Goal: Task Accomplishment & Management: Contribute content

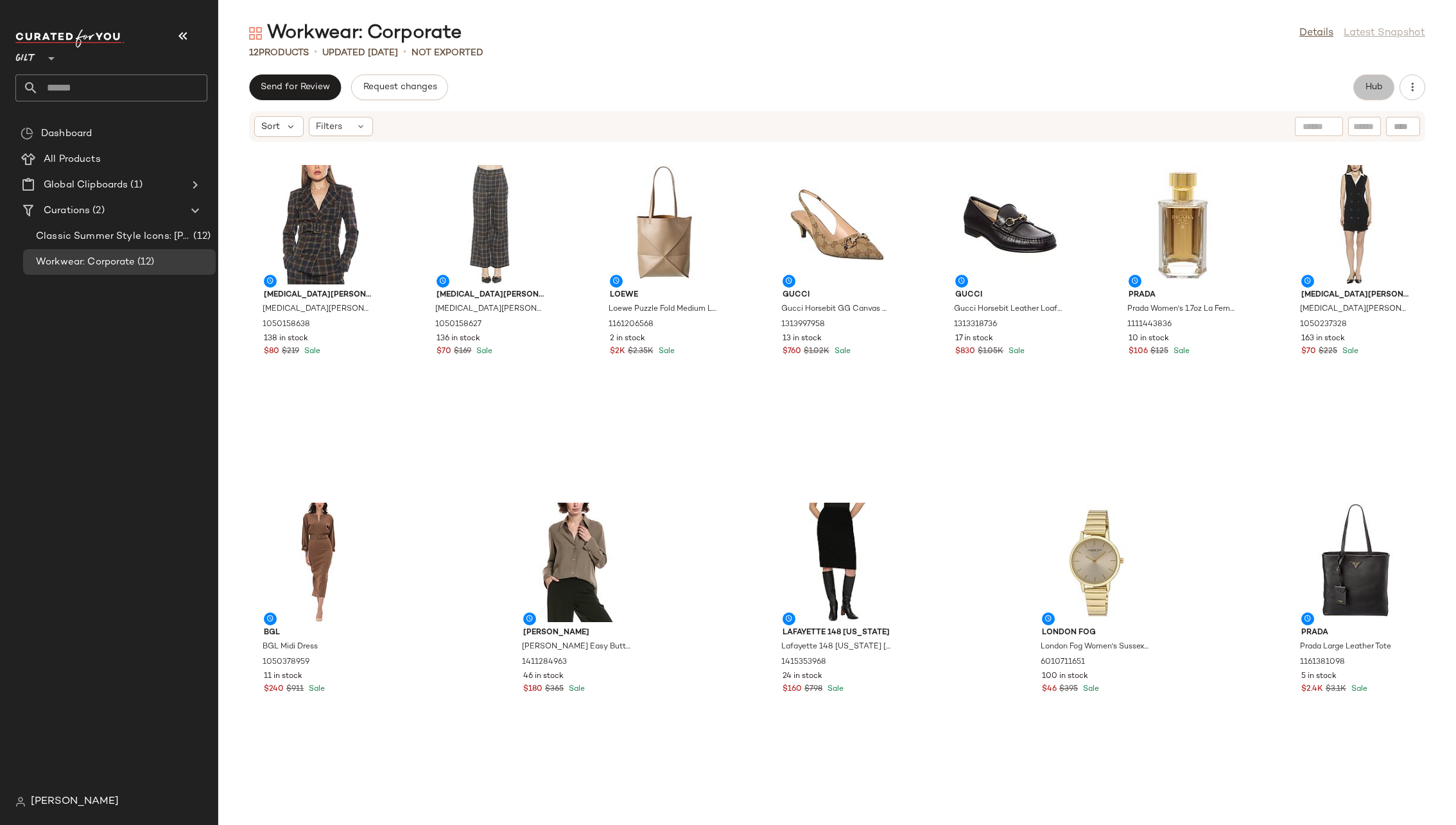
click at [969, 86] on span "Hub" at bounding box center [1373, 87] width 18 height 10
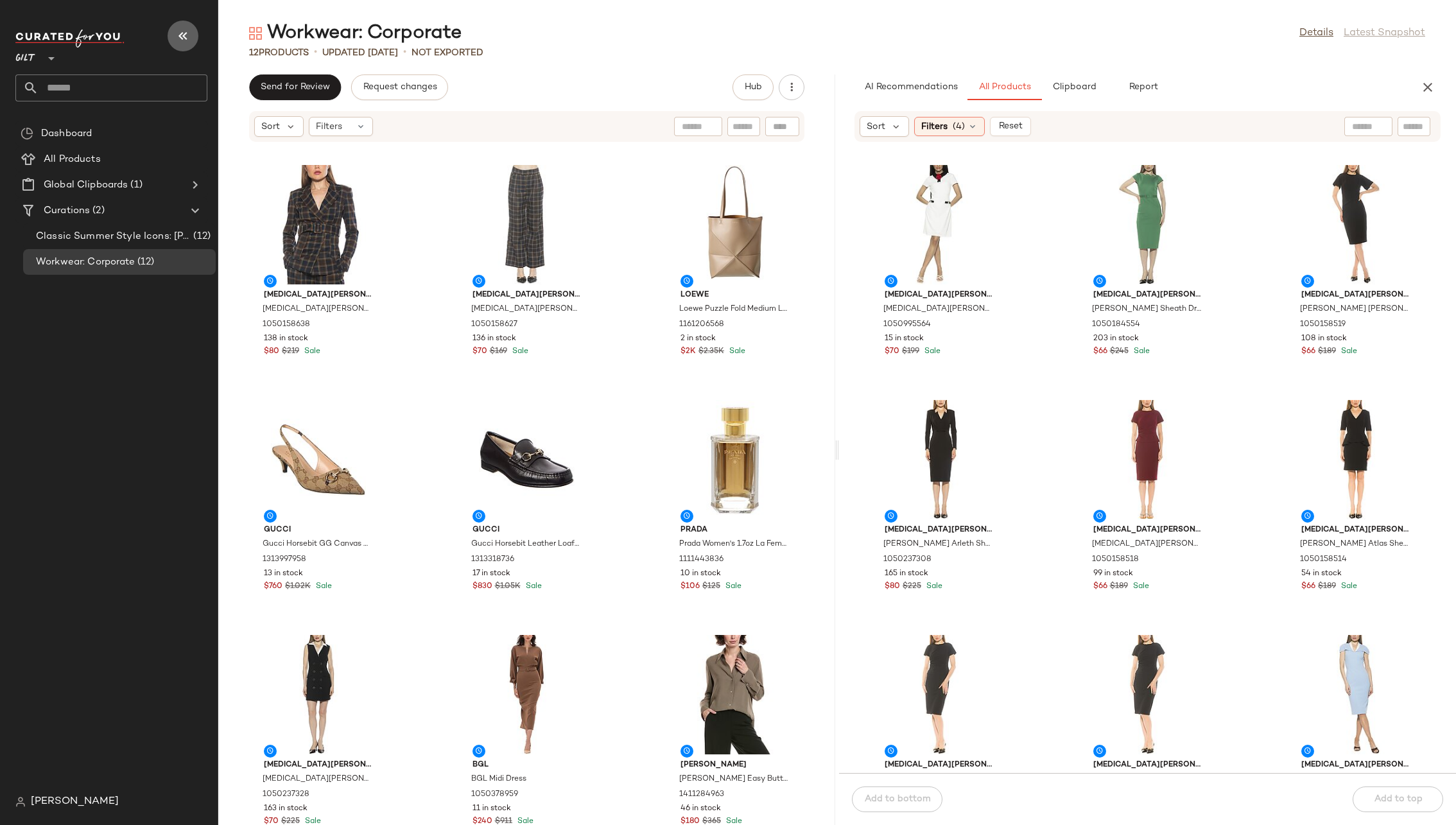
click at [179, 30] on icon "button" at bounding box center [183, 36] width 15 height 15
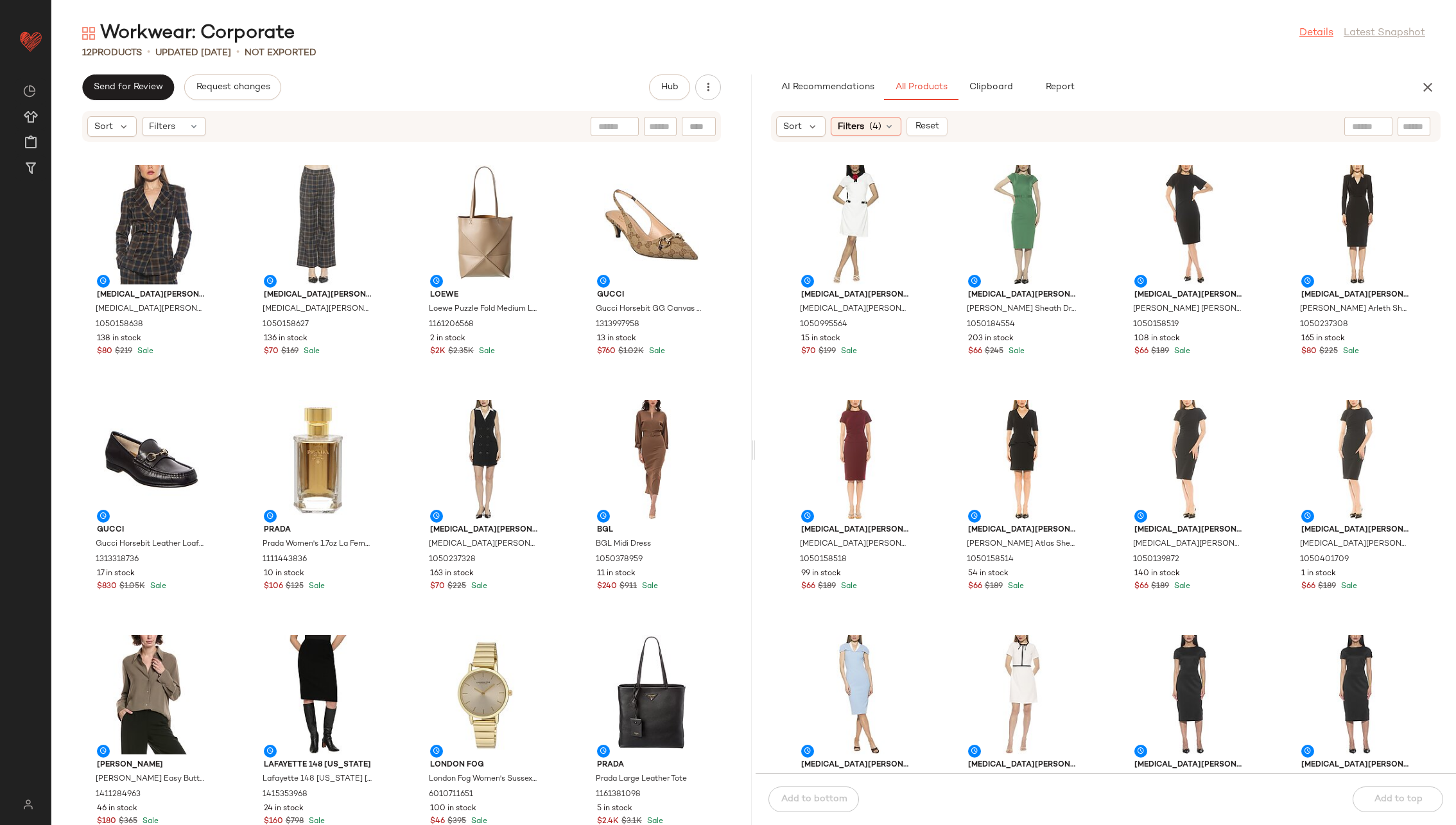
click at [969, 33] on link "Details" at bounding box center [1317, 34] width 34 height 15
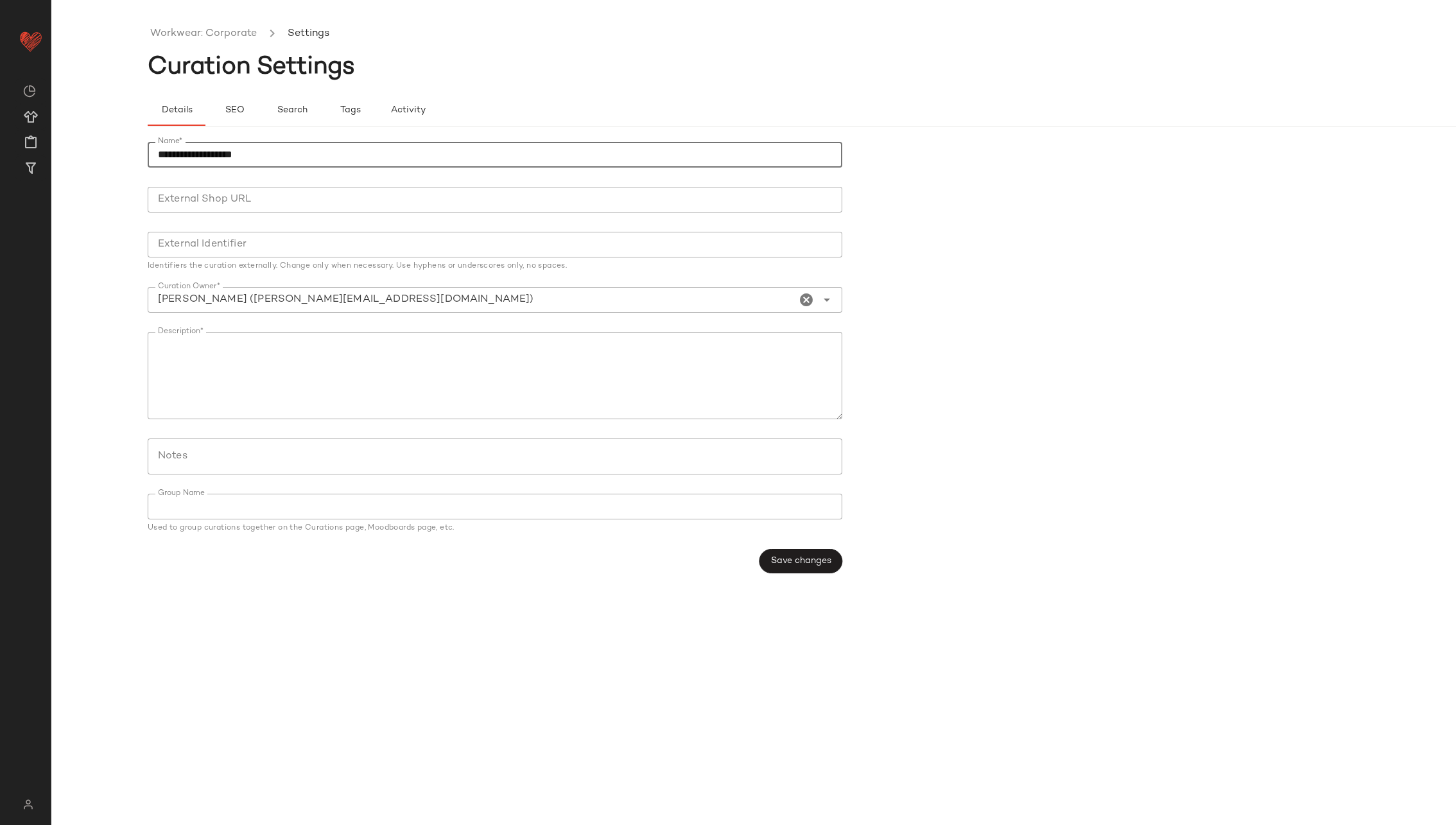
click at [474, 153] on input "**********" at bounding box center [495, 155] width 694 height 26
type input "**********"
click at [793, 529] on span "Save changes" at bounding box center [801, 560] width 61 height 10
click at [128, 215] on div "Create New Curation" at bounding box center [164, 223] width 105 height 15
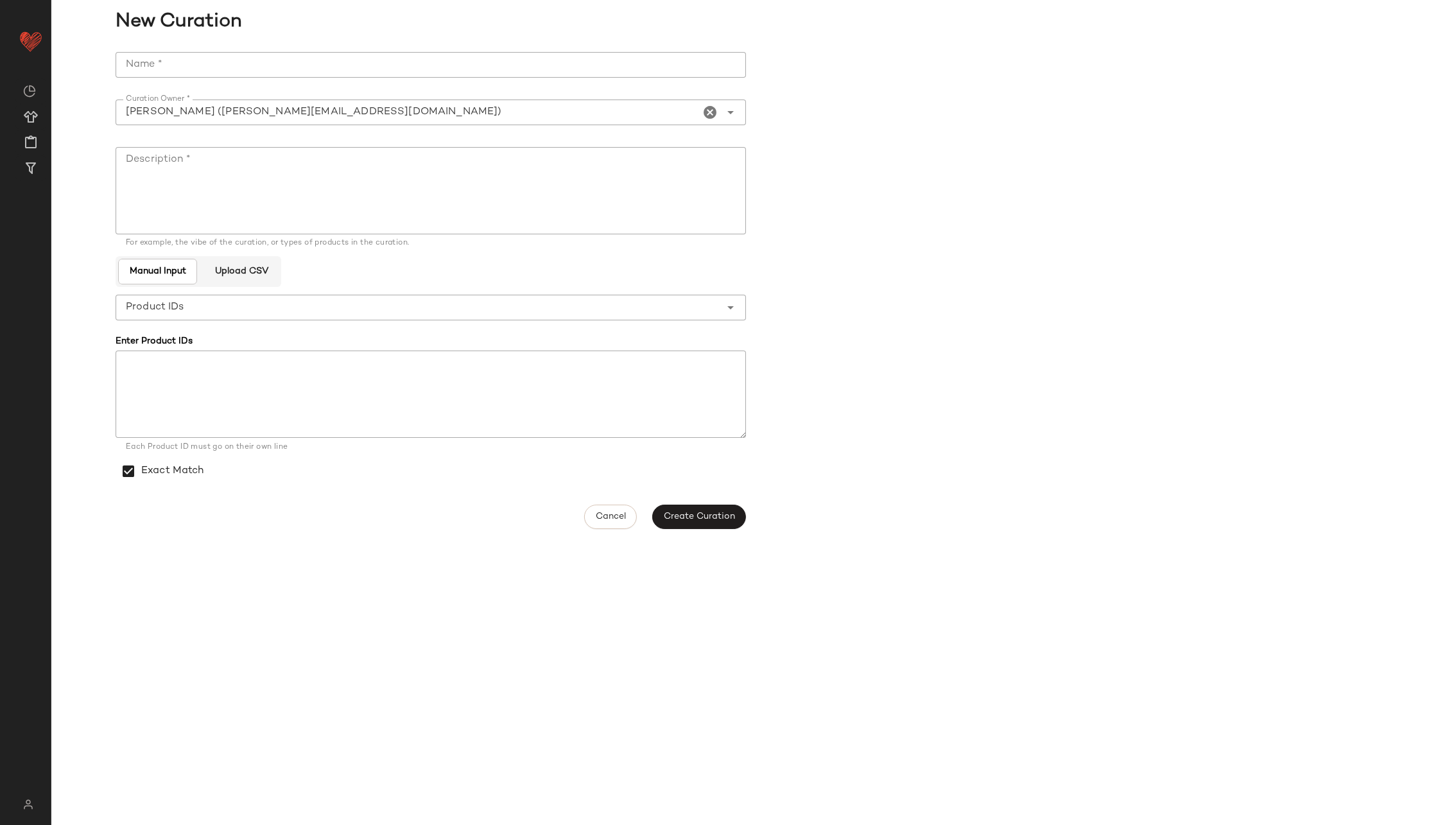
click at [347, 57] on input "Name *" at bounding box center [431, 65] width 631 height 26
type input "**********"
click at [394, 183] on textarea "Description *" at bounding box center [431, 191] width 631 height 87
paste textarea "**********"
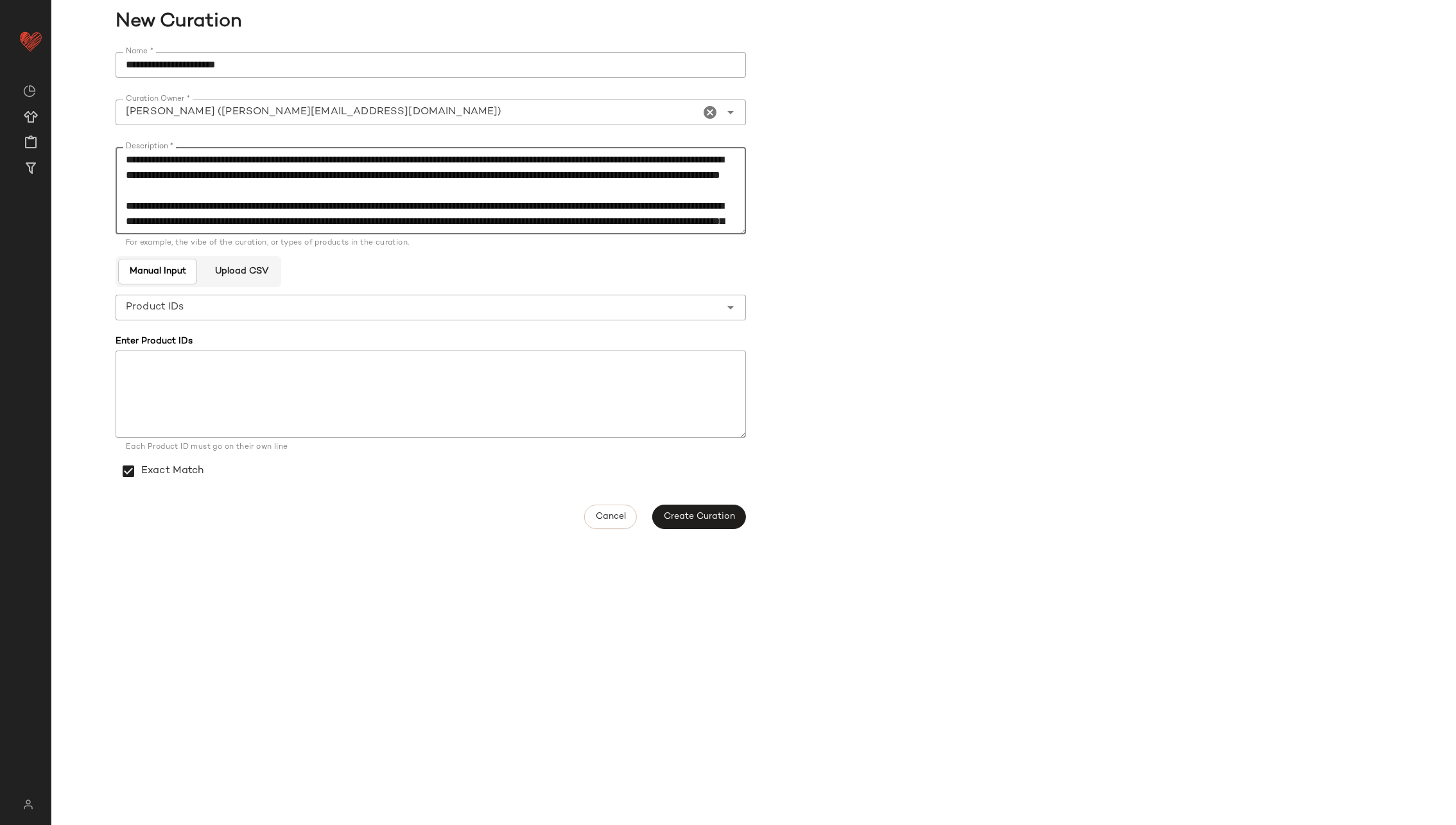
scroll to position [130, 0]
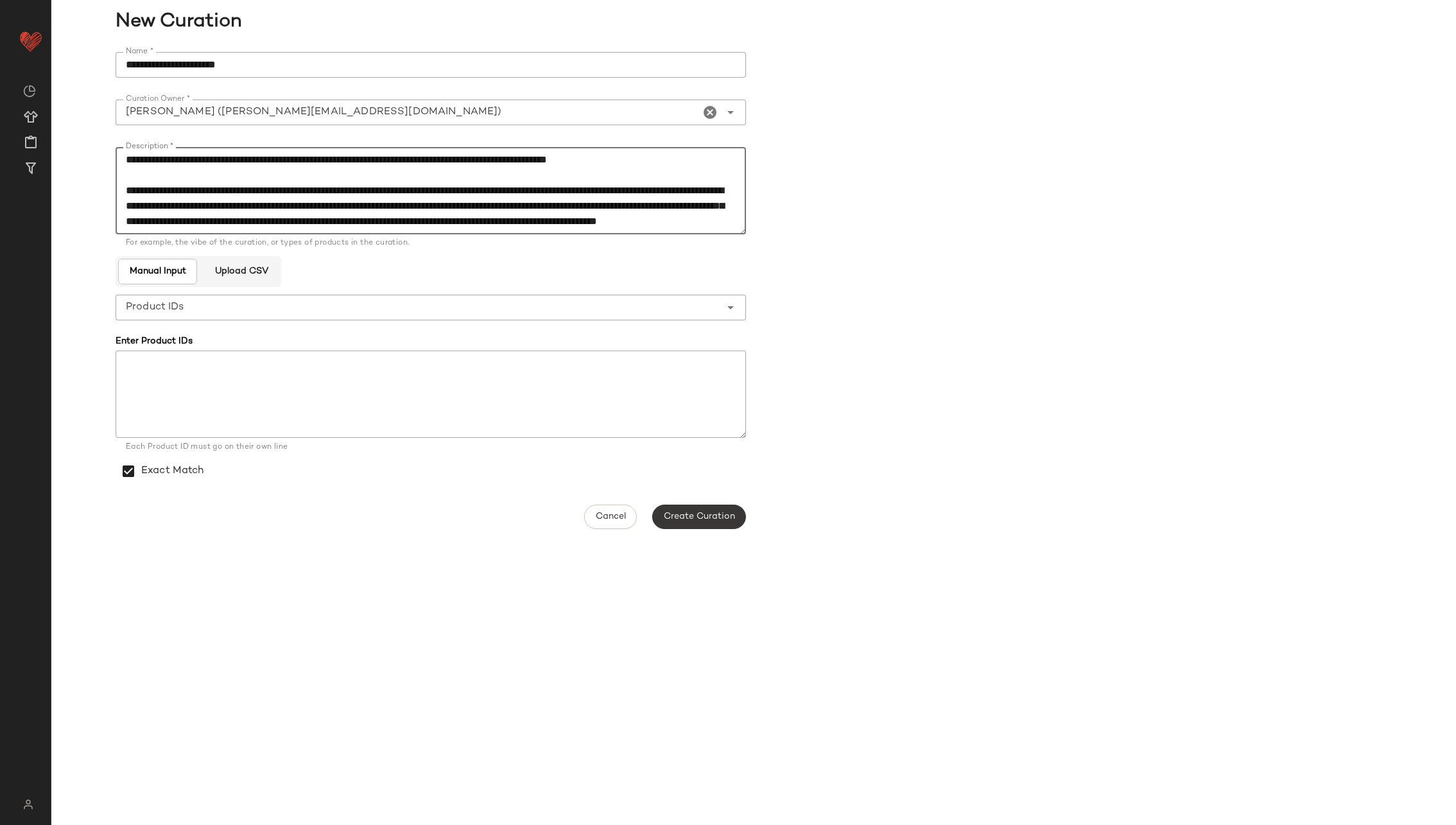
type textarea "**********"
click at [696, 516] on span "Create Curation" at bounding box center [699, 517] width 72 height 10
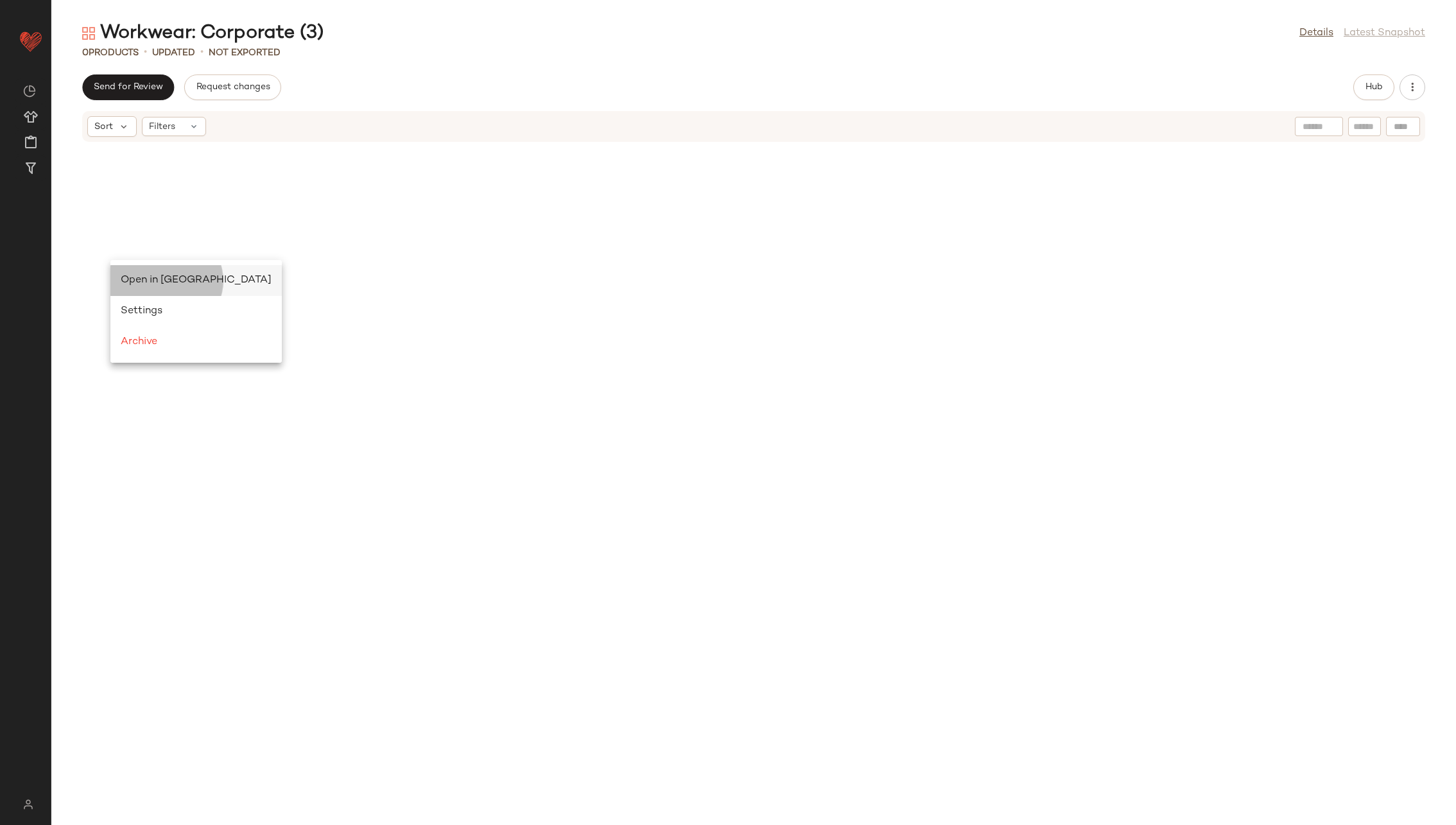
click at [139, 275] on span "Open in [GEOGRAPHIC_DATA]" at bounding box center [195, 281] width 151 height 11
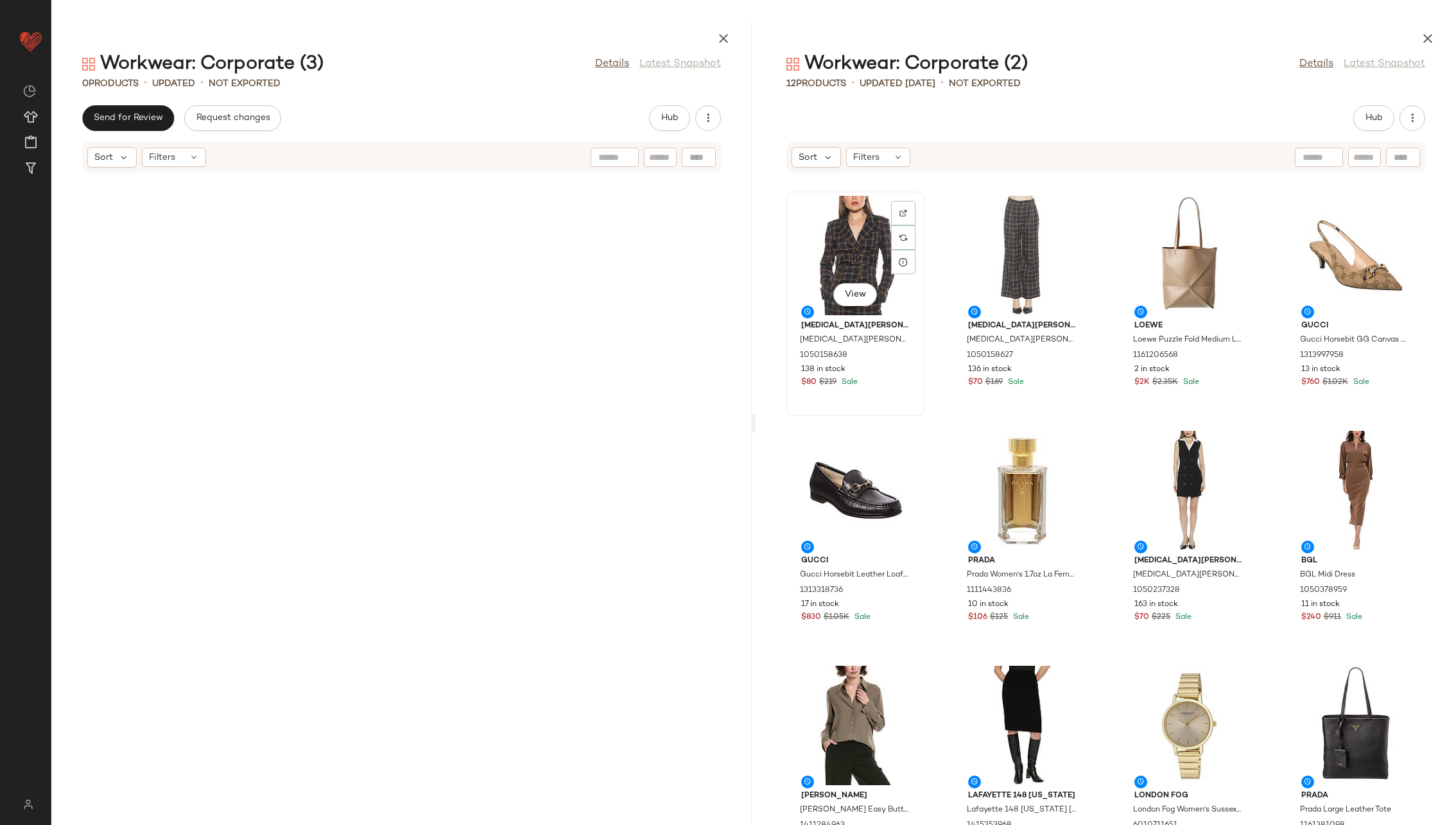
click at [864, 246] on div "View" at bounding box center [855, 255] width 130 height 120
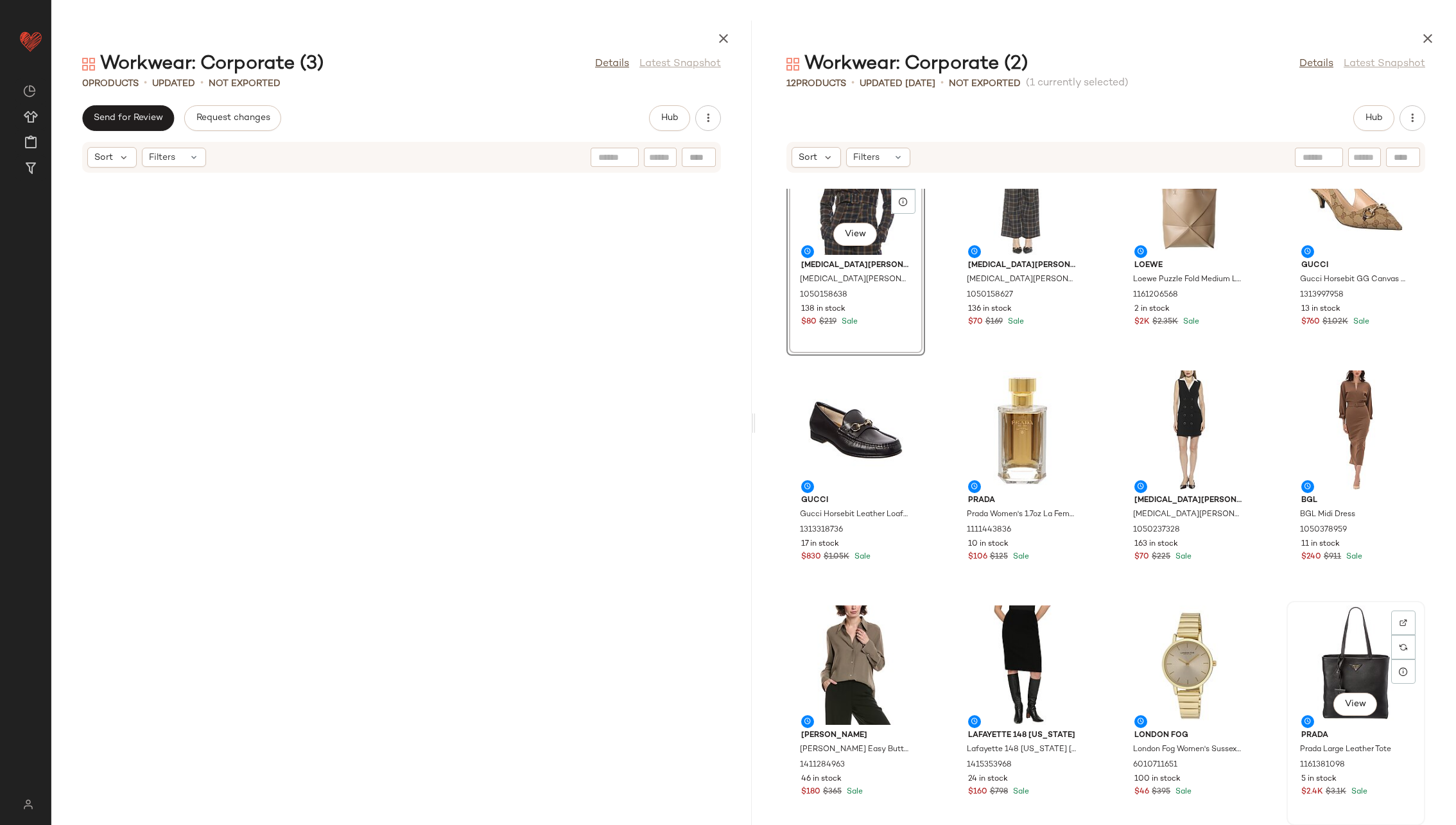
click at [969, 529] on div "View" at bounding box center [1356, 666] width 130 height 120
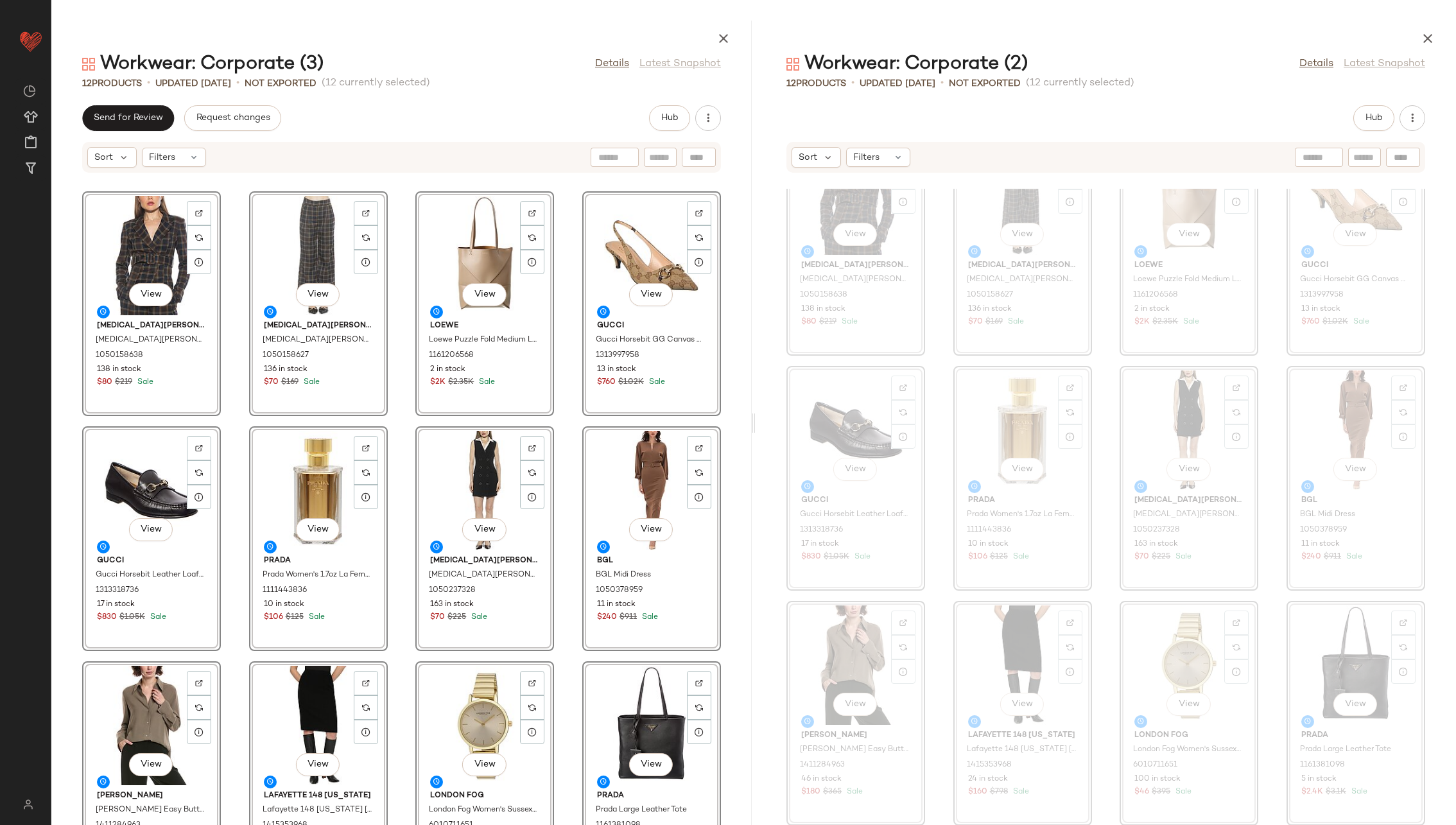
click at [562, 366] on div "View [MEDICAL_DATA] Admor [MEDICAL_DATA] Admor [PERSON_NAME] 1050158638 138 in …" at bounding box center [402, 507] width 700 height 636
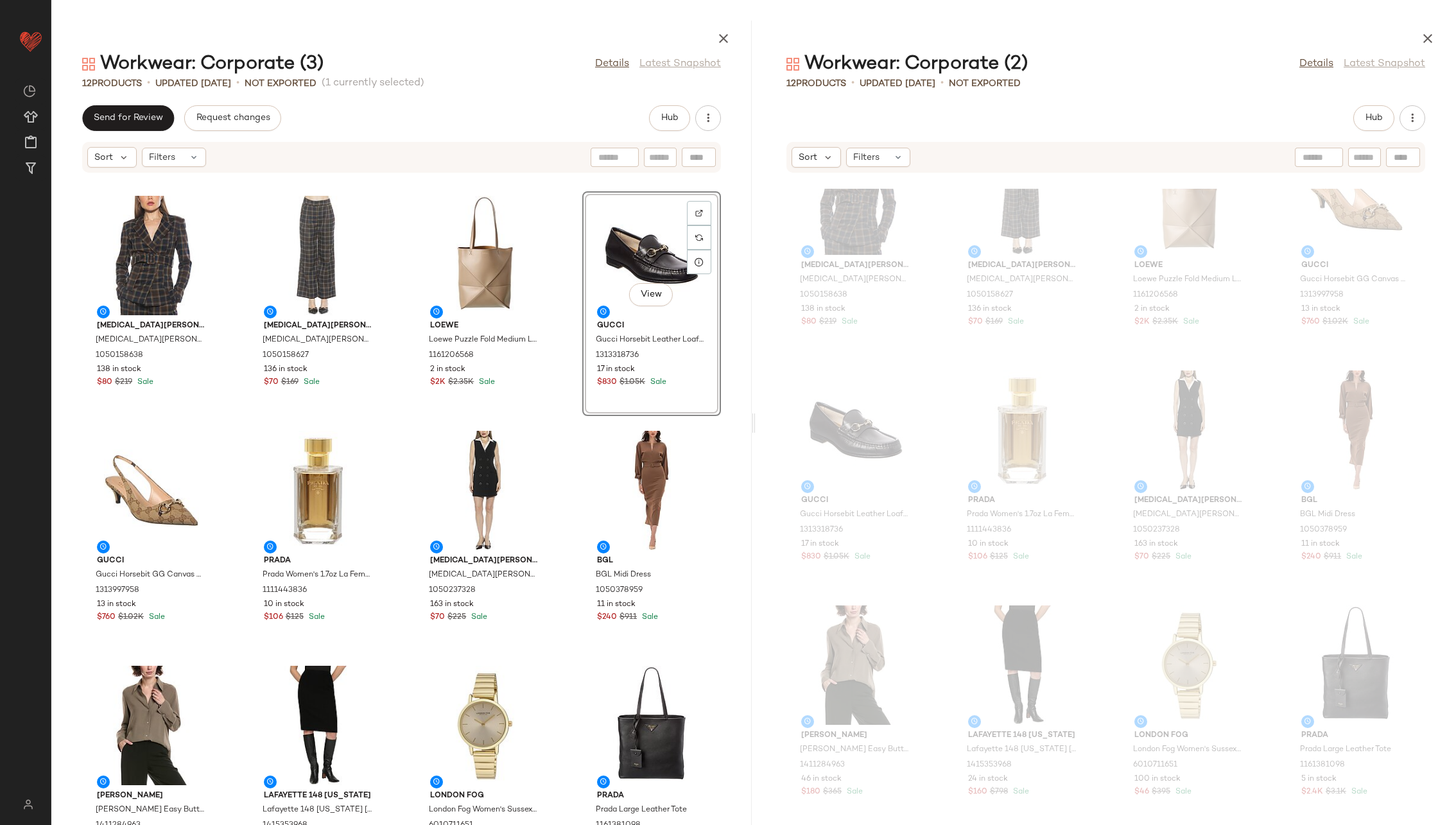
click at [563, 346] on div "[MEDICAL_DATA] Admor [MEDICAL_DATA] Admor [PERSON_NAME] 1050158638 138 in stock…" at bounding box center [402, 507] width 700 height 636
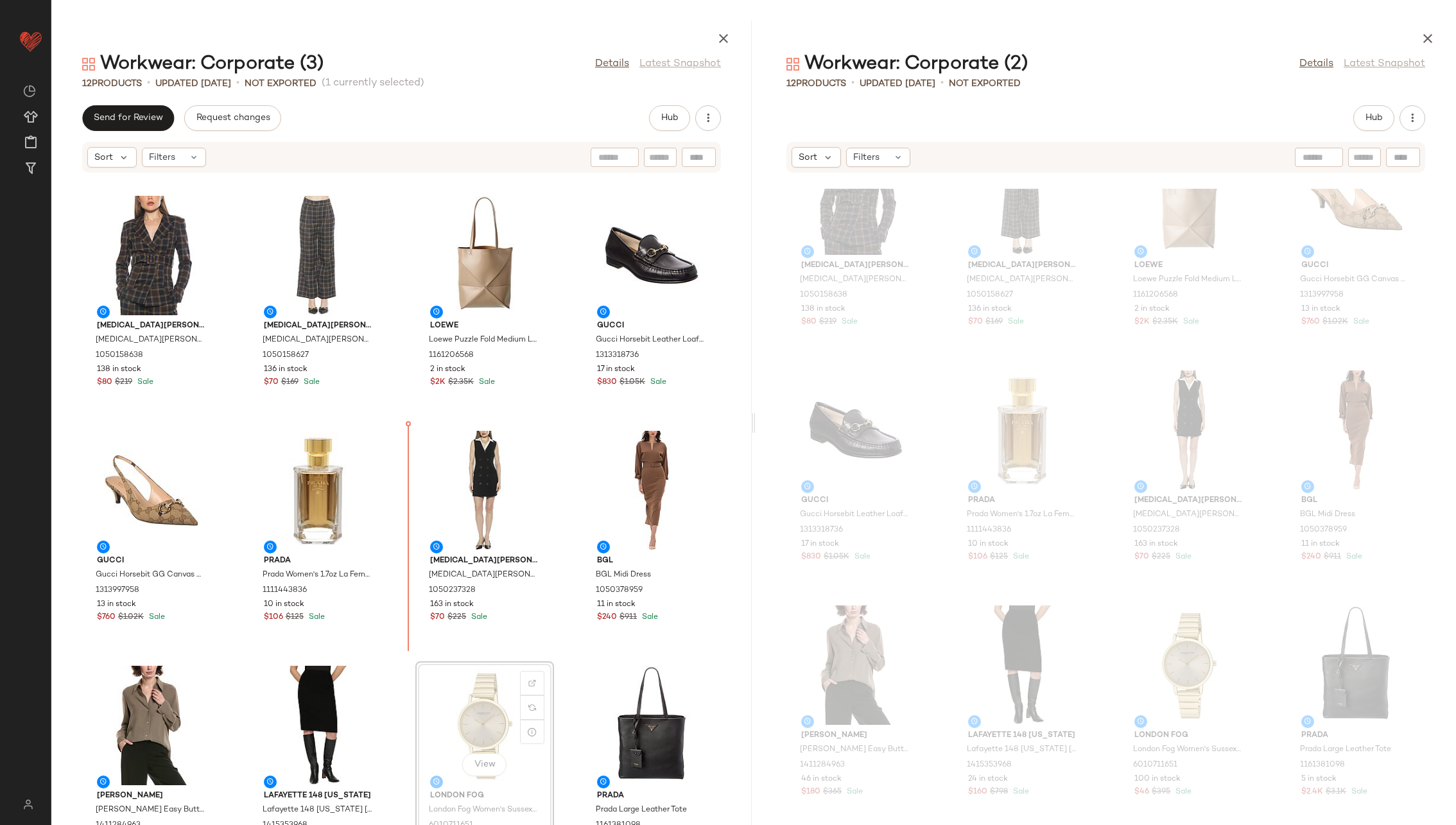
scroll to position [1, 0]
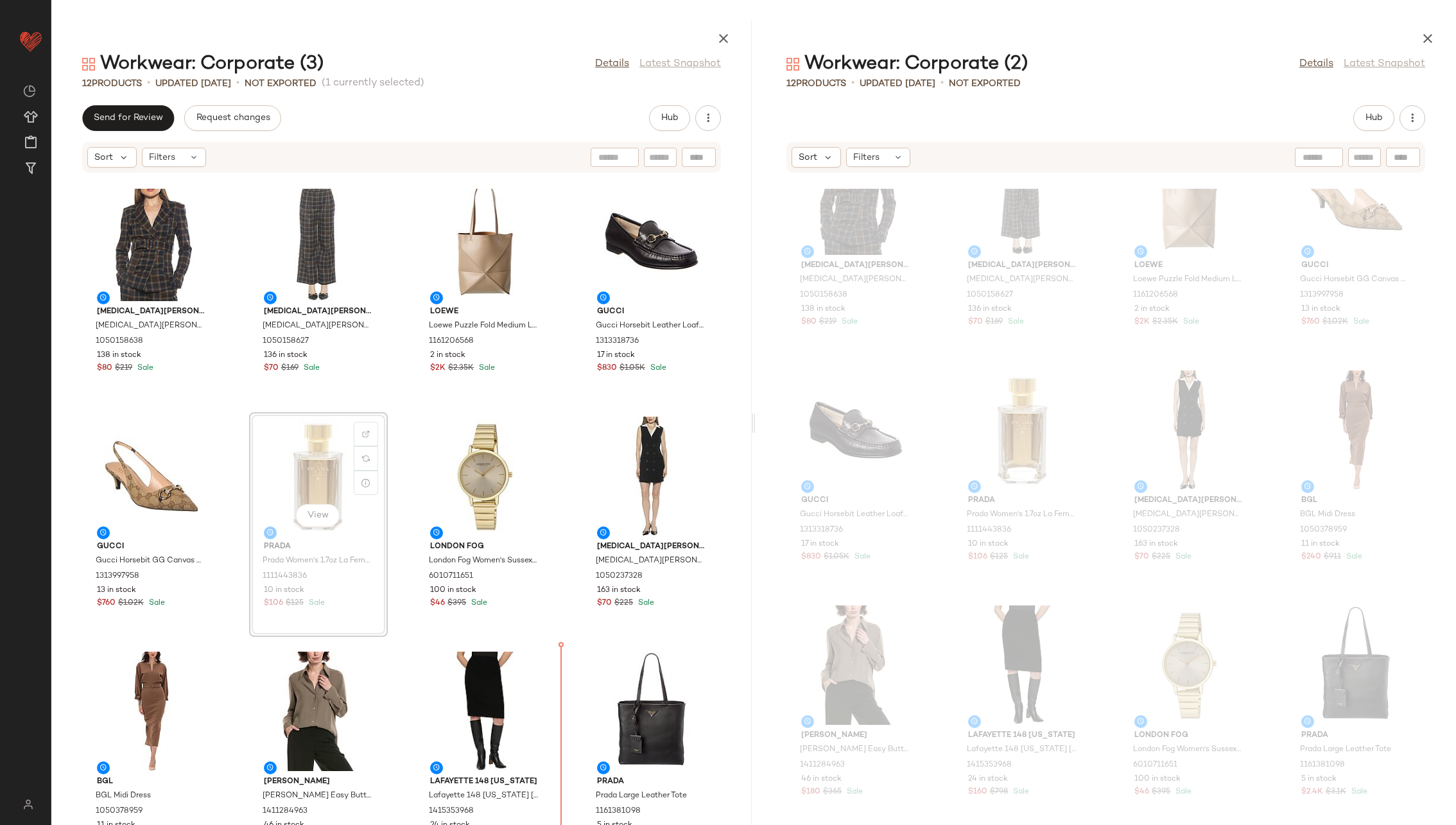
scroll to position [18, 0]
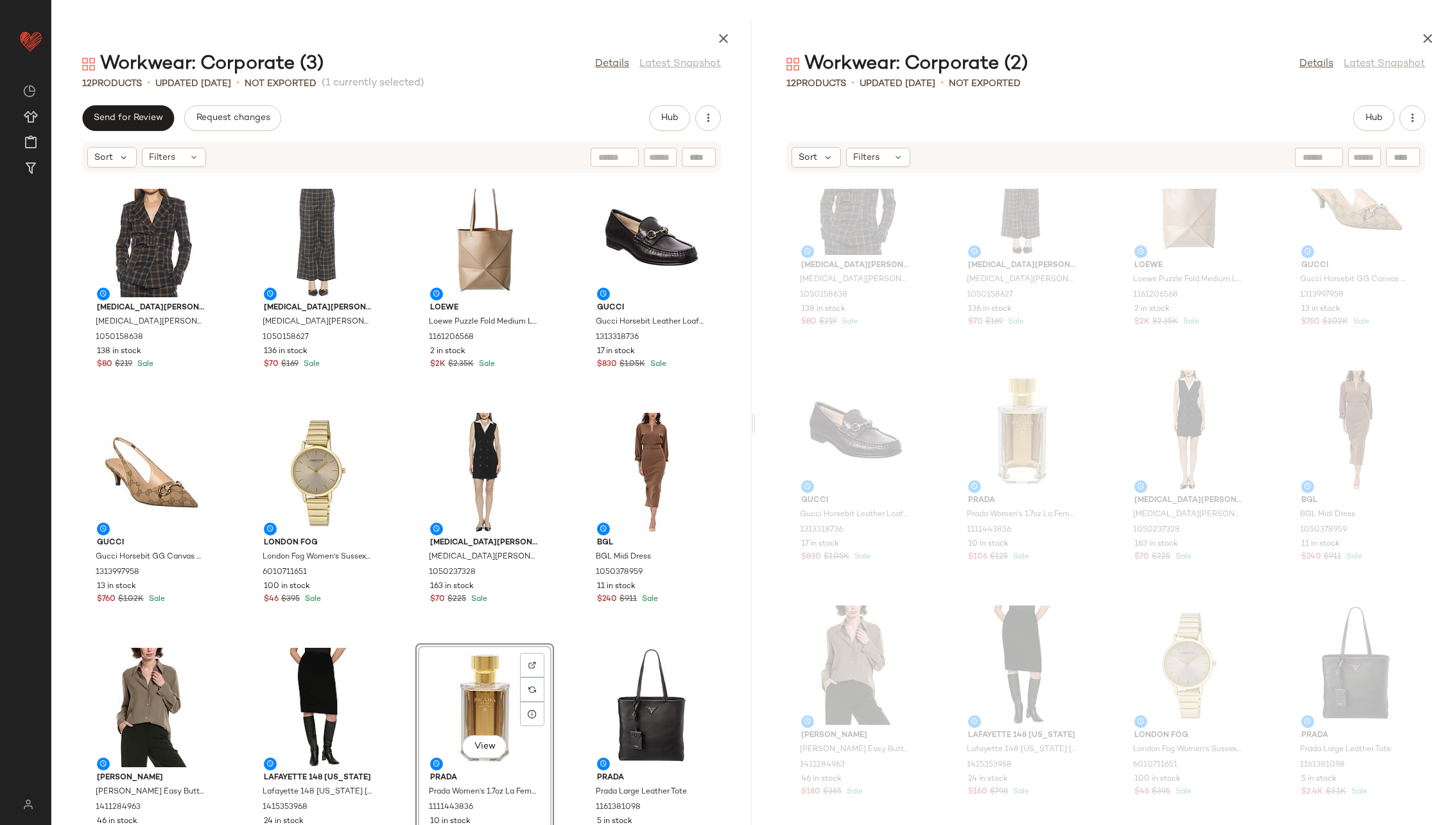
click at [552, 529] on div "Alexia Admor Alexia Admor [PERSON_NAME] 1050158638 138 in stock $80 $219 Sale […" at bounding box center [402, 507] width 700 height 636
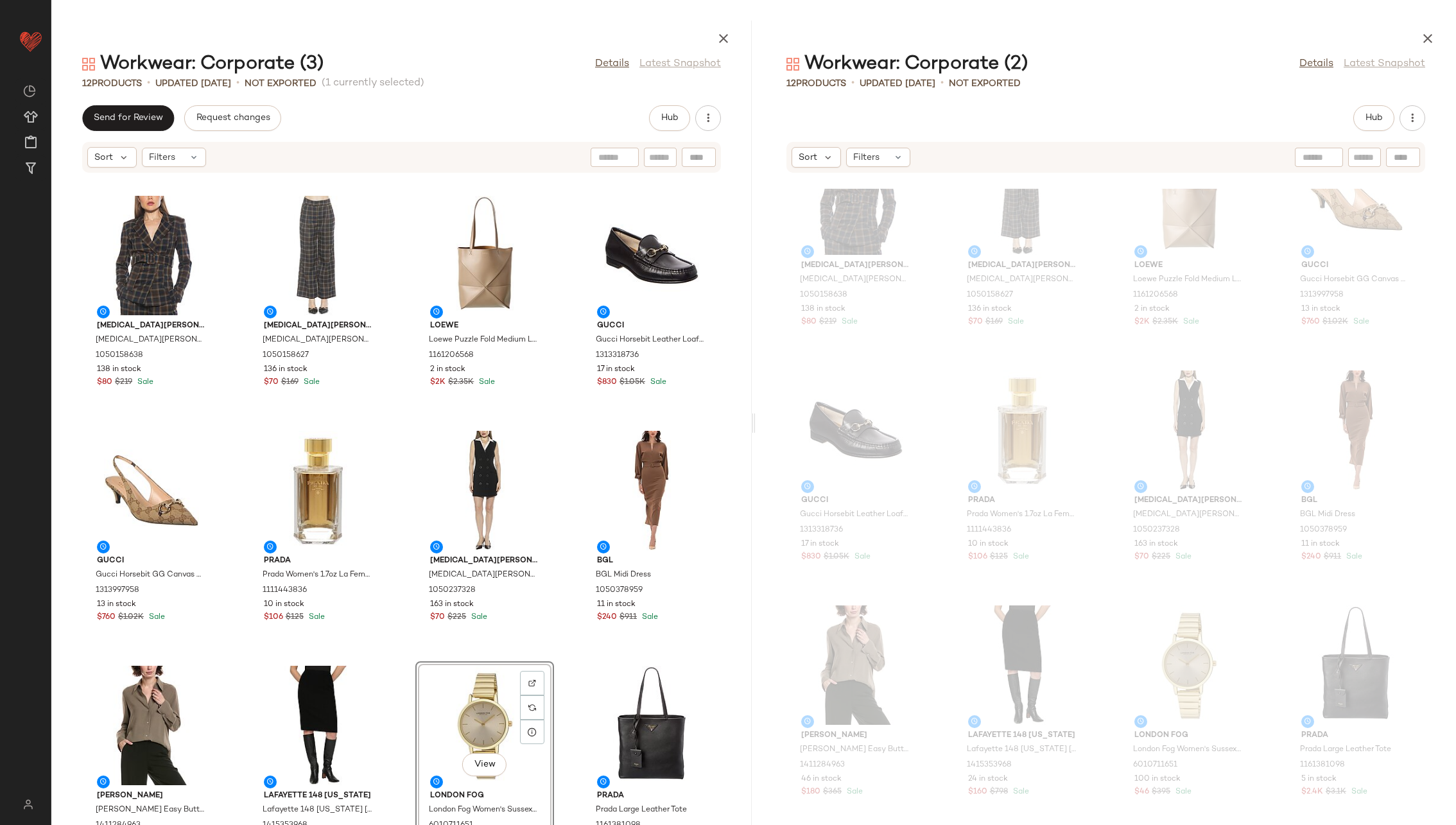
click at [563, 529] on div "[MEDICAL_DATA] Admor [MEDICAL_DATA] Admor [PERSON_NAME] 1050158638 138 in stock…" at bounding box center [402, 507] width 700 height 636
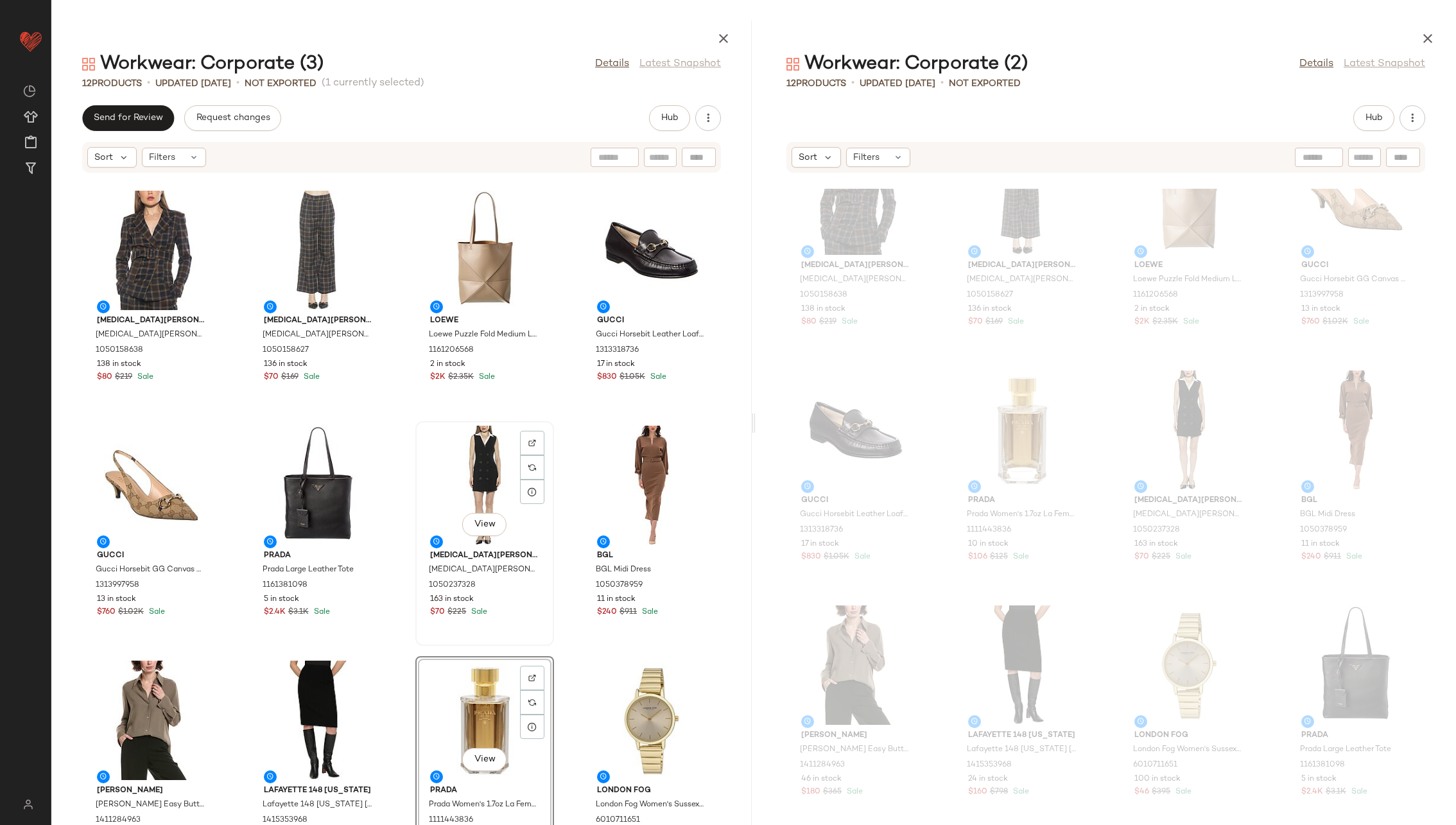
scroll to position [61, 0]
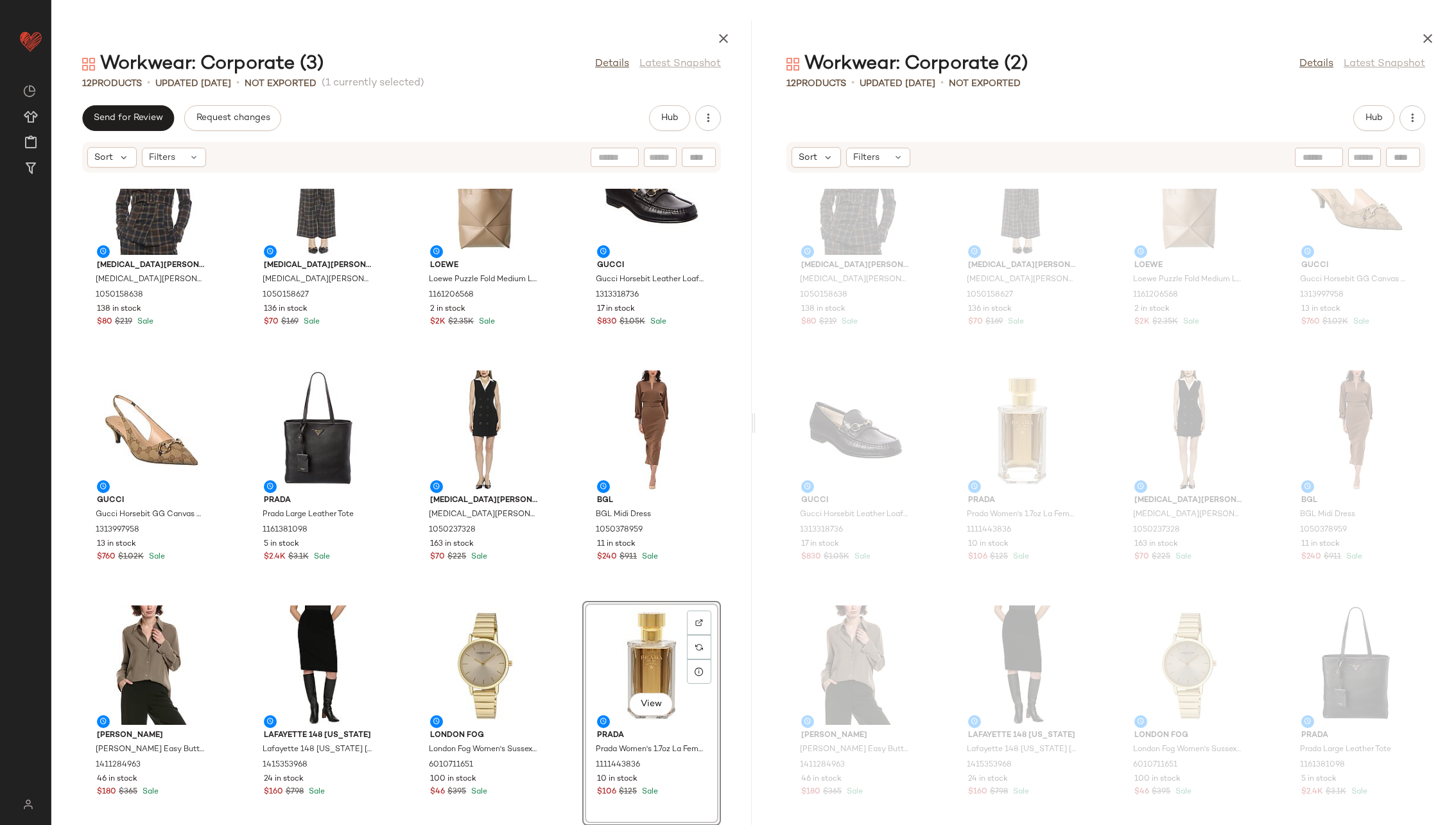
click at [563, 529] on div "[MEDICAL_DATA] Admor [MEDICAL_DATA] Admor [PERSON_NAME] 1050158638 138 in stock…" at bounding box center [402, 507] width 700 height 636
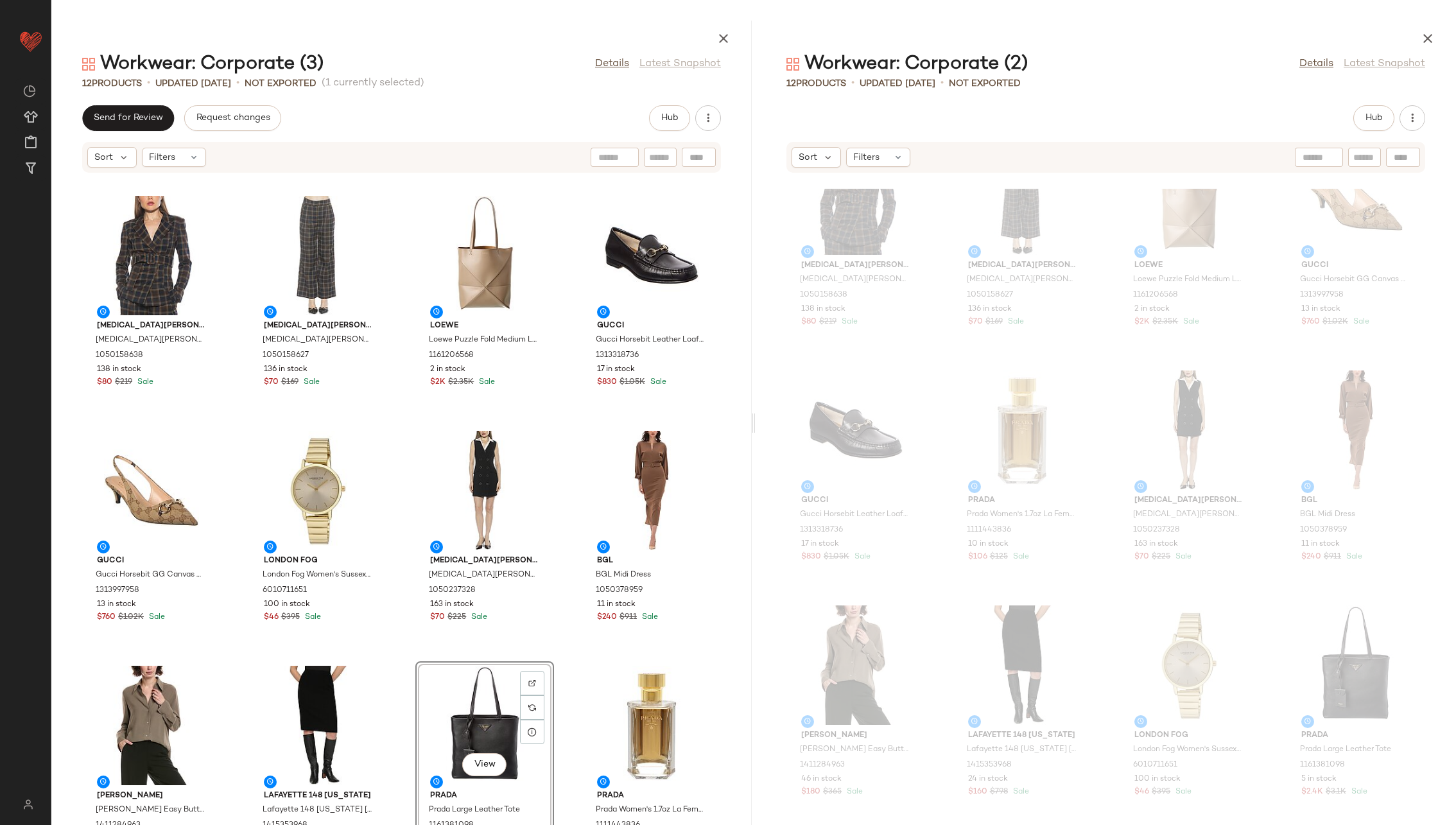
click at [563, 529] on div "[MEDICAL_DATA] Admor [MEDICAL_DATA] Admor [PERSON_NAME] 1050158638 138 in stock…" at bounding box center [402, 507] width 700 height 636
click at [969, 31] on icon "button" at bounding box center [1428, 38] width 15 height 15
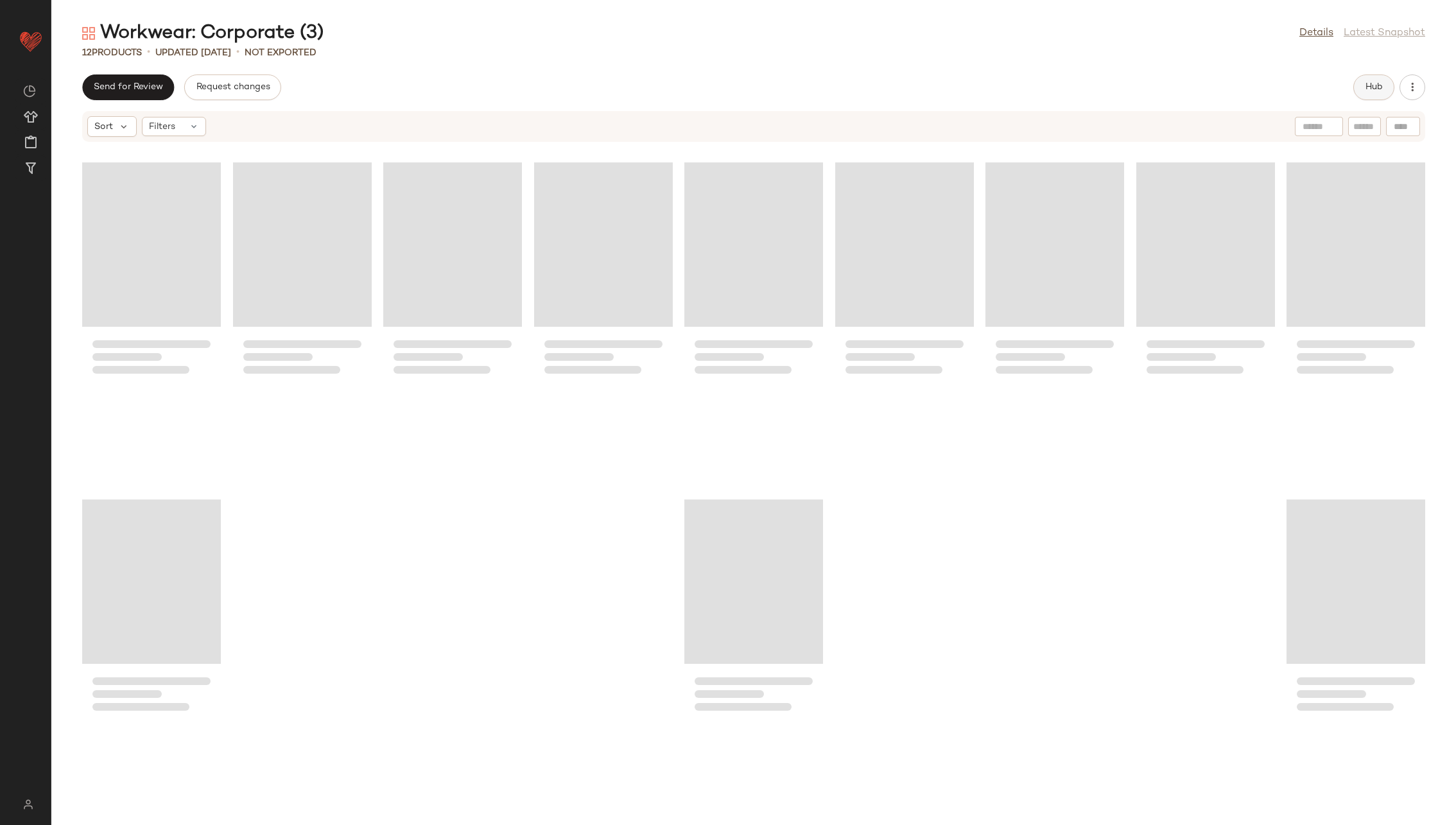
click at [969, 77] on button "Hub" at bounding box center [1374, 87] width 41 height 26
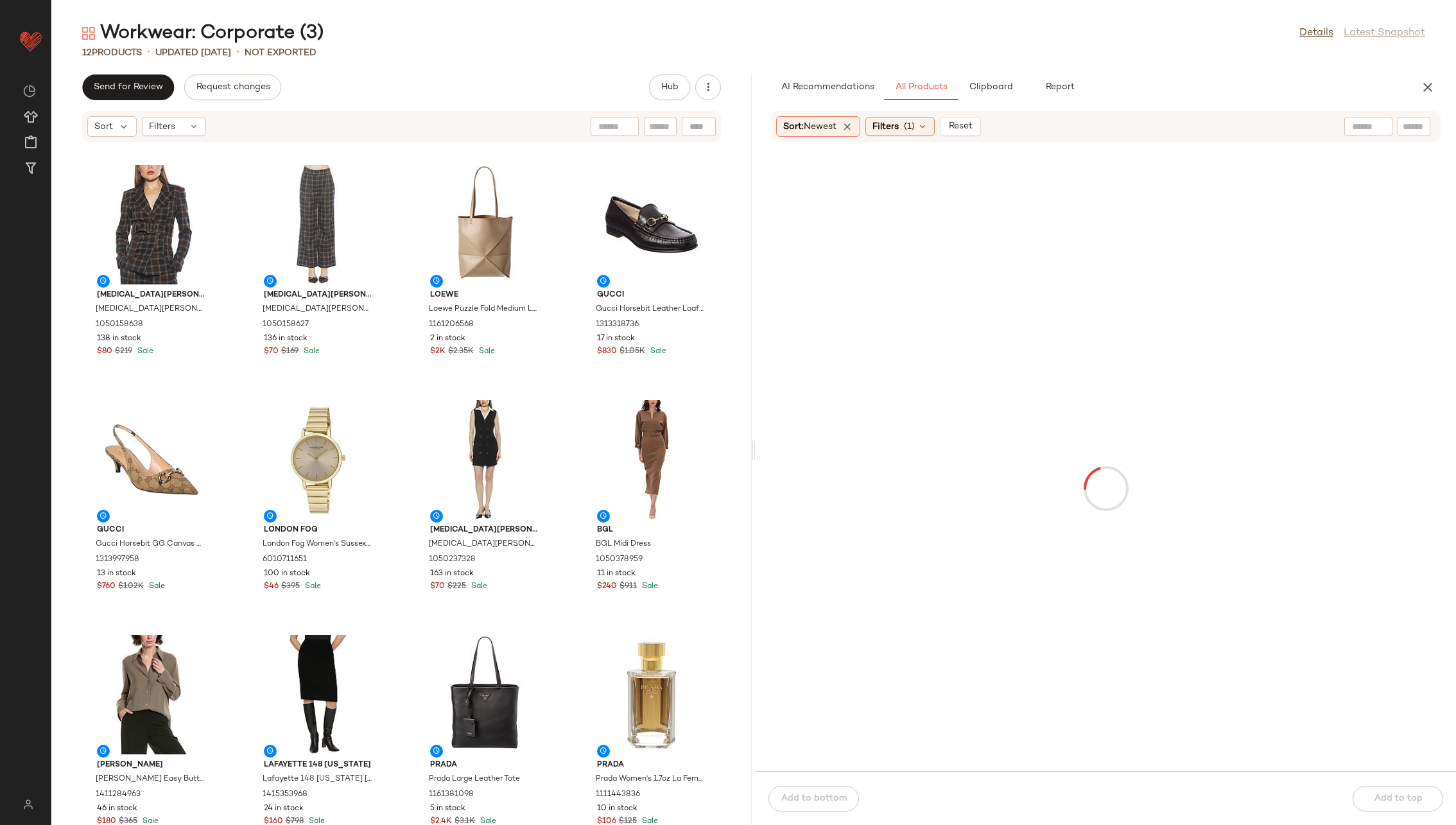
click at [969, 125] on div at bounding box center [1368, 126] width 48 height 19
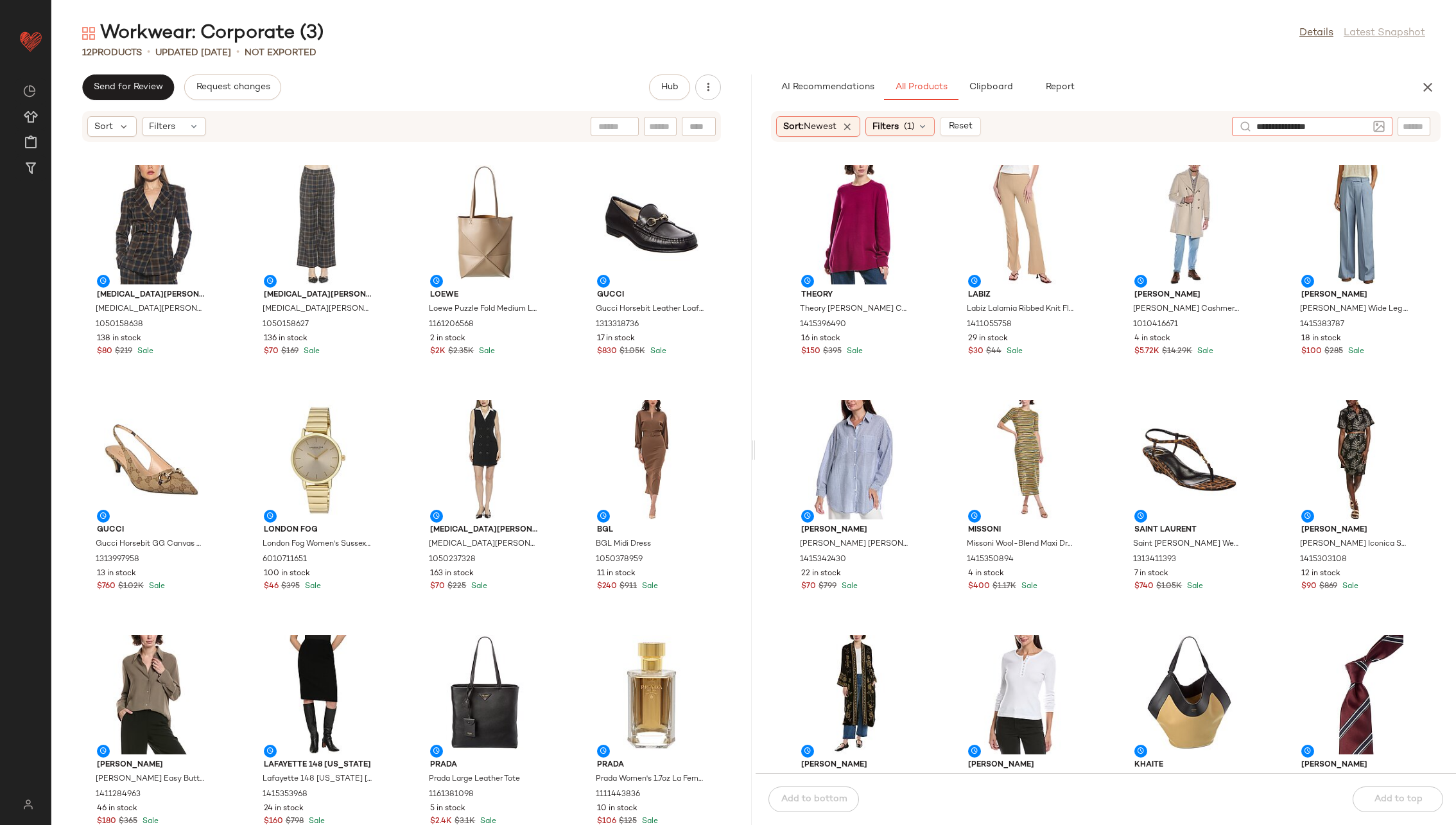
type input "**********"
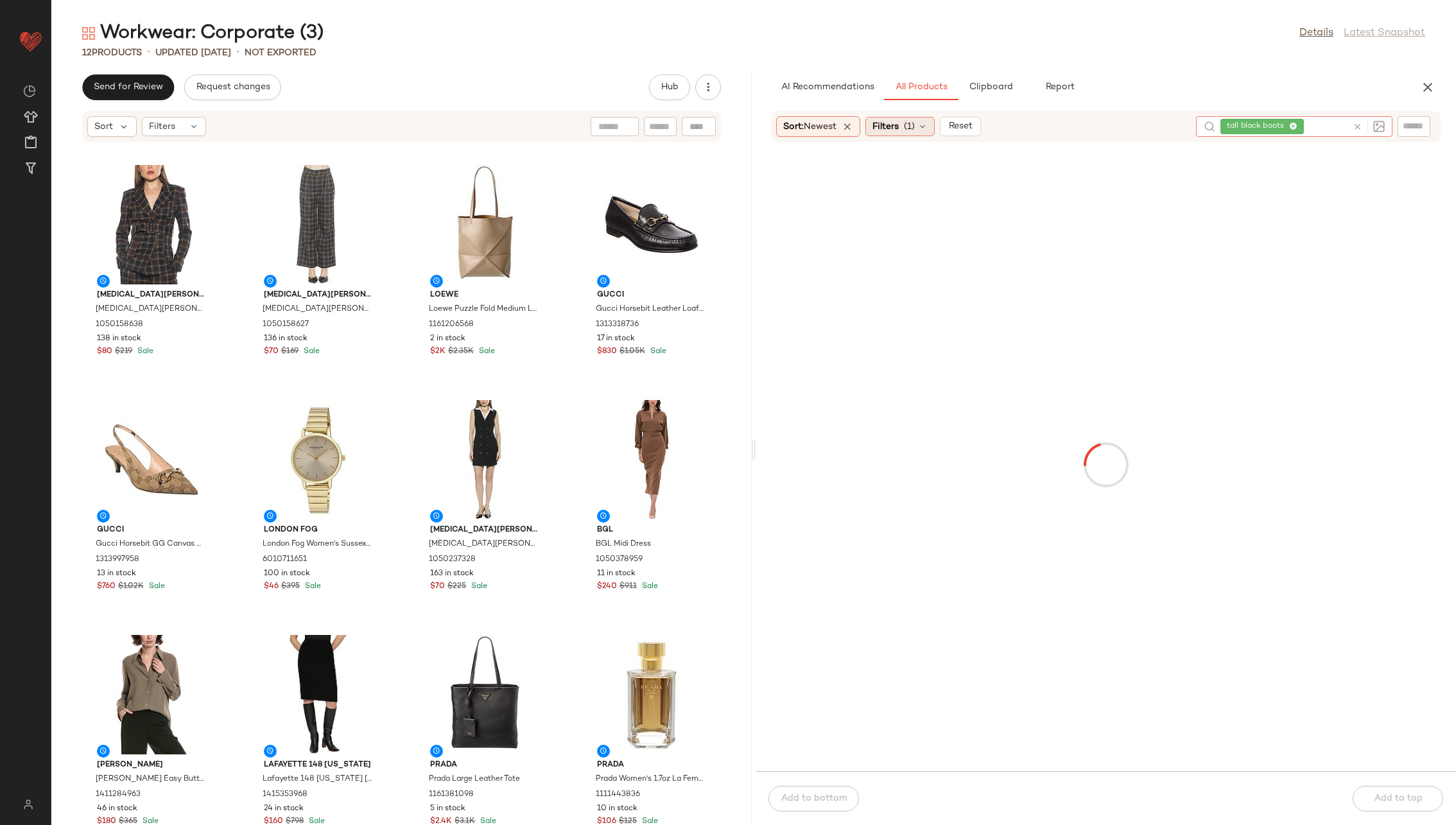
click at [920, 129] on icon at bounding box center [922, 126] width 10 height 10
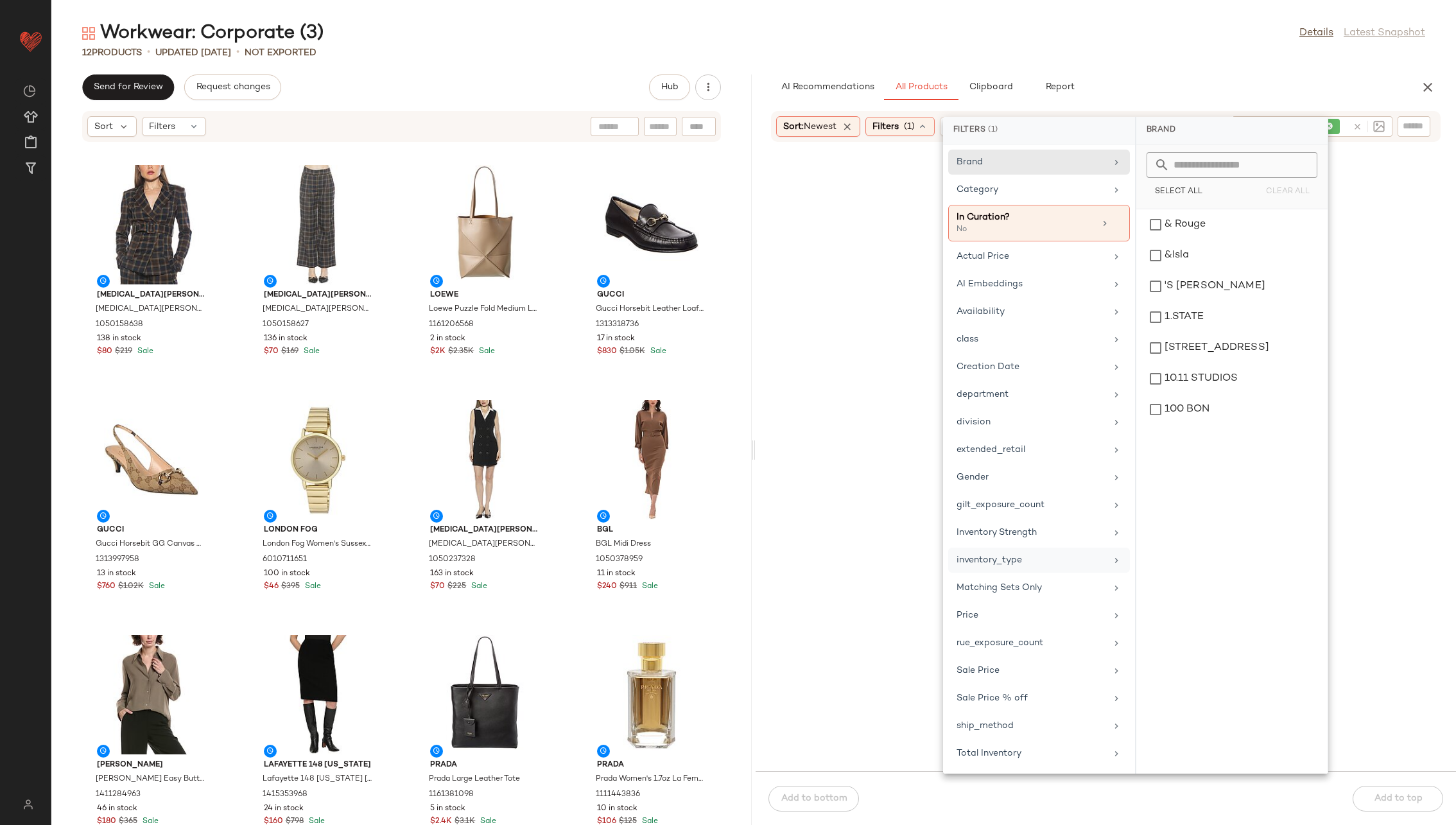
click at [969, 529] on div "inventory_type" at bounding box center [1031, 560] width 149 height 14
click at [969, 240] on div "CarryOver" at bounding box center [1231, 255] width 181 height 31
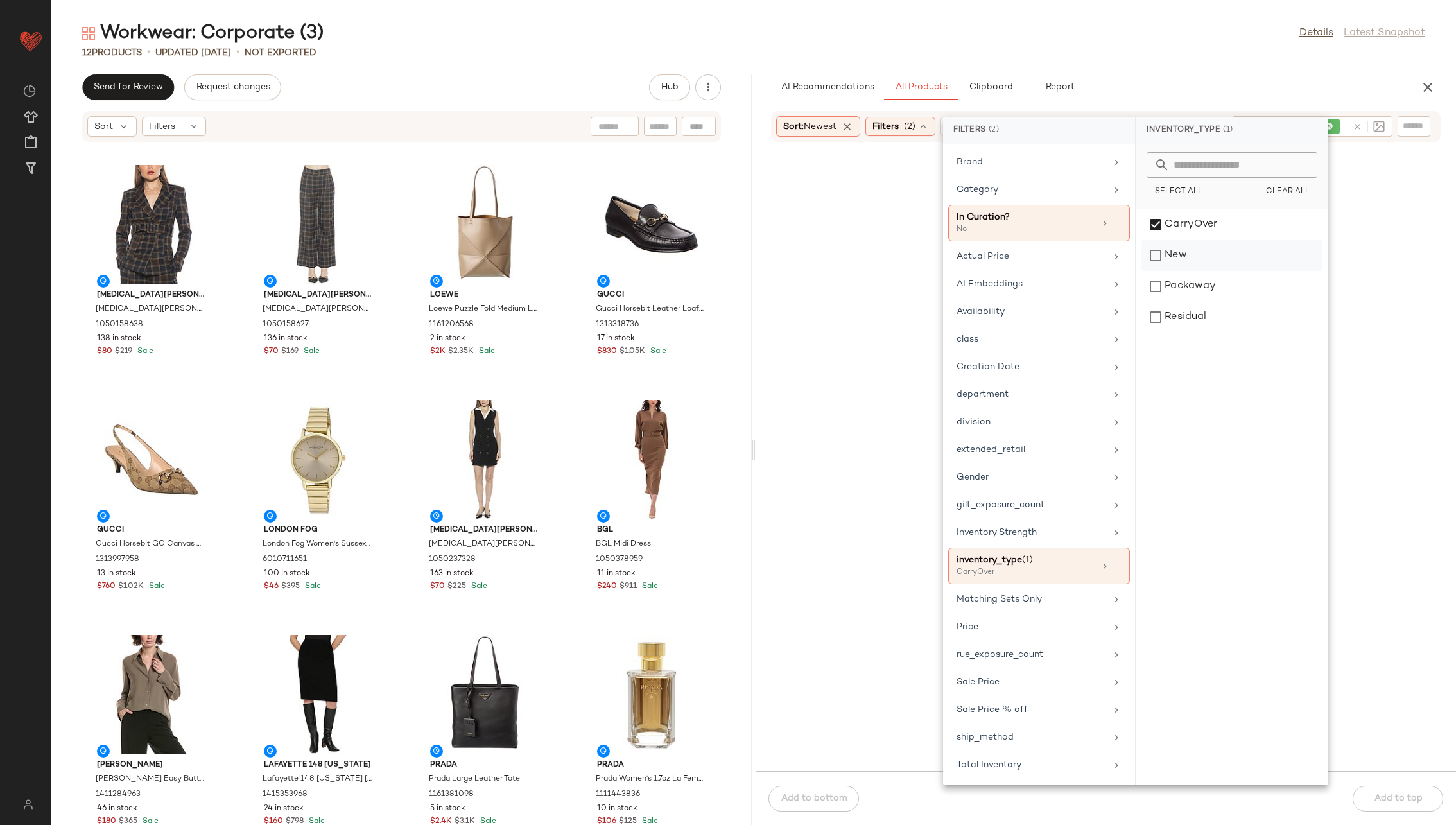
click at [969, 271] on div "New" at bounding box center [1231, 287] width 181 height 31
click at [969, 302] on div "Packaway" at bounding box center [1231, 317] width 181 height 31
click at [811, 348] on div at bounding box center [1105, 464] width 695 height 608
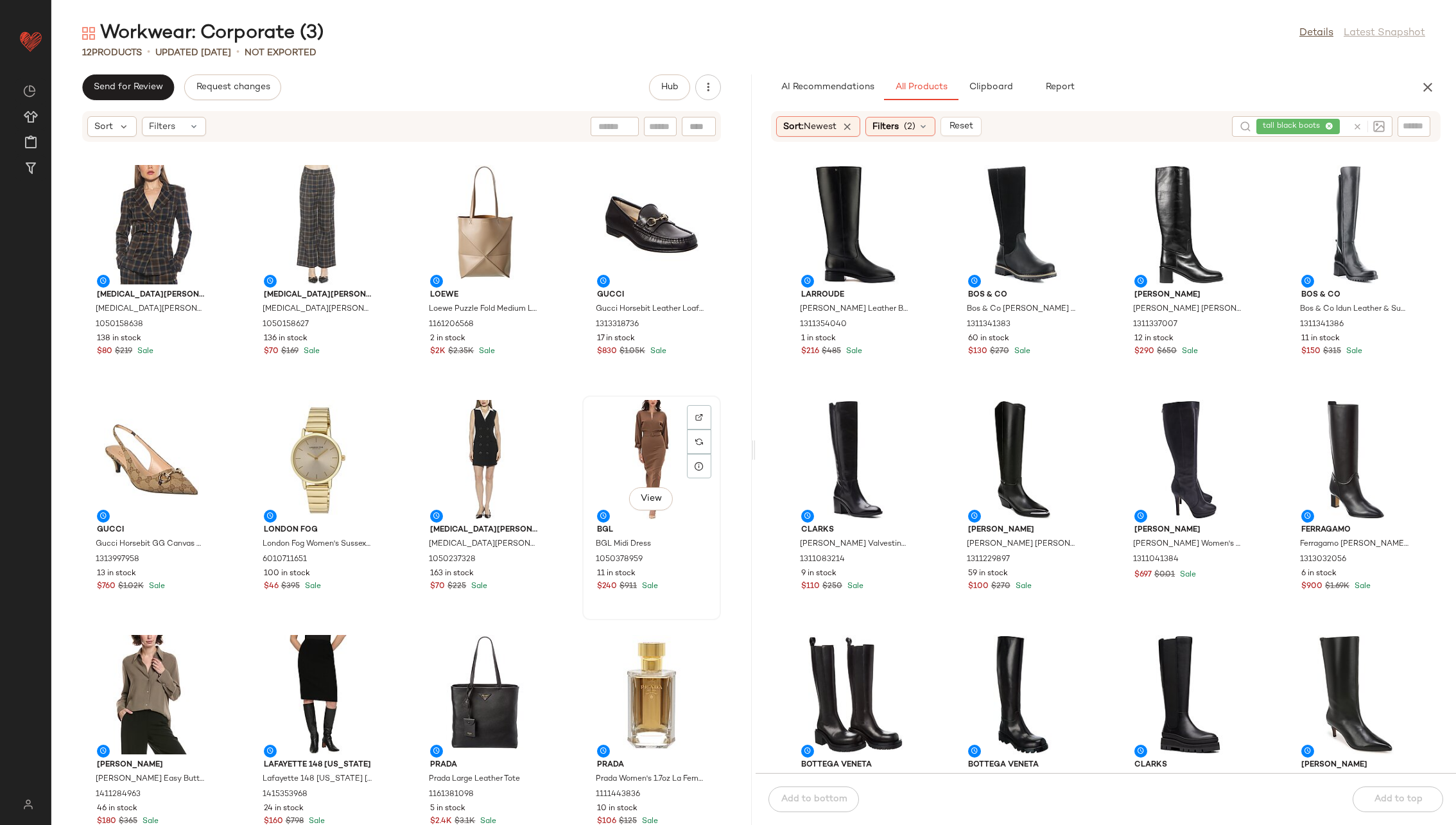
scroll to position [30, 0]
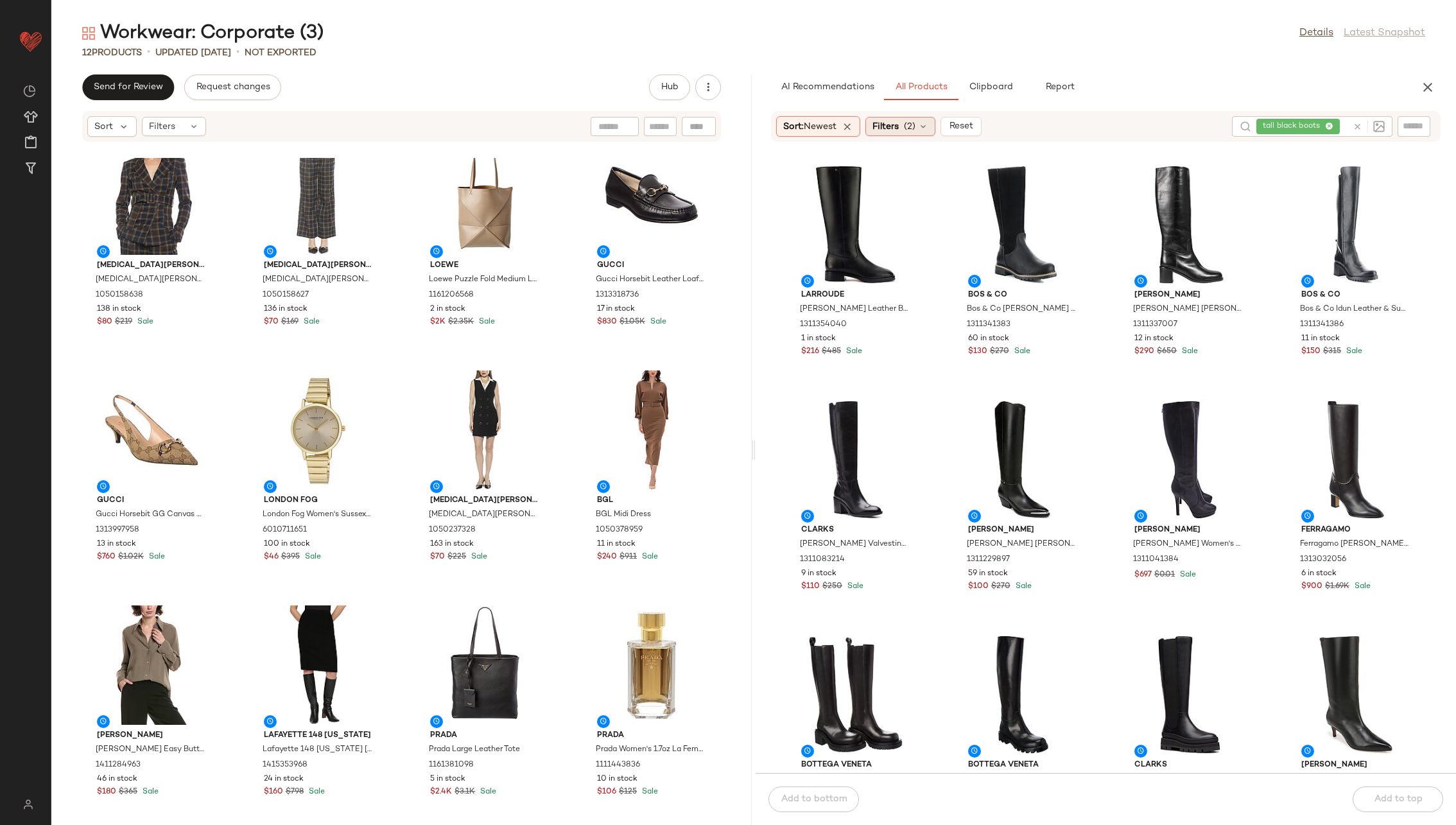
click at [920, 125] on div "Filters (2)" at bounding box center [900, 126] width 70 height 19
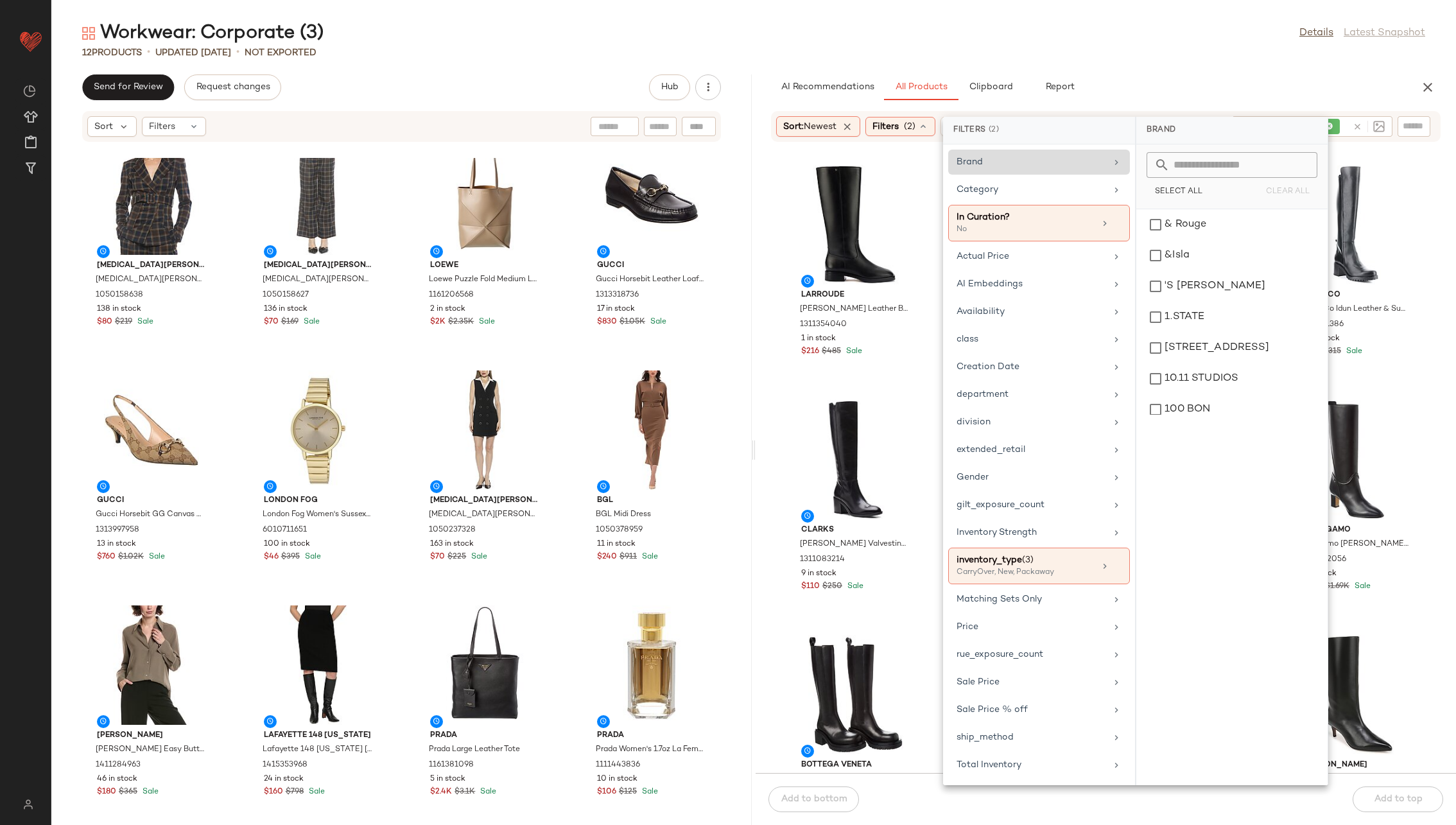
click at [969, 164] on div "Brand" at bounding box center [1031, 163] width 149 height 14
click at [969, 166] on input "text" at bounding box center [1239, 166] width 140 height 26
type input "***"
click at [969, 229] on div "Gucci" at bounding box center [1231, 225] width 181 height 31
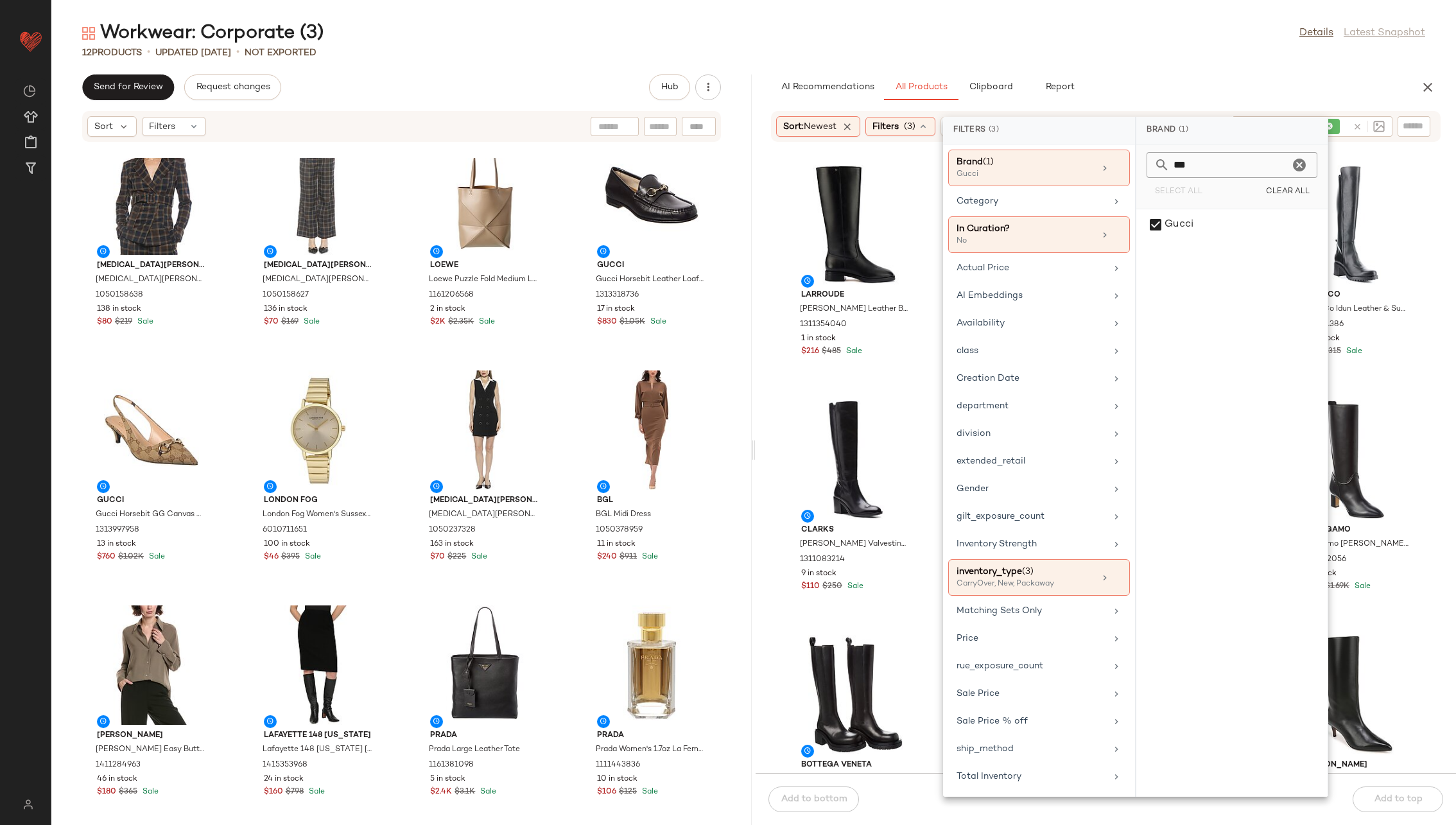
click at [969, 167] on icon "Clear" at bounding box center [1299, 165] width 15 height 15
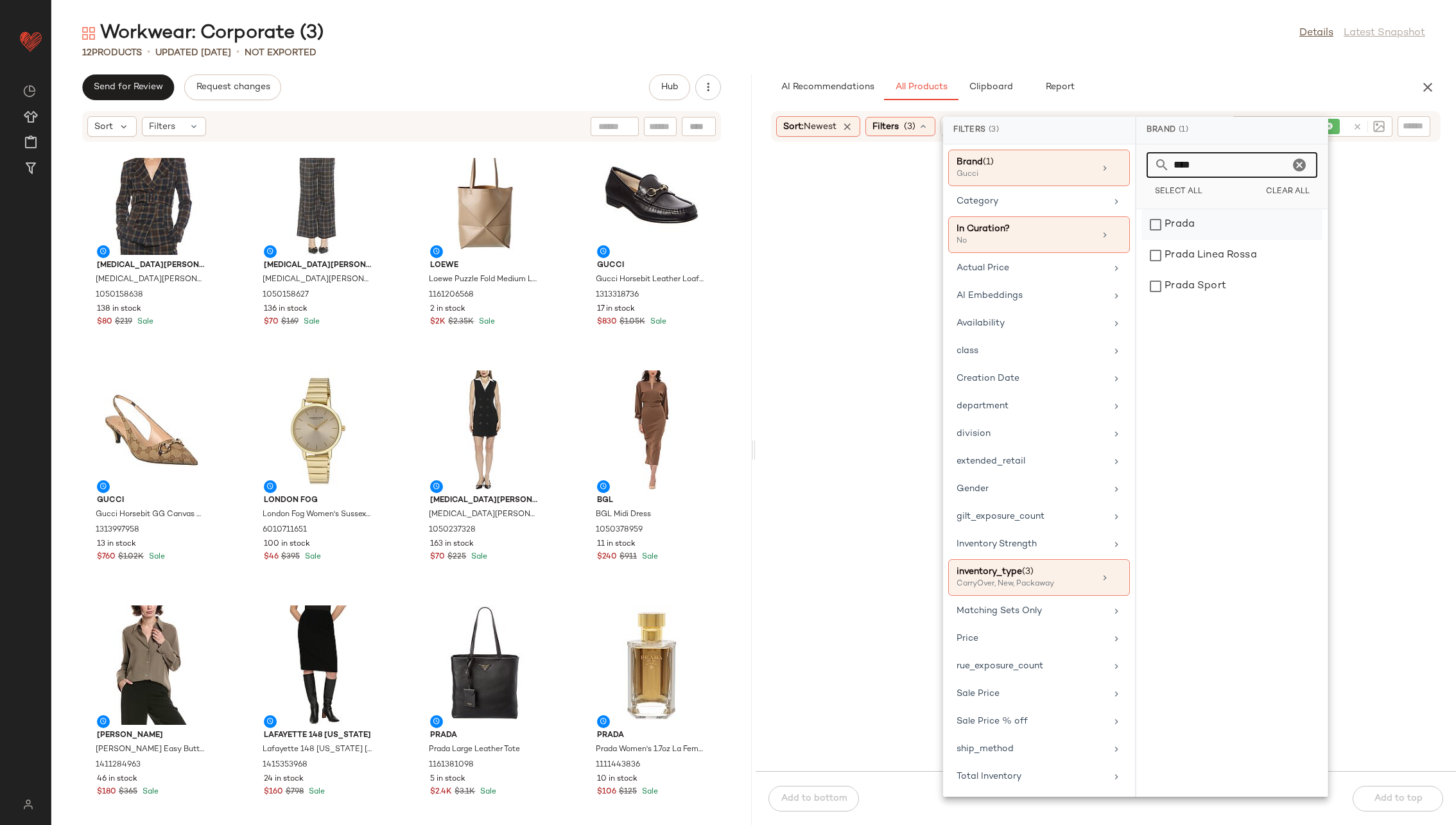
type input "****"
click at [969, 240] on div "Prada" at bounding box center [1231, 255] width 181 height 31
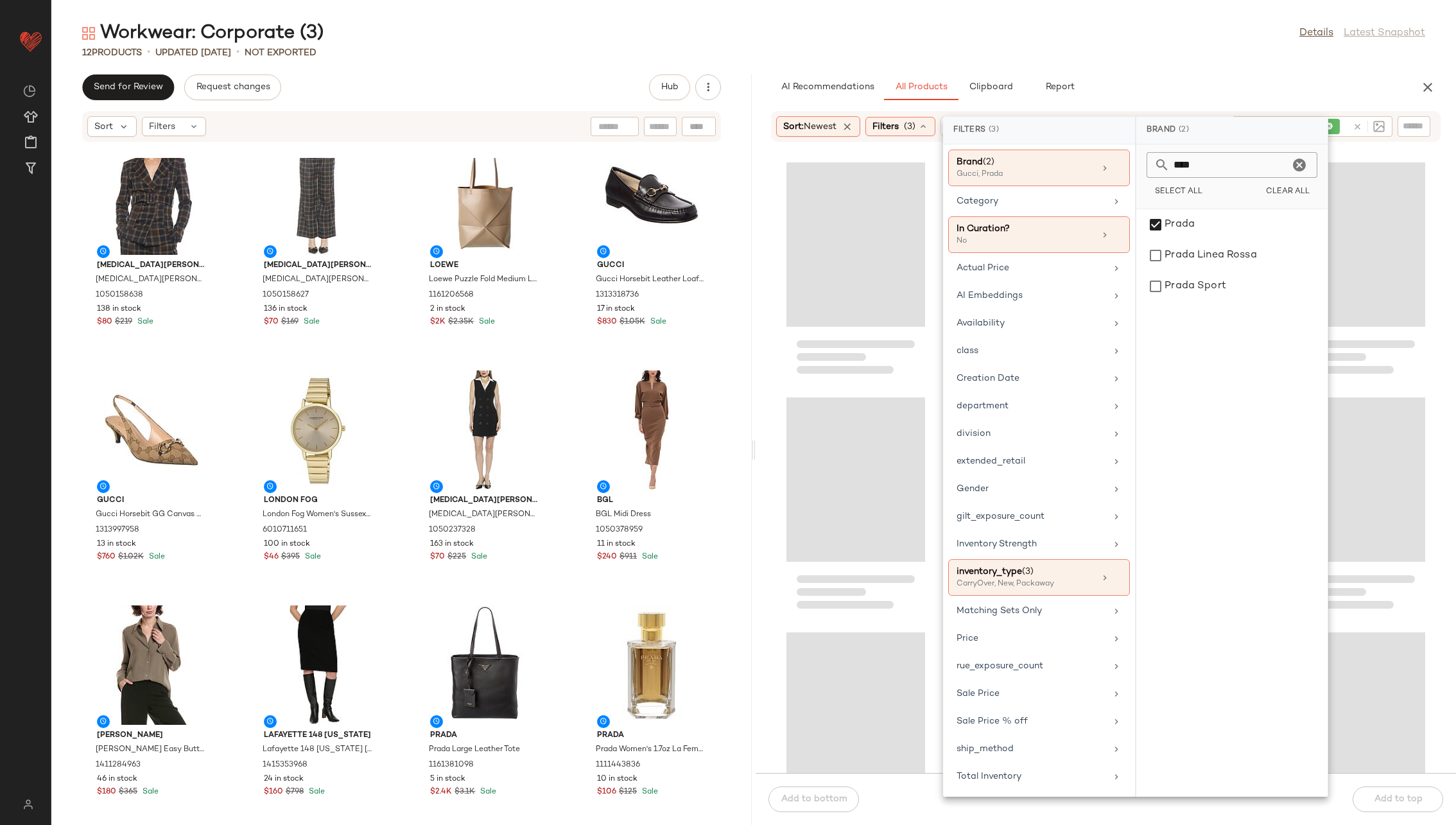
click at [969, 164] on icon "Clear" at bounding box center [1299, 165] width 15 height 15
type input "****"
click at [969, 302] on div "[PERSON_NAME]" at bounding box center [1231, 317] width 181 height 31
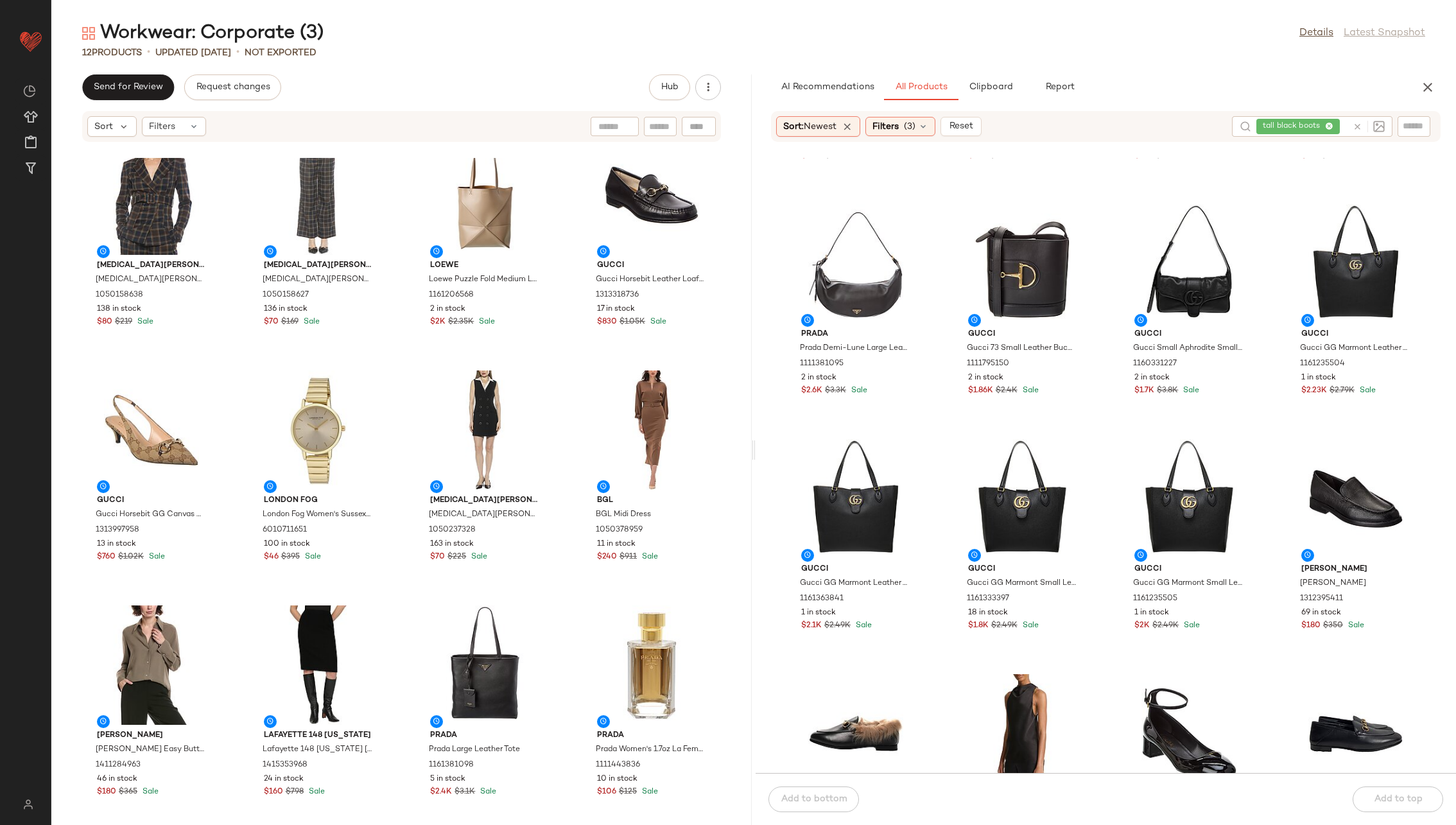
scroll to position [0, 0]
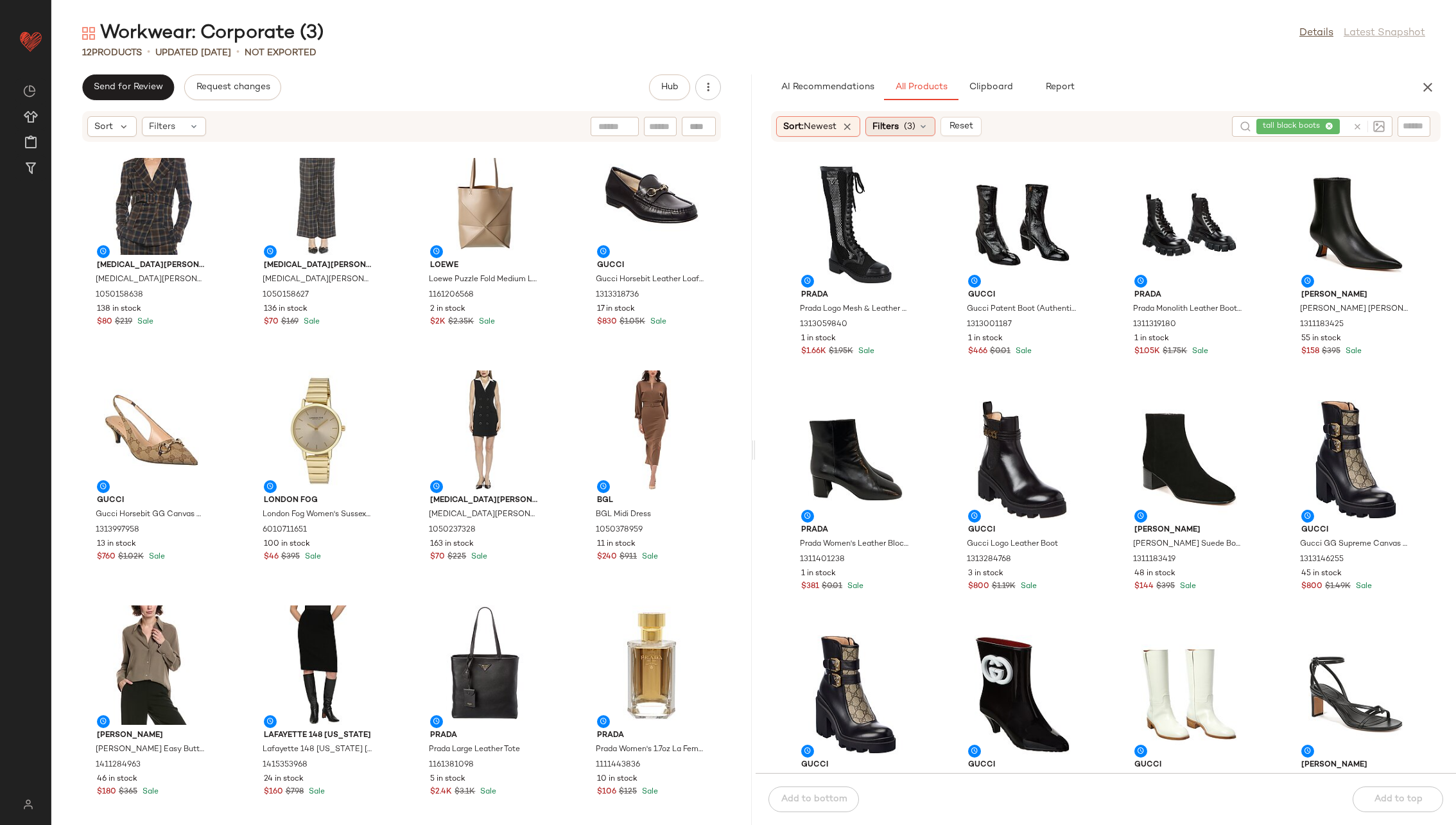
click at [919, 129] on div "Filters (3)" at bounding box center [900, 126] width 70 height 19
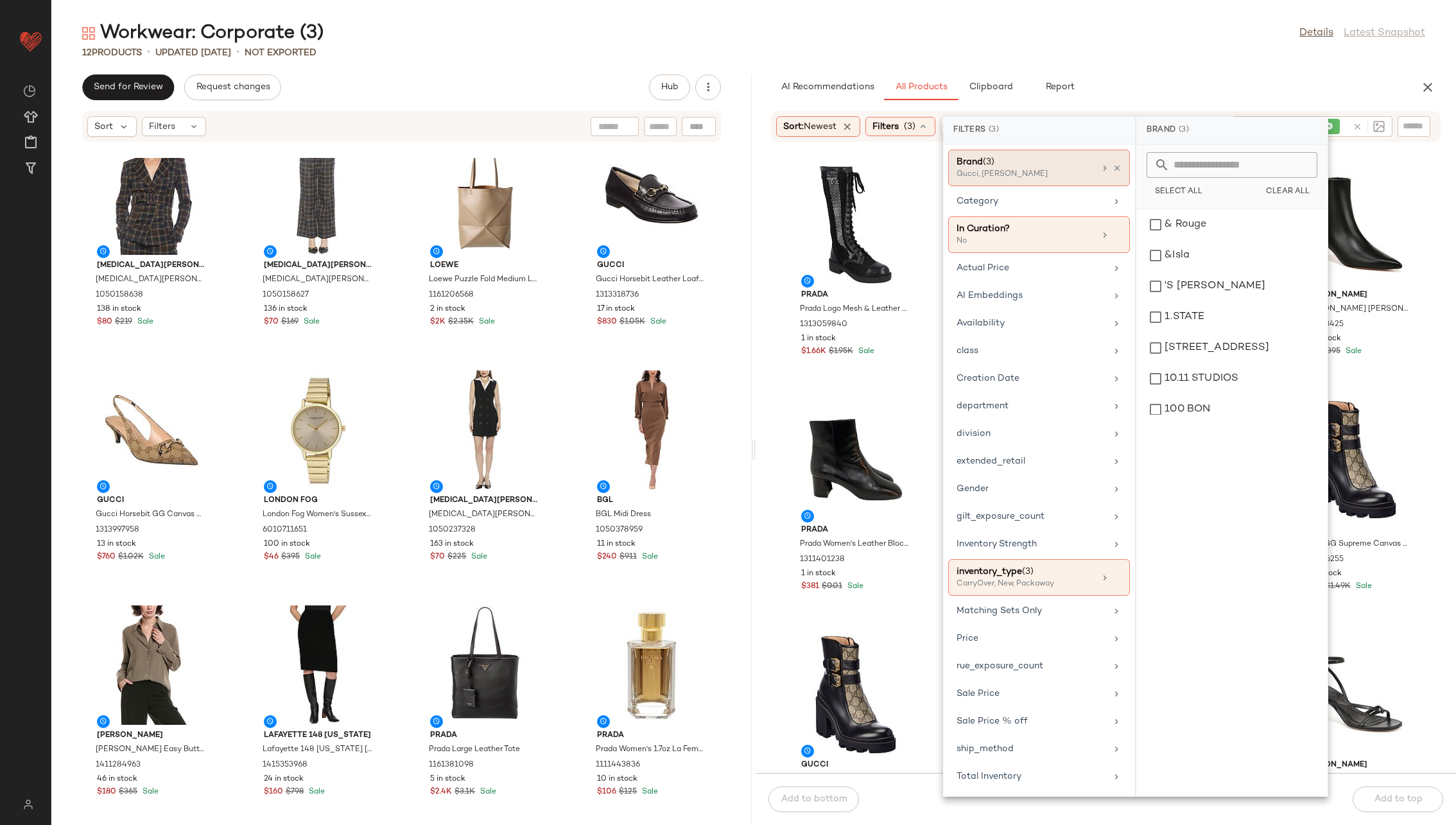
click at [969, 159] on div "Brand (3)" at bounding box center [1025, 163] width 138 height 14
click at [969, 153] on input "text" at bounding box center [1239, 166] width 140 height 26
type input "****"
click at [969, 271] on div "Saint Laurent" at bounding box center [1231, 287] width 181 height 31
click at [969, 161] on icon "Clear" at bounding box center [1299, 165] width 15 height 15
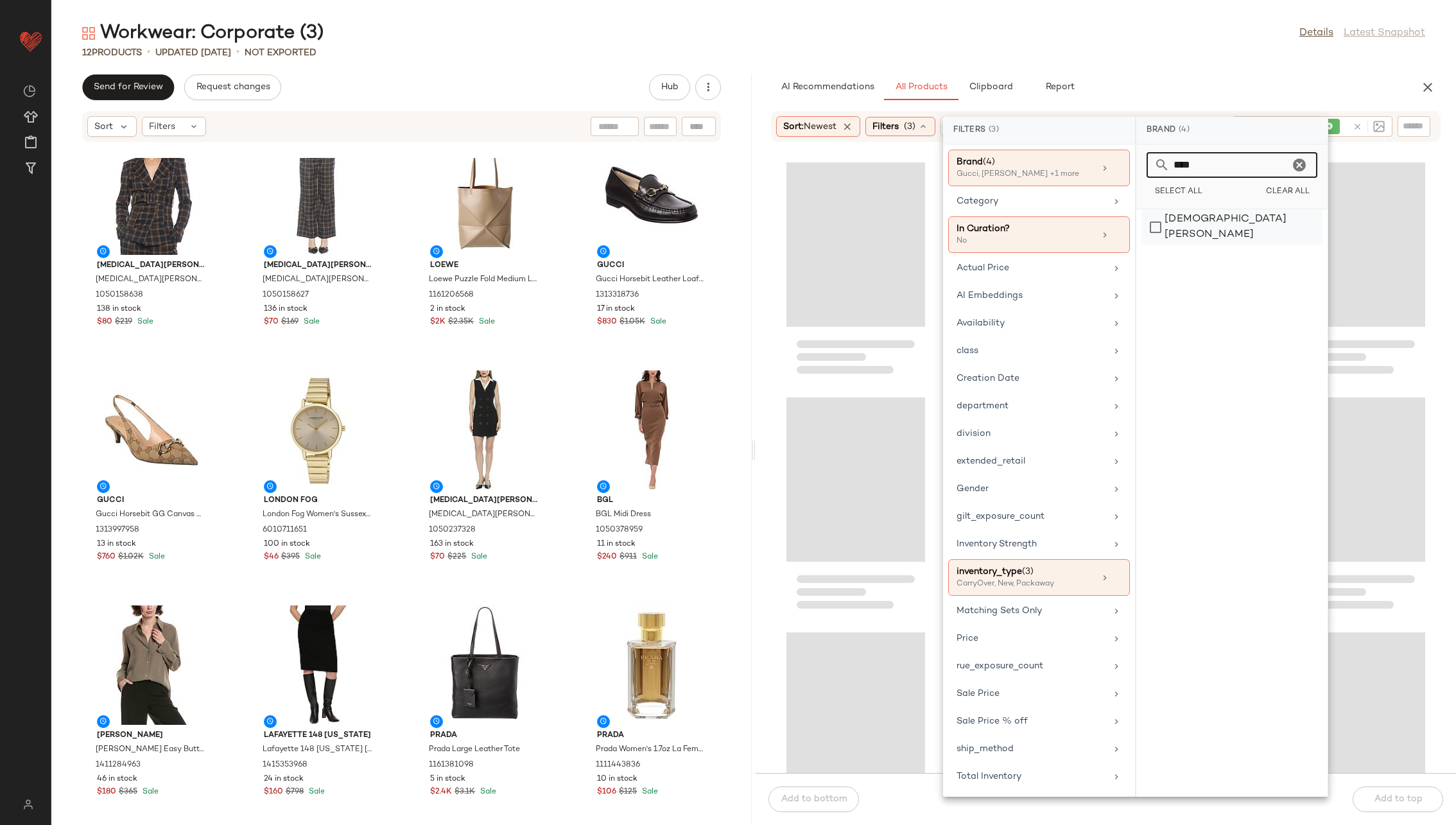
type input "****"
click at [969, 223] on div "[DEMOGRAPHIC_DATA][PERSON_NAME]" at bounding box center [1231, 227] width 181 height 36
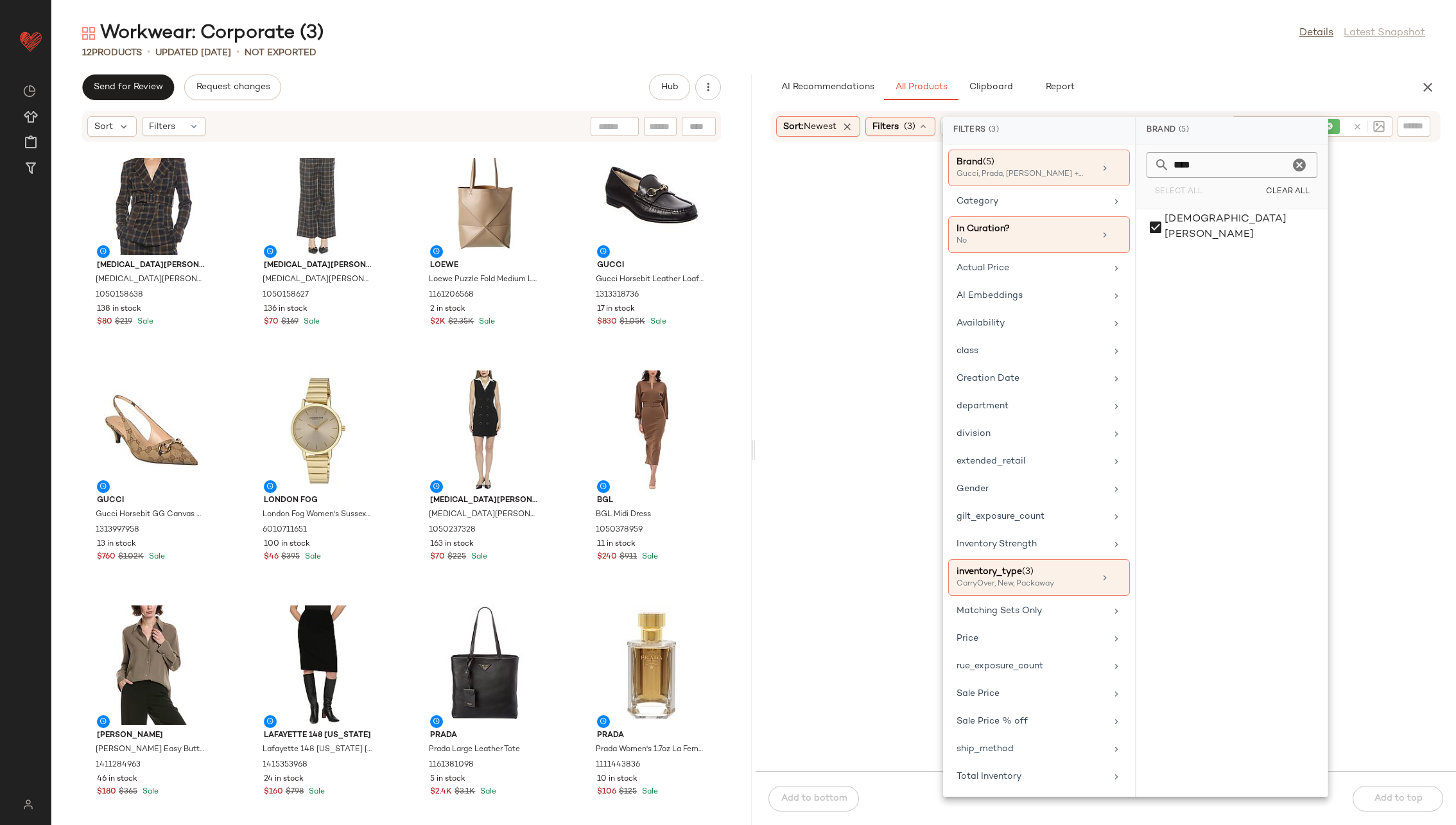
click at [901, 423] on div at bounding box center [1105, 464] width 695 height 608
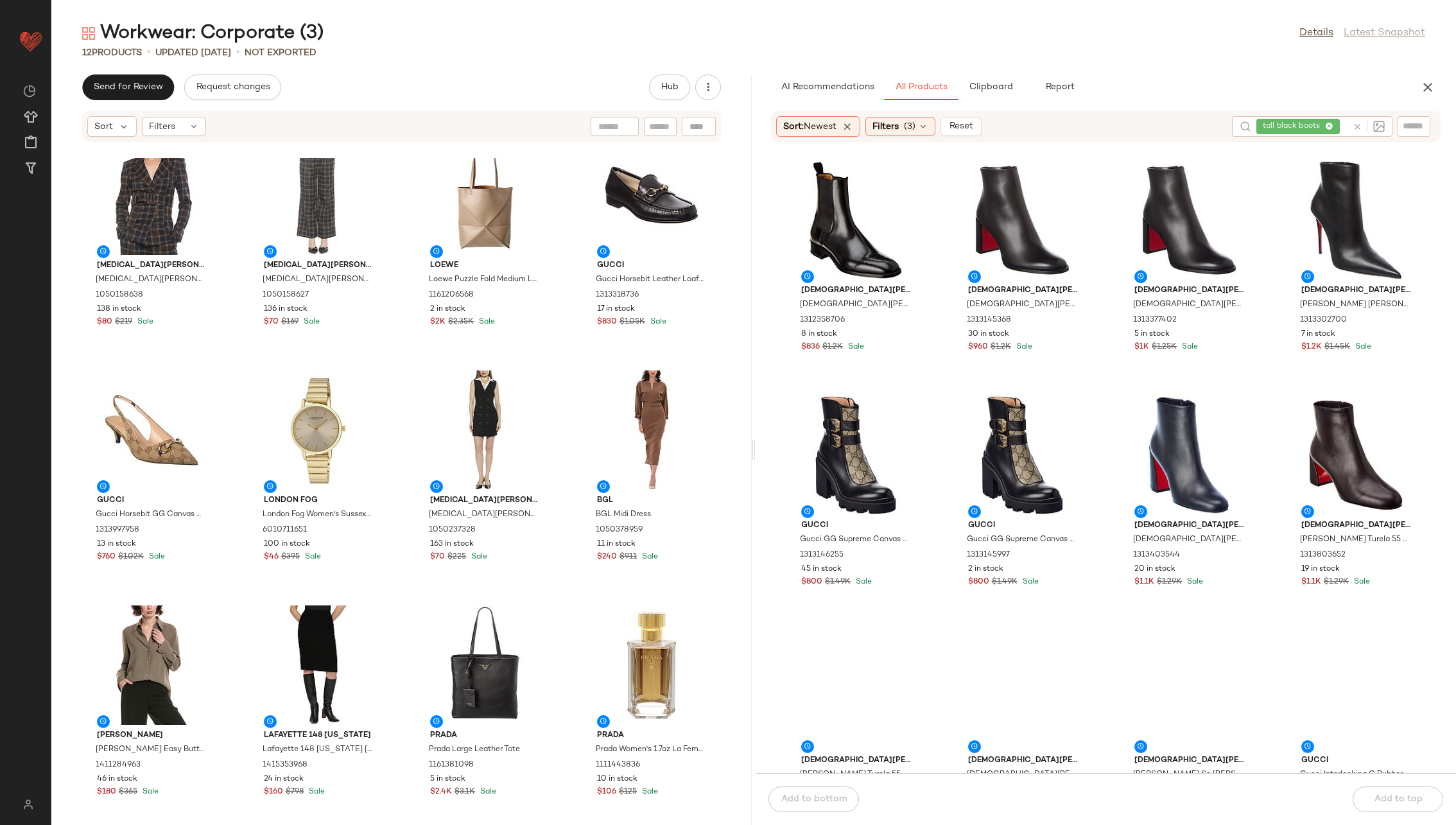
scroll to position [726, 0]
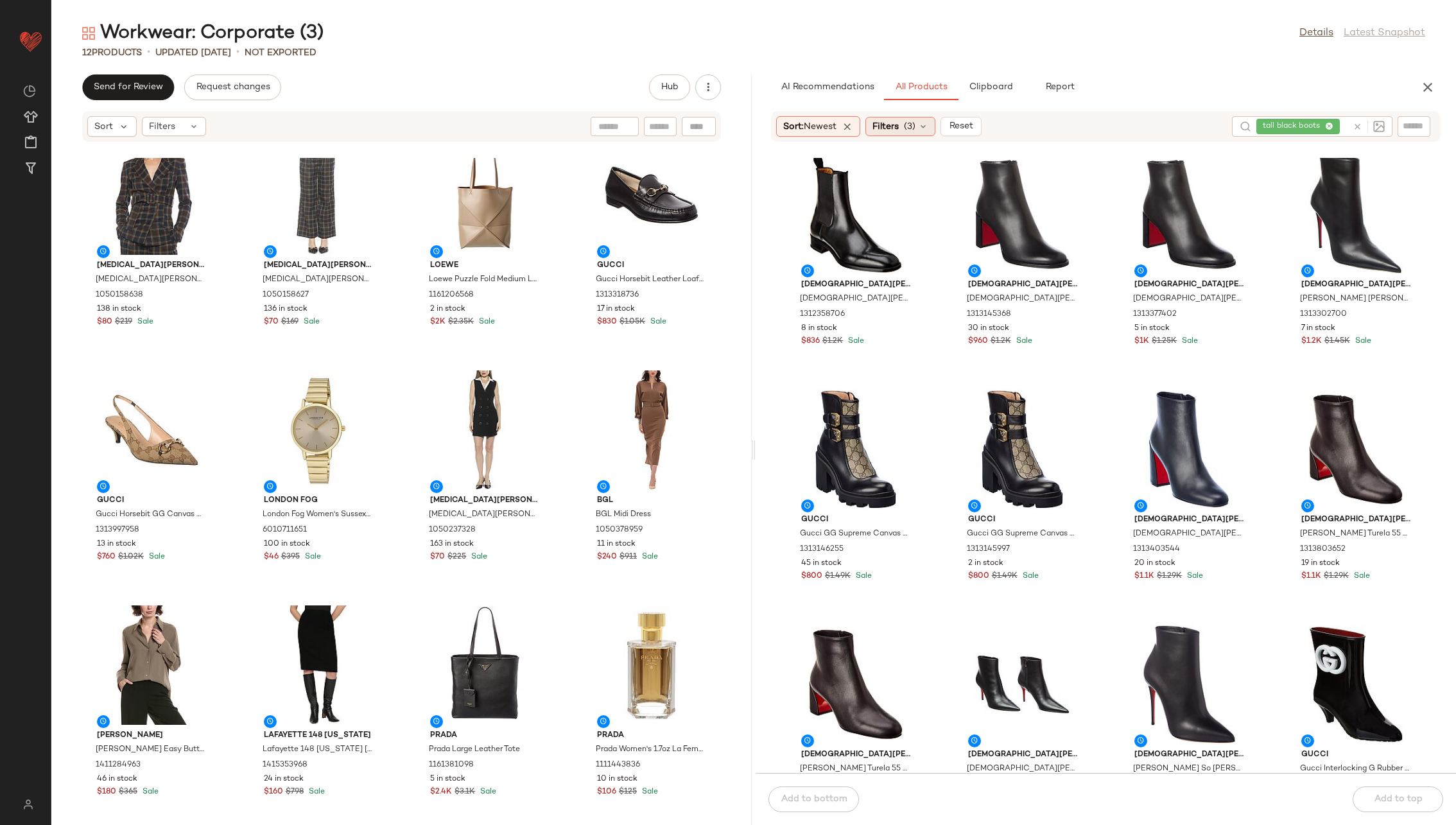
click at [906, 127] on div "Filters (3)" at bounding box center [900, 126] width 70 height 19
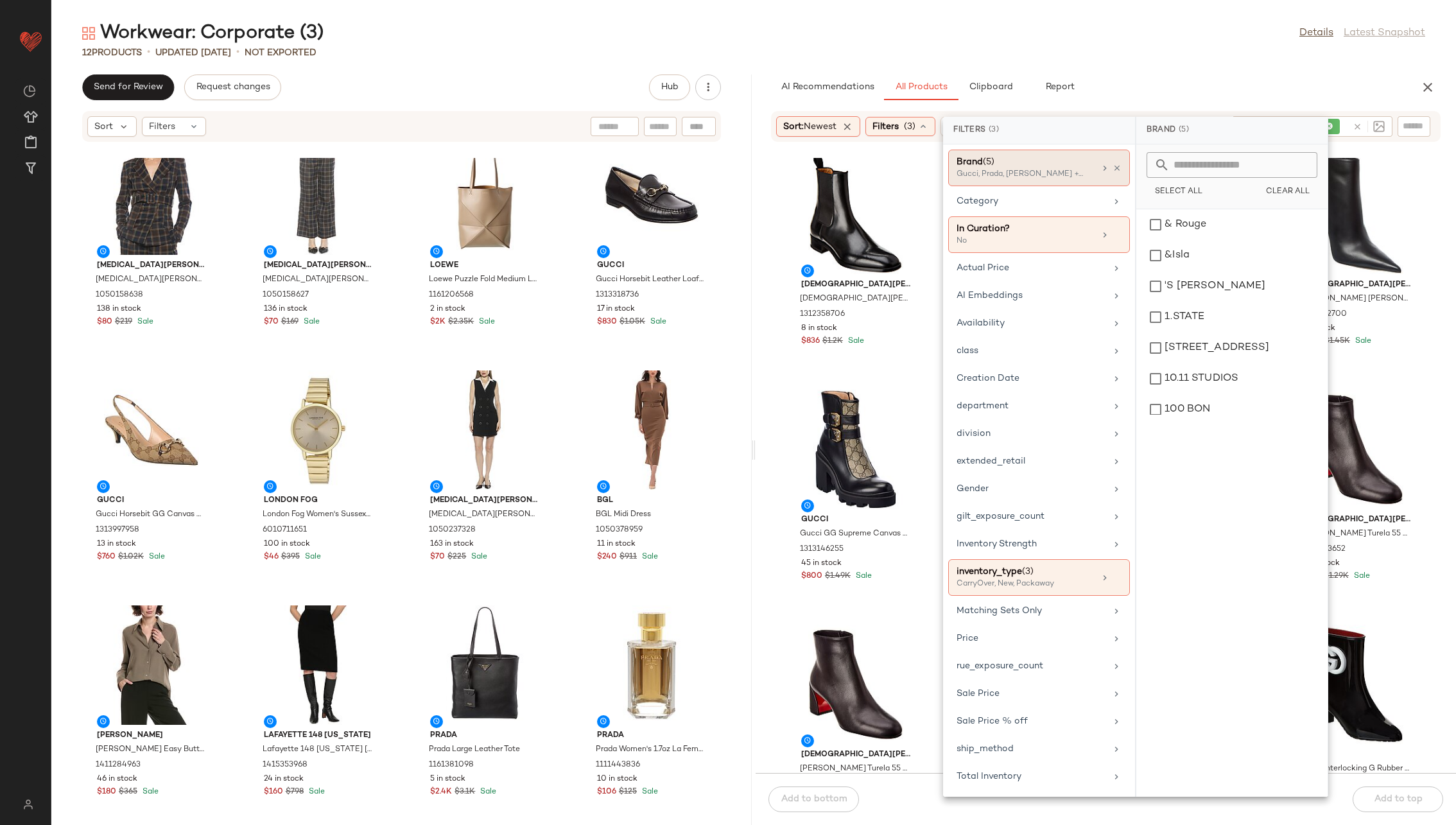
click at [969, 163] on div at bounding box center [1110, 168] width 21 height 10
click at [969, 168] on icon at bounding box center [1117, 169] width 9 height 9
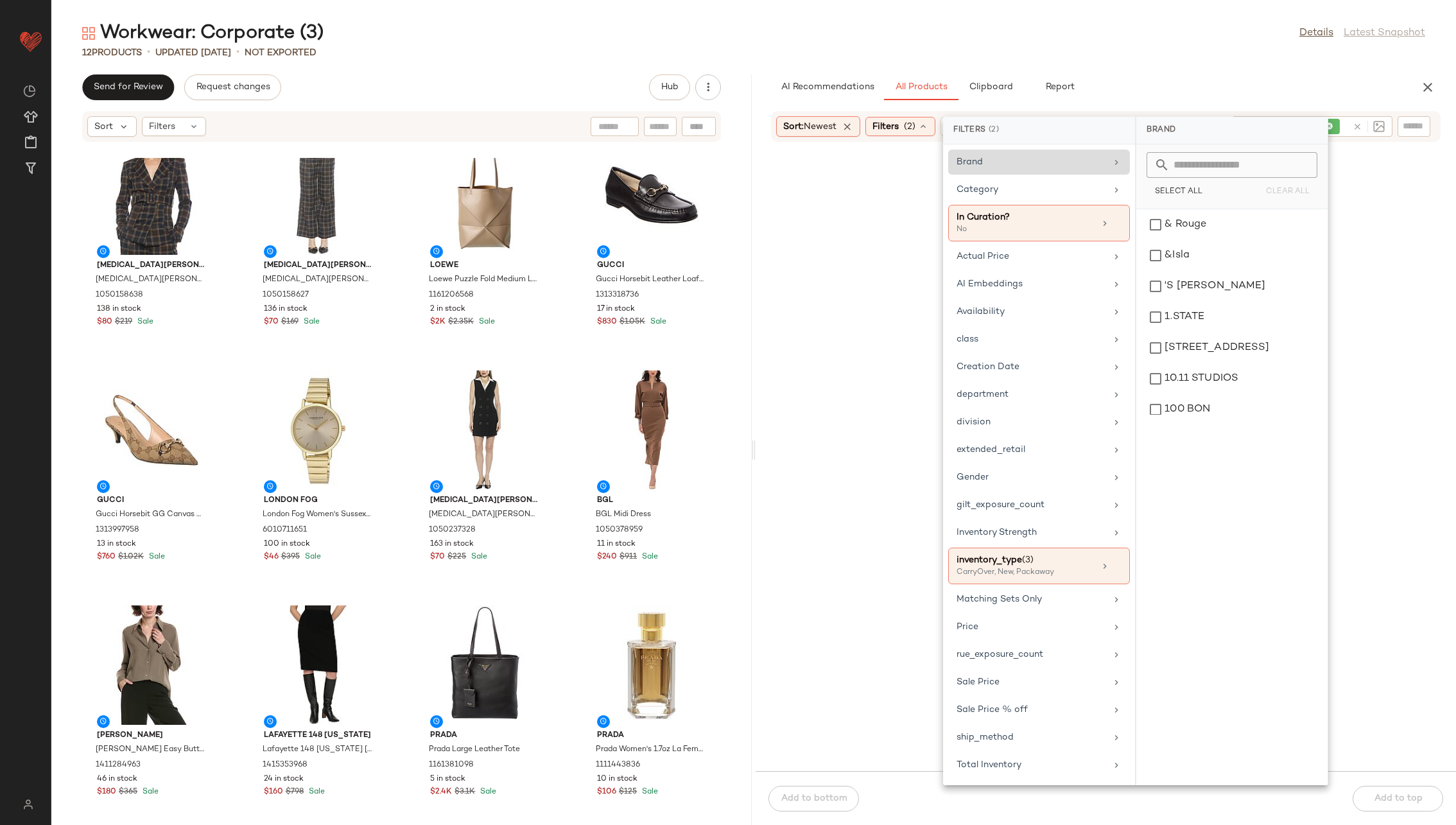
click at [844, 317] on div at bounding box center [1105, 464] width 695 height 608
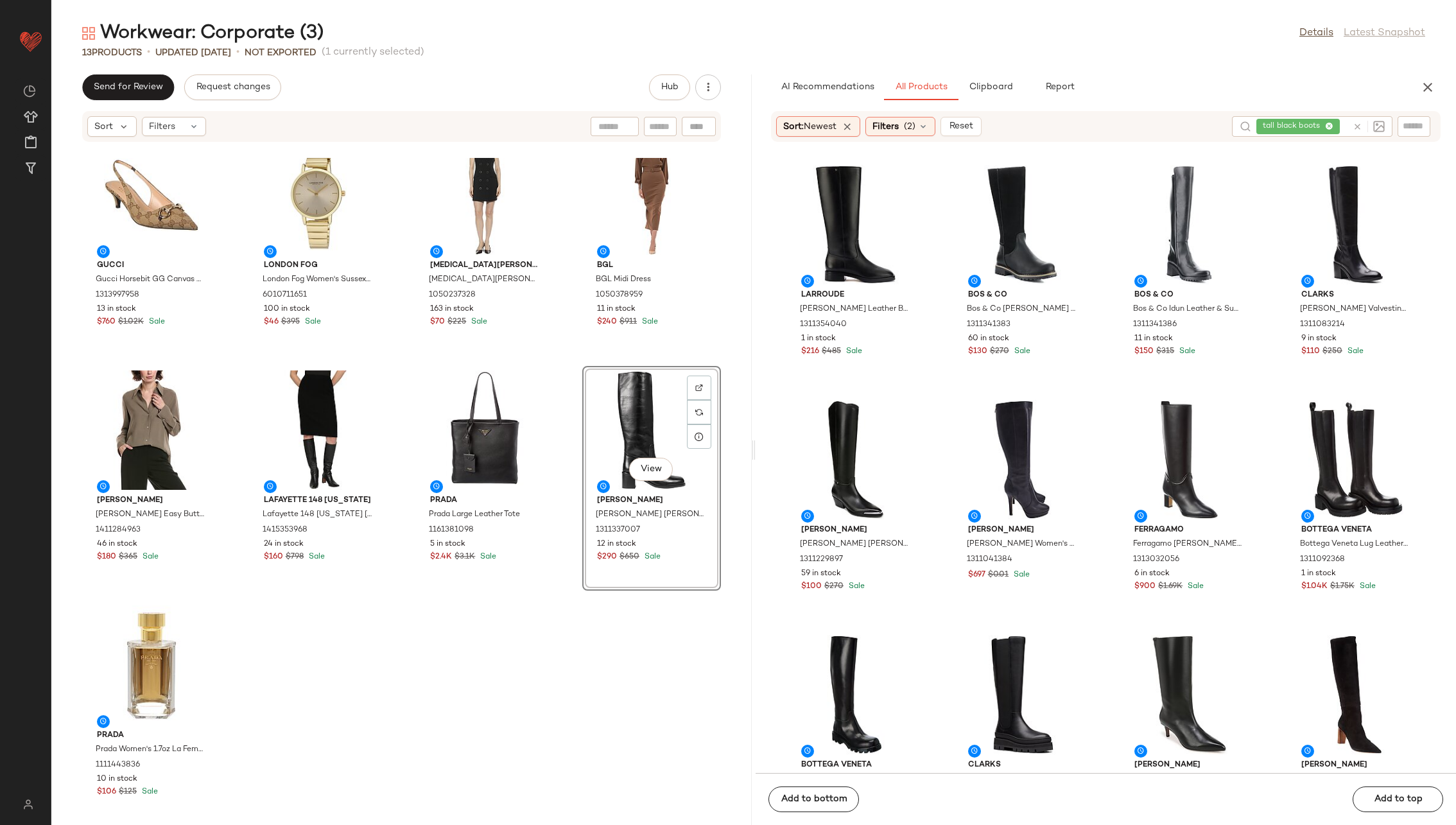
scroll to position [275, 0]
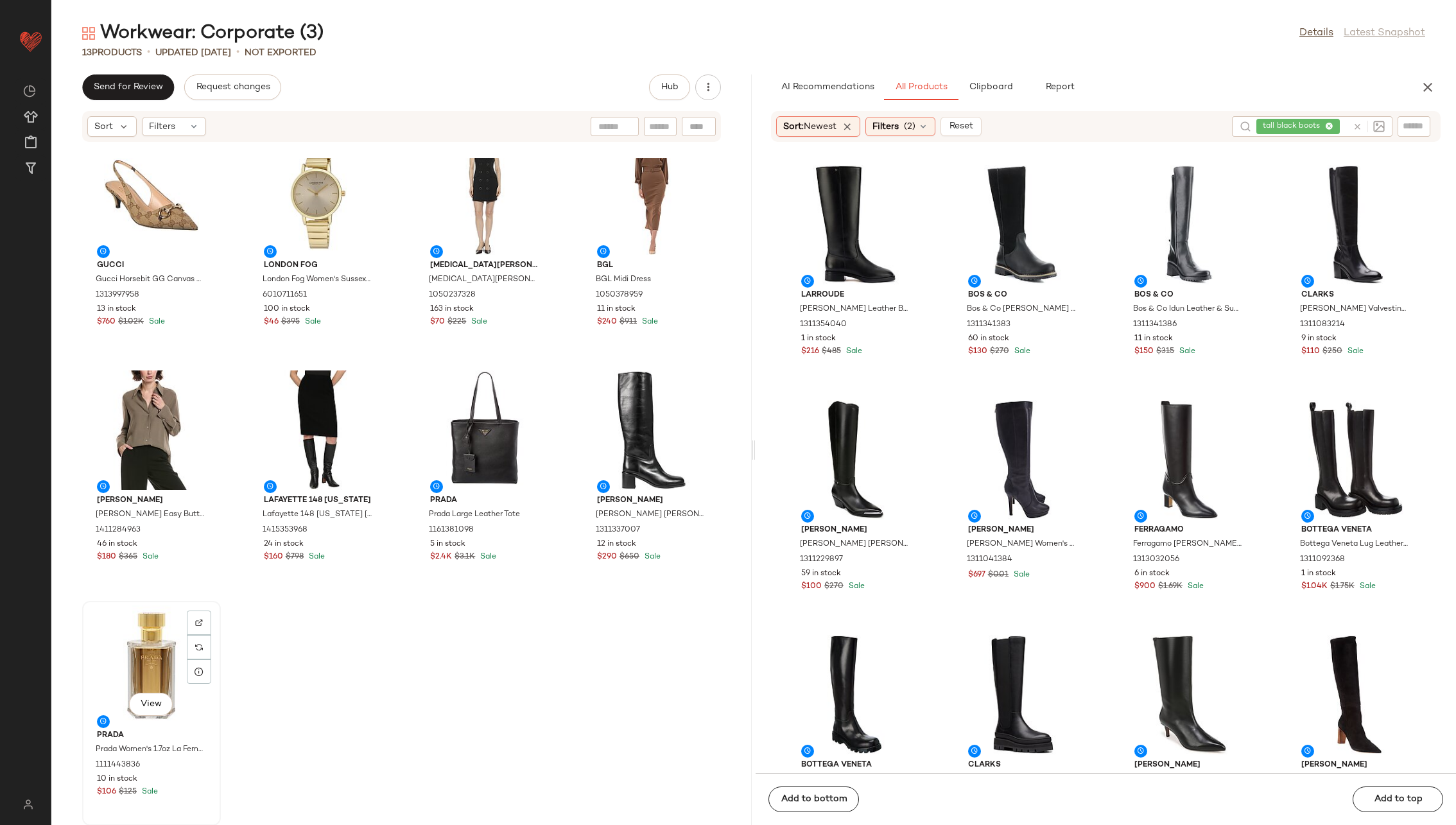
click at [168, 529] on div "View" at bounding box center [151, 666] width 130 height 120
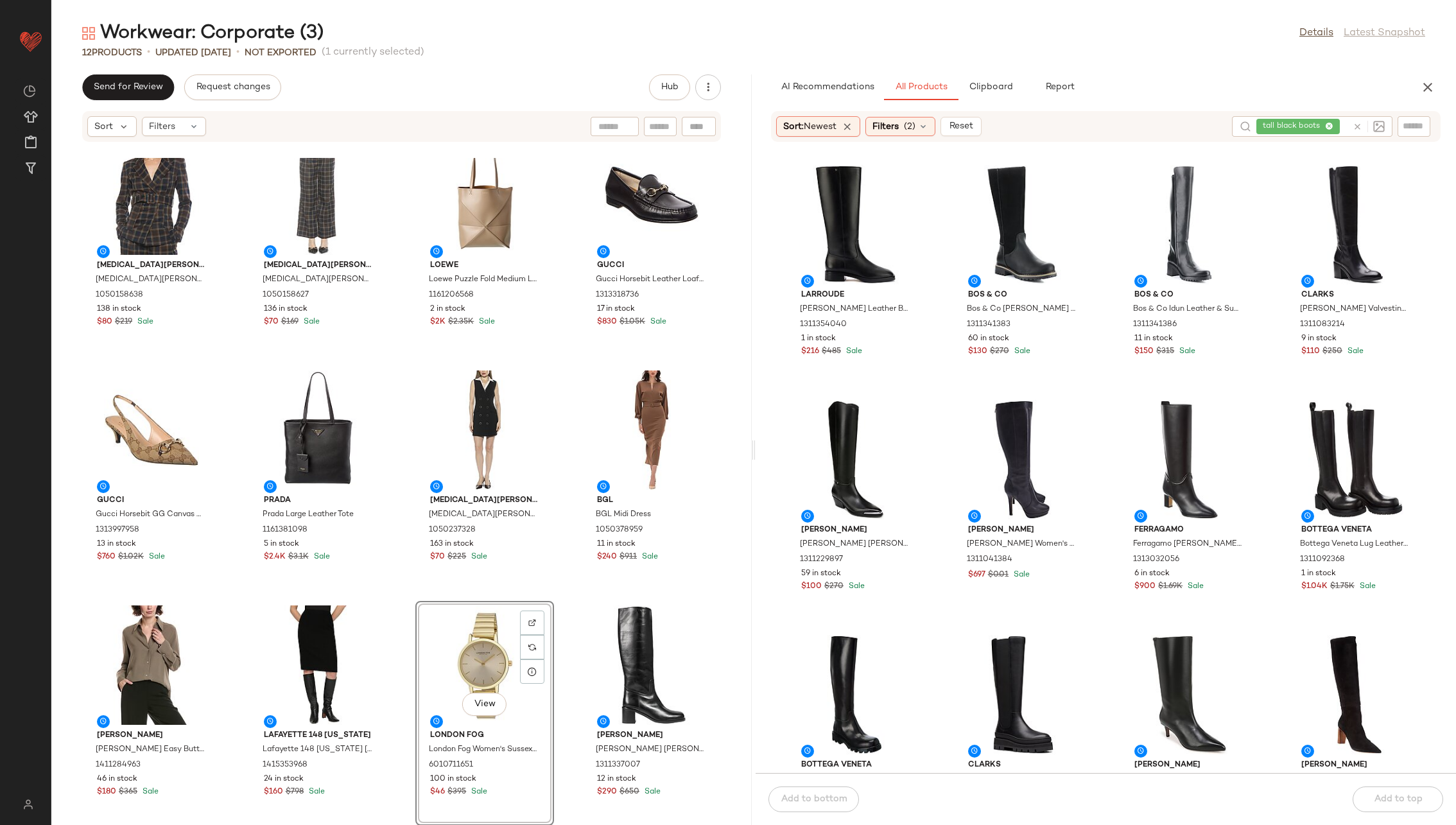
click at [568, 529] on div "Alexia Admor Alexia Admor [PERSON_NAME] 1050158638 138 in stock $80 $219 Sale […" at bounding box center [402, 491] width 700 height 667
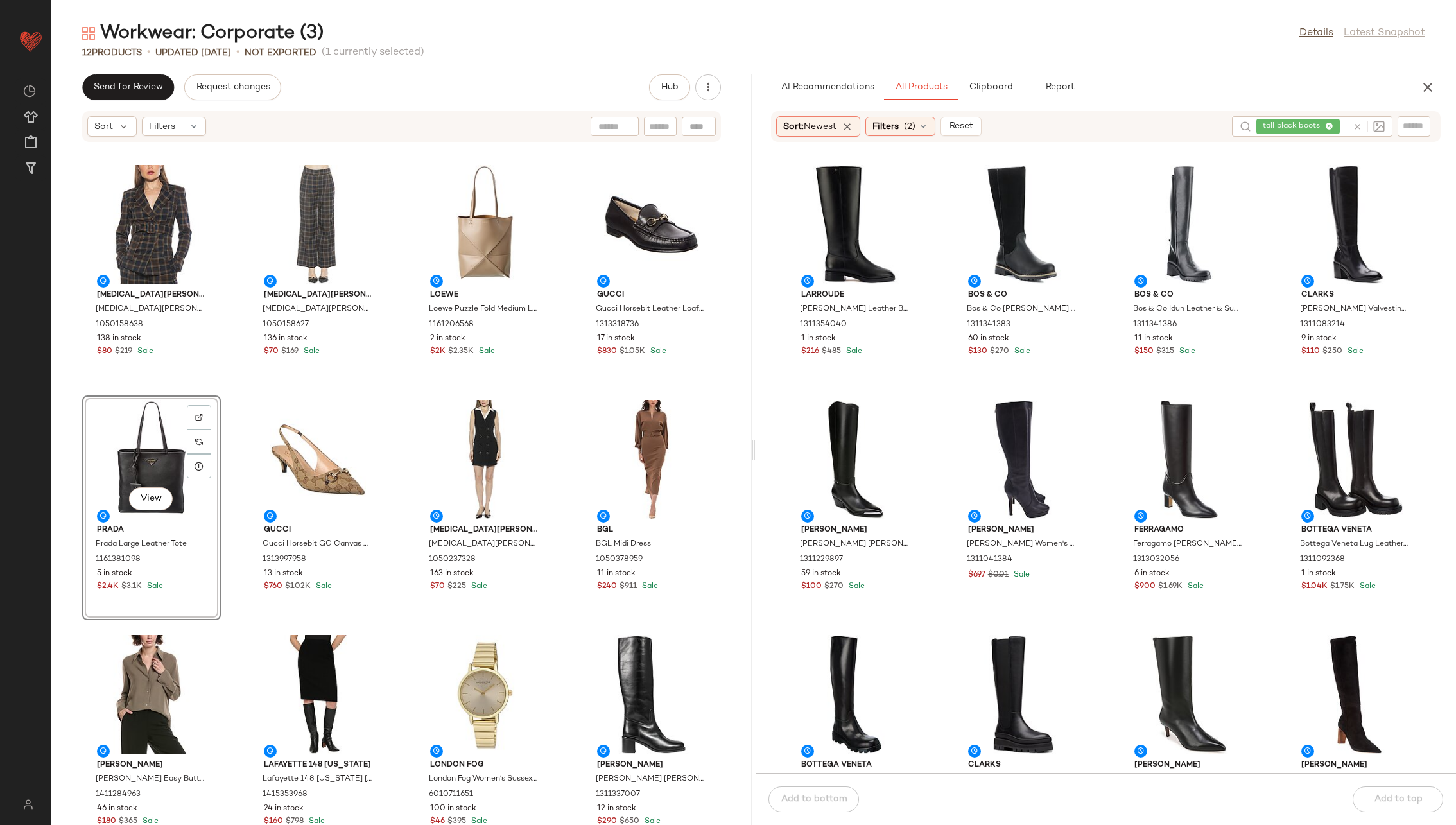
click at [402, 468] on div "Alexia Admor Alexia Admor [PERSON_NAME] 1050158638 138 in stock $80 $219 Sale […" at bounding box center [402, 491] width 700 height 667
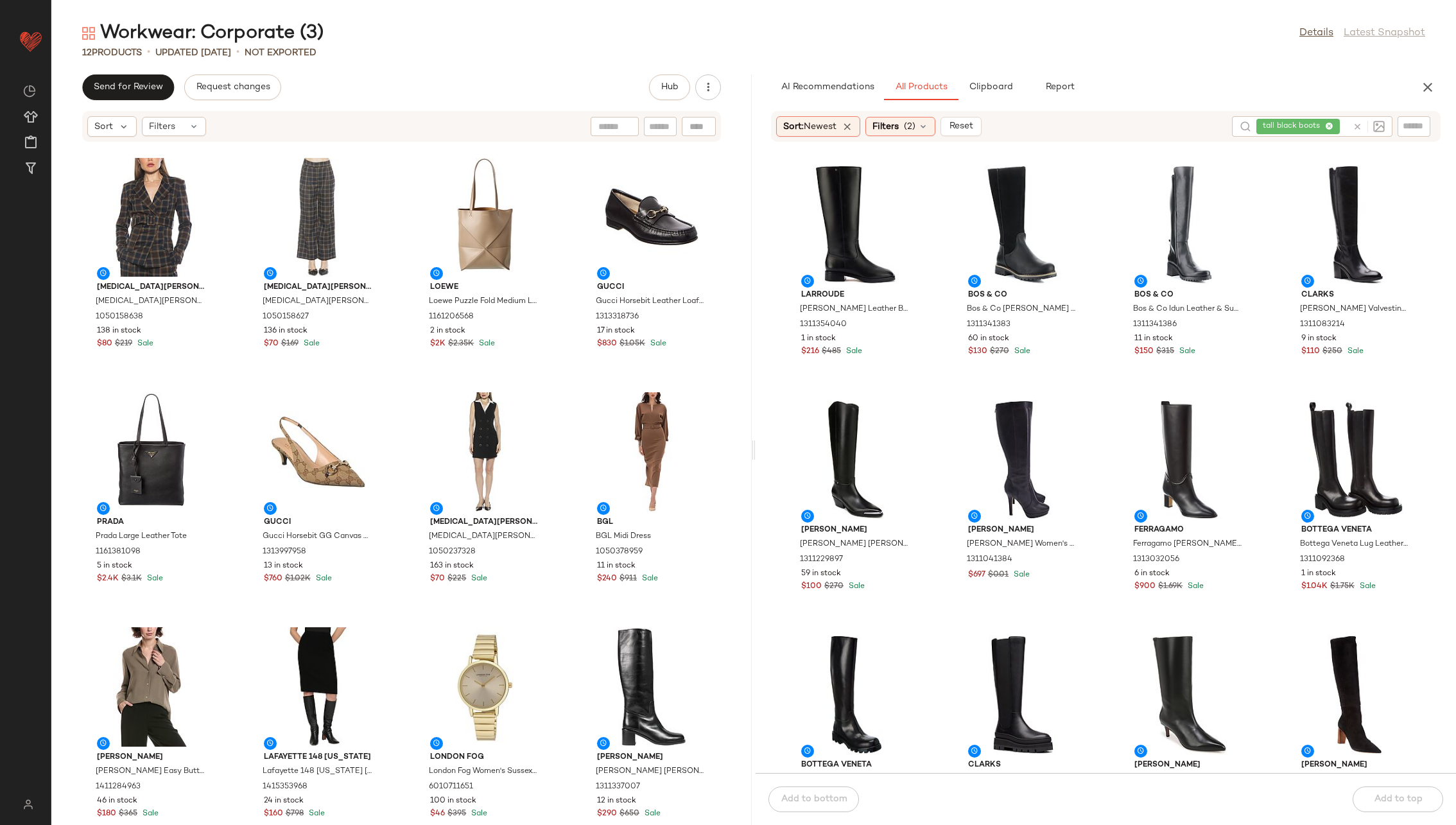
scroll to position [6, 0]
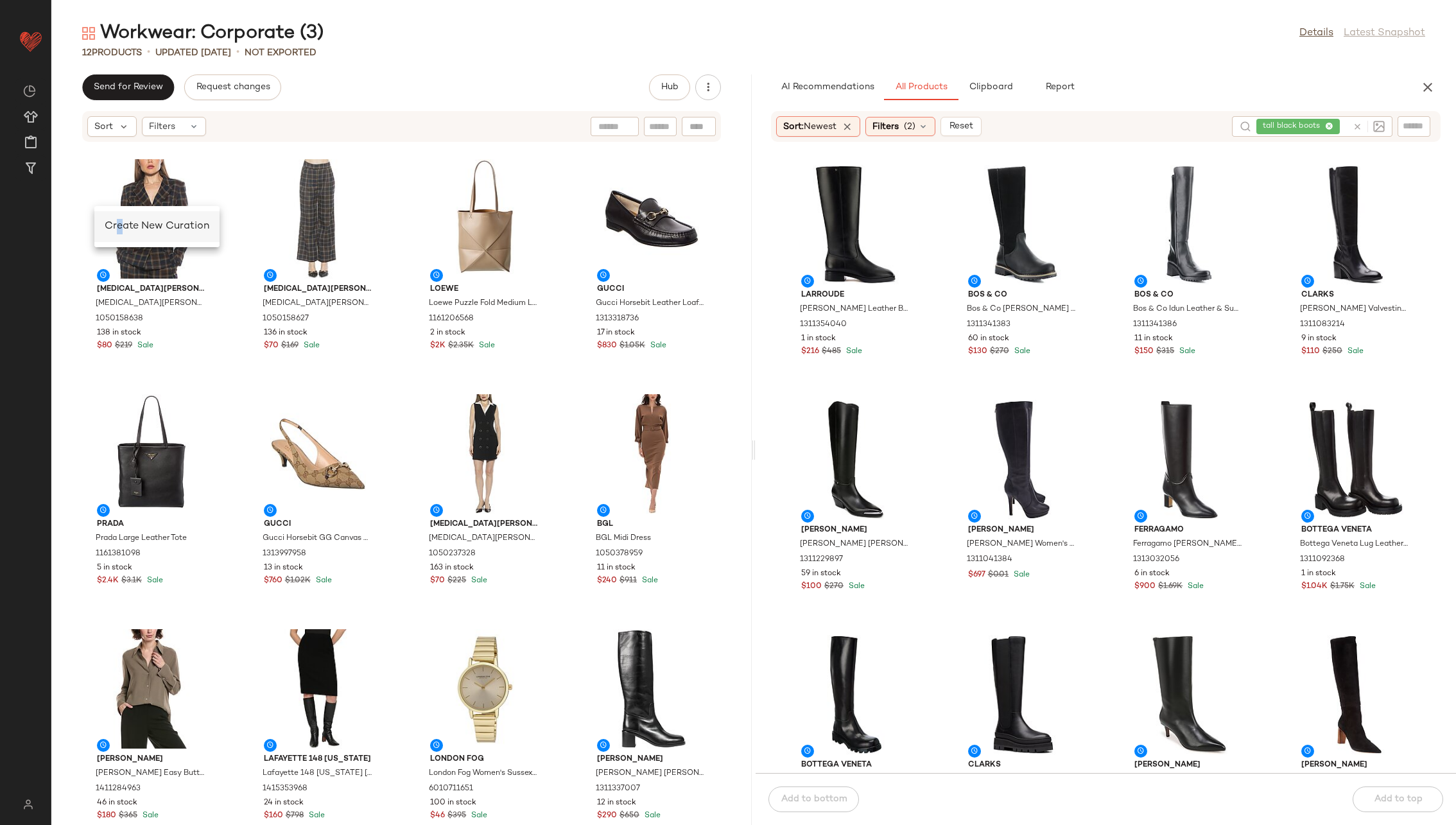
click at [120, 219] on div "Create New Curation" at bounding box center [157, 227] width 105 height 15
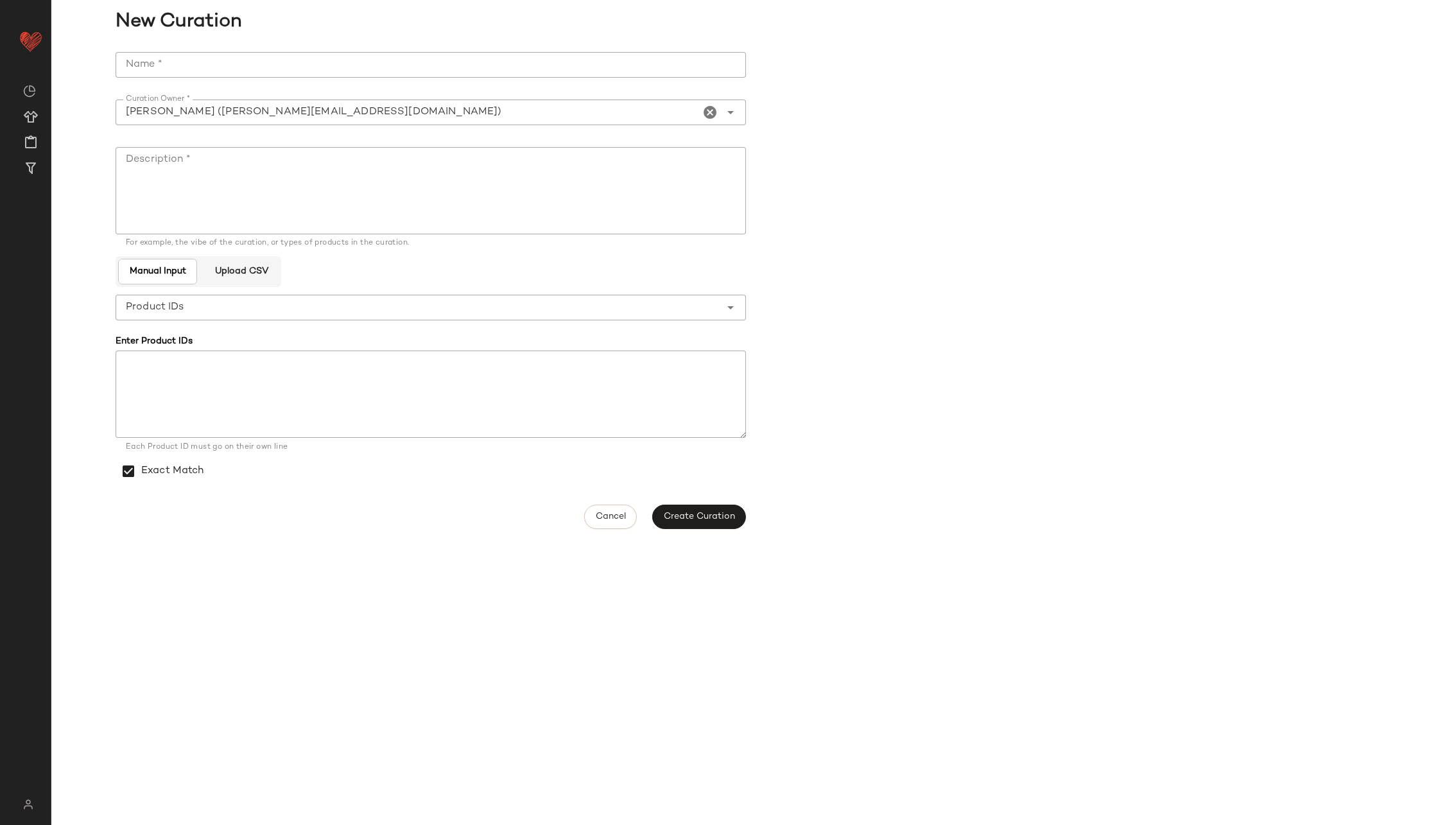
click at [342, 64] on input "Name *" at bounding box center [431, 65] width 631 height 26
type input "**********"
click at [431, 162] on textarea "Description *" at bounding box center [431, 191] width 631 height 87
paste textarea "**********"
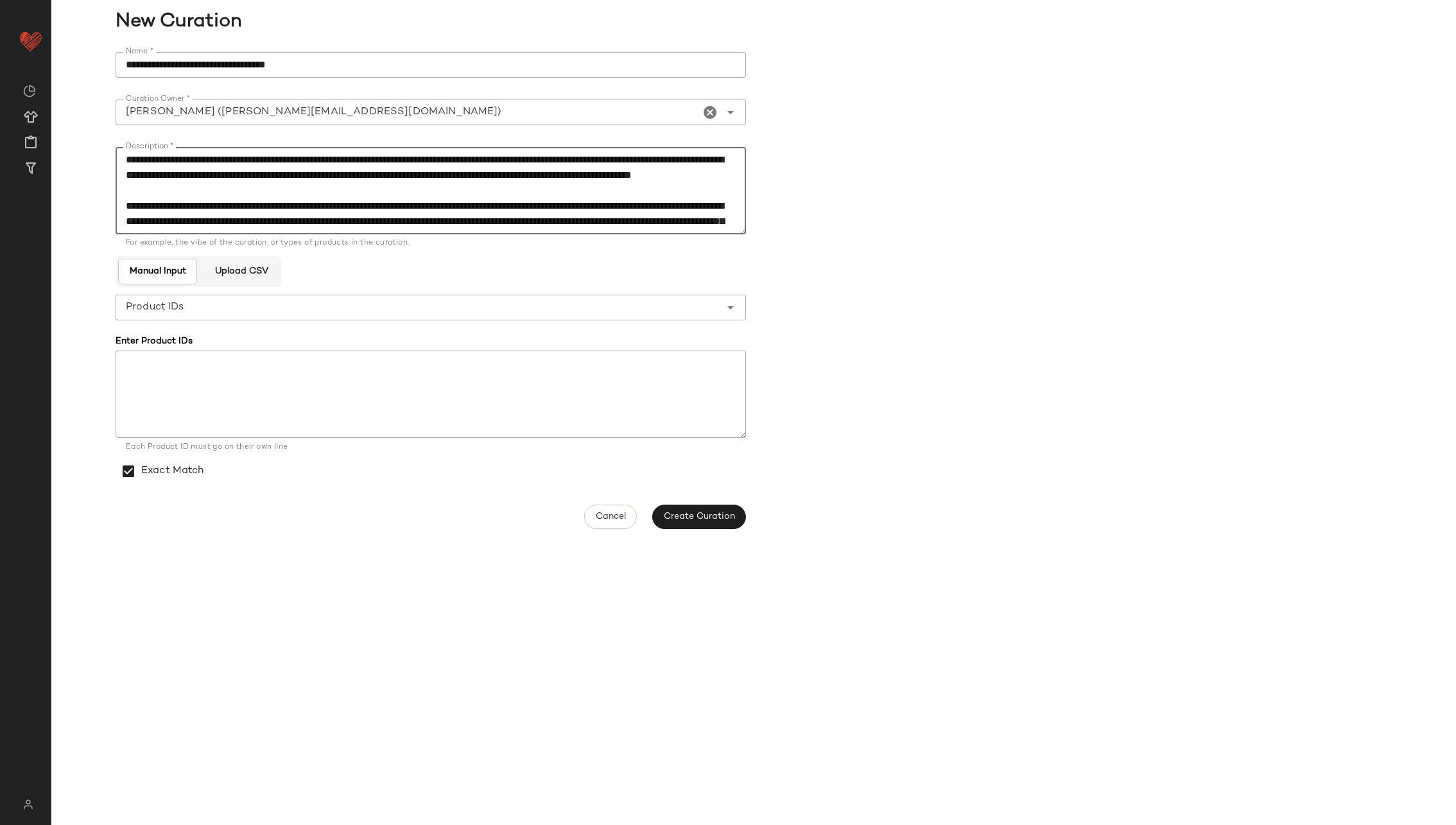
scroll to position [130, 0]
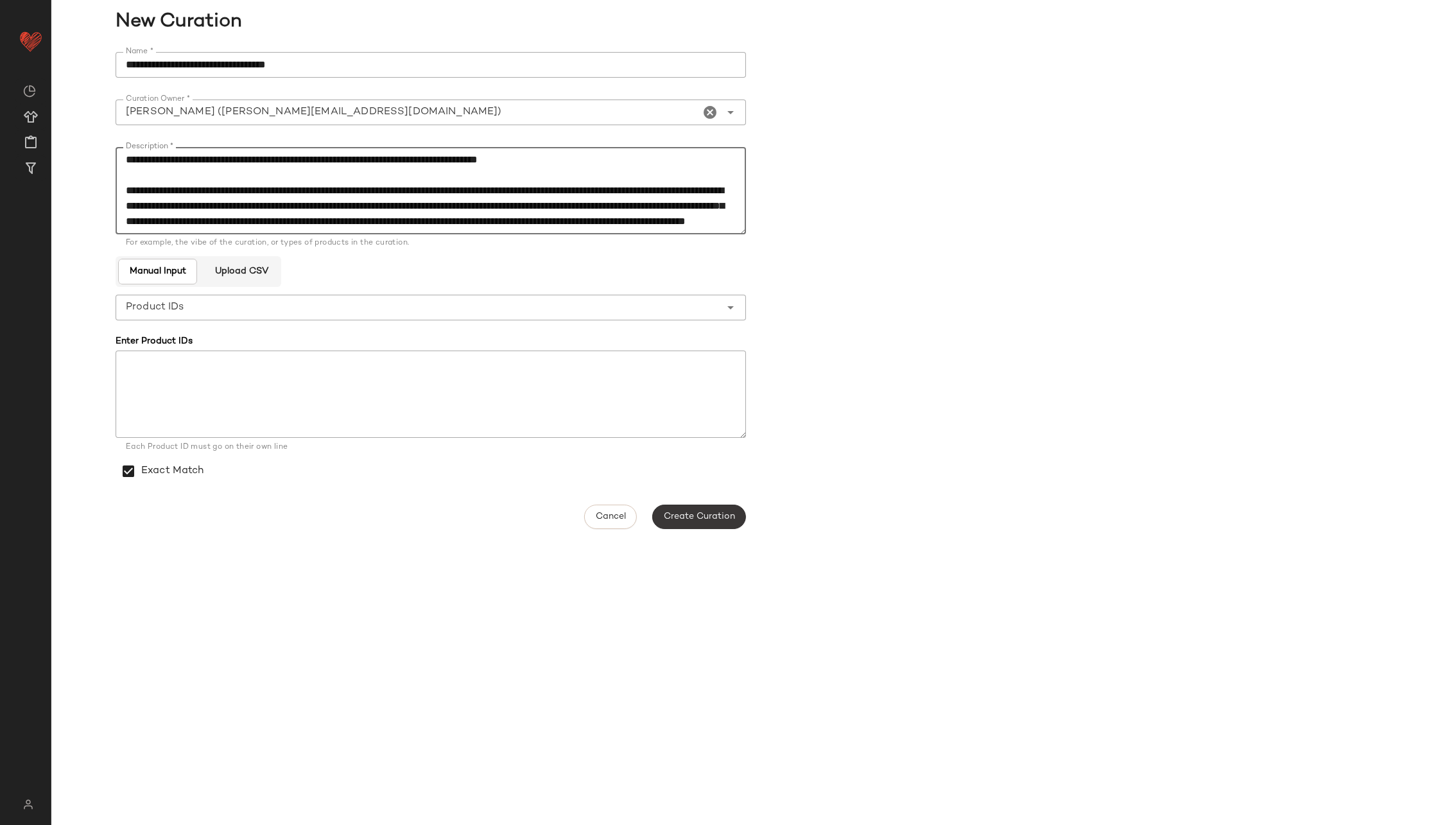
type textarea "**********"
click at [713, 518] on span "Create Curation" at bounding box center [699, 517] width 72 height 10
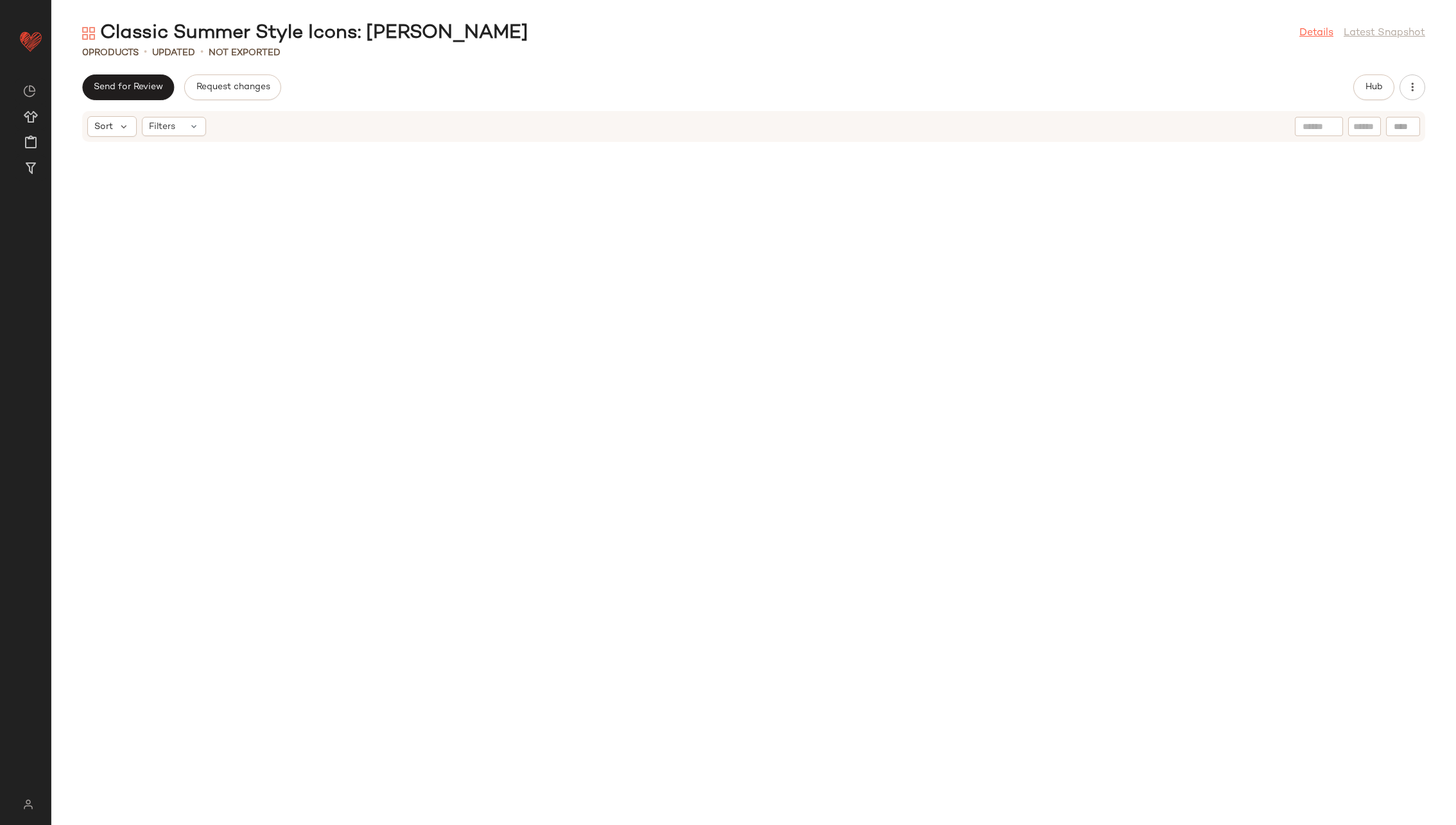
click at [969, 32] on link "Details" at bounding box center [1317, 34] width 34 height 15
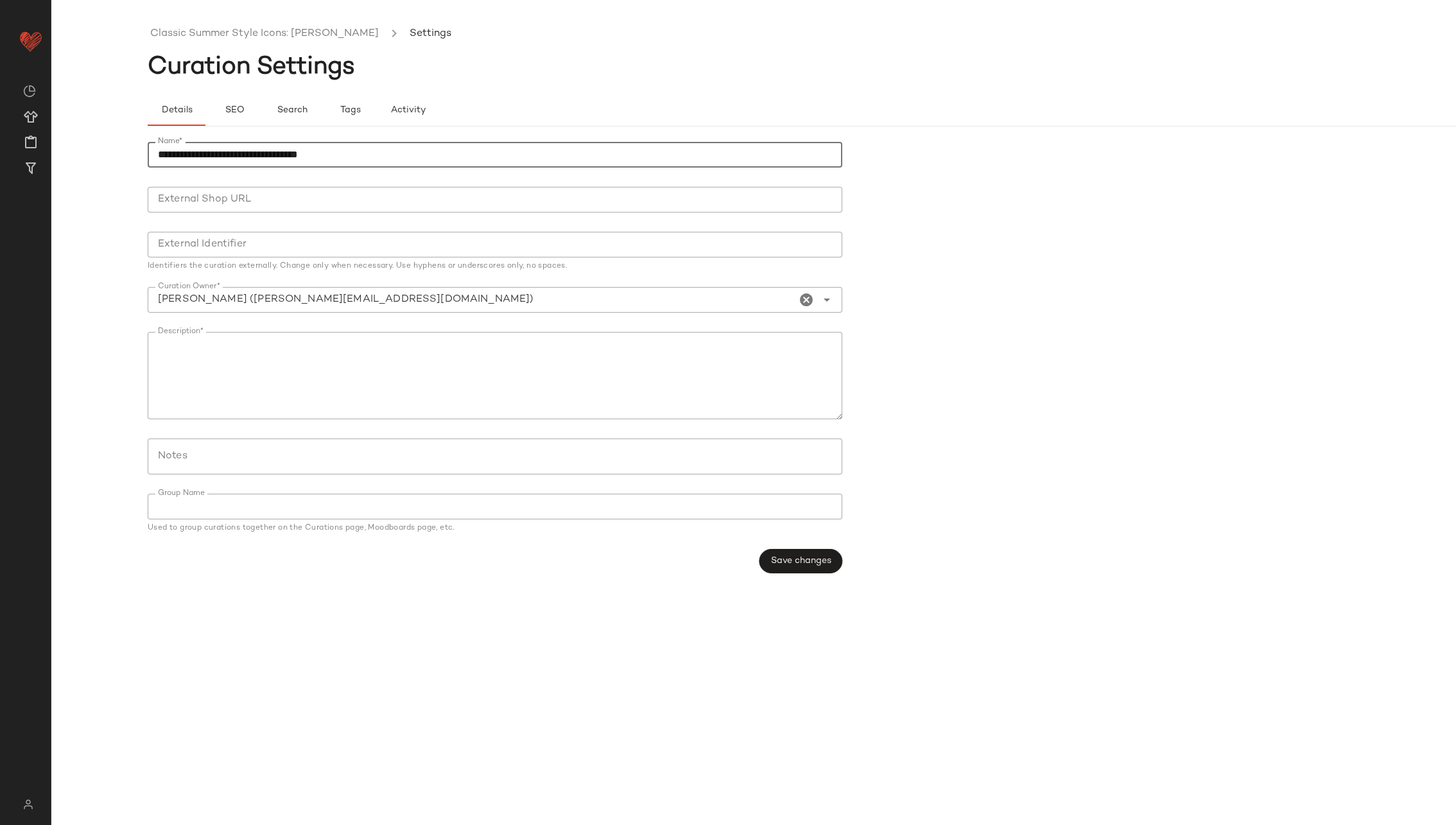
click at [382, 153] on input "**********" at bounding box center [495, 155] width 694 height 26
type input "**********"
click at [798, 529] on button "Save changes" at bounding box center [801, 561] width 83 height 25
click at [799, 529] on span "Save changes" at bounding box center [801, 560] width 61 height 10
click at [299, 43] on ul "Classic Summer Style Icons: [PERSON_NAME] (2) Settings" at bounding box center [850, 34] width 1405 height 30
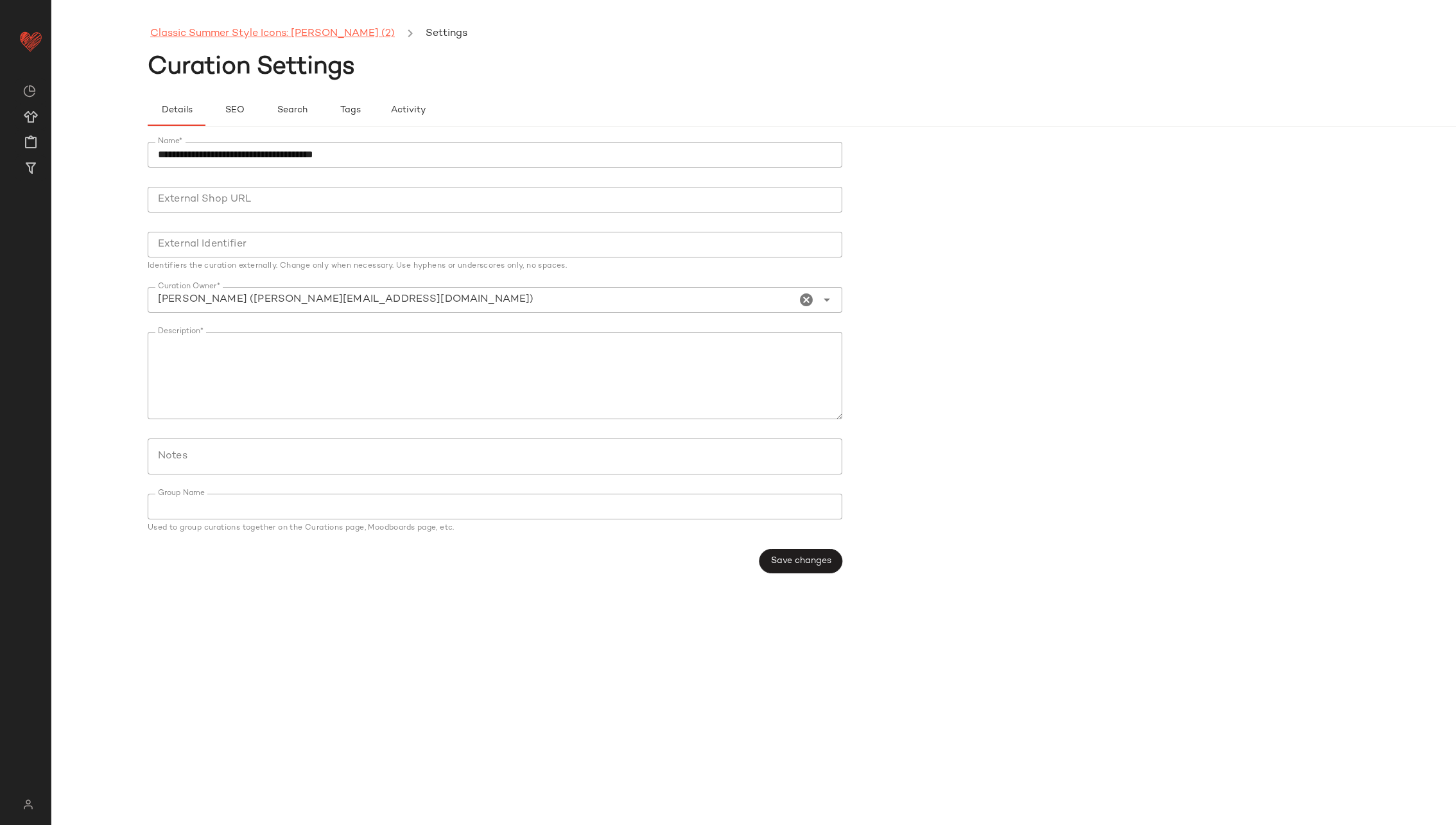
click at [293, 32] on link "Classic Summer Style Icons: [PERSON_NAME] (2)" at bounding box center [272, 35] width 244 height 17
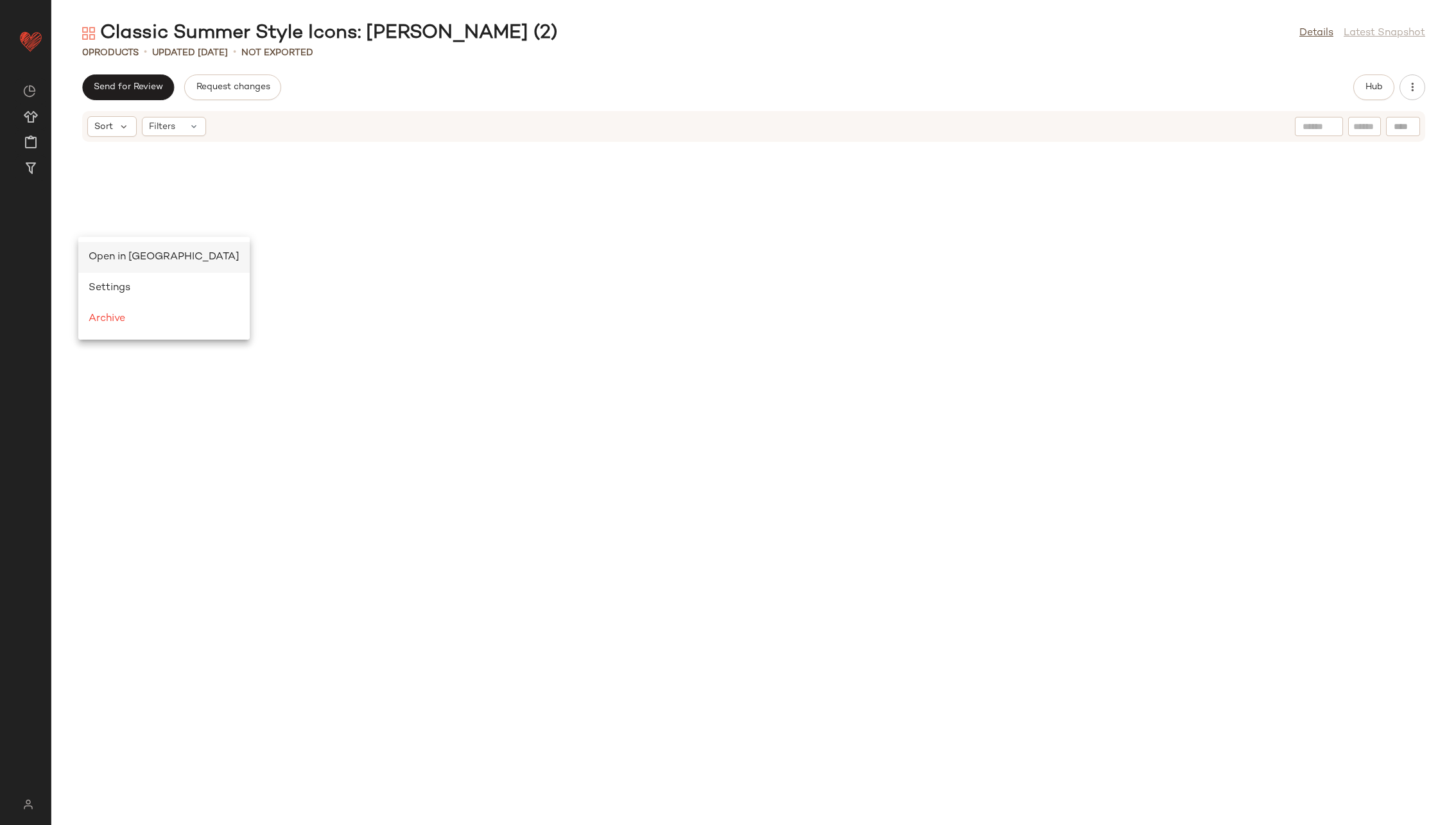
click at [111, 255] on span "Open in [GEOGRAPHIC_DATA]" at bounding box center [164, 257] width 151 height 11
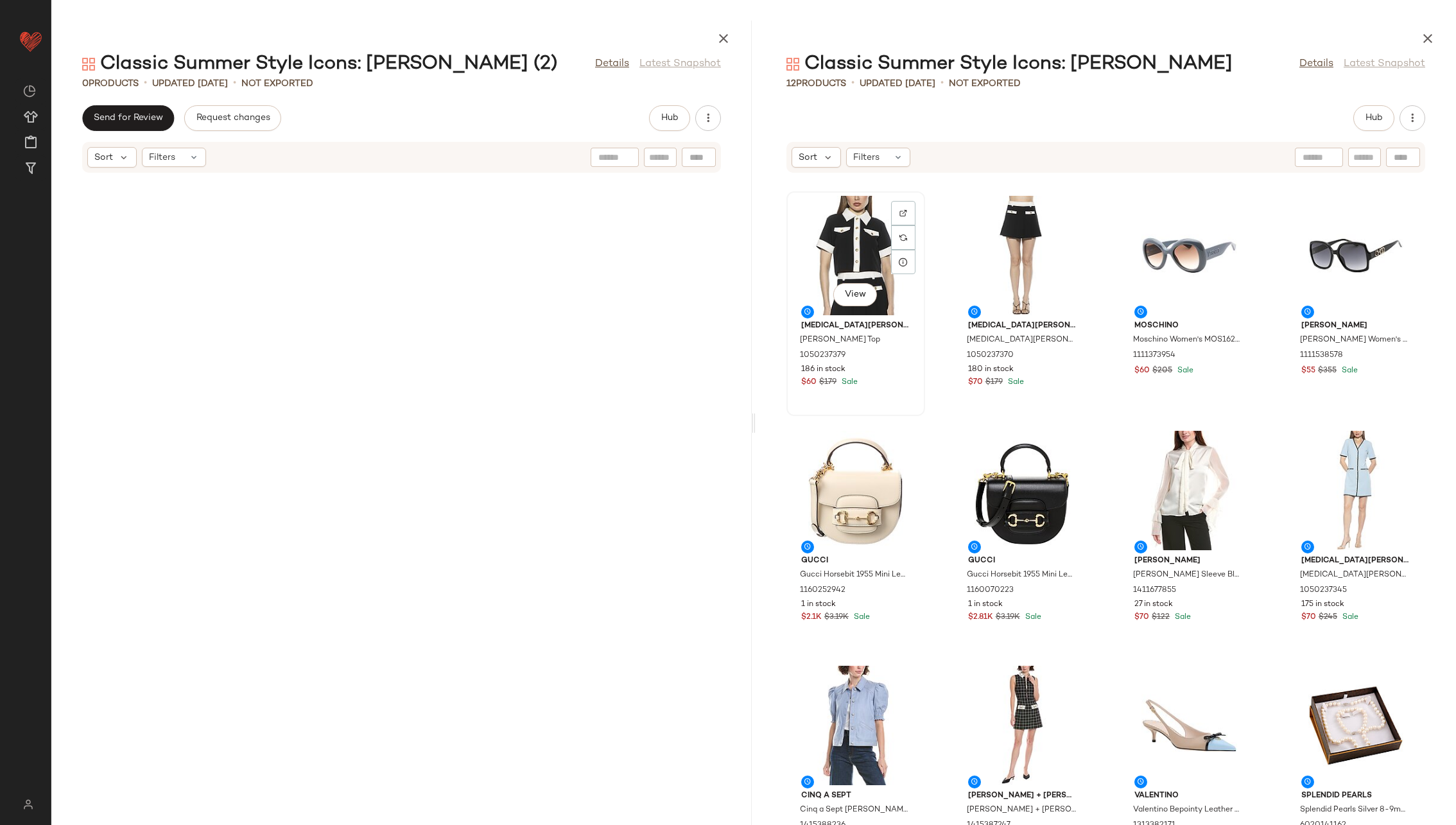
click at [834, 253] on div "View" at bounding box center [855, 255] width 130 height 120
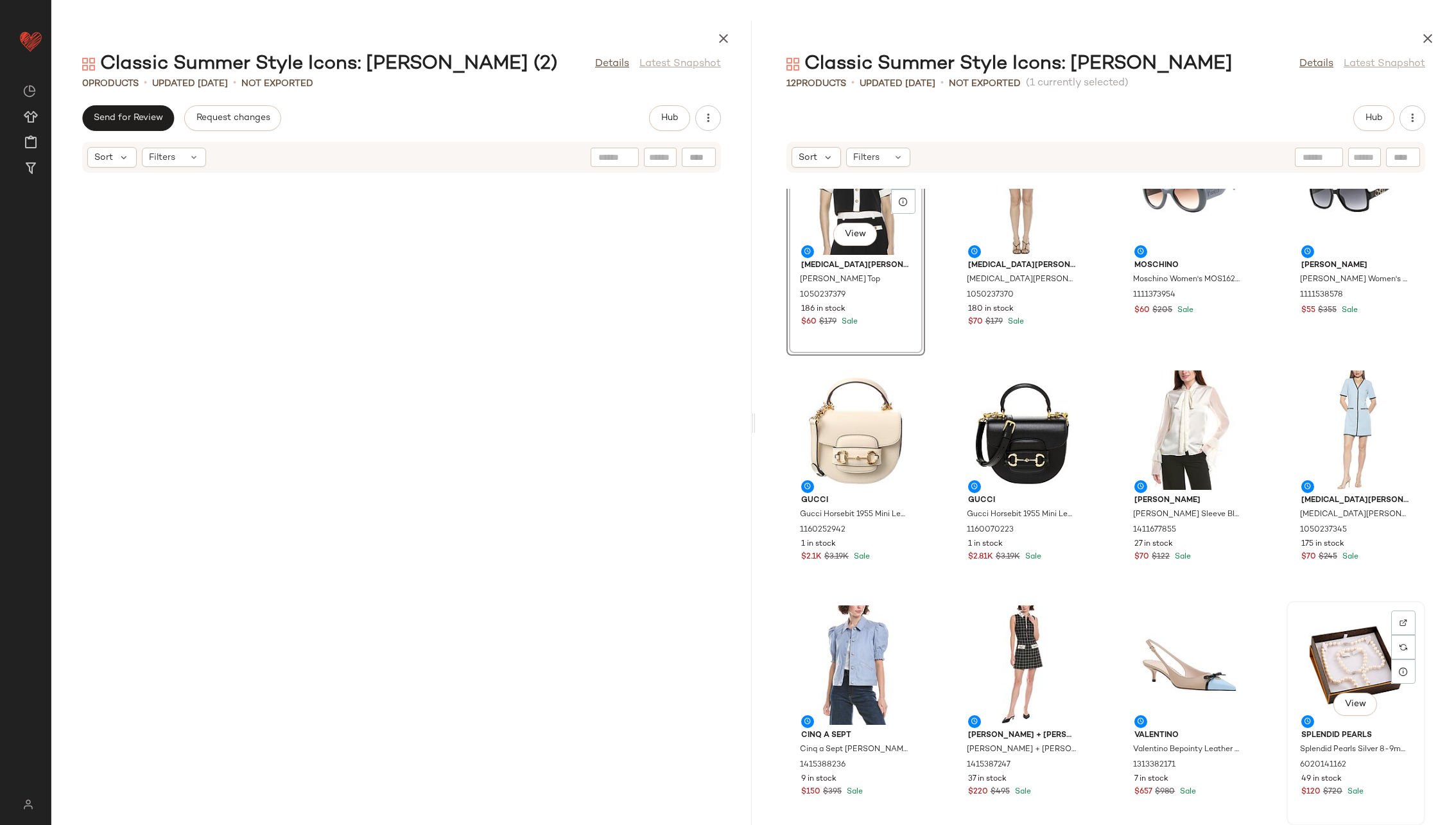
click at [969, 529] on div "View" at bounding box center [1356, 666] width 130 height 120
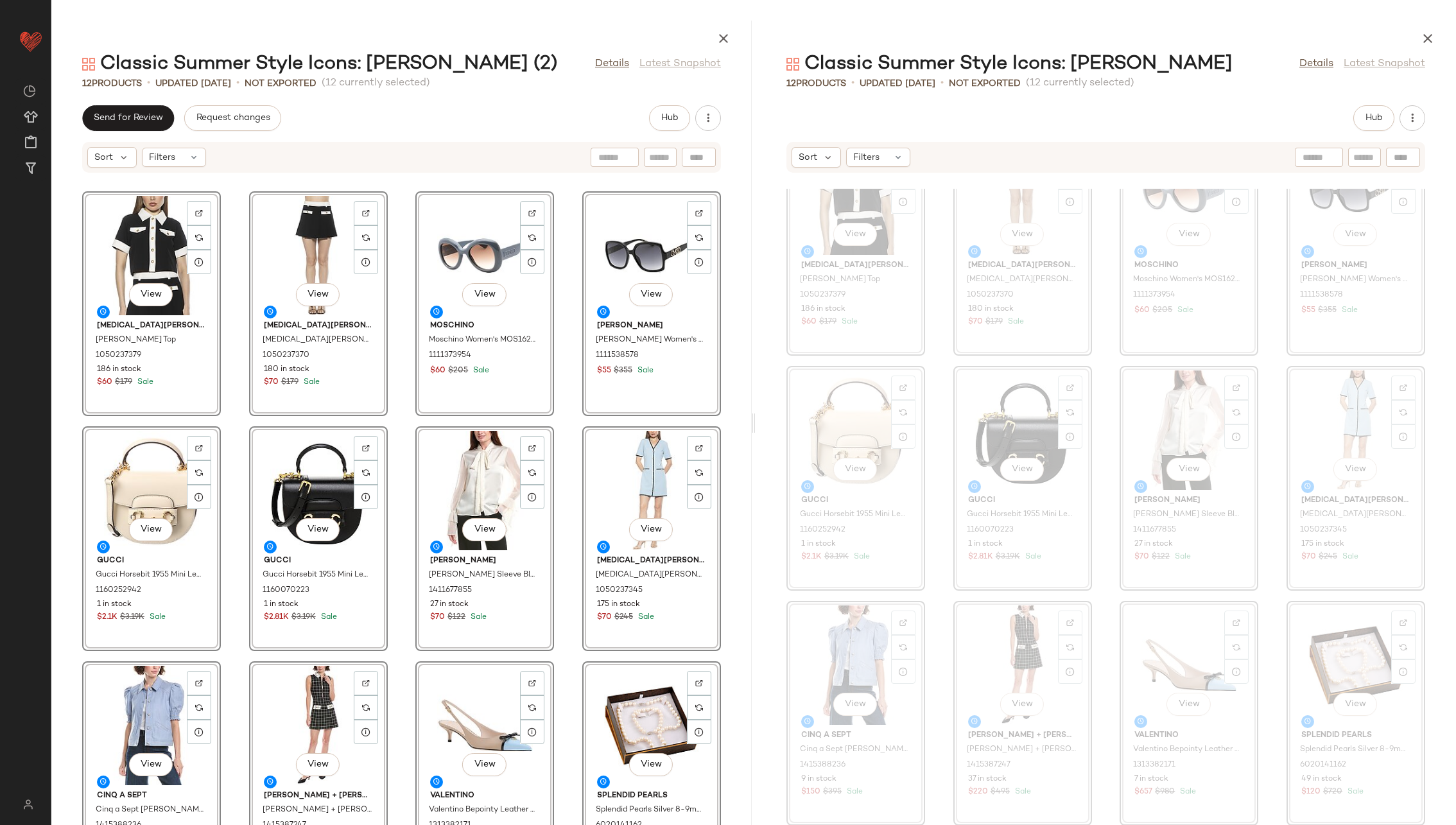
click at [562, 424] on div "View Alexia Admor [PERSON_NAME] Top 1050237379 186 in stock $60 $179 Sale View …" at bounding box center [402, 507] width 700 height 636
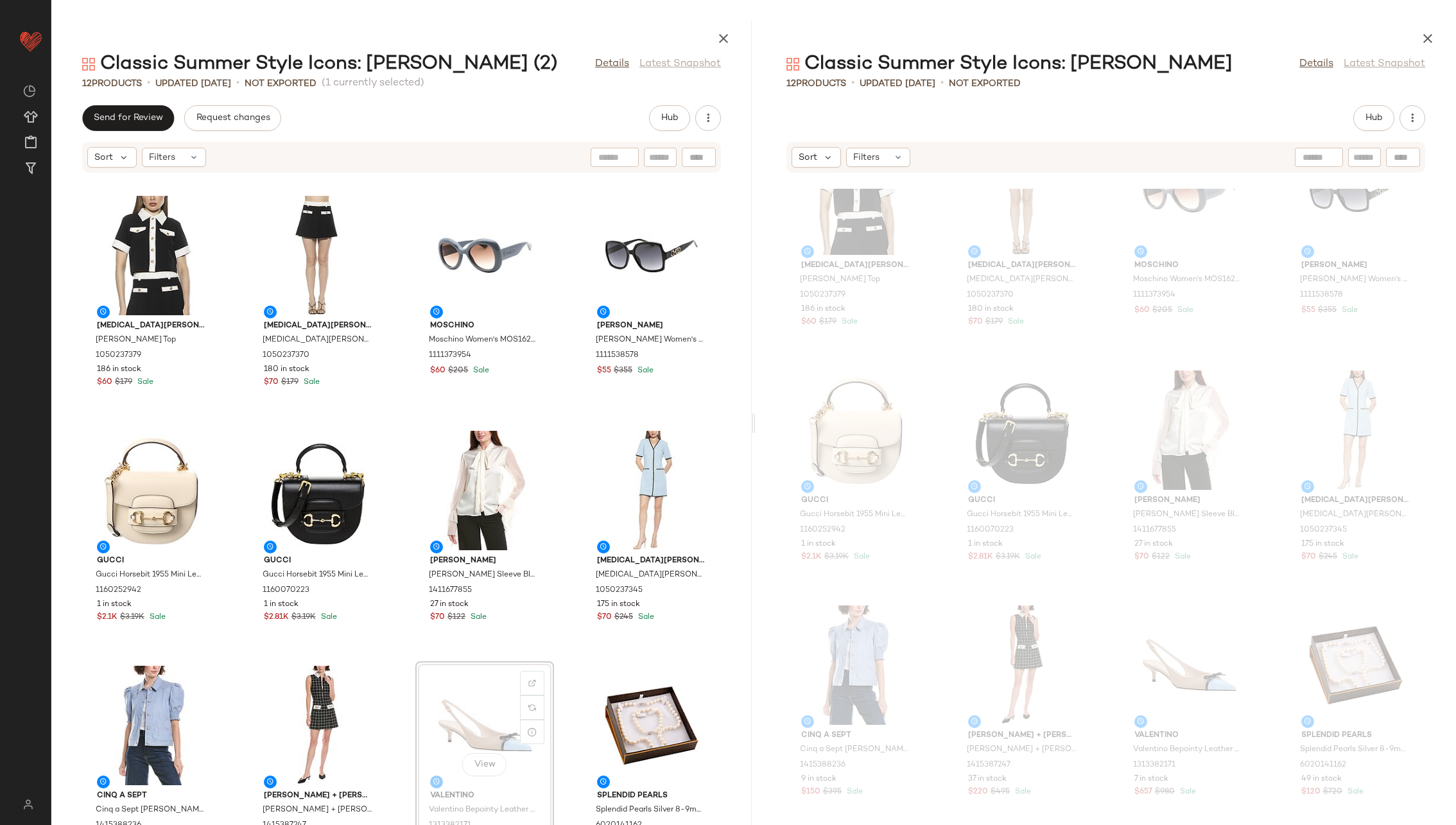
scroll to position [1, 0]
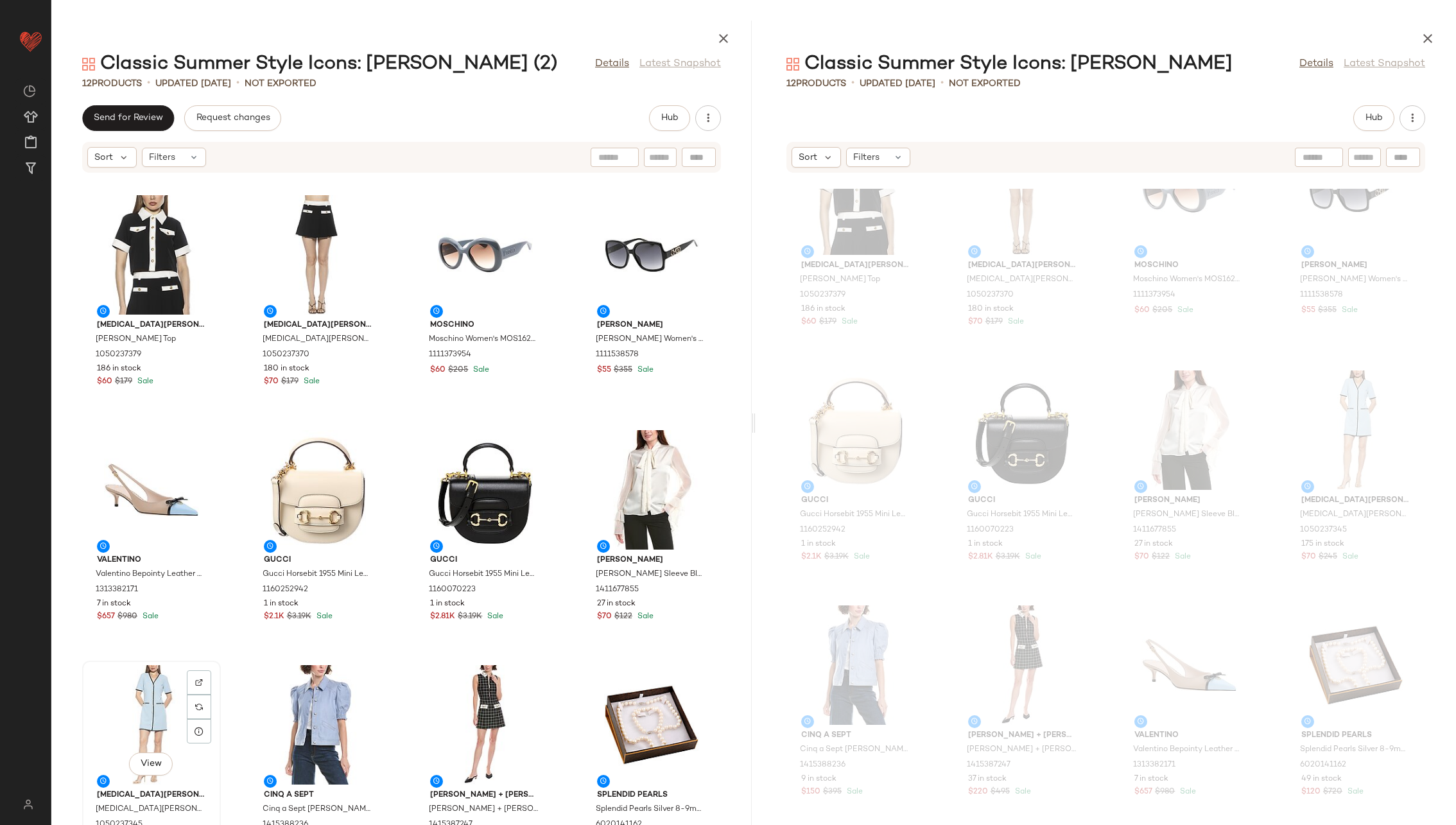
scroll to position [2, 0]
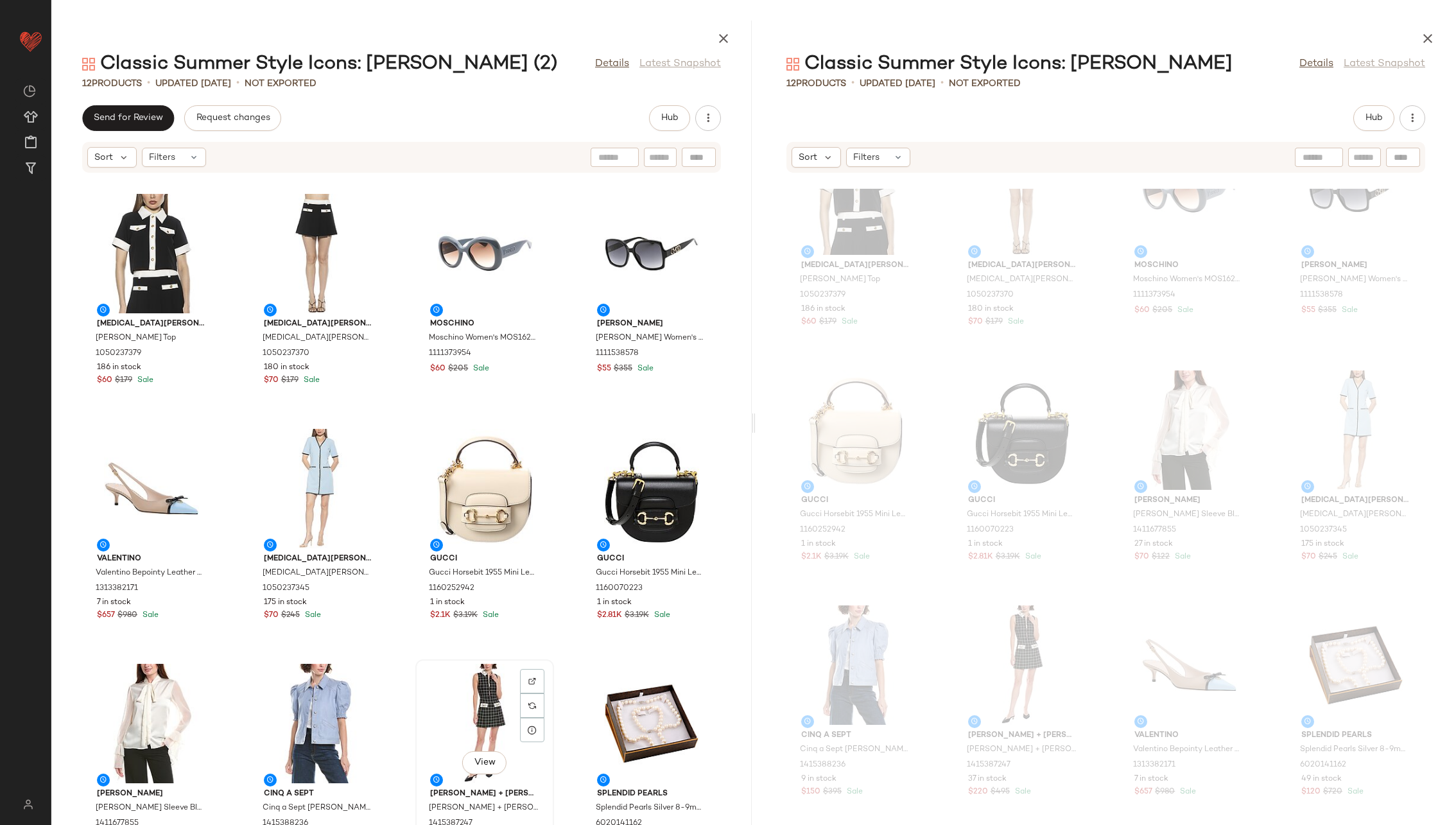
scroll to position [2, 0]
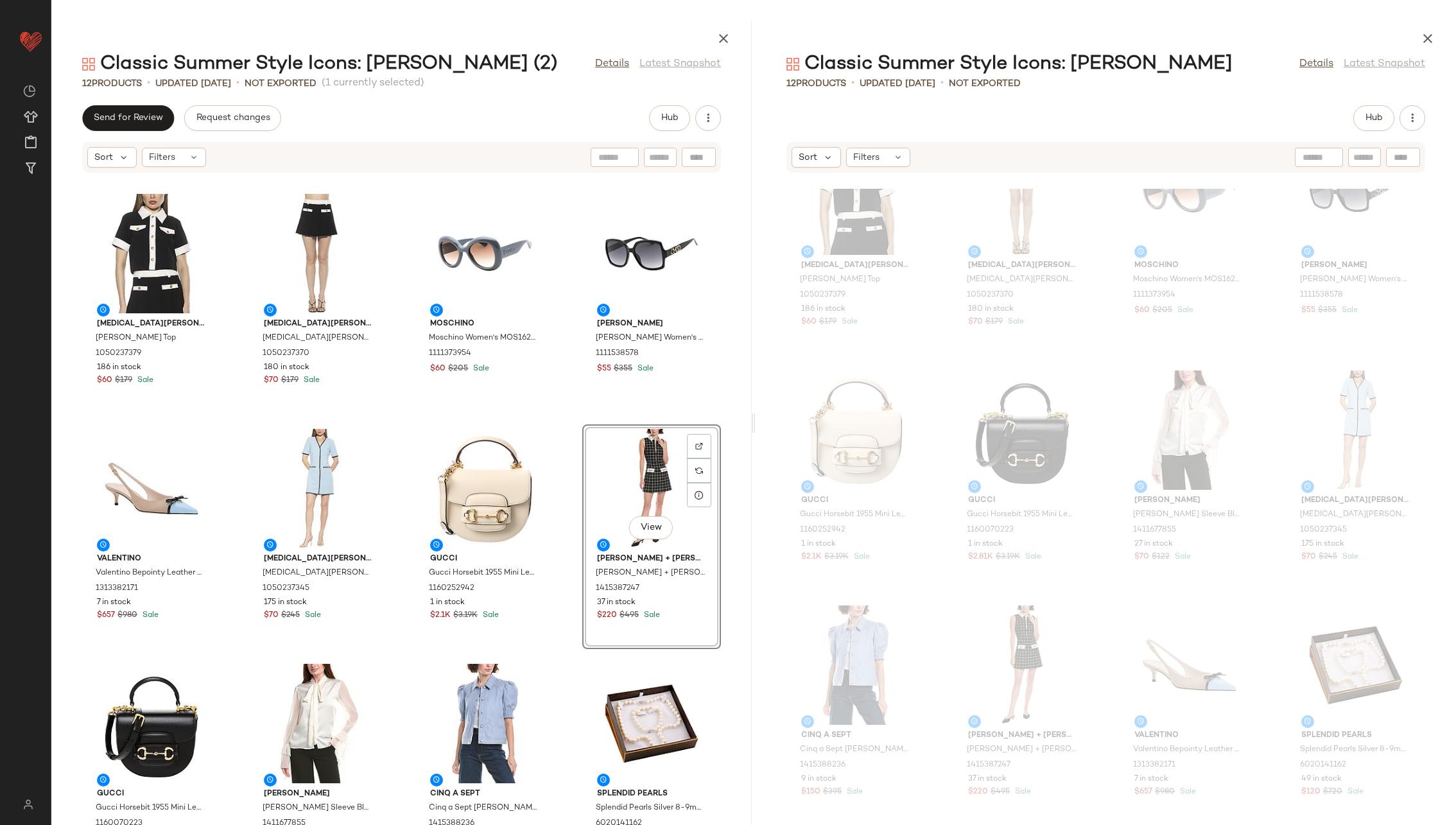
click at [559, 486] on div "Alexia Admor [PERSON_NAME] Top 1050237379 186 in stock $60 $179 Sale [PERSON_NA…" at bounding box center [402, 507] width 700 height 636
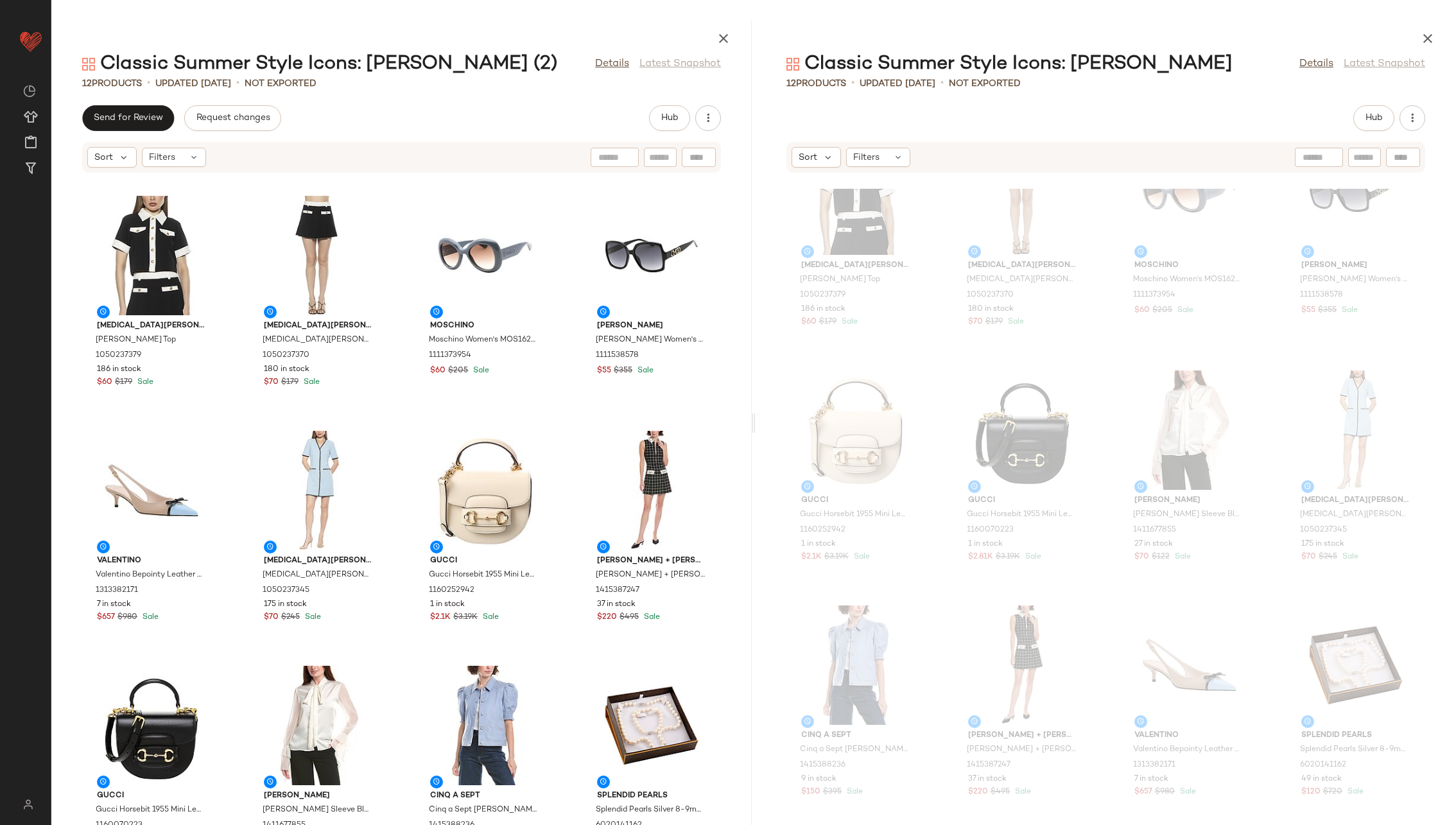
scroll to position [61, 0]
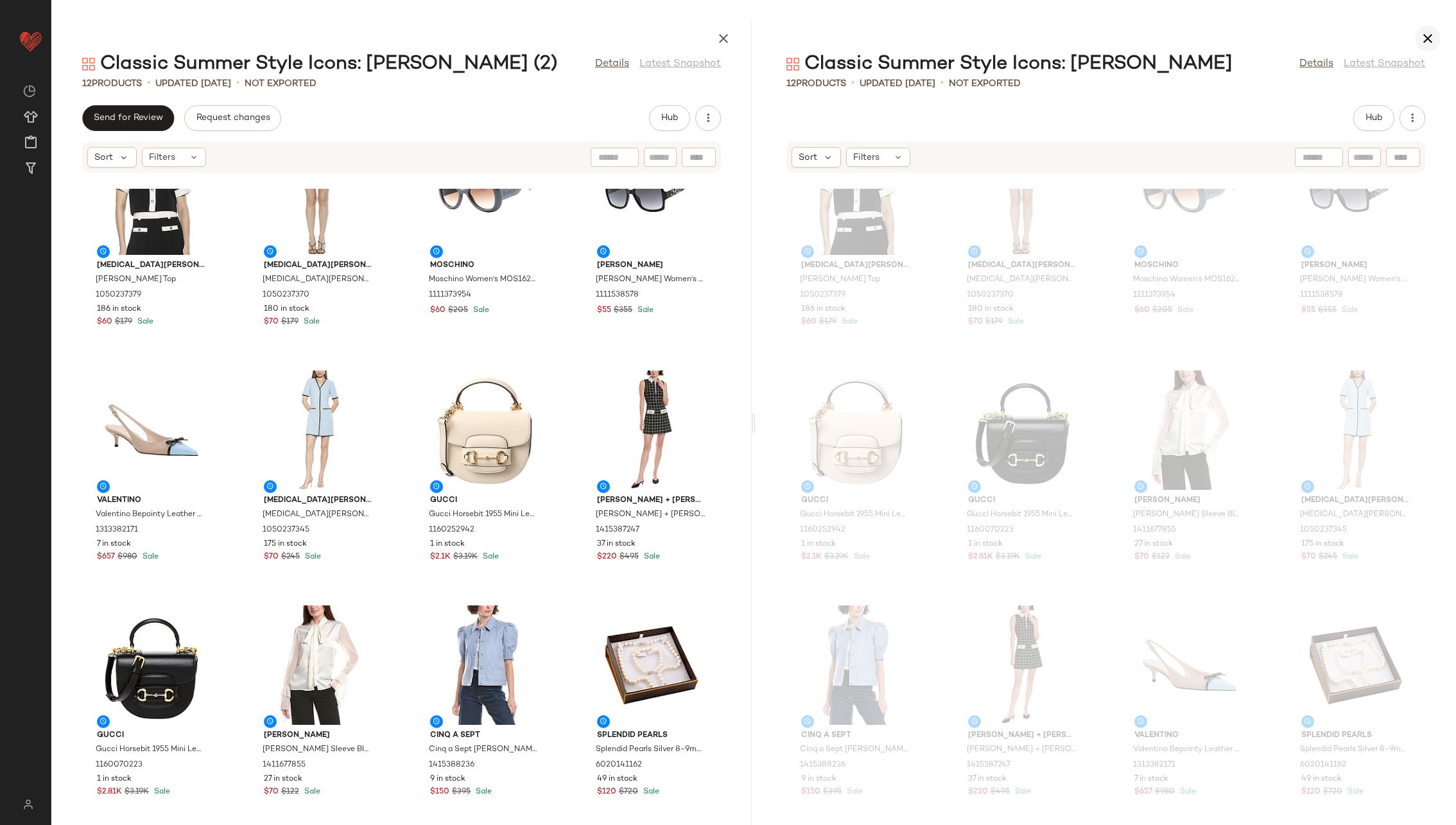
click at [969, 40] on icon "button" at bounding box center [1428, 38] width 15 height 15
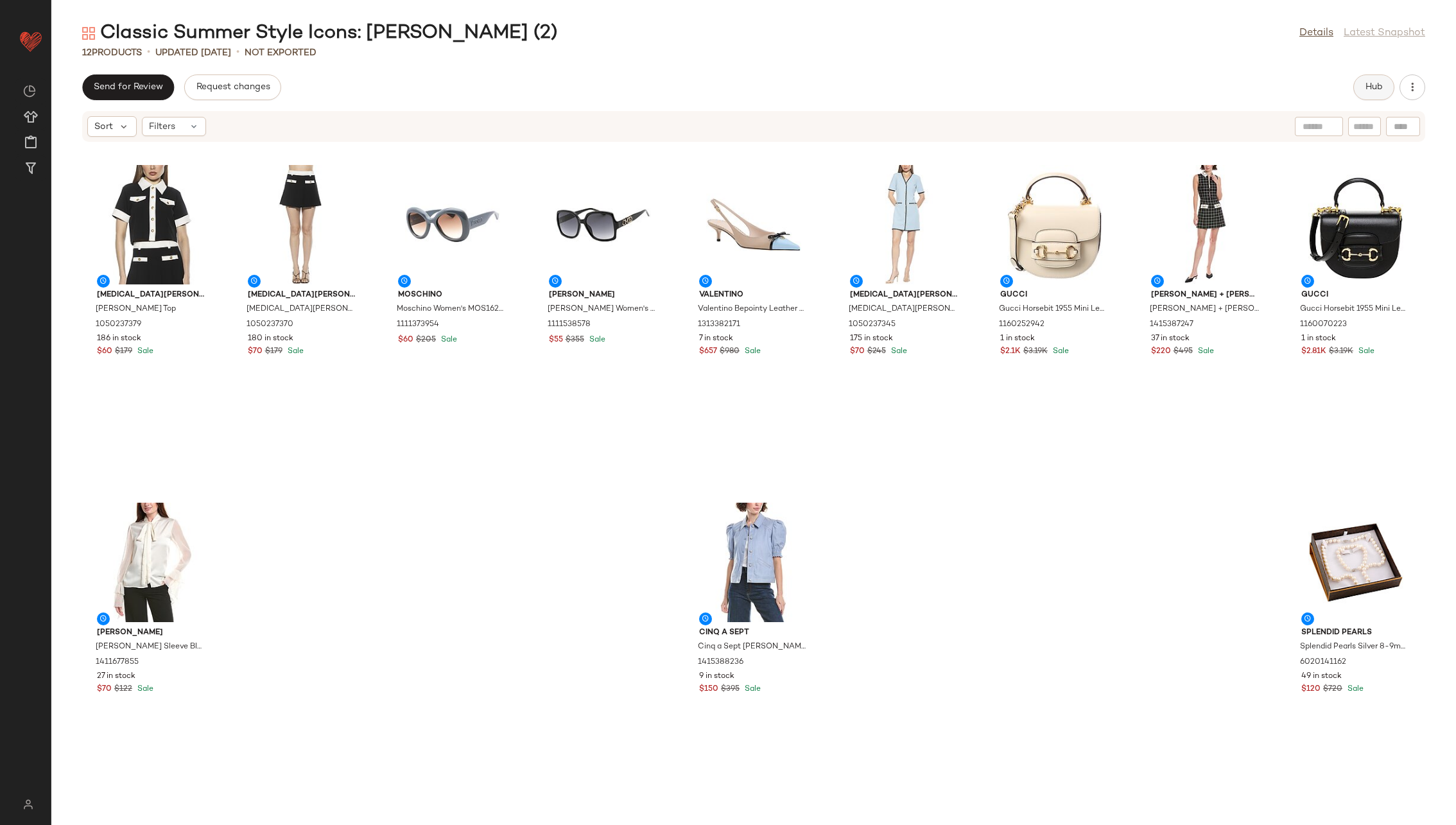
click at [969, 84] on span "Hub" at bounding box center [1373, 87] width 18 height 10
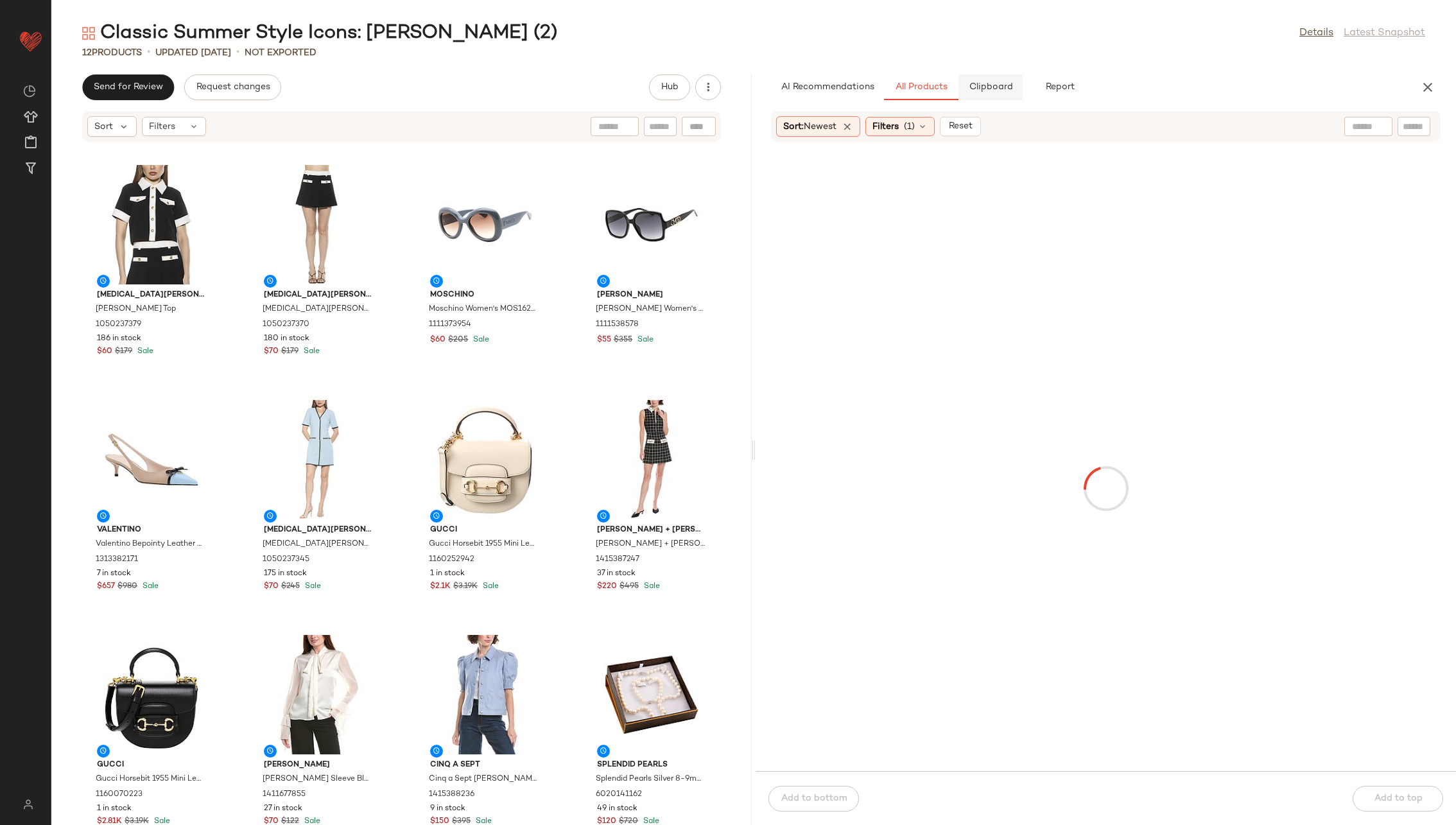
click at [969, 81] on button "Clipboard" at bounding box center [991, 87] width 64 height 26
click at [120, 529] on div "View" at bounding box center [151, 695] width 130 height 120
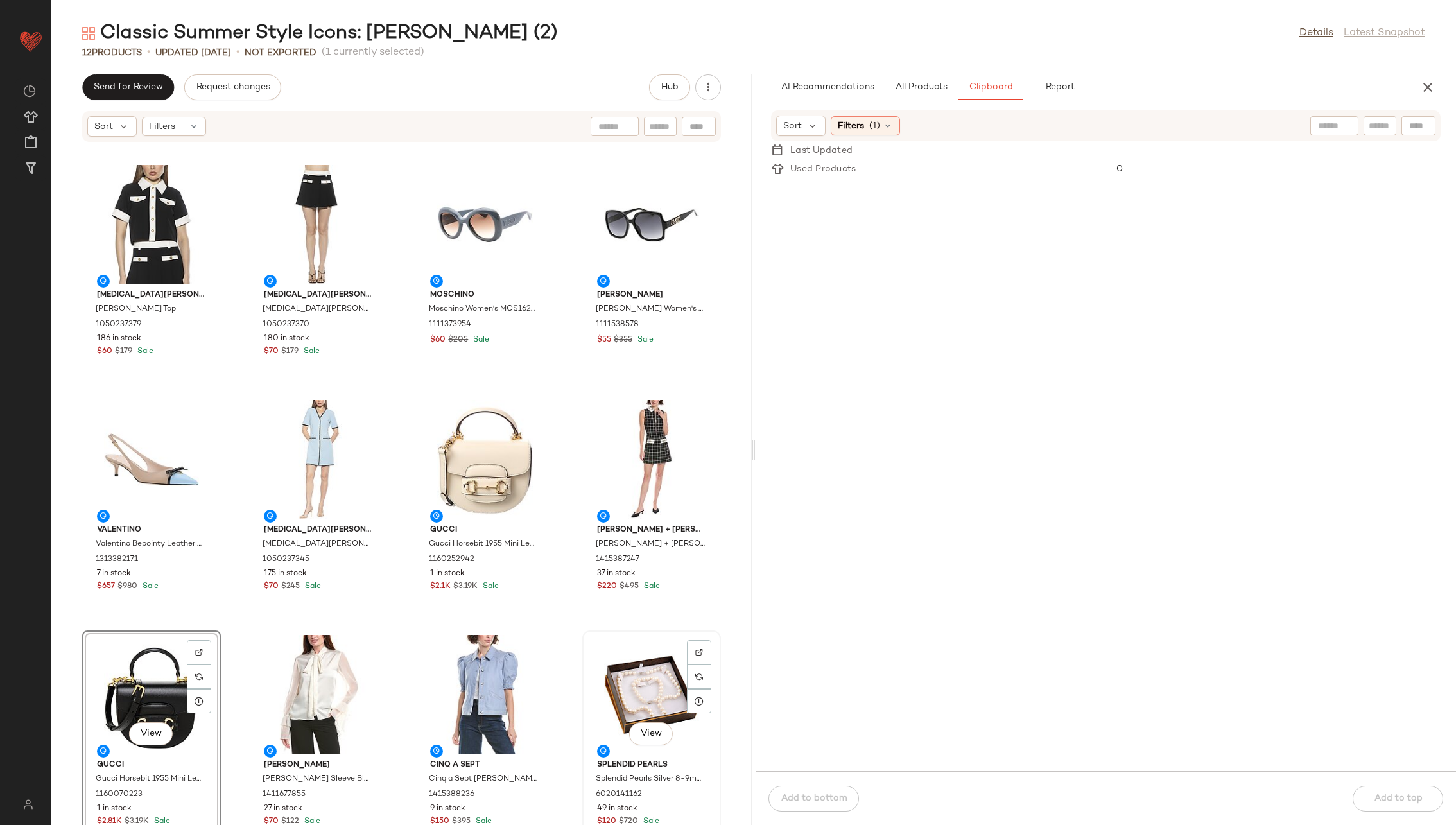
click at [637, 529] on div "View" at bounding box center [651, 695] width 130 height 120
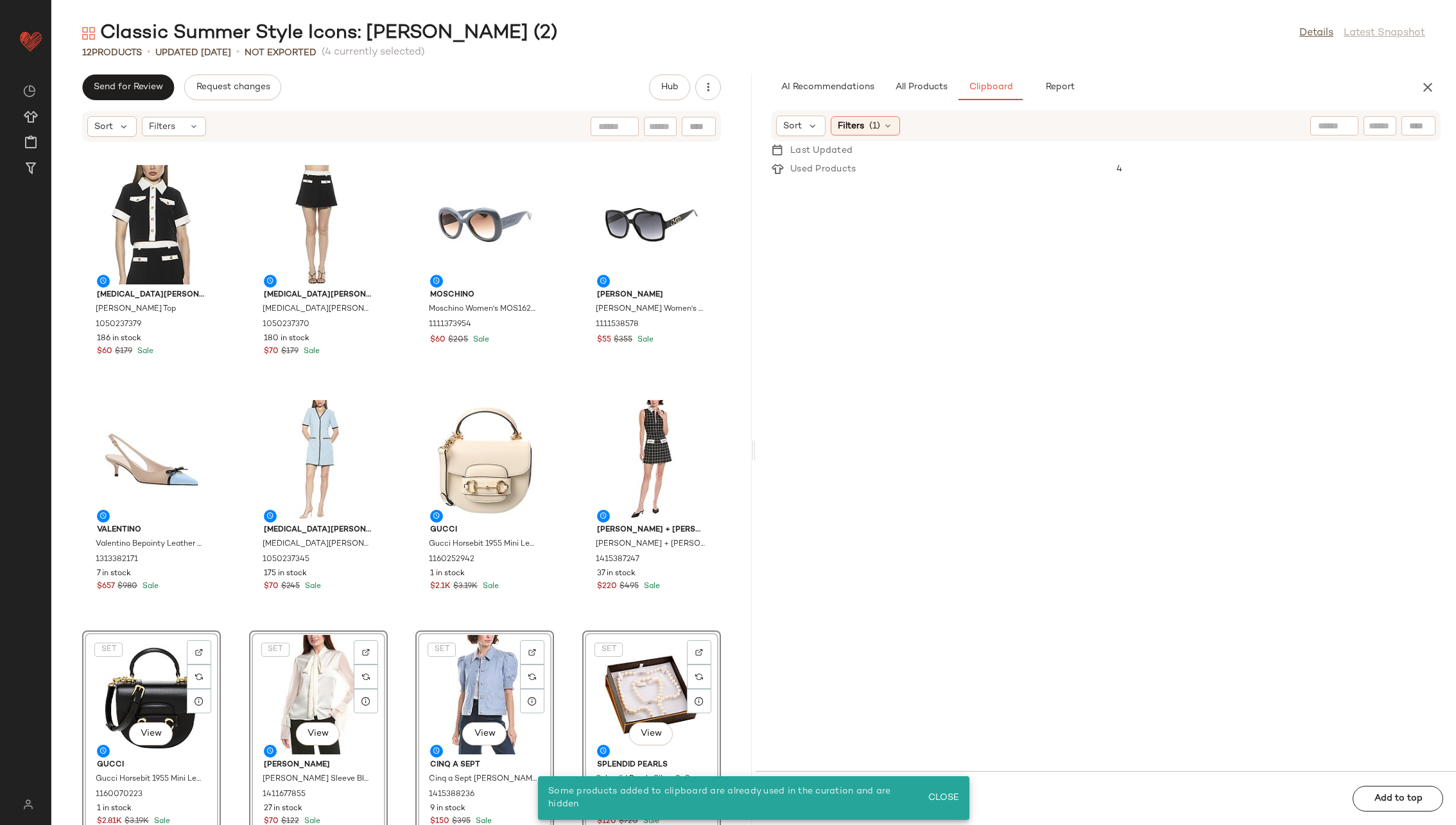
click at [555, 529] on div "Alexia Admor [PERSON_NAME] Top 1050237379 186 in stock $60 $179 Sale [PERSON_NA…" at bounding box center [402, 491] width 700 height 667
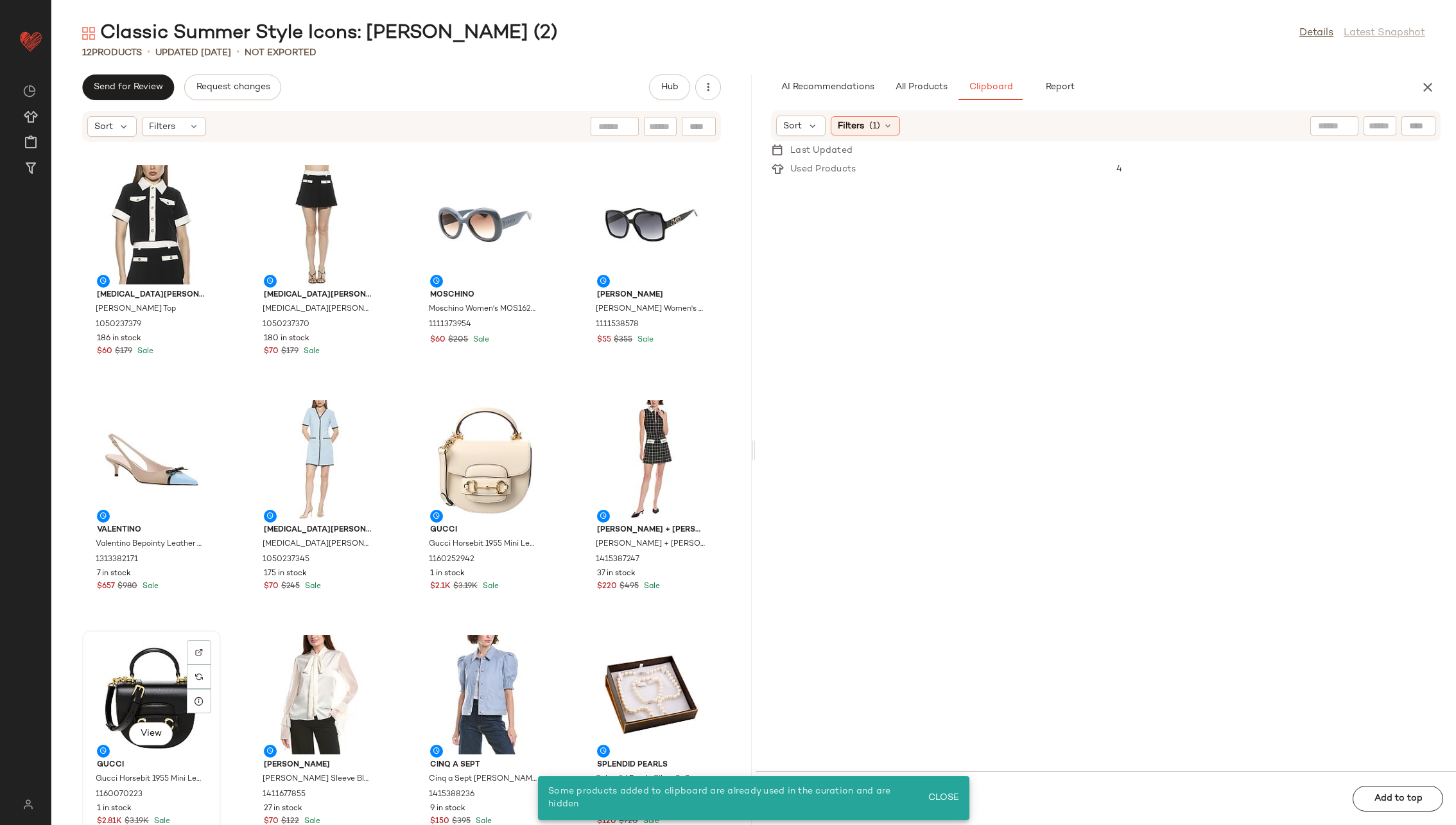
click at [105, 529] on div "View" at bounding box center [151, 695] width 130 height 120
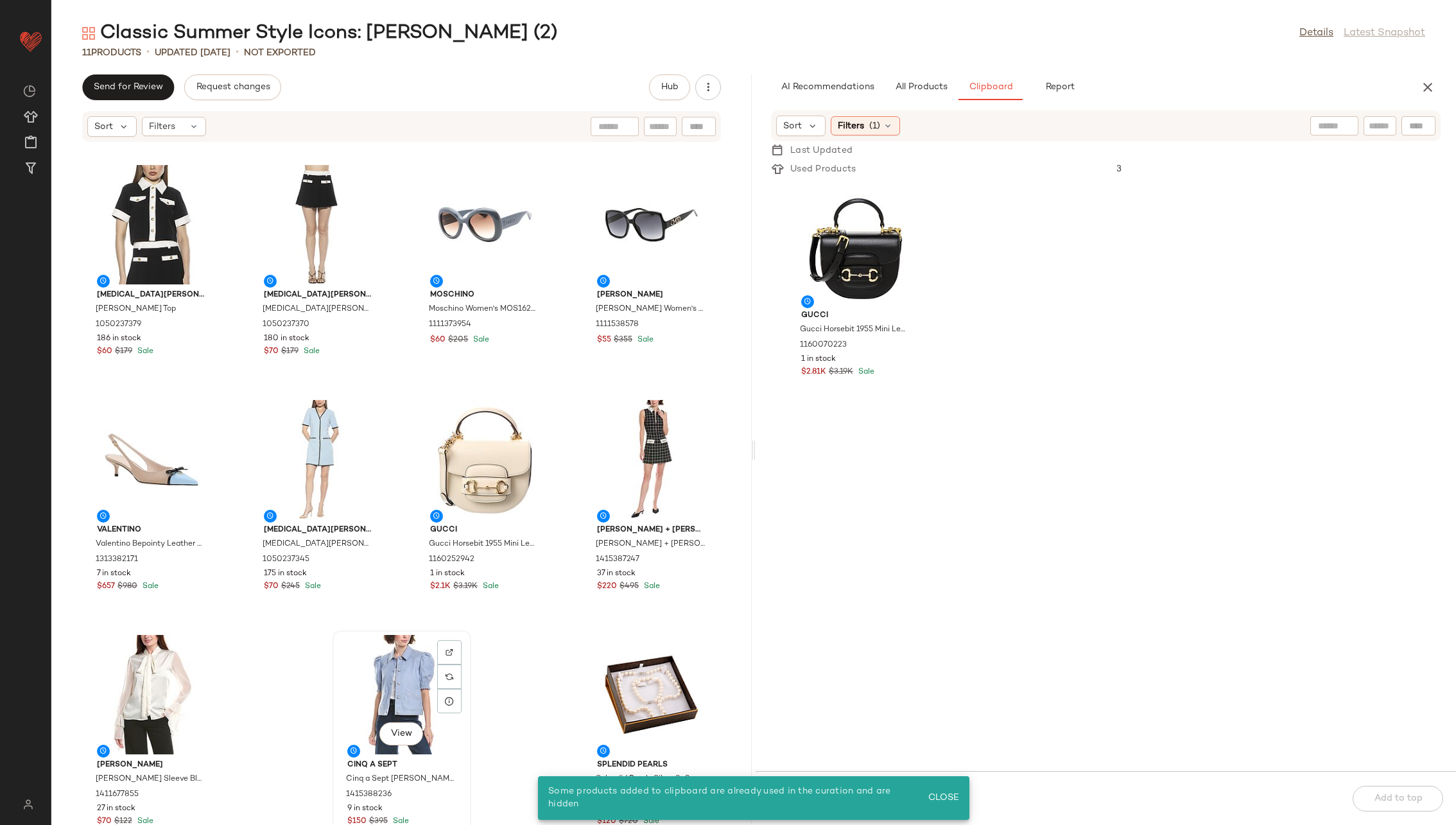
click at [380, 529] on div "View" at bounding box center [402, 695] width 130 height 120
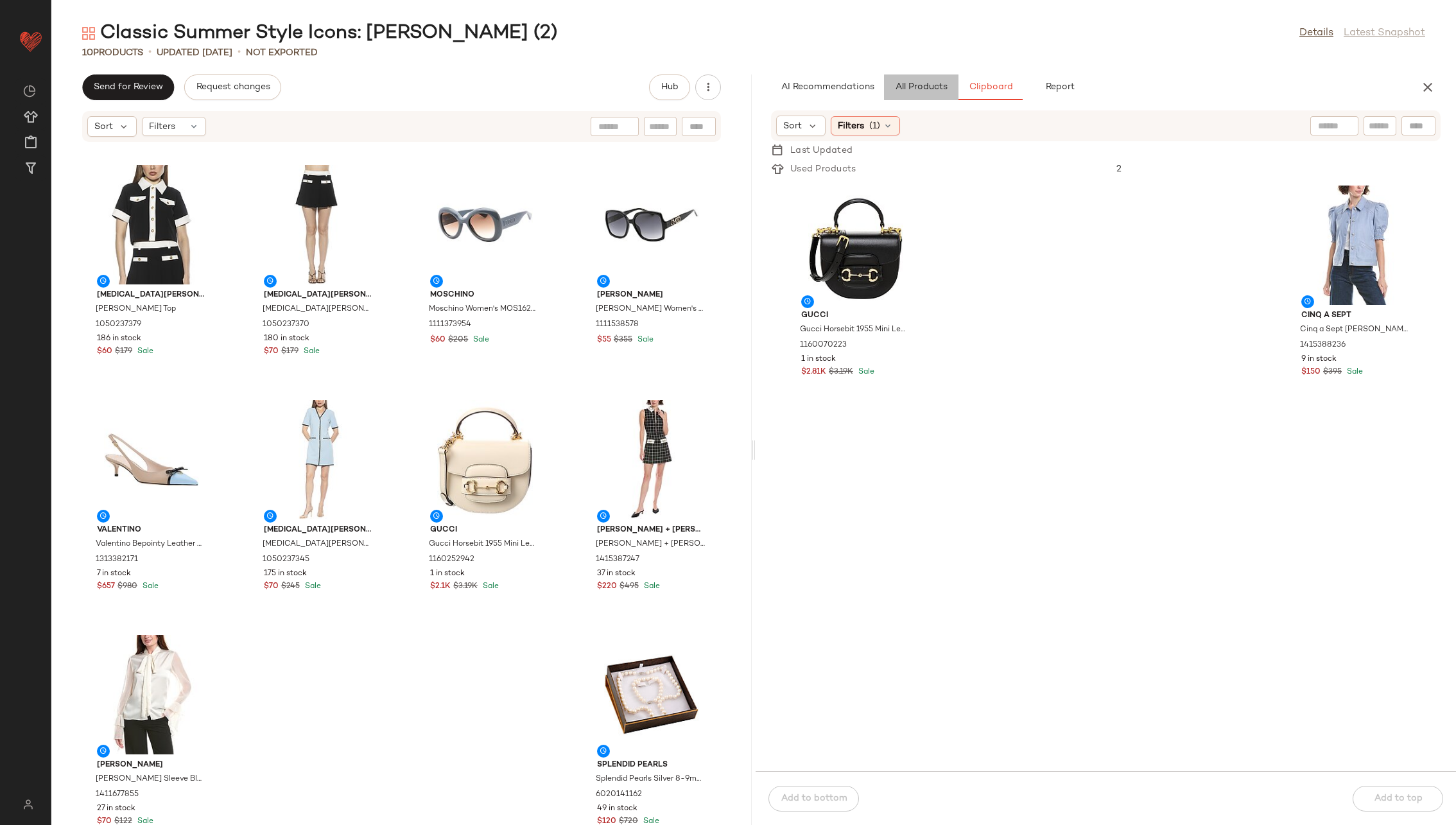
click at [927, 87] on span "All Products" at bounding box center [921, 87] width 53 height 10
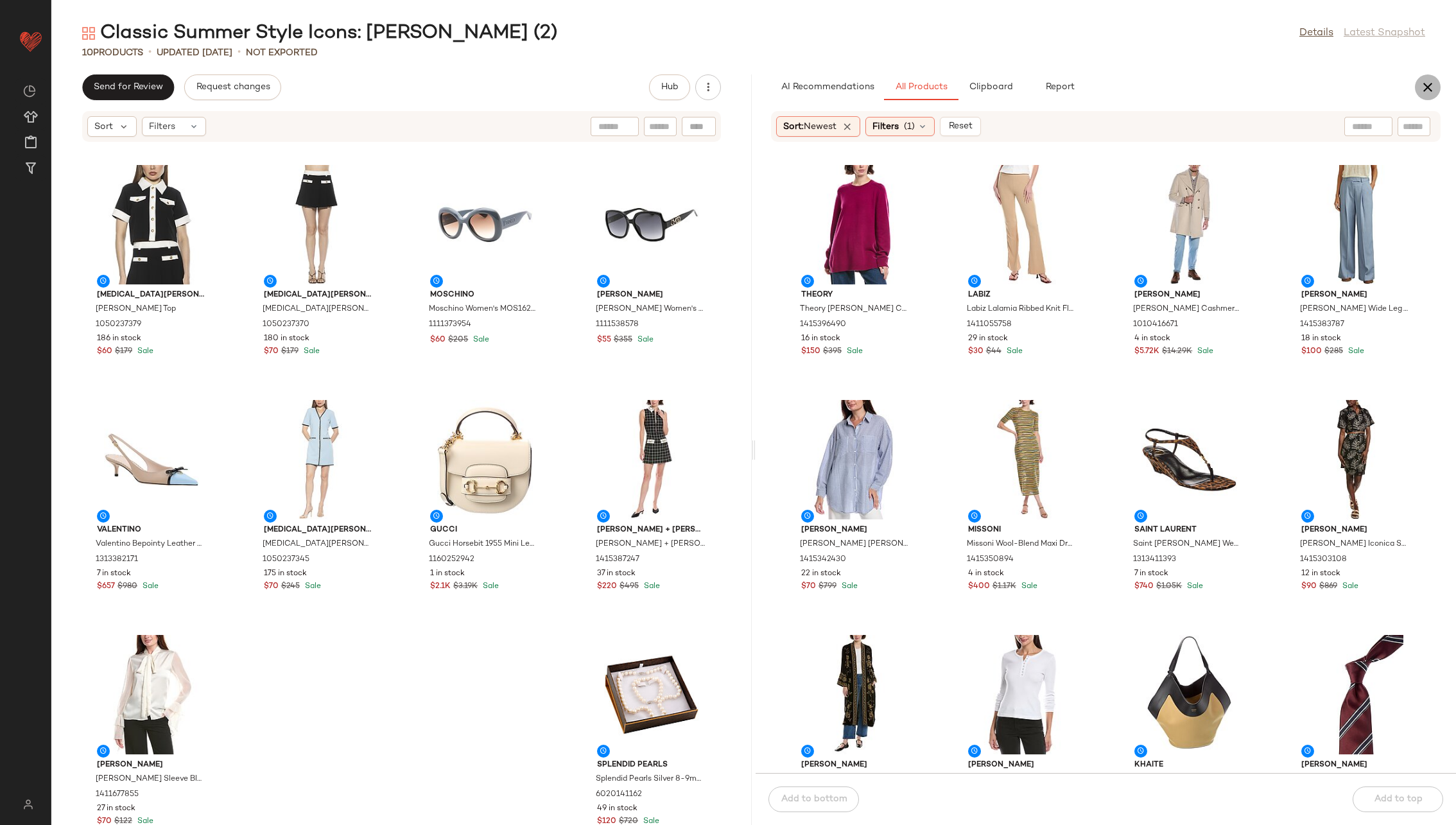
click at [969, 84] on icon "button" at bounding box center [1428, 87] width 15 height 15
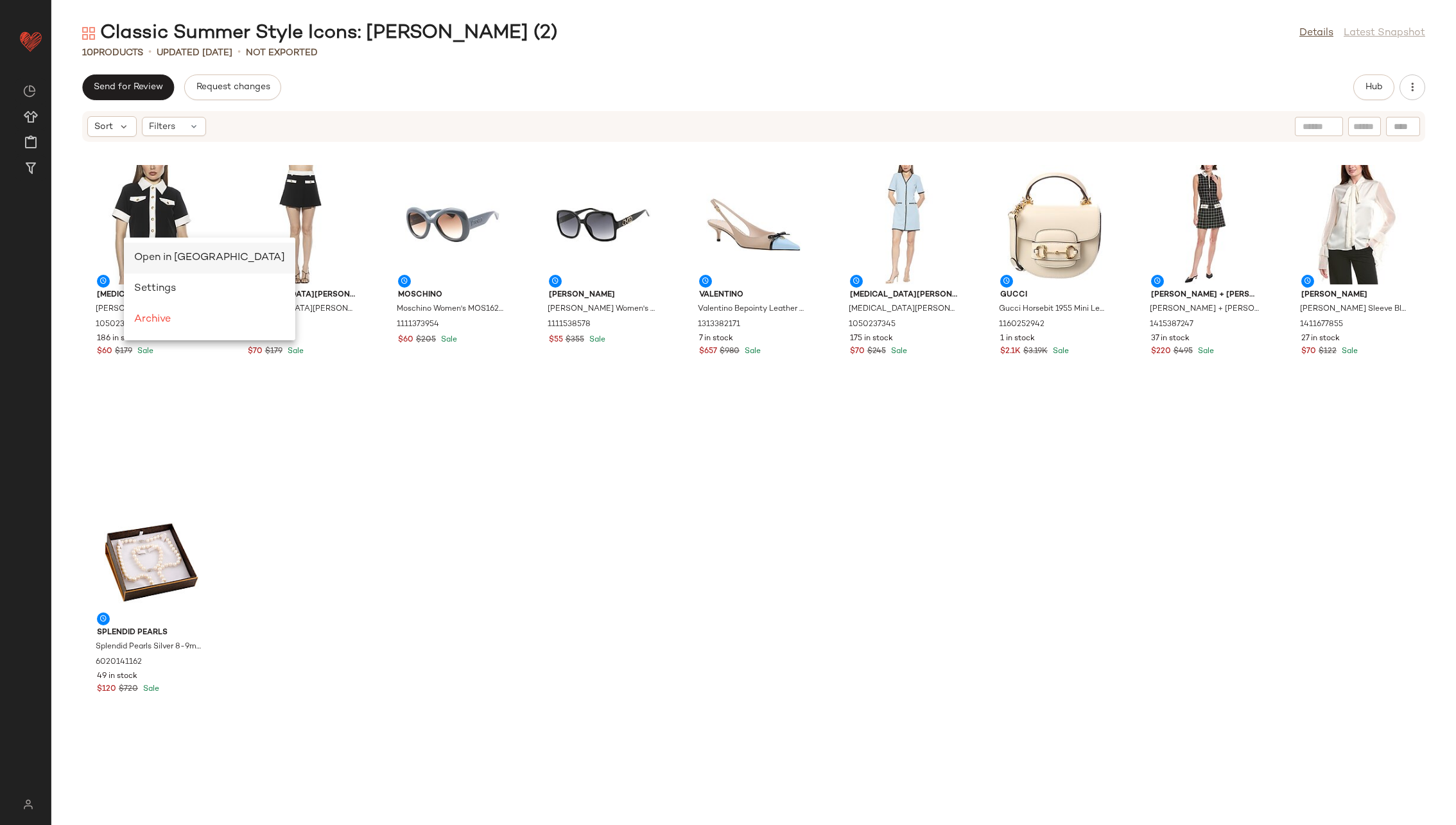
click at [149, 252] on span "Open in [GEOGRAPHIC_DATA]" at bounding box center [209, 258] width 151 height 11
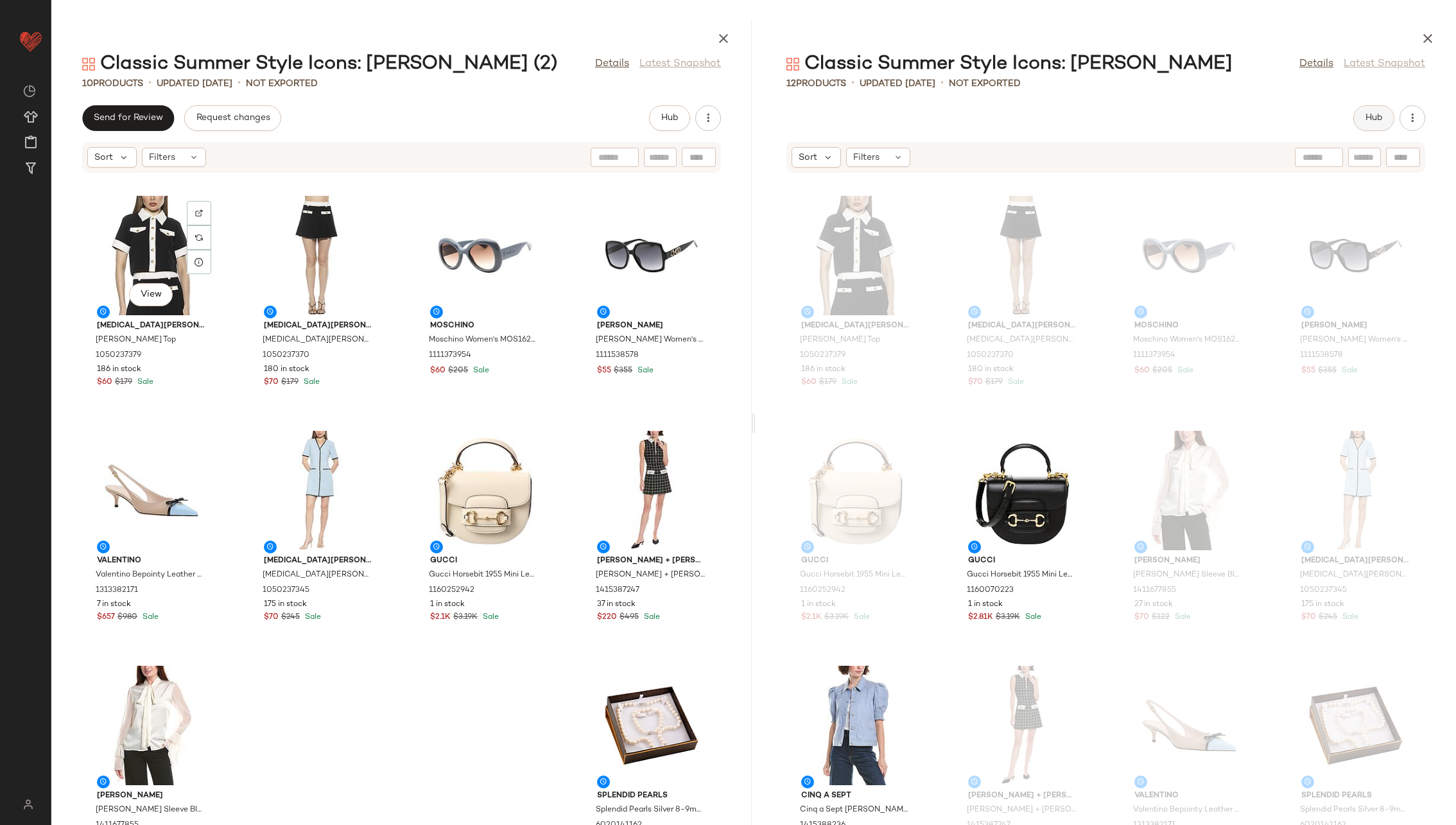
click at [969, 111] on button "Hub" at bounding box center [1374, 118] width 41 height 26
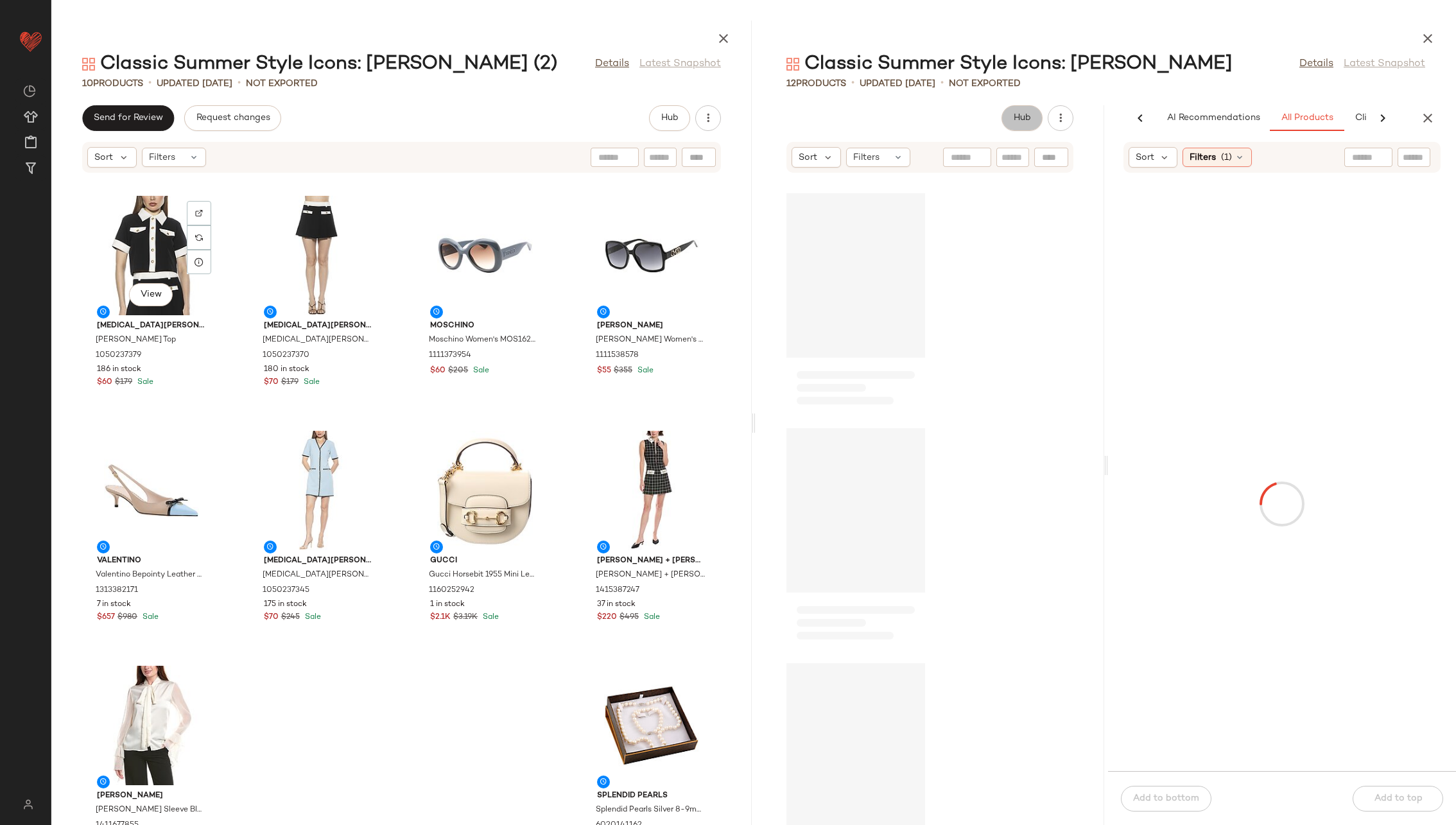
scroll to position [0, 85]
click at [969, 122] on span "Clipboard" at bounding box center [1291, 117] width 44 height 10
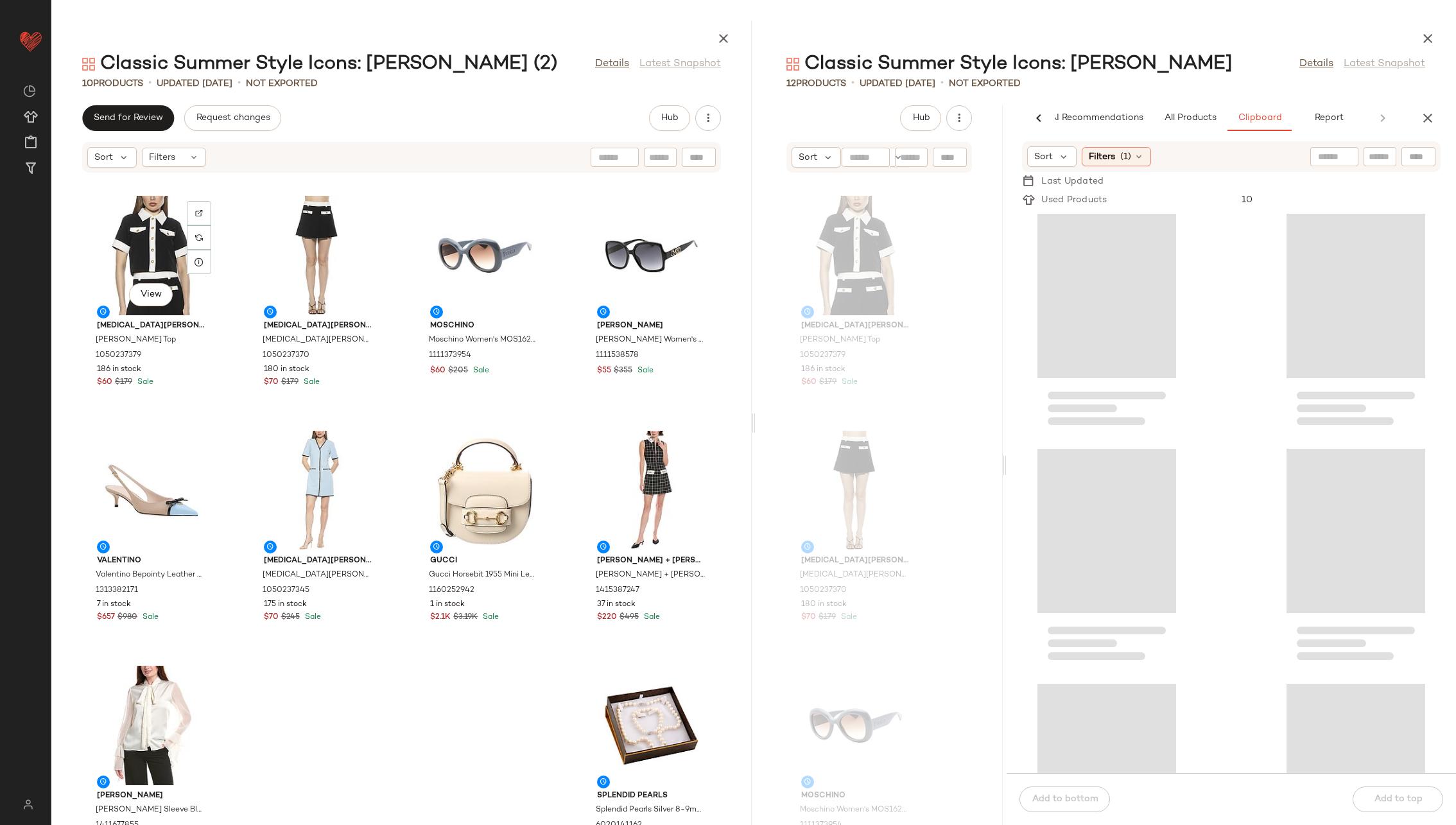
scroll to position [0, 0]
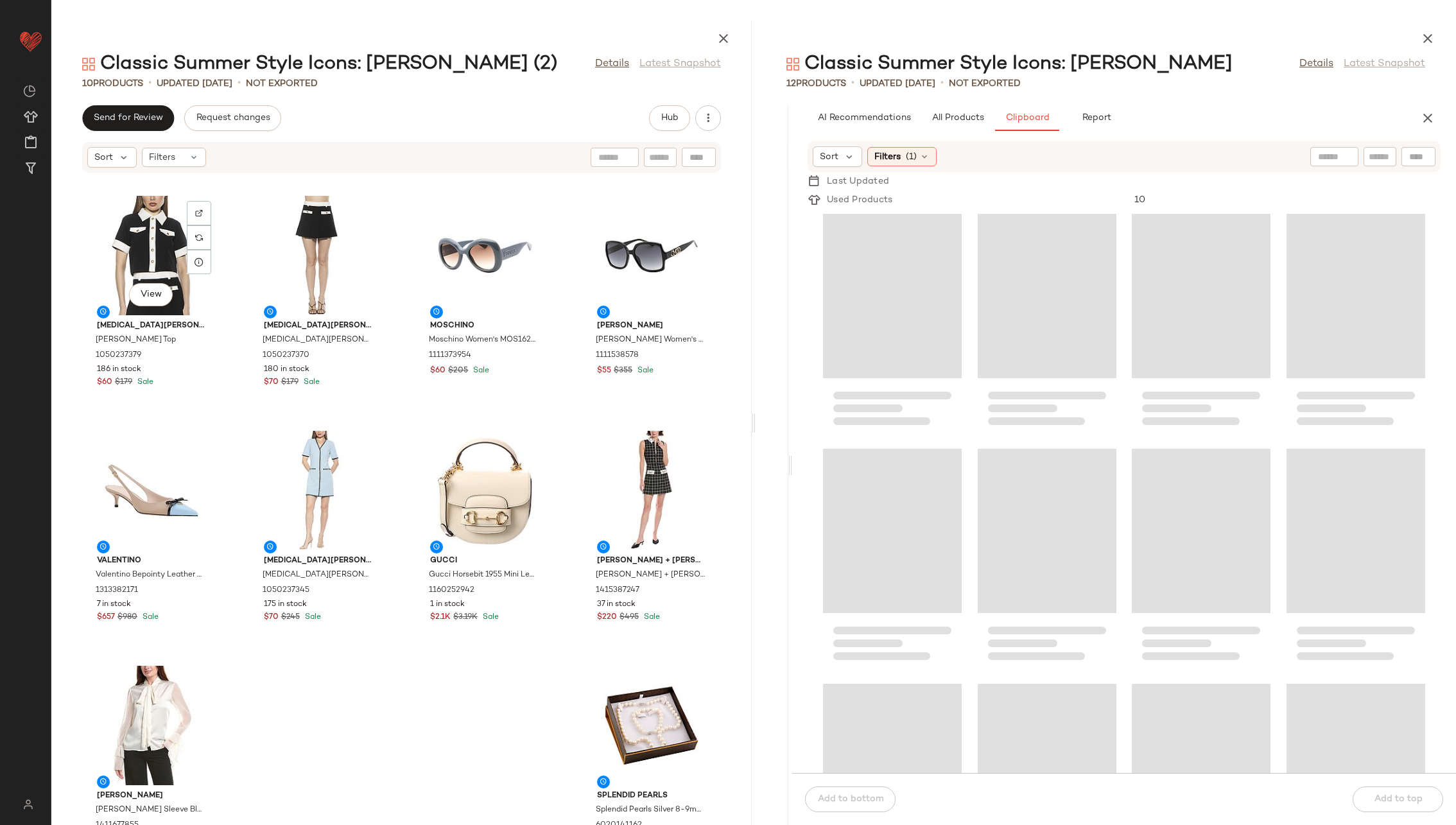
drag, startPoint x: 1103, startPoint y: 458, endPoint x: 789, endPoint y: 458, distance: 314.0
click at [789, 458] on div "Classic Summer Style Icons: [PERSON_NAME] Details Latest Snapshot 12 Products •…" at bounding box center [1106, 423] width 700 height 805
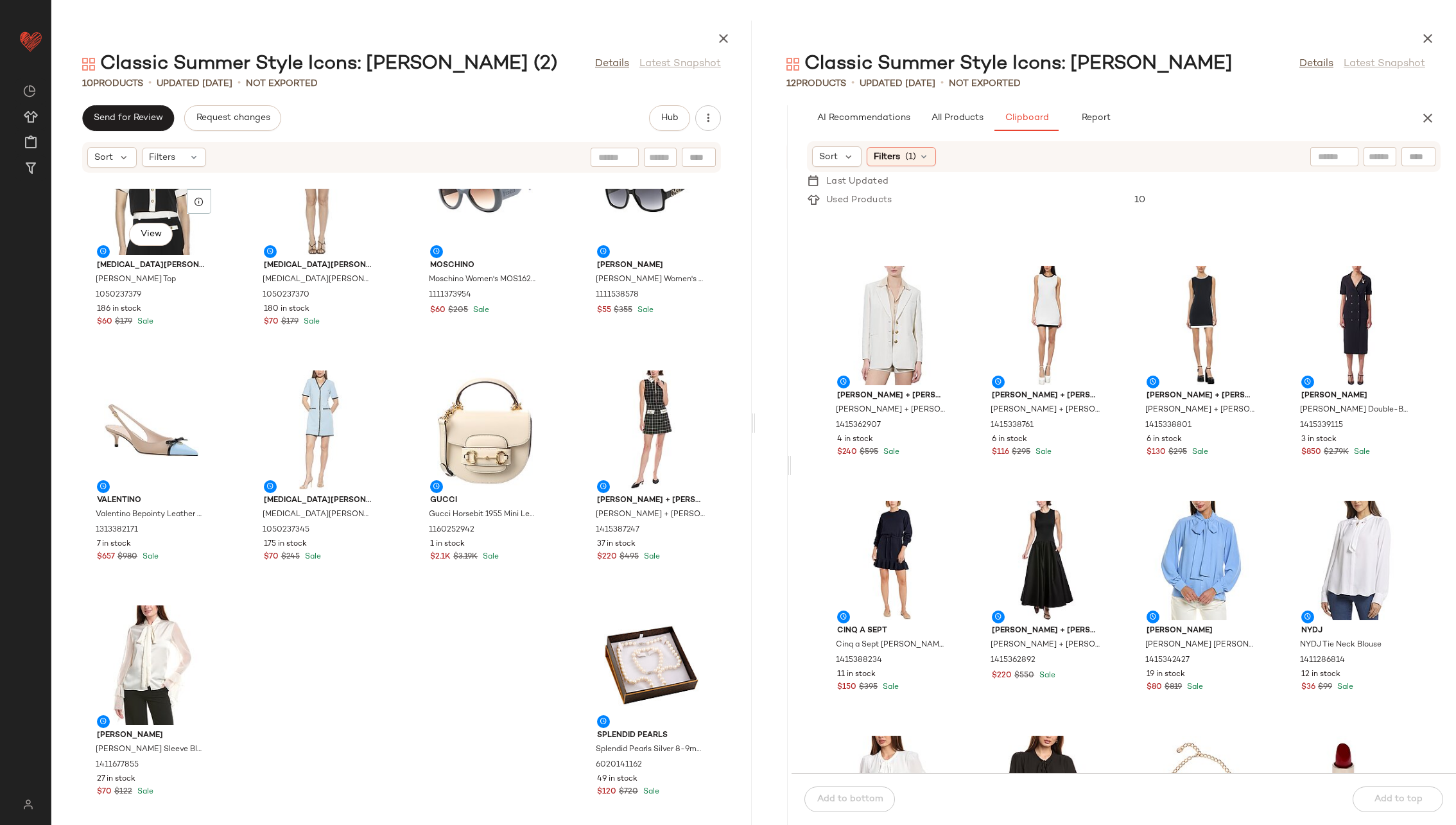
scroll to position [1318, 0]
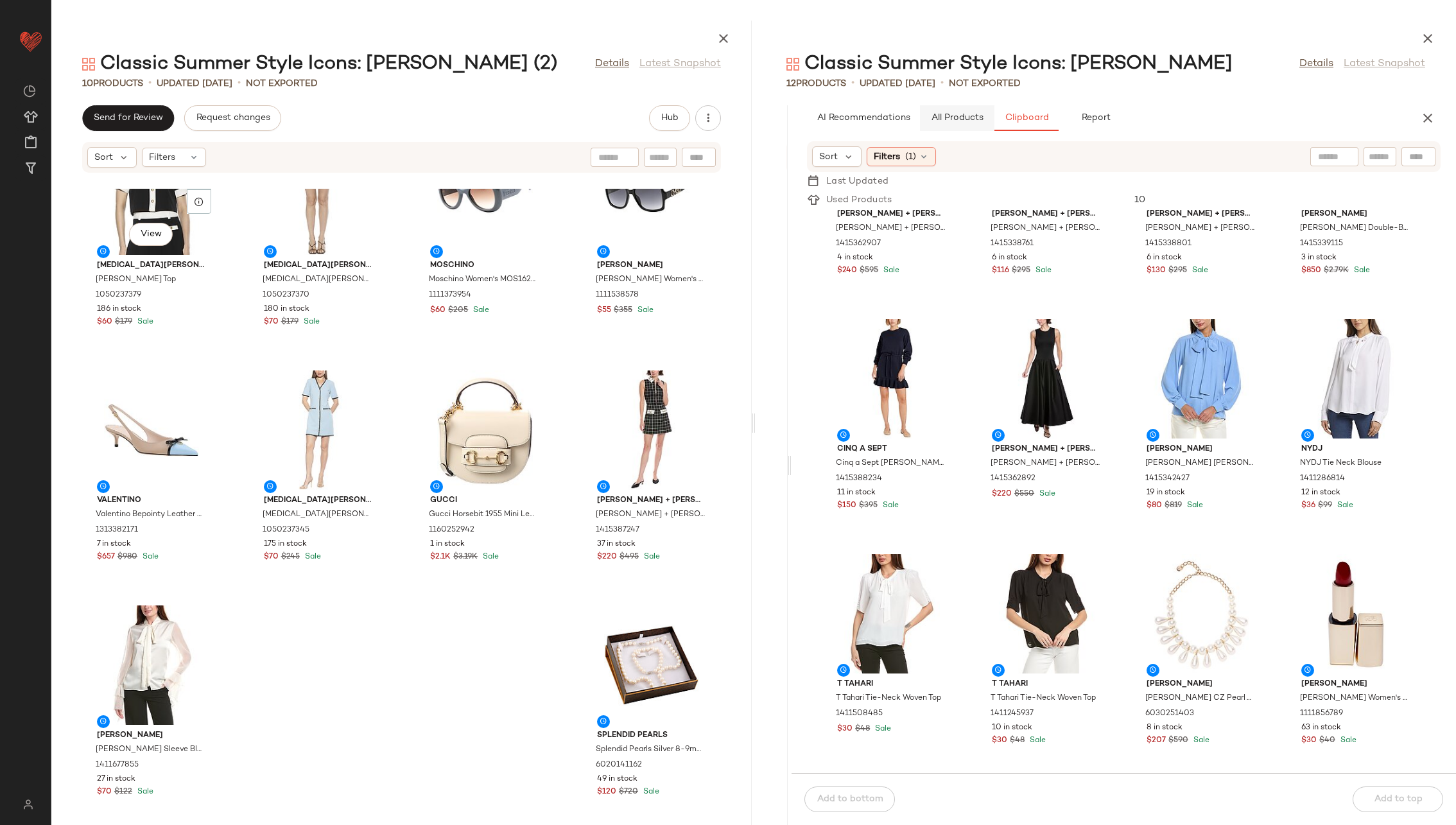
click at [954, 116] on span "All Products" at bounding box center [957, 117] width 53 height 10
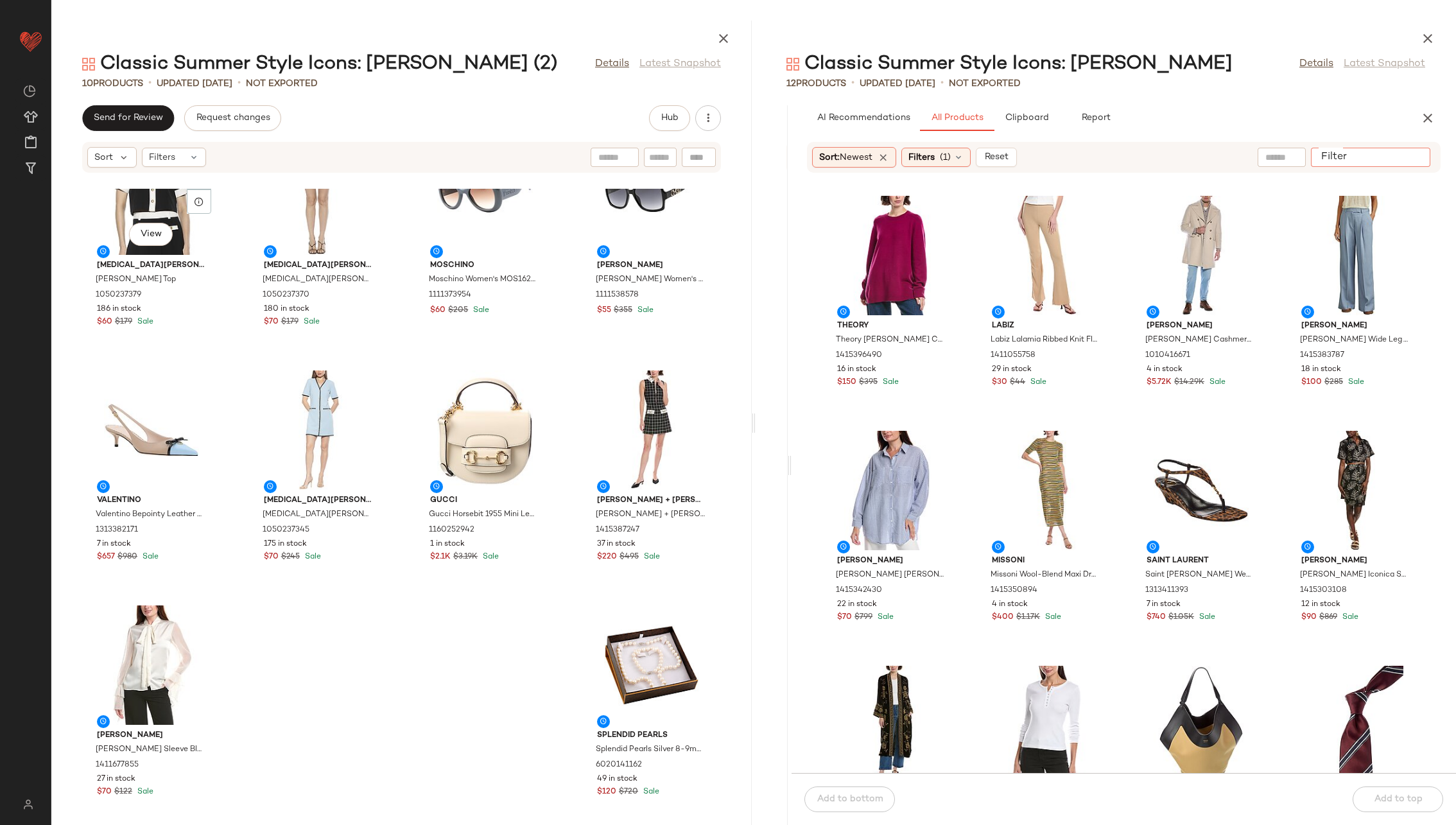
click at [969, 156] on input "Filter" at bounding box center [1370, 158] width 109 height 14
click at [969, 157] on input "text" at bounding box center [1281, 158] width 33 height 14
type input "*"
type input "**********"
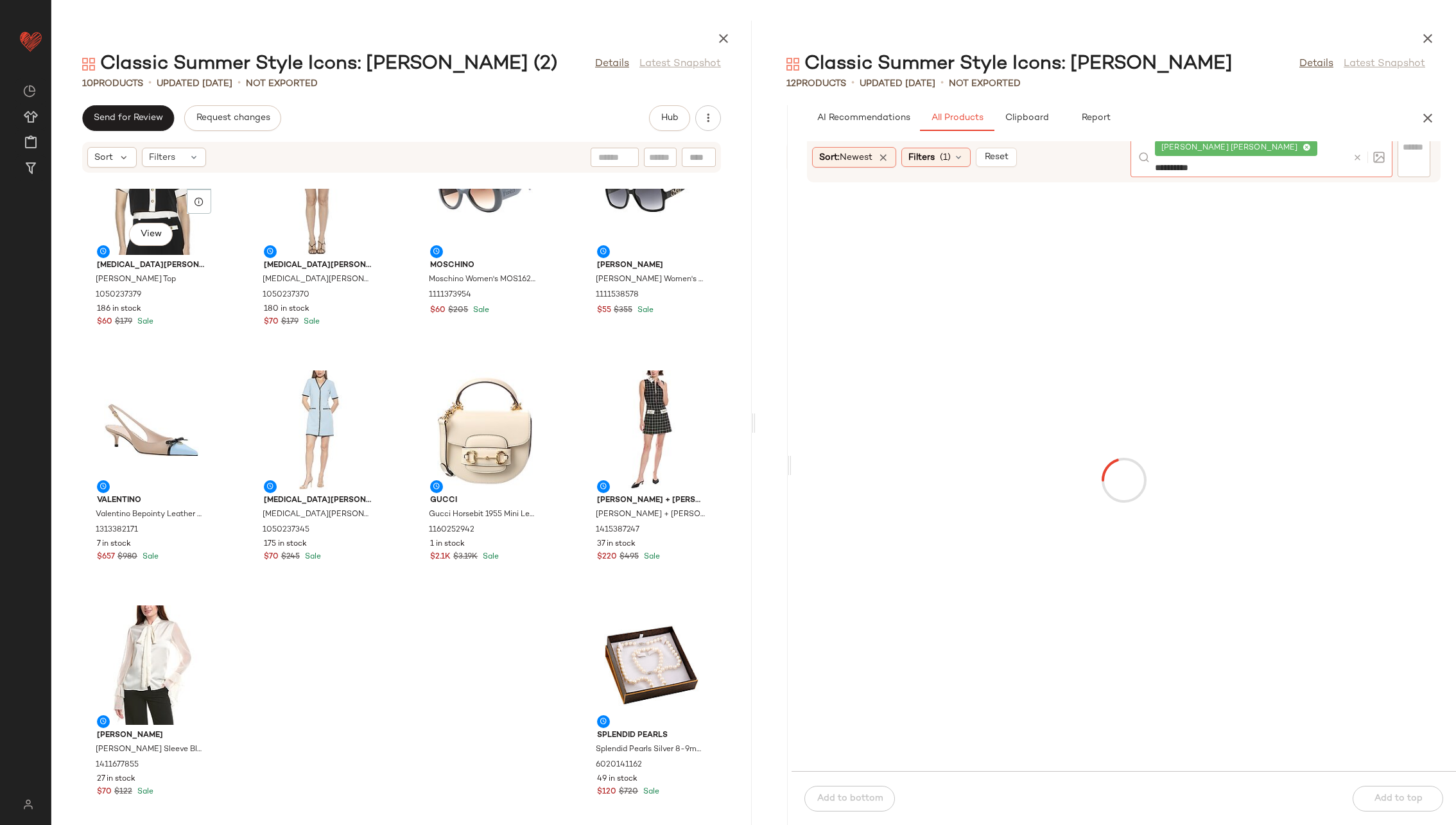
scroll to position [0, 1]
type input "**********"
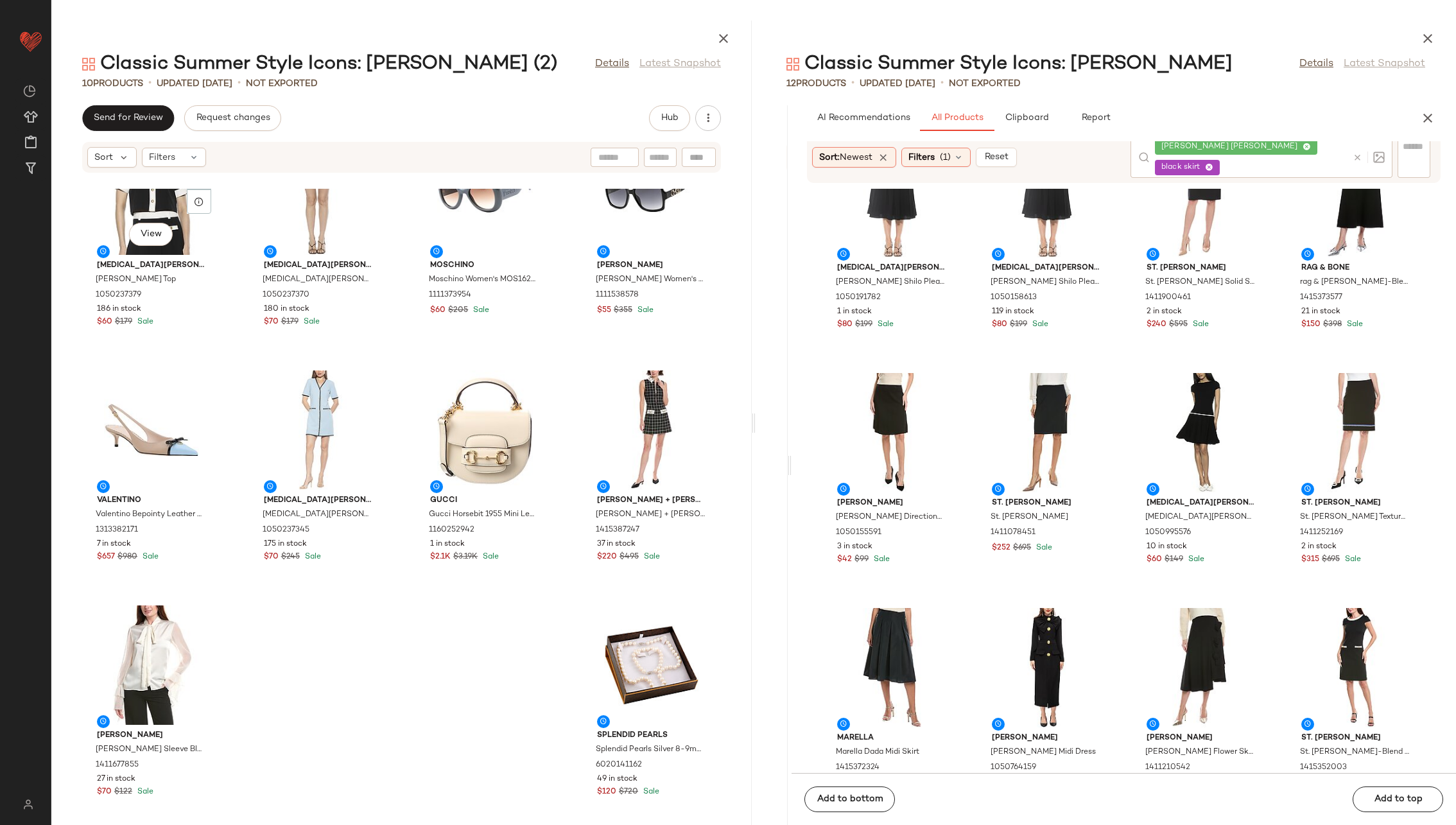
scroll to position [536, 0]
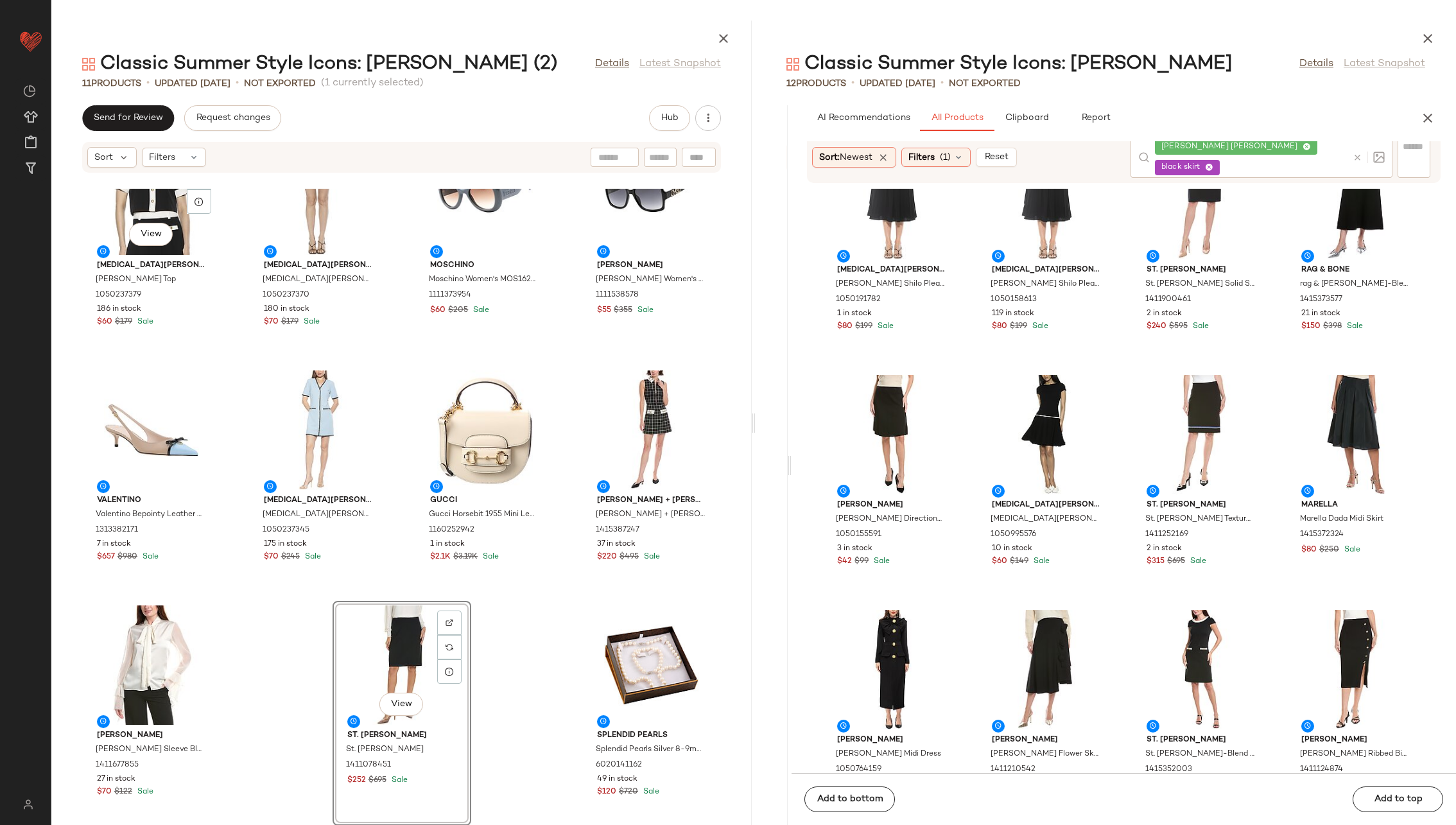
click at [566, 529] on div "View [PERSON_NAME] Admor [MEDICAL_DATA][PERSON_NAME] Top 1050237379 186 in stoc…" at bounding box center [402, 507] width 700 height 636
click at [969, 120] on span "Clipboard" at bounding box center [1027, 117] width 44 height 10
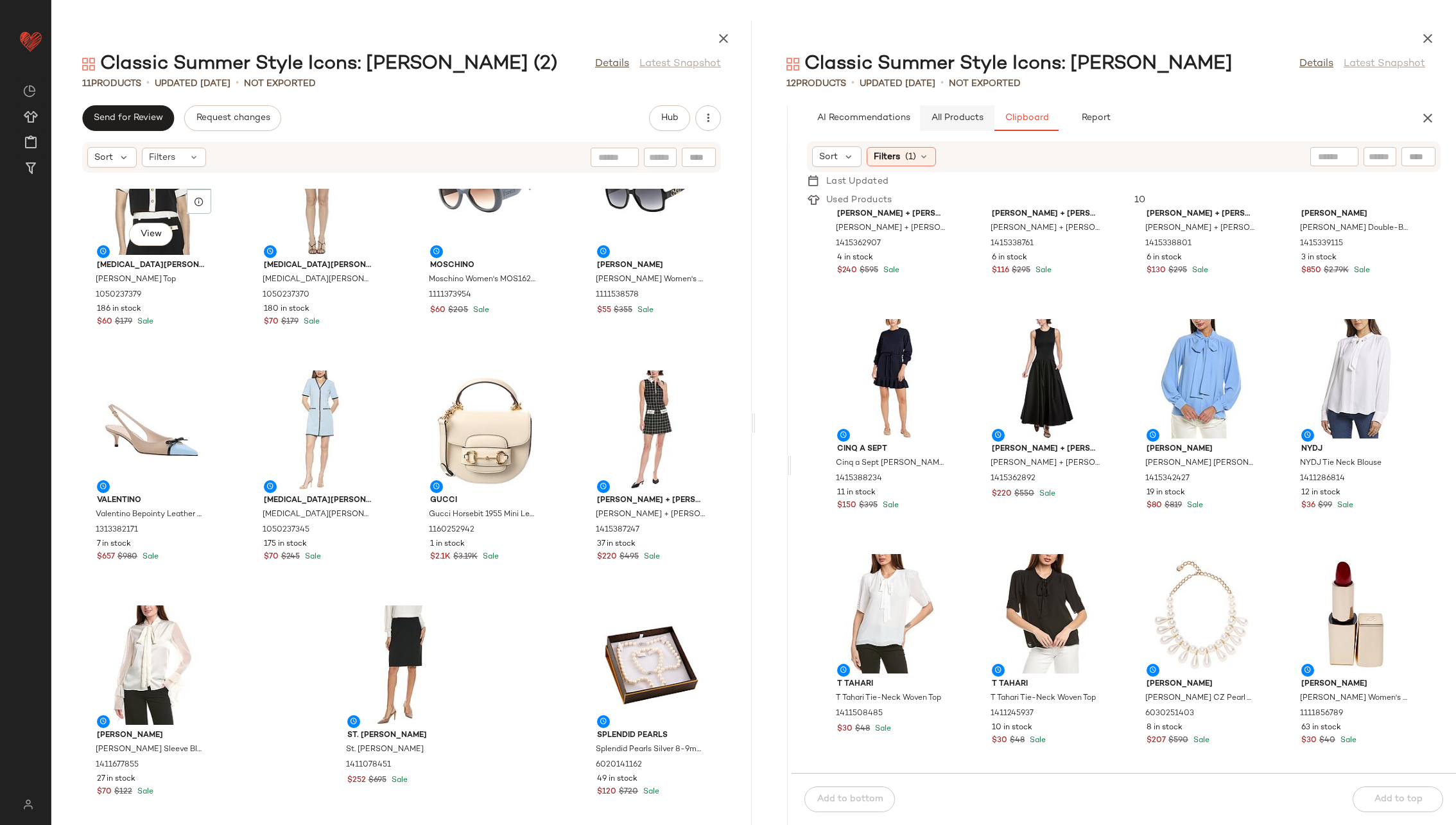
click at [956, 108] on button "All Products" at bounding box center [956, 118] width 74 height 26
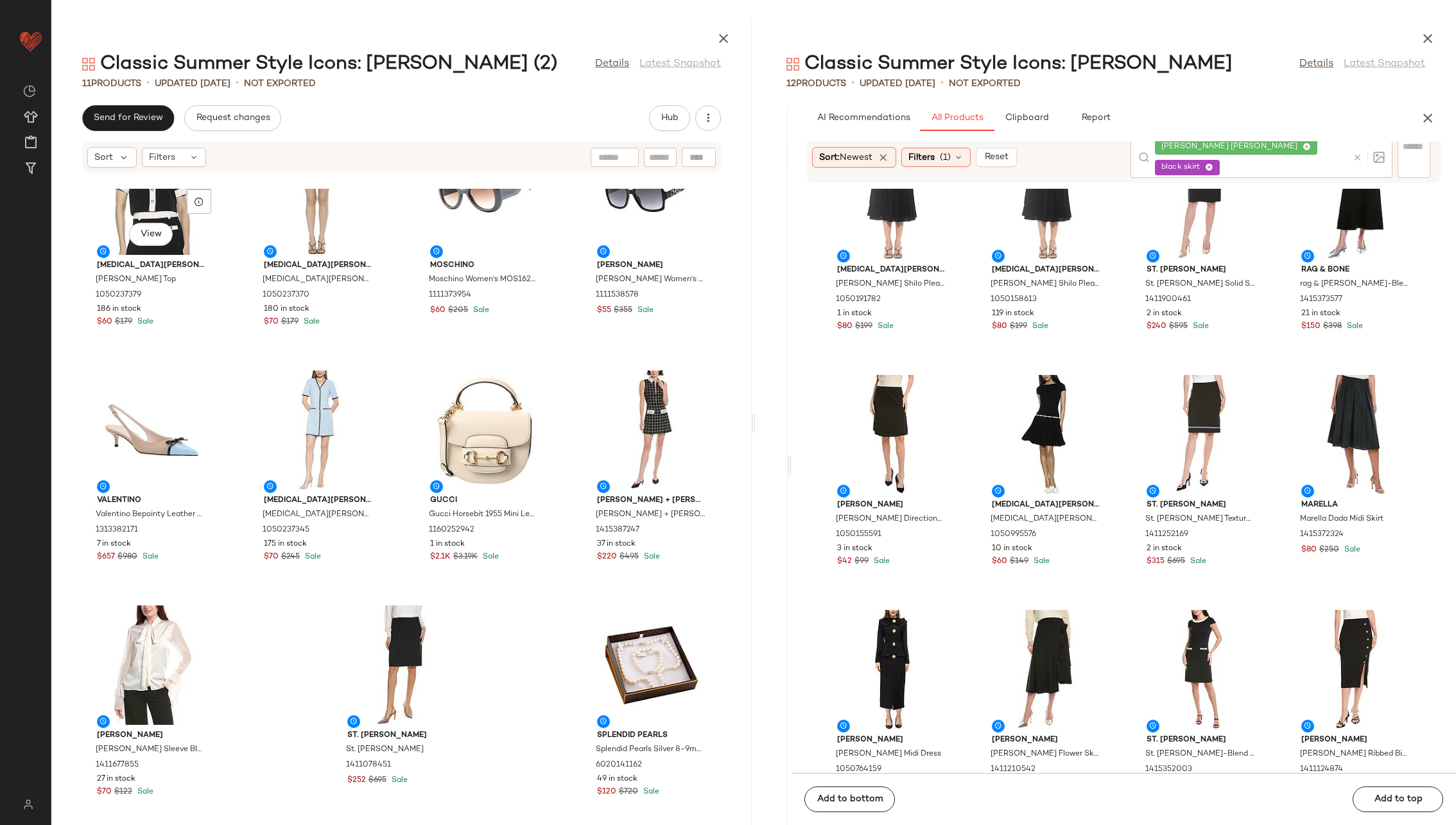
click at [969, 156] on div "[PERSON_NAME] [PERSON_NAME] black skirt" at bounding box center [1251, 157] width 192 height 41
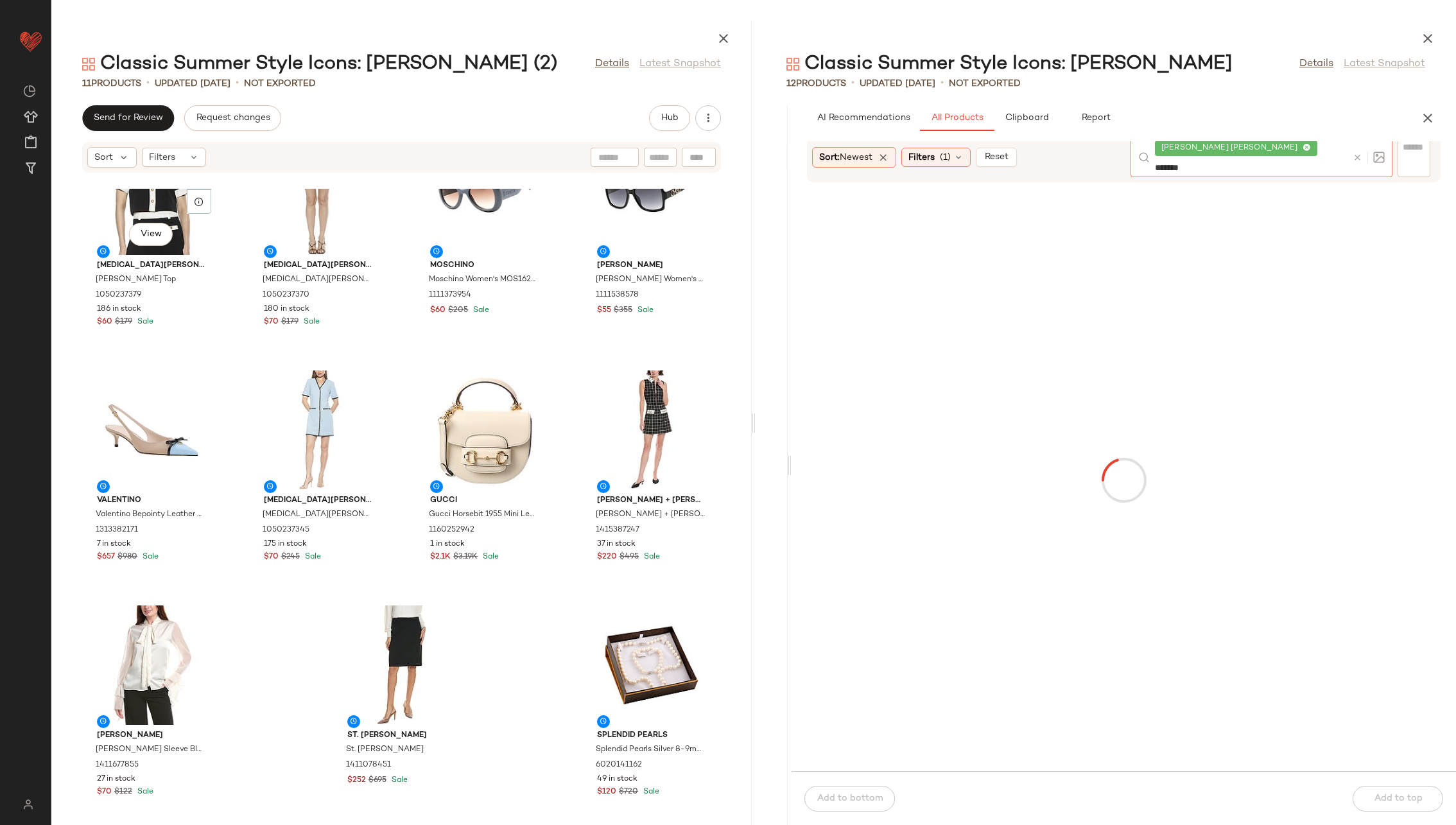
type input "********"
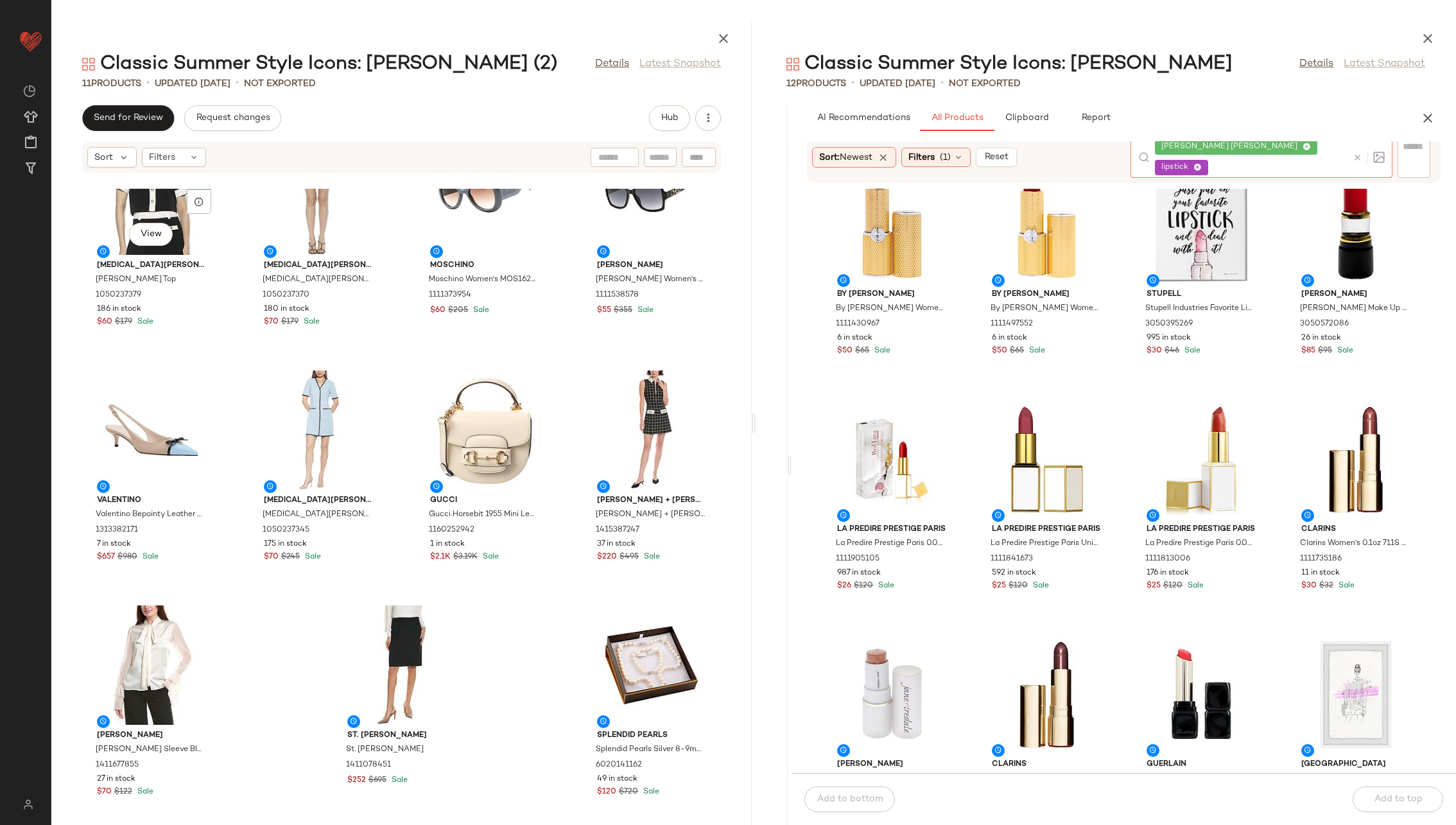
scroll to position [781, 0]
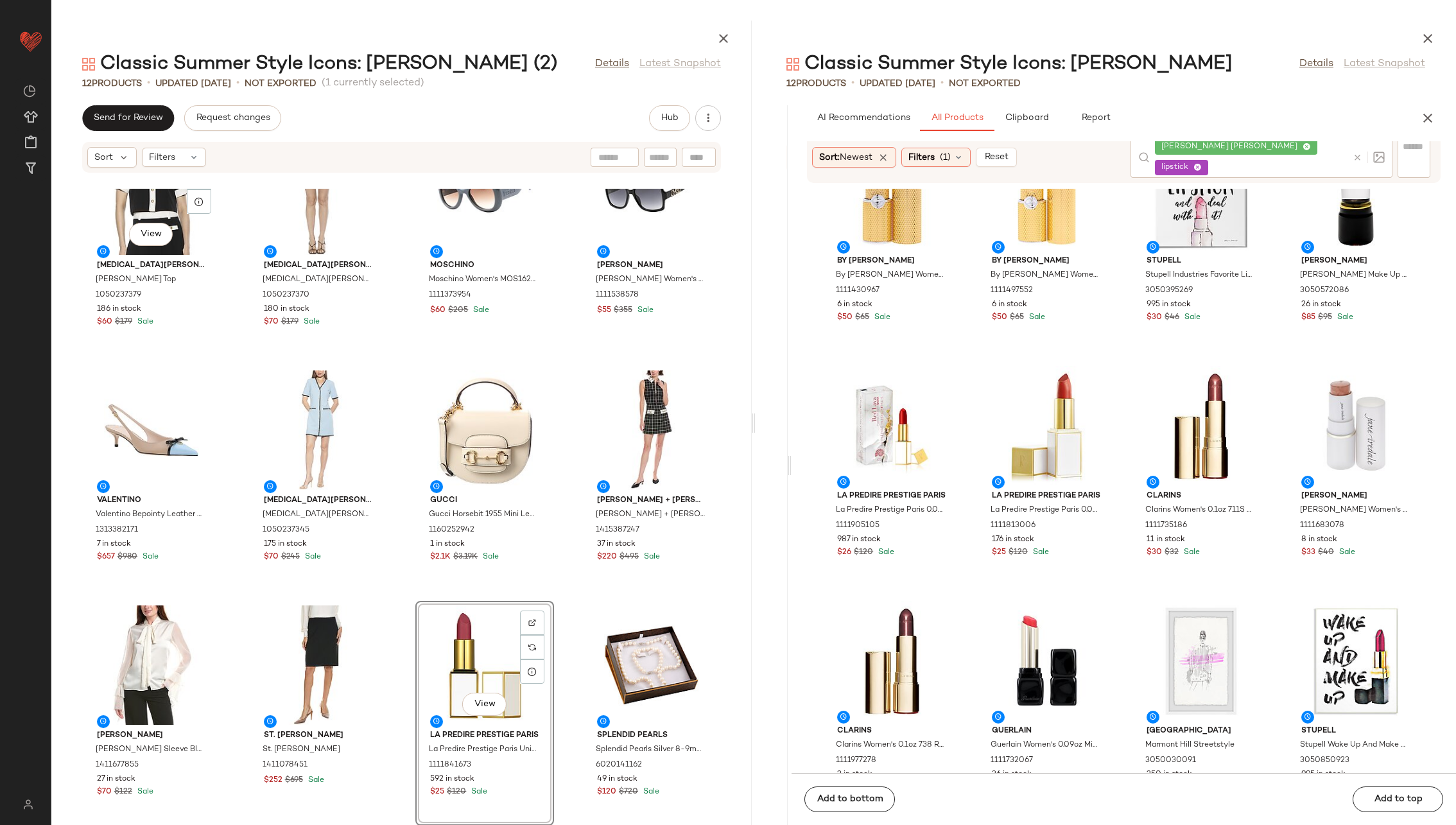
click at [559, 529] on div "View [PERSON_NAME] Admor [PERSON_NAME] Top 1050237379 186 in stock $60 $179 Sal…" at bounding box center [402, 507] width 700 height 636
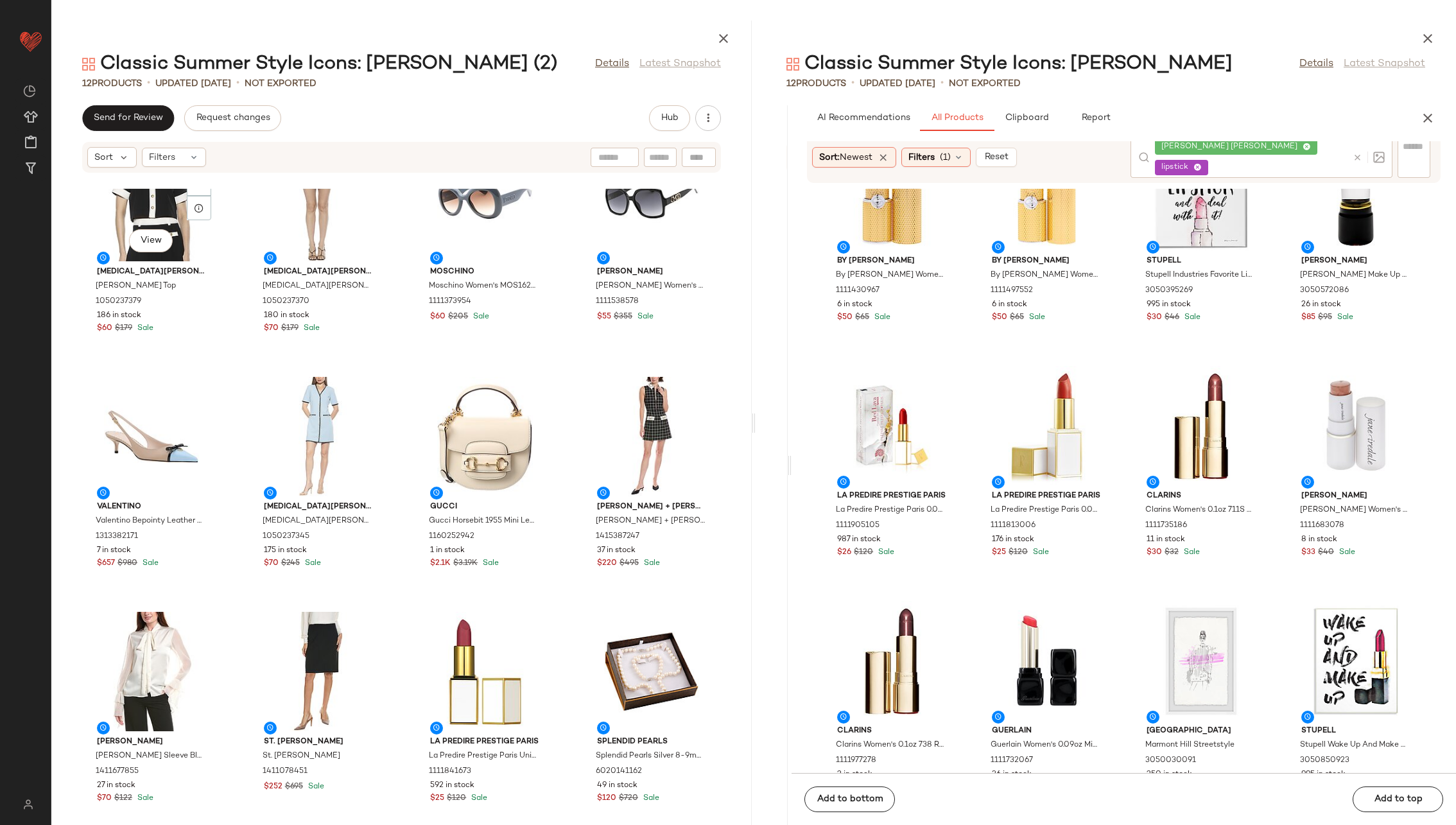
scroll to position [61, 0]
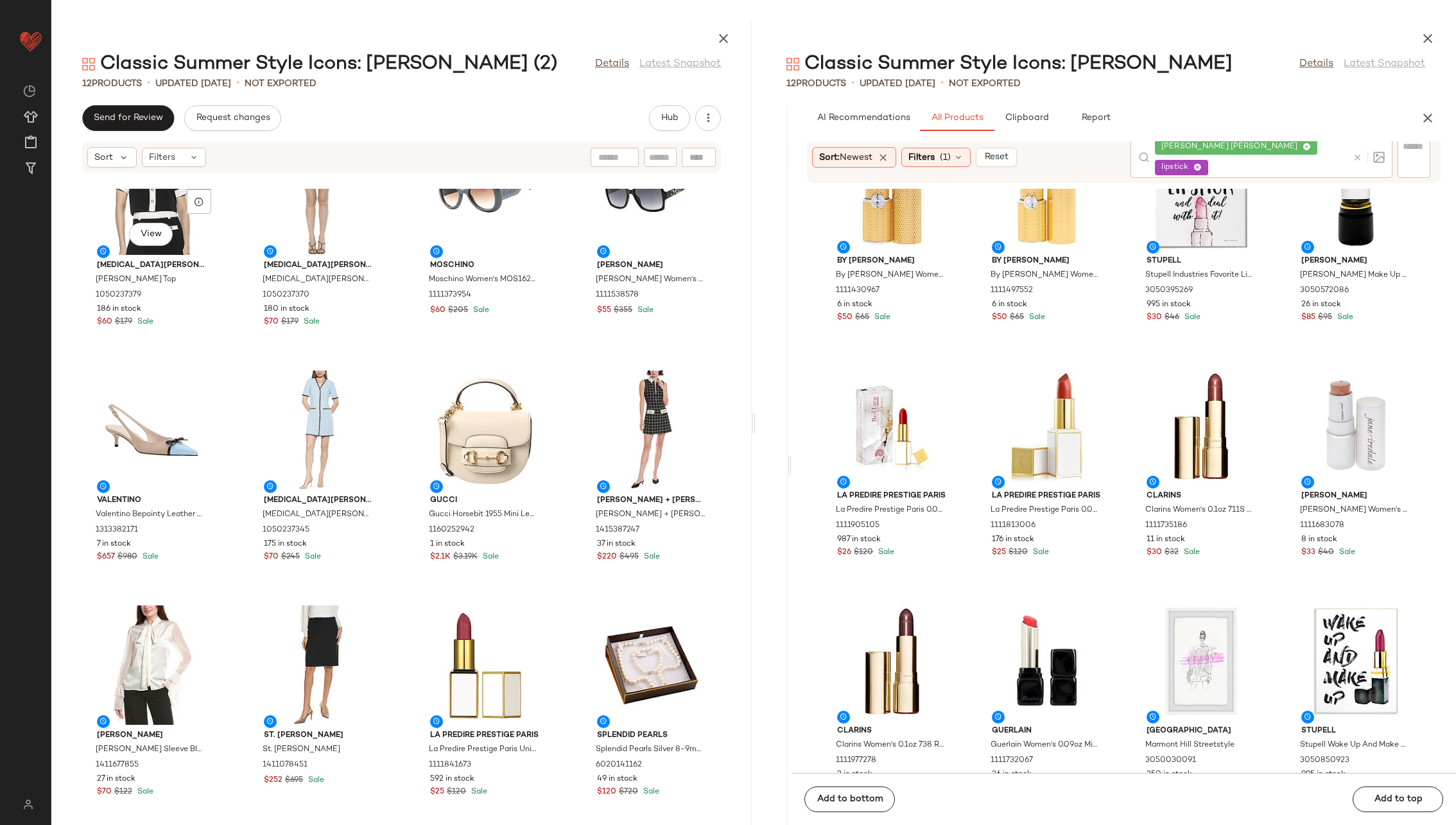
click at [811, 353] on div "BY [PERSON_NAME] By [PERSON_NAME] Women's 0.12oz 3 Sweet Romance Rouge Opulent …" at bounding box center [1123, 481] width 664 height 584
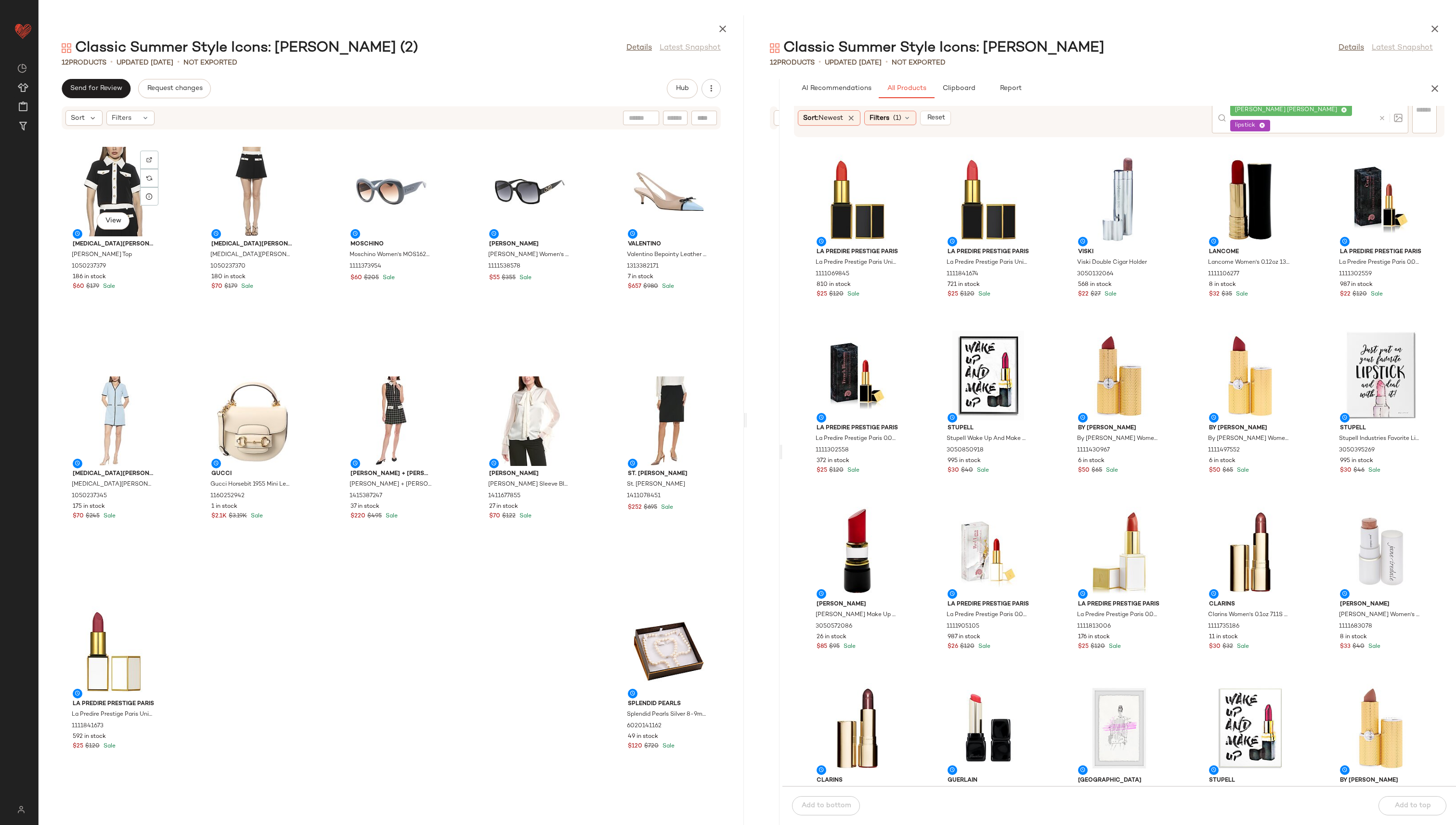
scroll to position [0, 0]
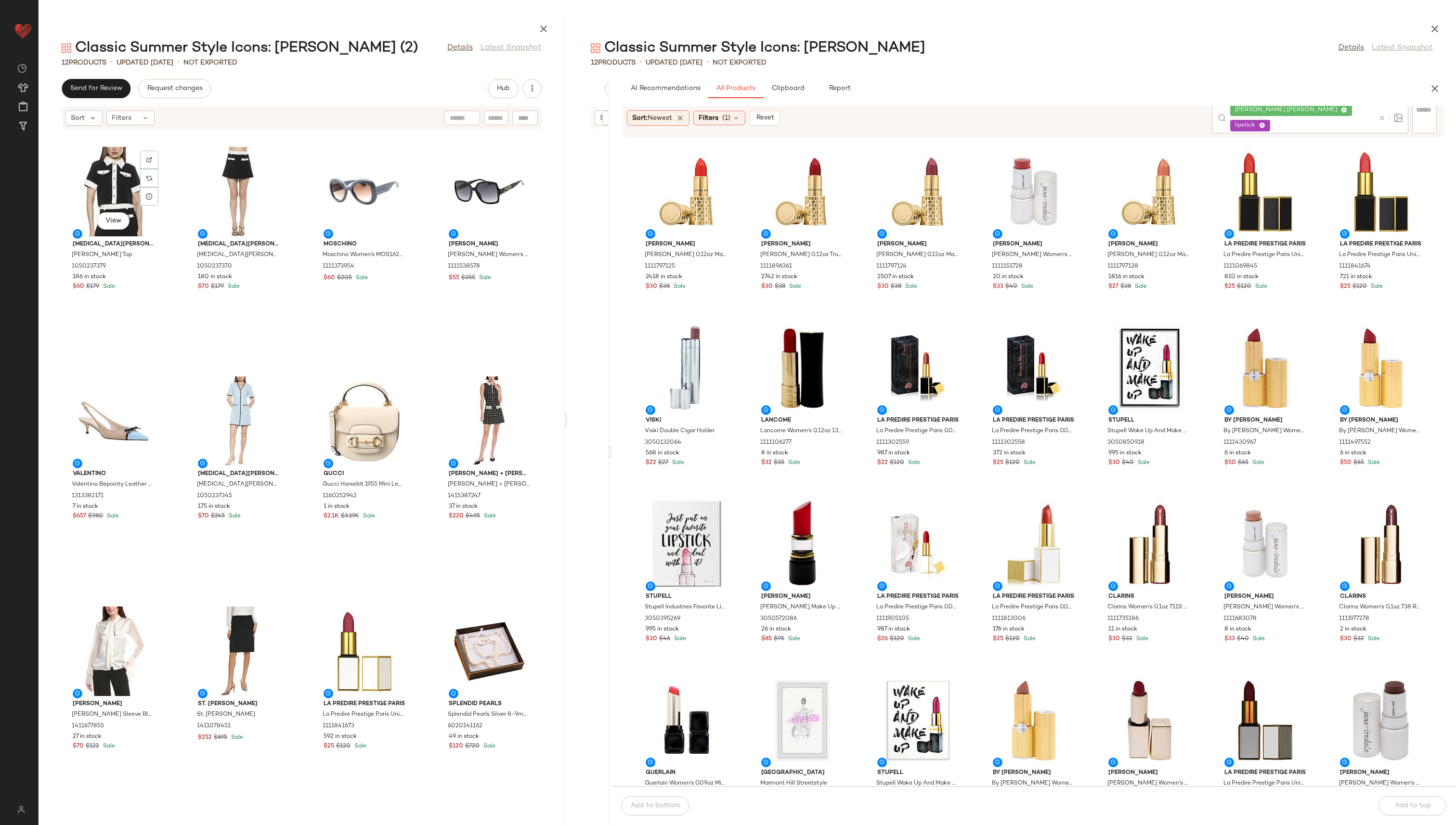
drag, startPoint x: 747, startPoint y: 419, endPoint x: 567, endPoint y: 417, distance: 180.0
click at [567, 396] on div "Classic Summer Style Icons: [PERSON_NAME] (2) Details Latest Snapshot 12 Produc…" at bounding box center [747, 420] width 1417 height 809
click at [256, 373] on div "[PERSON_NAME] [PERSON_NAME] Mini Skirt 1050237370 180 in stock $70 $179 Sale" at bounding box center [239, 484] width 104 height 222
click at [198, 200] on div "View" at bounding box center [239, 191] width 97 height 90
click at [179, 323] on div "View Alexia Admor [PERSON_NAME] Top 1050237379 186 in stock $60 $179 Sale View …" at bounding box center [302, 483] width 527 height 684
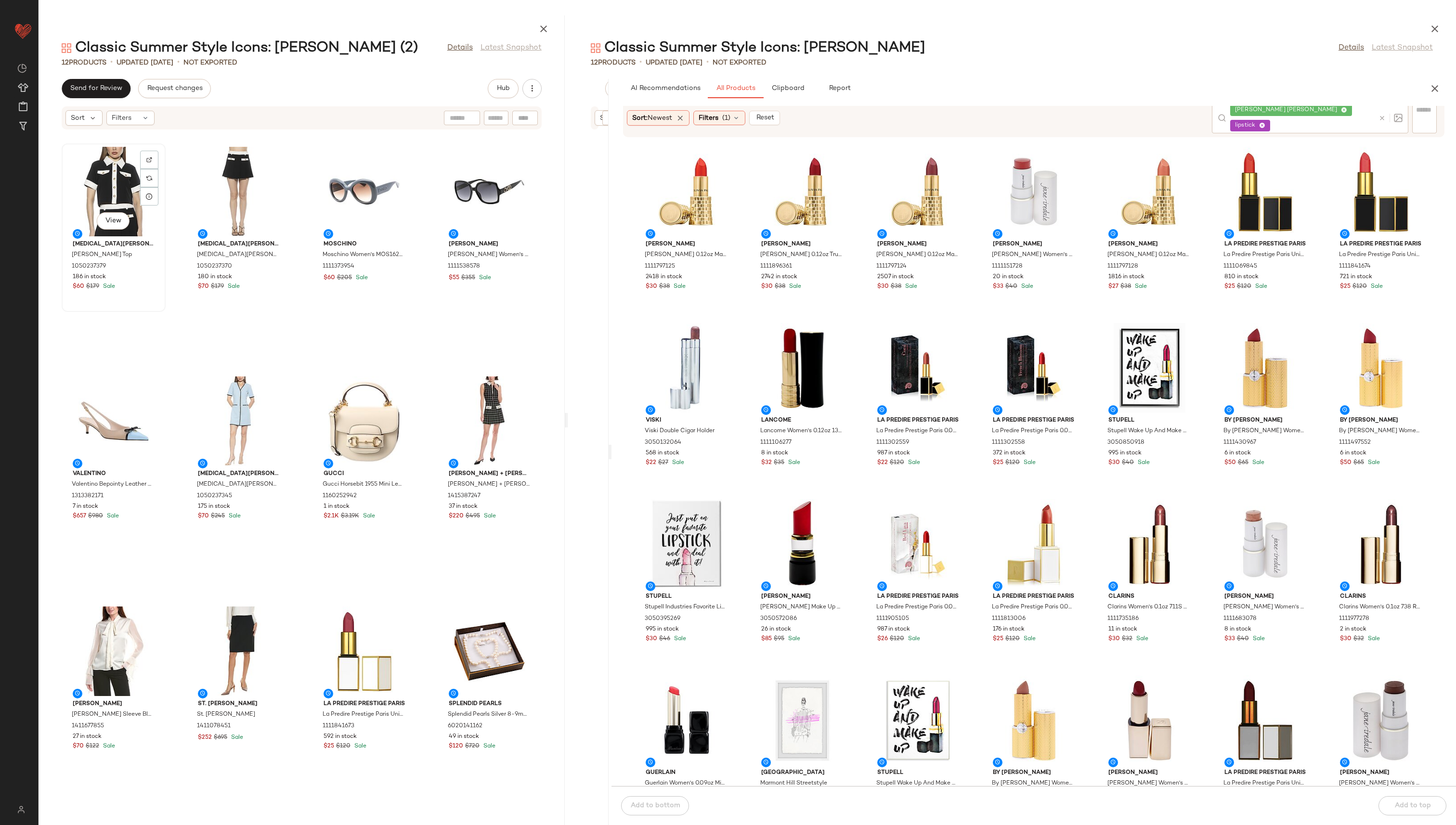
click at [123, 160] on div "View" at bounding box center [113, 191] width 97 height 90
click at [174, 332] on div "View [PERSON_NAME] Admor [PERSON_NAME] Top 1050237379 186 in stock $60 $179 Sal…" at bounding box center [302, 483] width 527 height 684
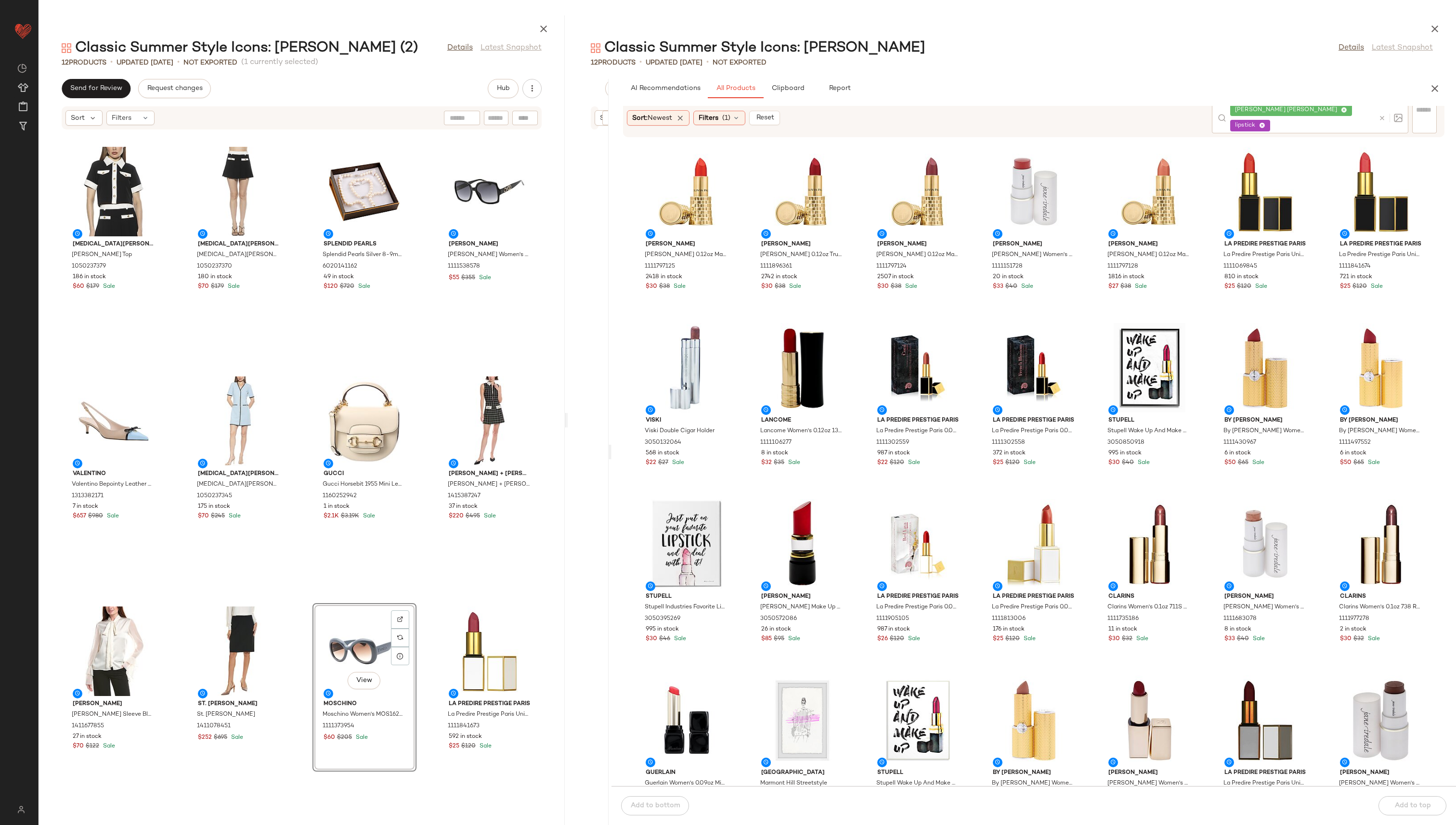
click at [418, 396] on div "[MEDICAL_DATA] Admor [MEDICAL_DATA][PERSON_NAME] Top 1050237379 186 in stock $6…" at bounding box center [302, 483] width 527 height 684
click at [727, 117] on icon at bounding box center [1382, 118] width 7 height 7
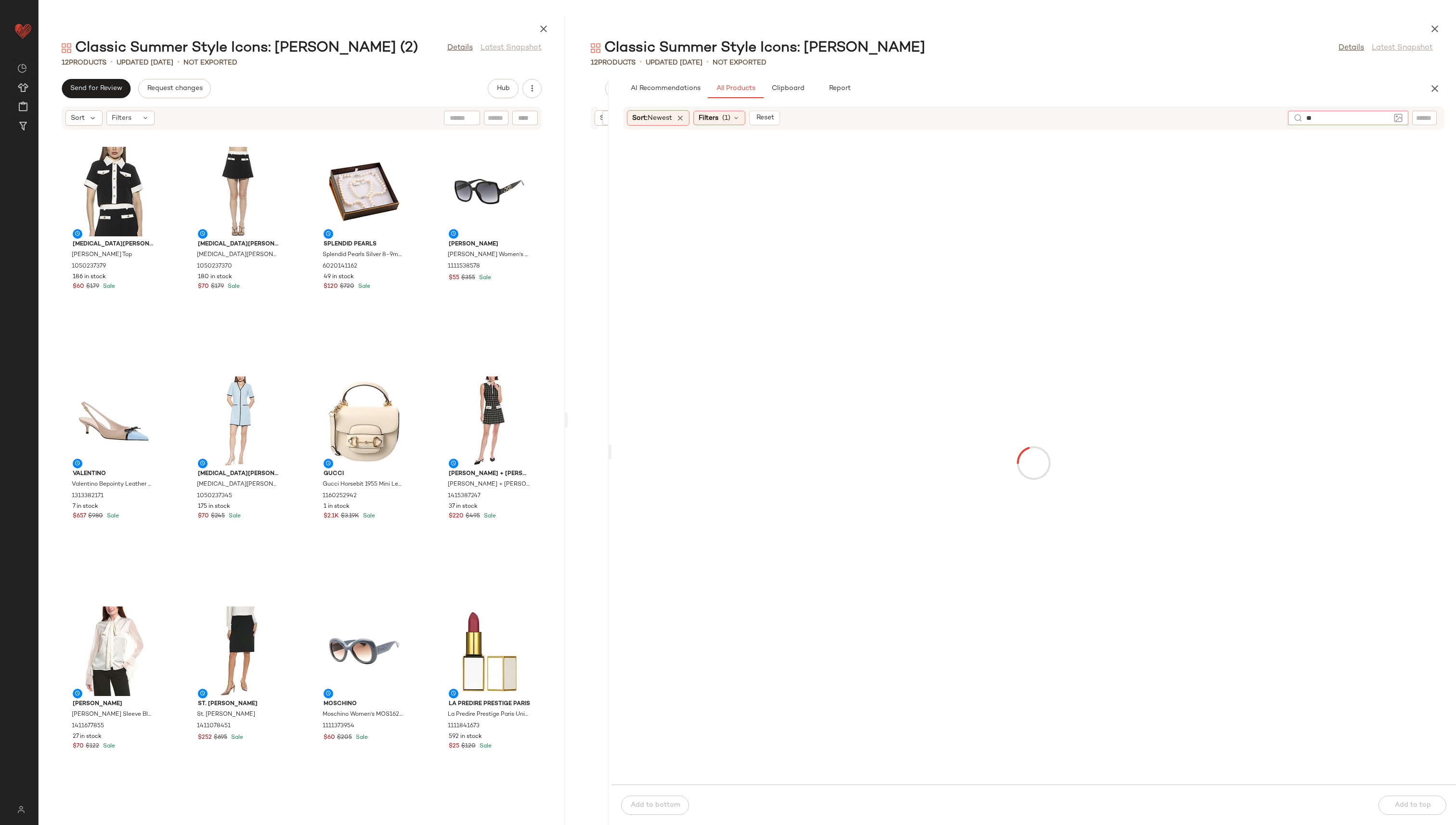
type input "*"
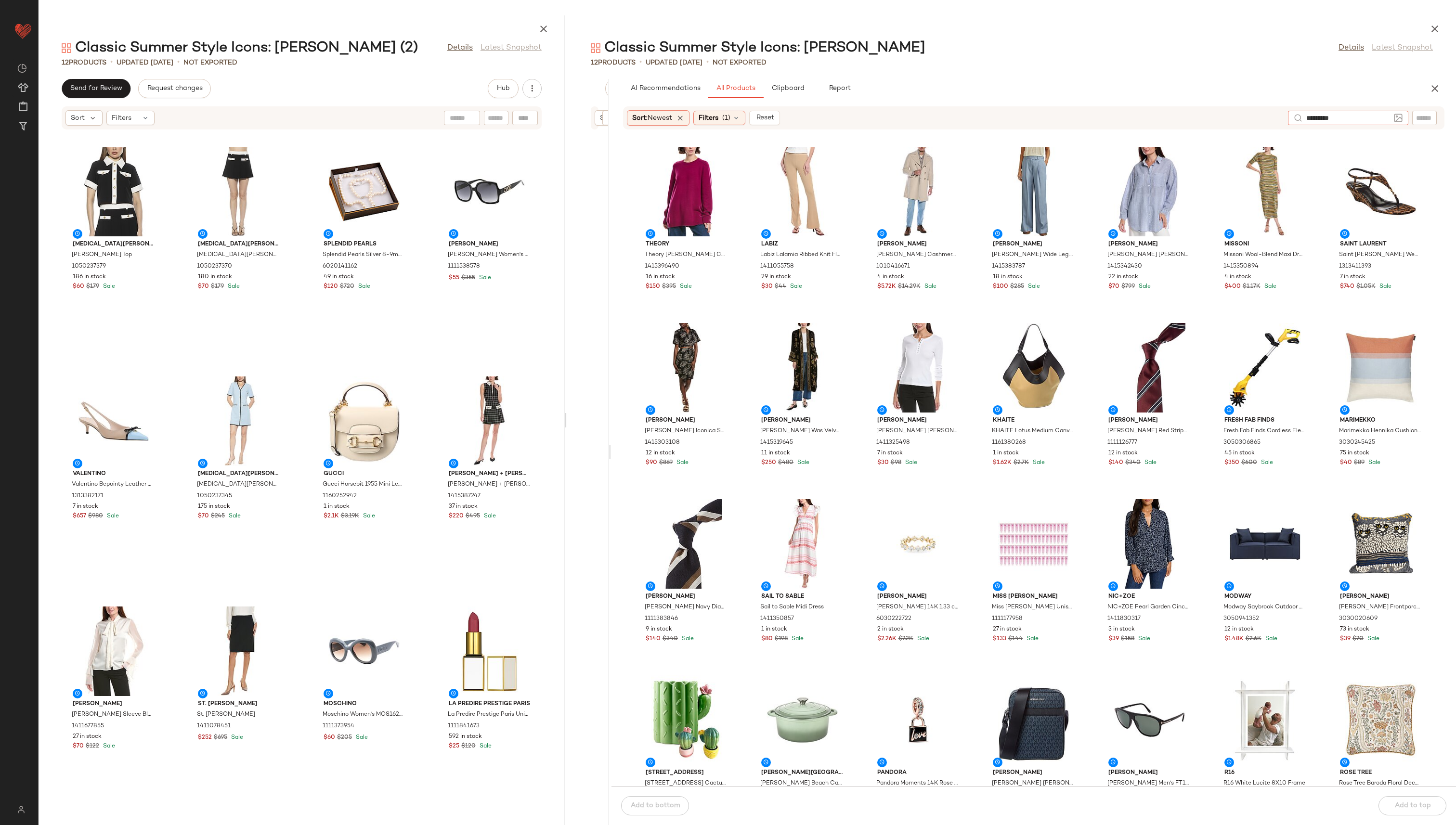
type input "**********"
click at [727, 120] on input "Filter" at bounding box center [1392, 118] width 82 height 10
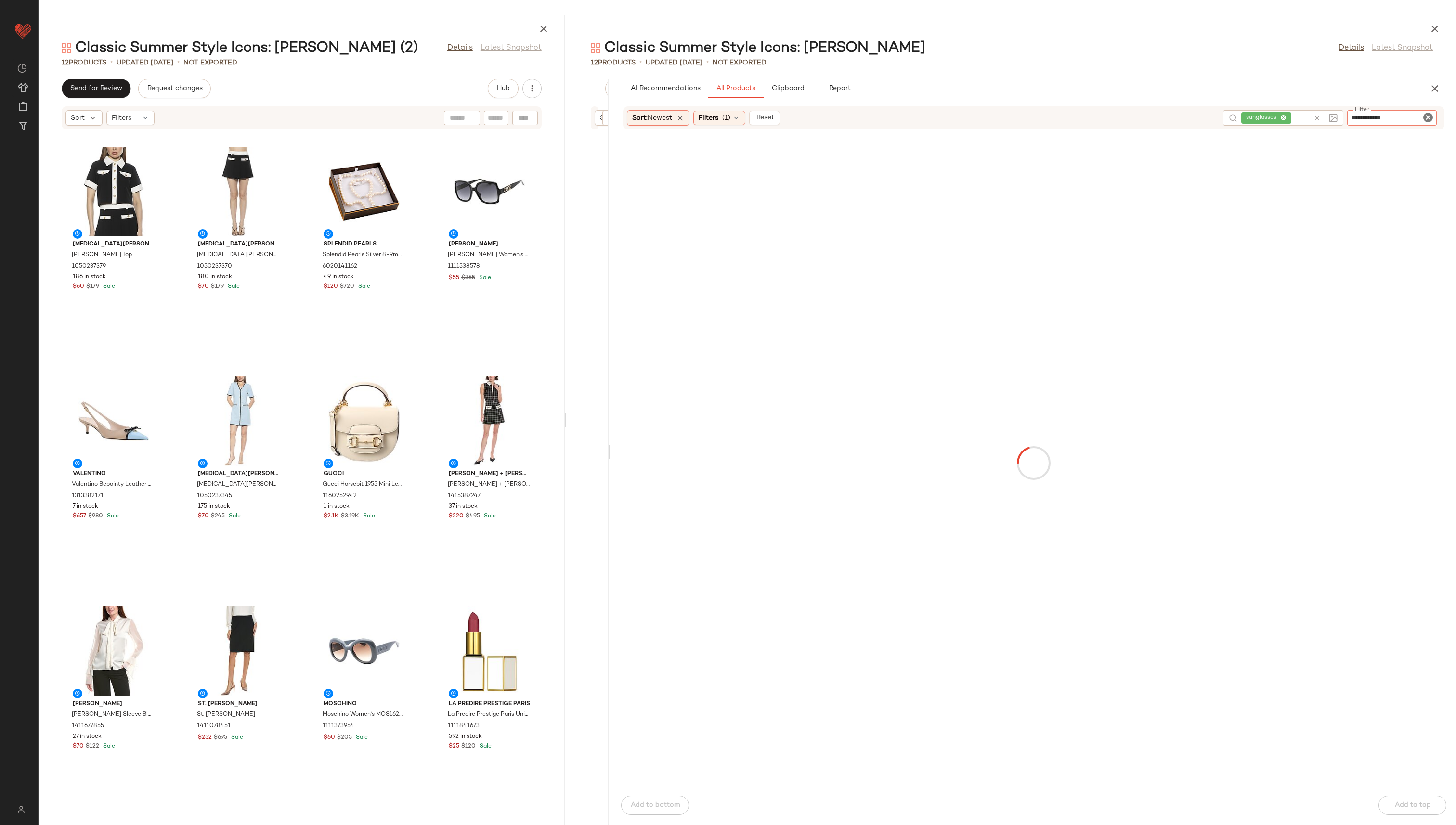
type input "**********"
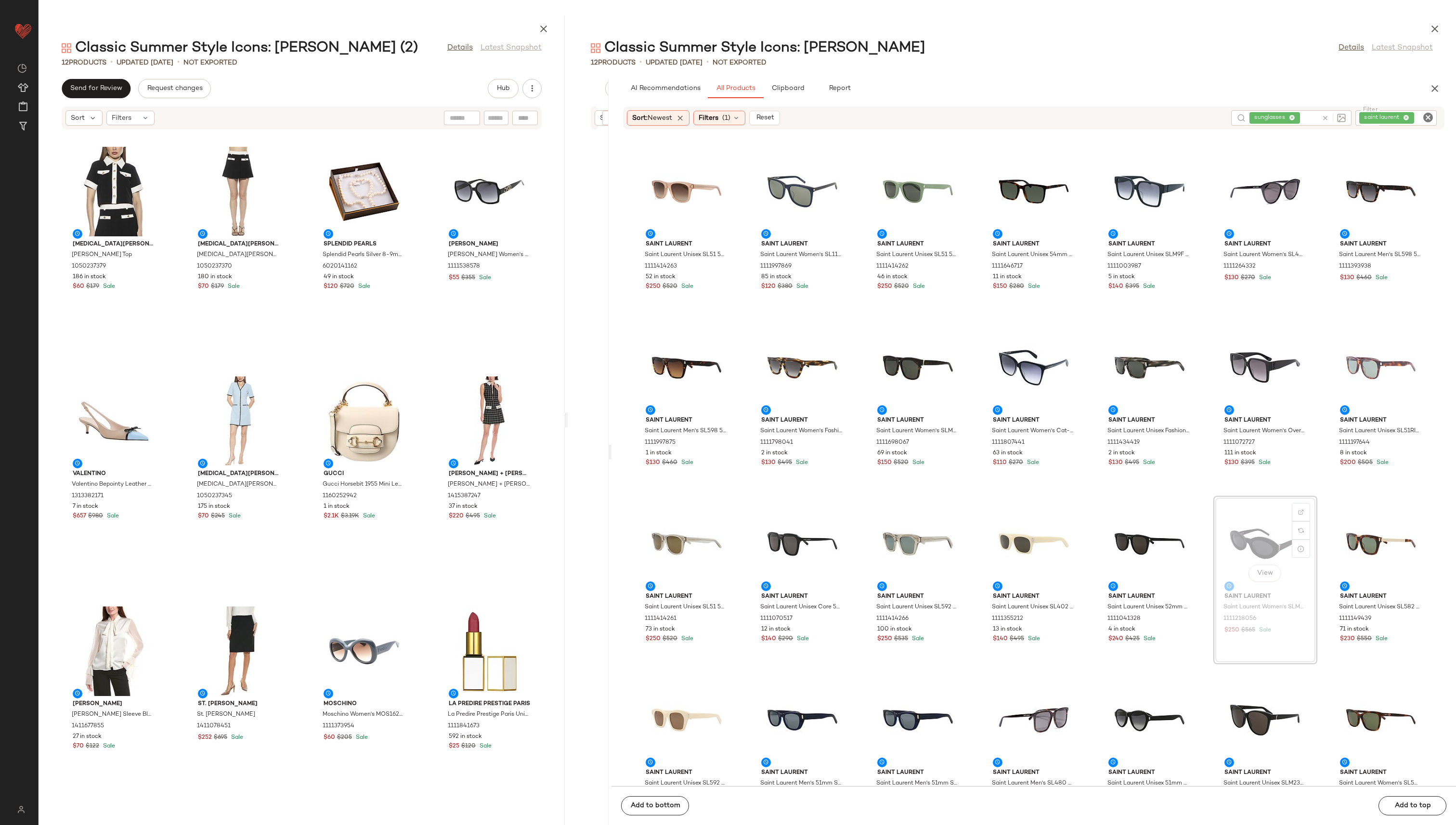
scroll to position [0, 1]
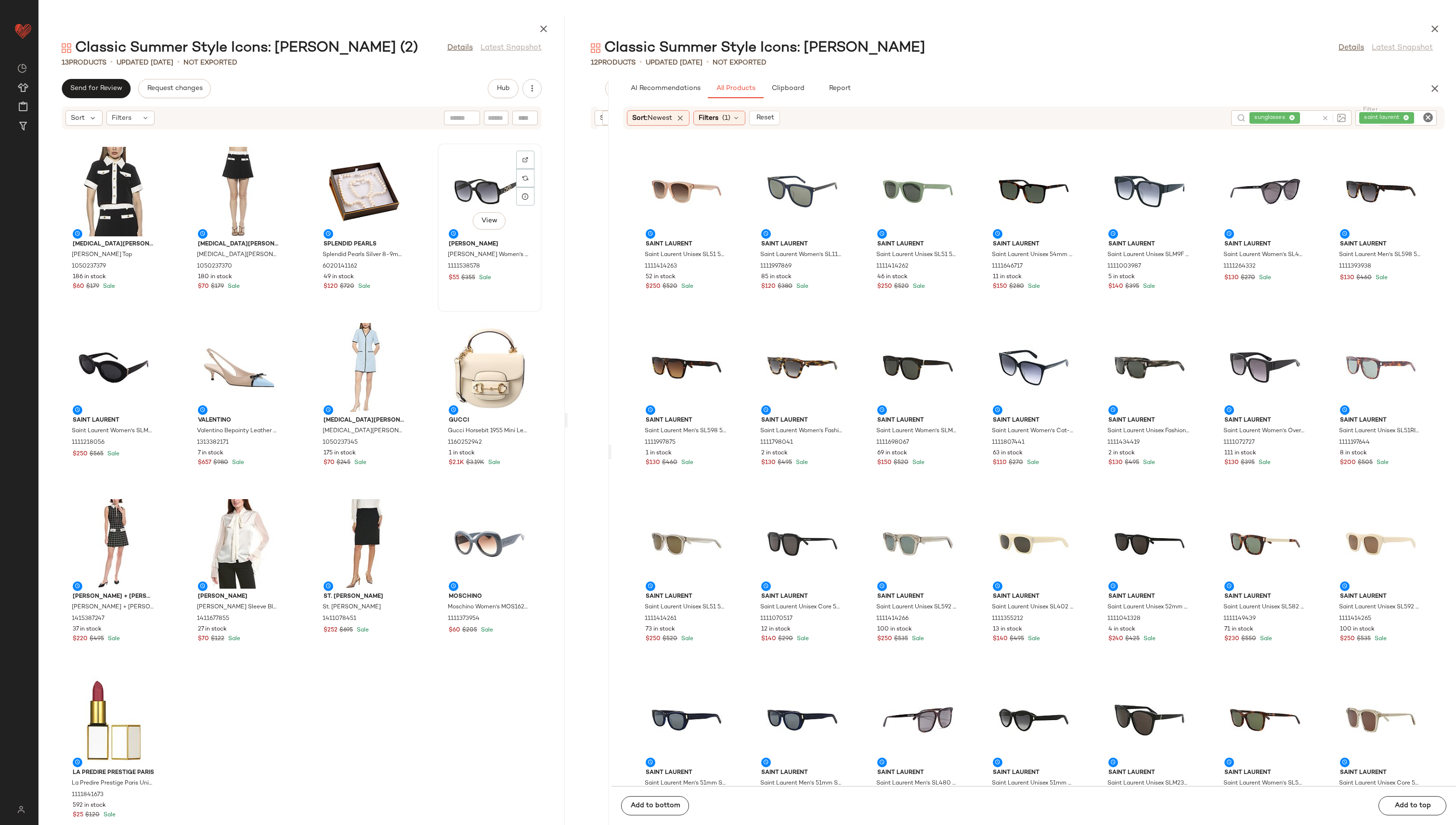
click at [479, 189] on div "View" at bounding box center [489, 191] width 97 height 90
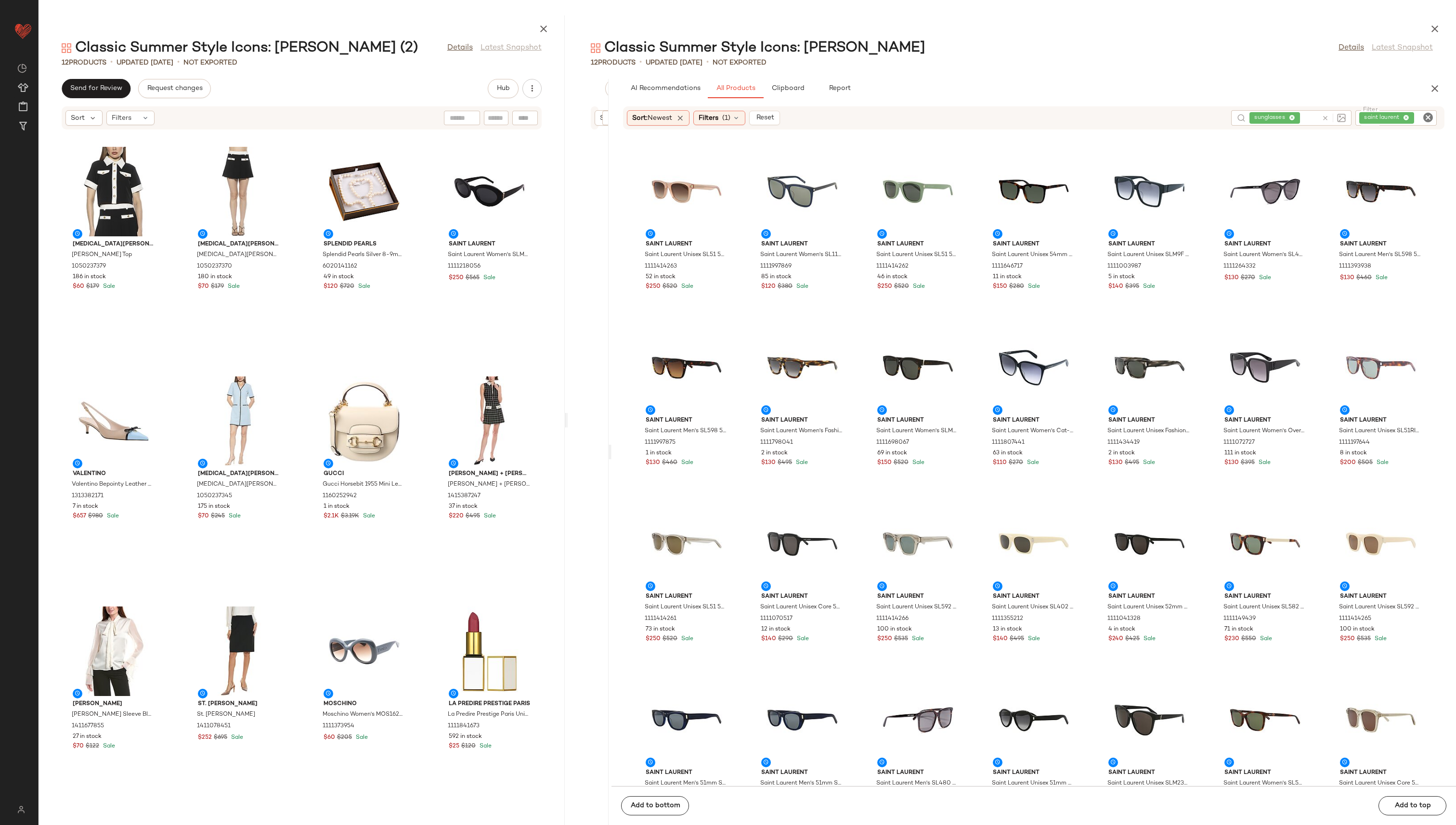
click at [727, 117] on icon "Clear Filter" at bounding box center [1428, 117] width 11 height 11
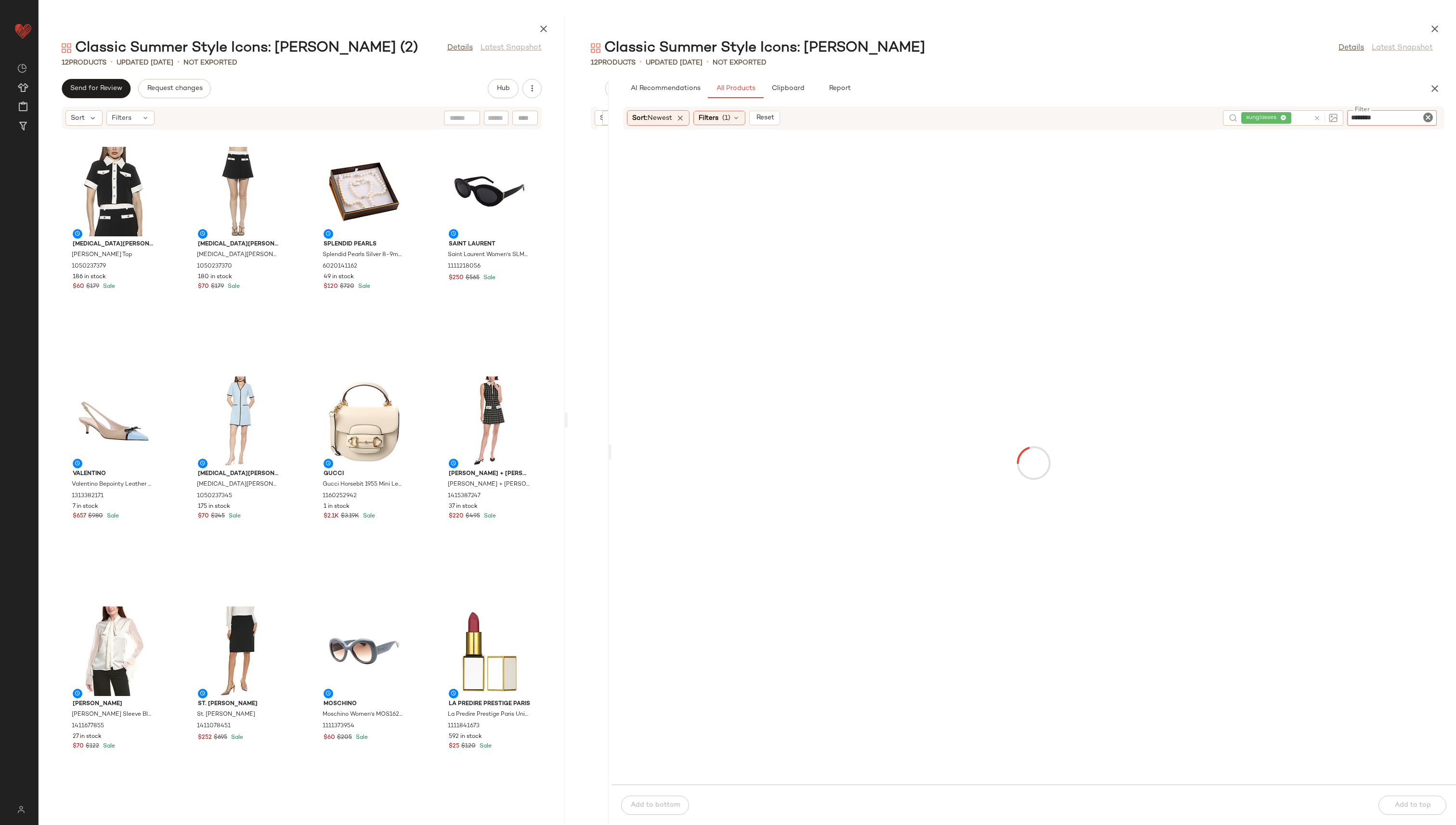
type input "*********"
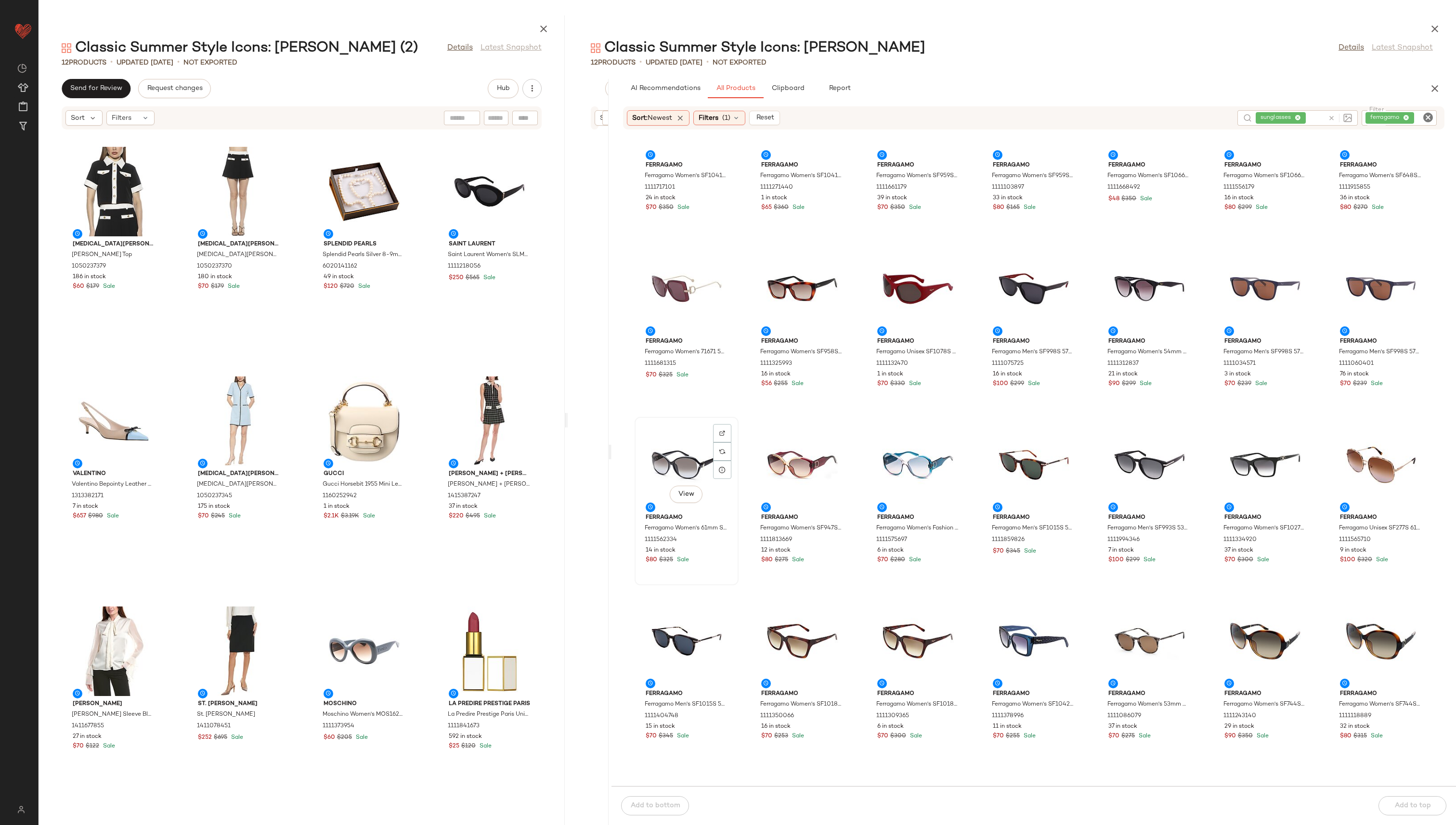
scroll to position [0, 2]
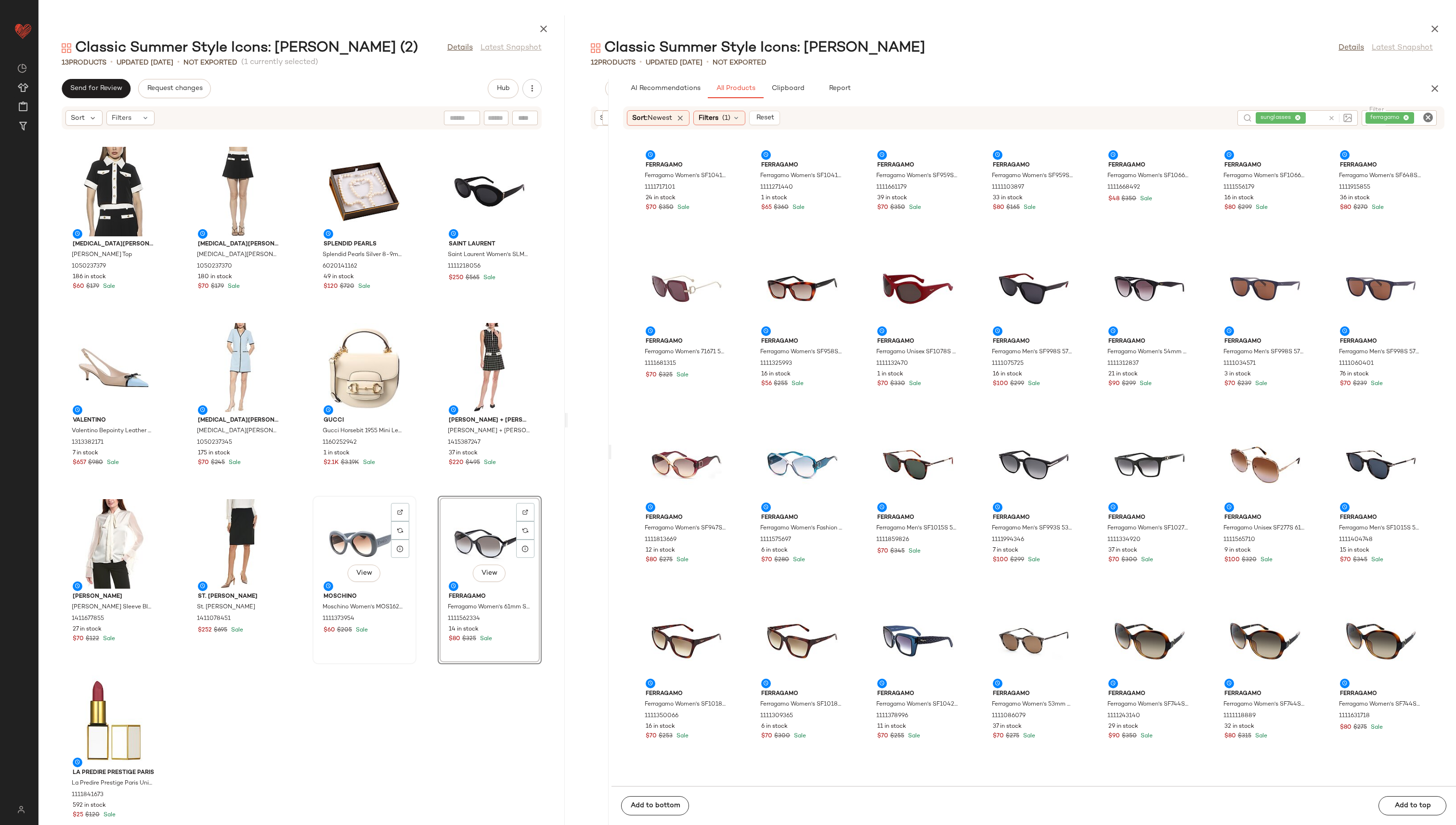
click at [348, 396] on div "View" at bounding box center [364, 544] width 97 height 90
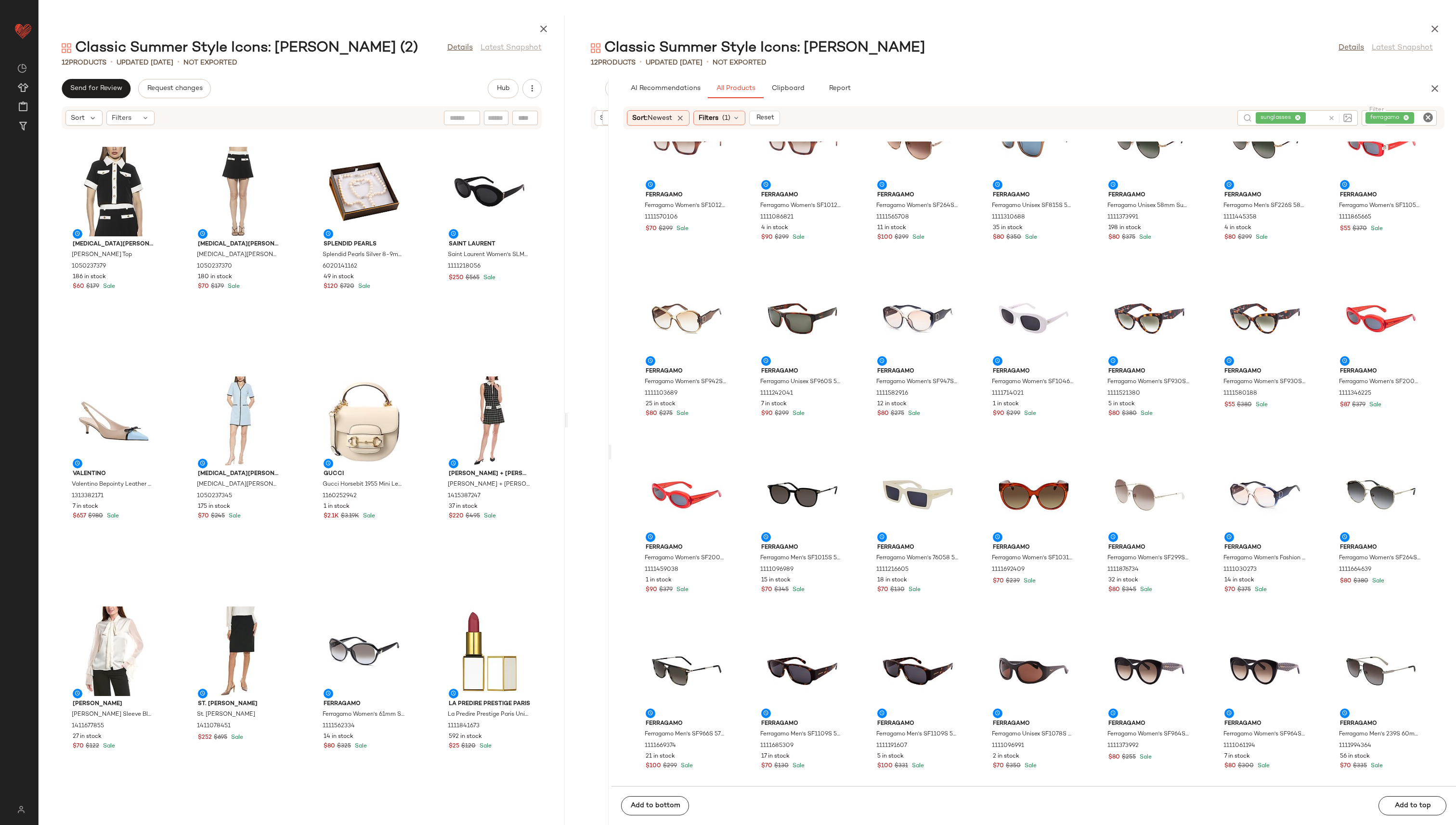
scroll to position [2890, 0]
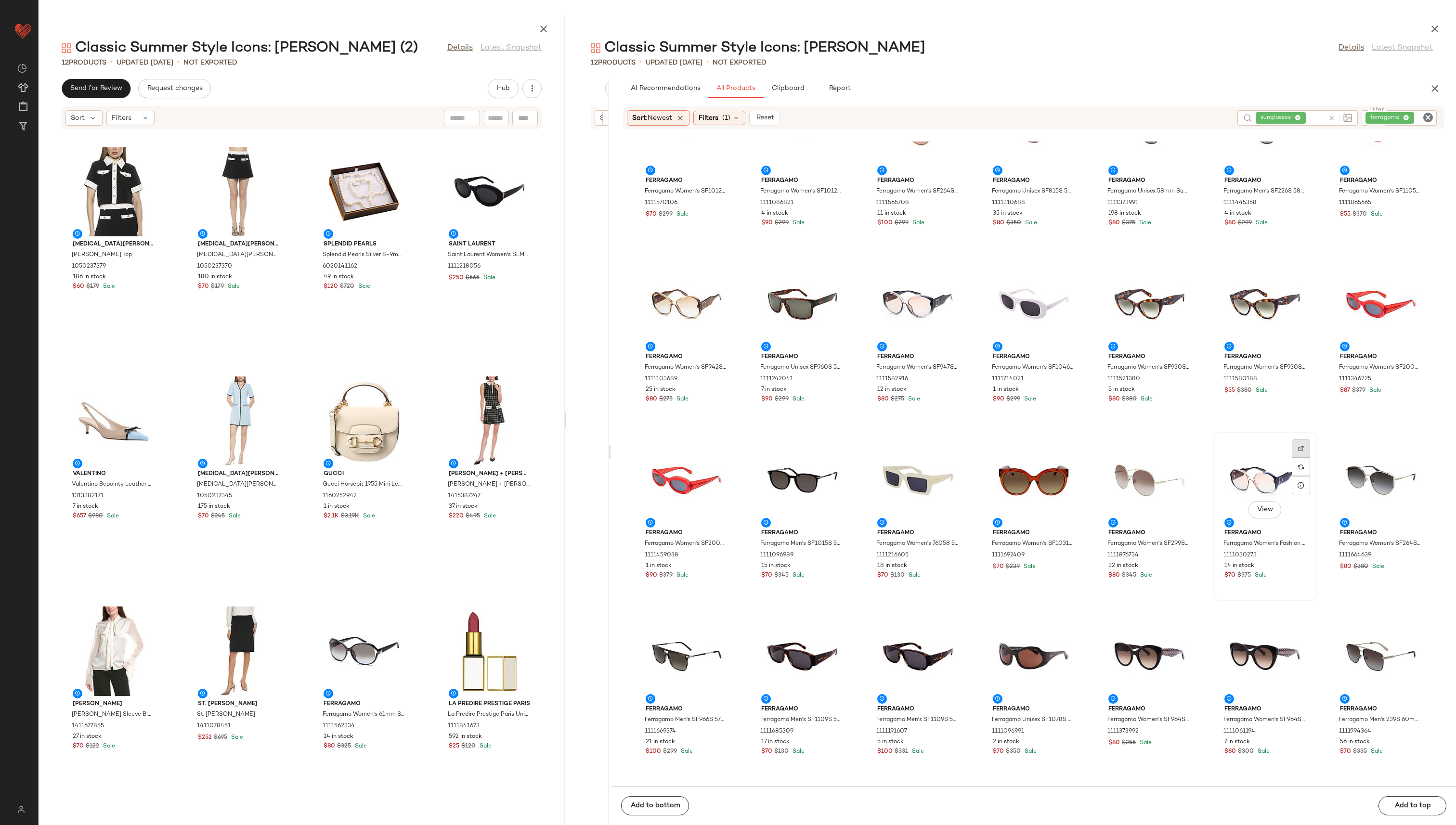
click at [727, 396] on div at bounding box center [1301, 467] width 18 height 18
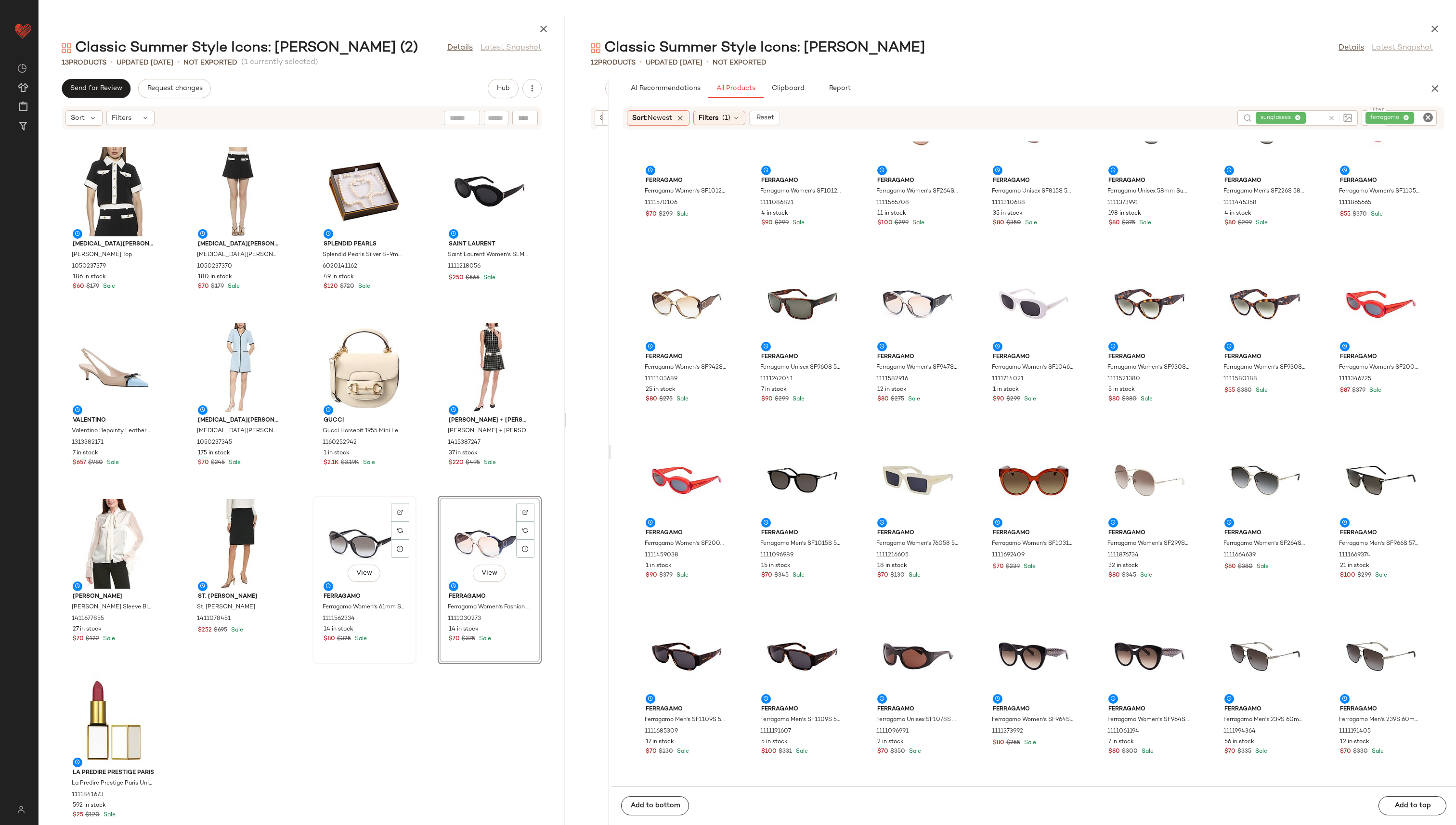
click at [351, 396] on div "View" at bounding box center [364, 544] width 97 height 90
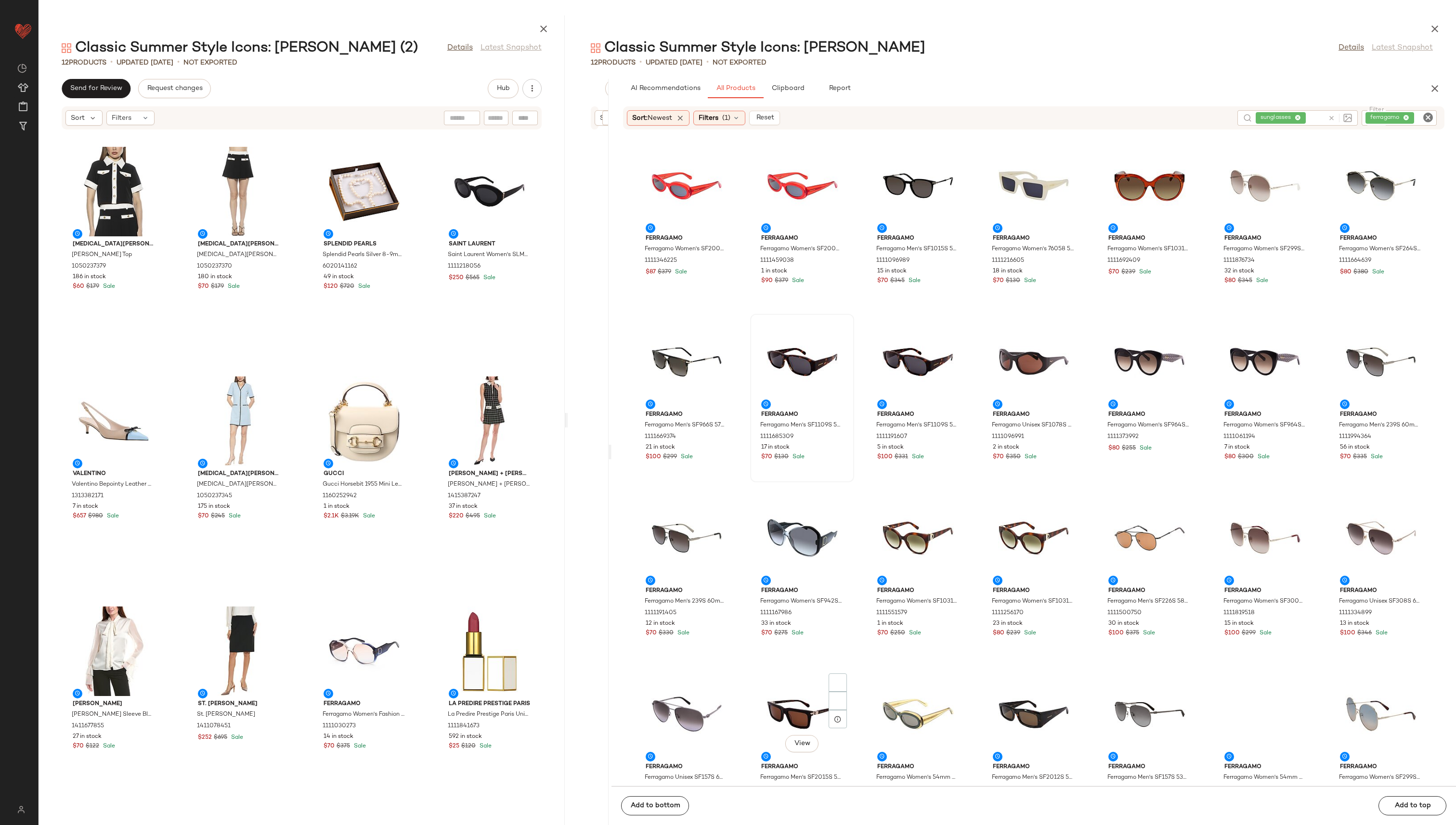
scroll to position [3417, 0]
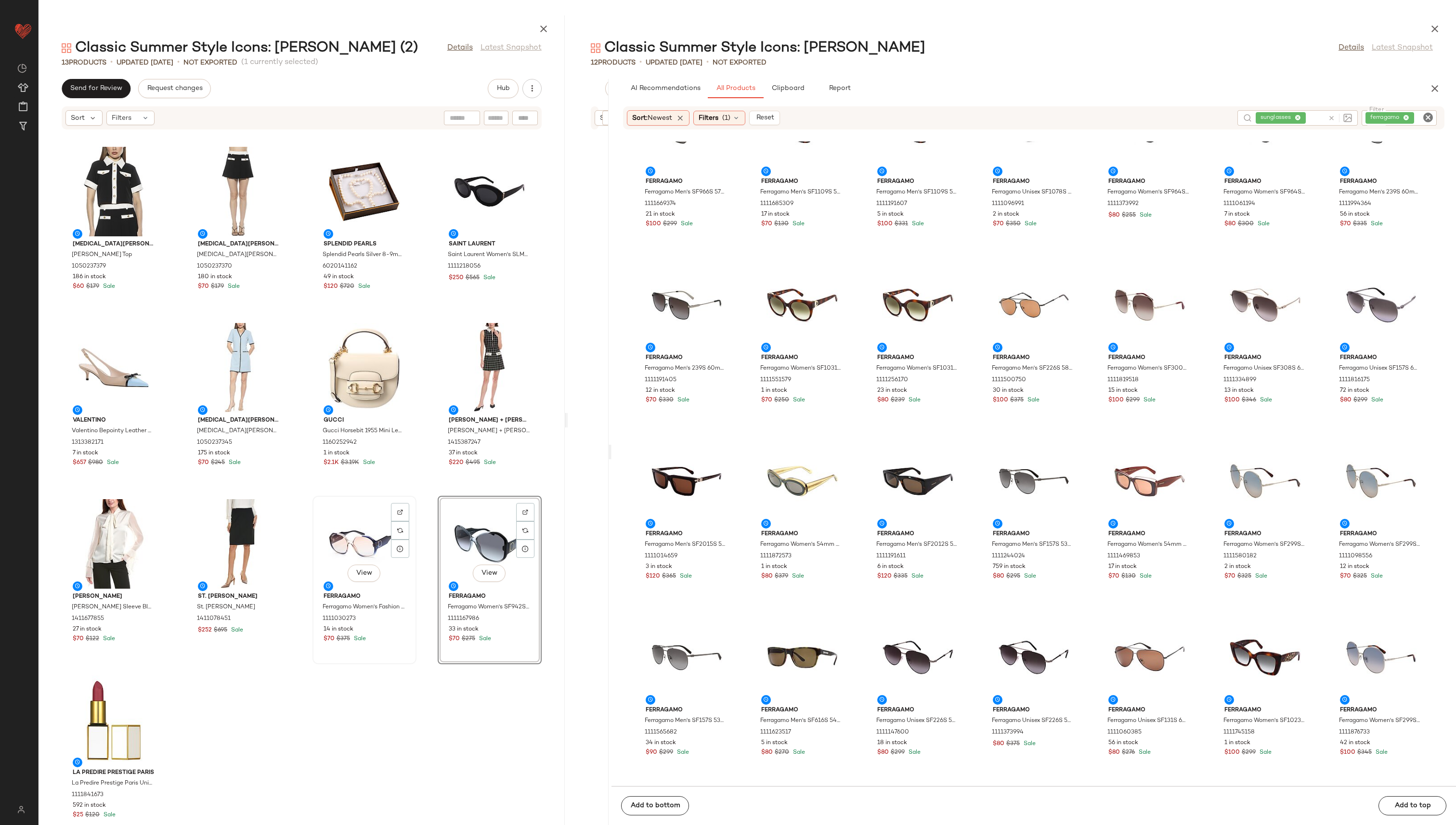
click at [348, 396] on div "View" at bounding box center [364, 544] width 97 height 90
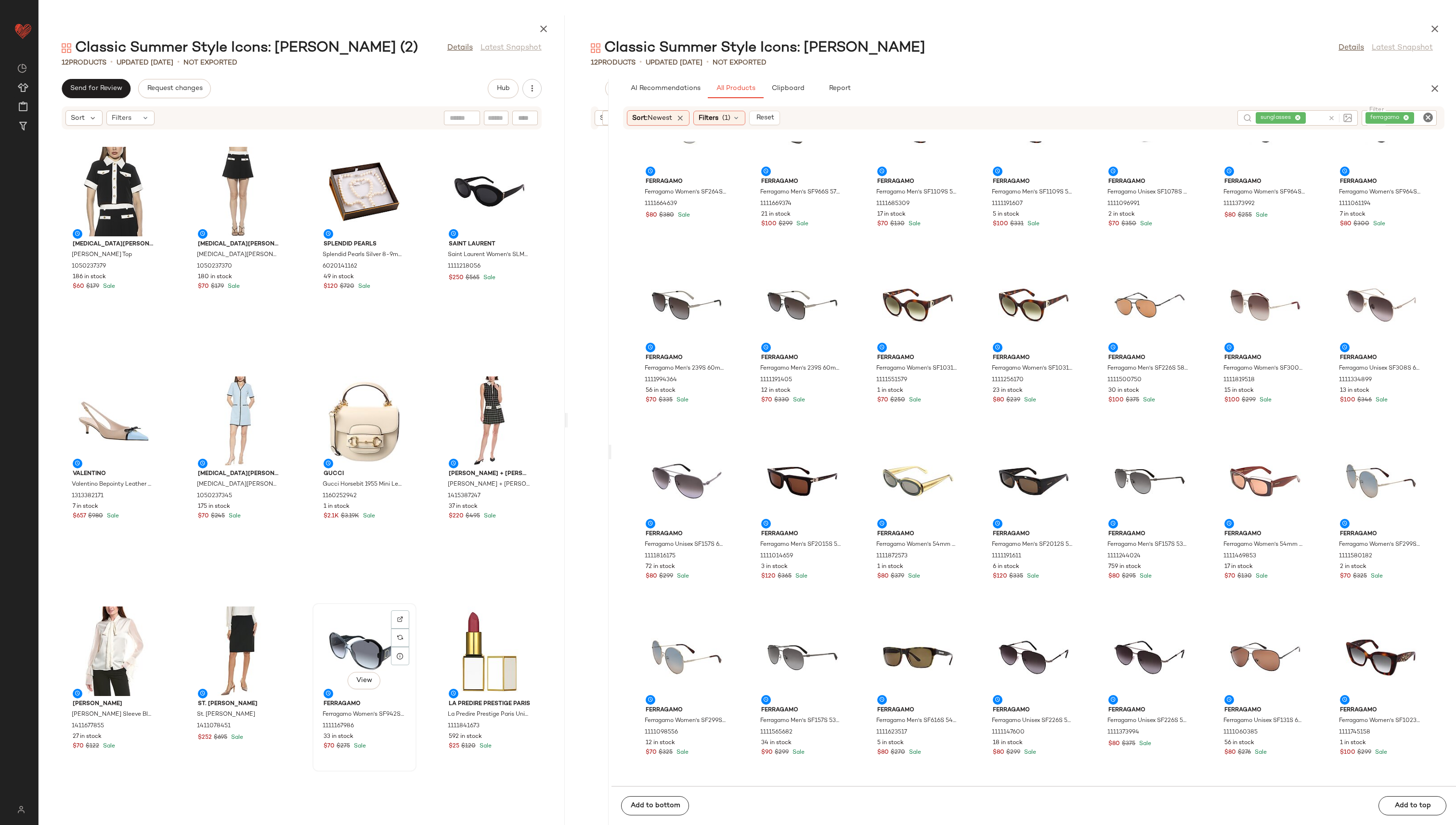
click at [397, 396] on div "View" at bounding box center [364, 651] width 97 height 90
click at [399, 396] on img at bounding box center [400, 619] width 6 height 6
click at [422, 396] on div "[MEDICAL_DATA] Admor [MEDICAL_DATA][PERSON_NAME] Top 1050237379 186 in stock $6…" at bounding box center [302, 483] width 527 height 684
drag, startPoint x: 356, startPoint y: 45, endPoint x: 78, endPoint y: 43, distance: 278.0
click at [78, 43] on div "Classic Summer Style Icons: [PERSON_NAME] (2)" at bounding box center [240, 48] width 356 height 20
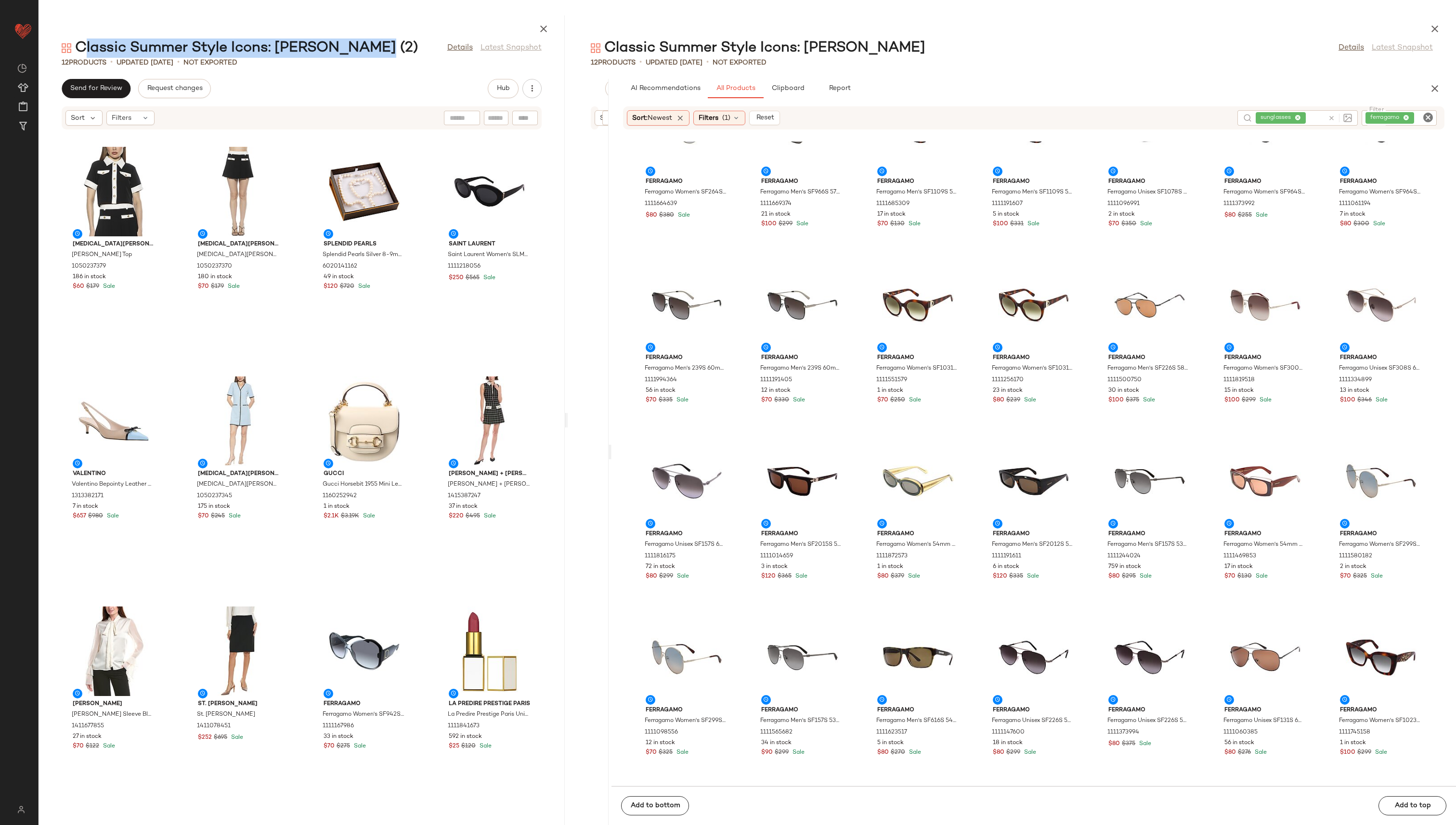
copy div "Classic Summer Style Icons: [PERSON_NAME] (2)"
click at [360, 68] on div "Classic Summer Style Icons: [PERSON_NAME] (2) Details Latest Snapshot 12 Produc…" at bounding box center [302, 420] width 527 height 809
click at [103, 165] on span "Create New Curation" at bounding box center [125, 169] width 79 height 8
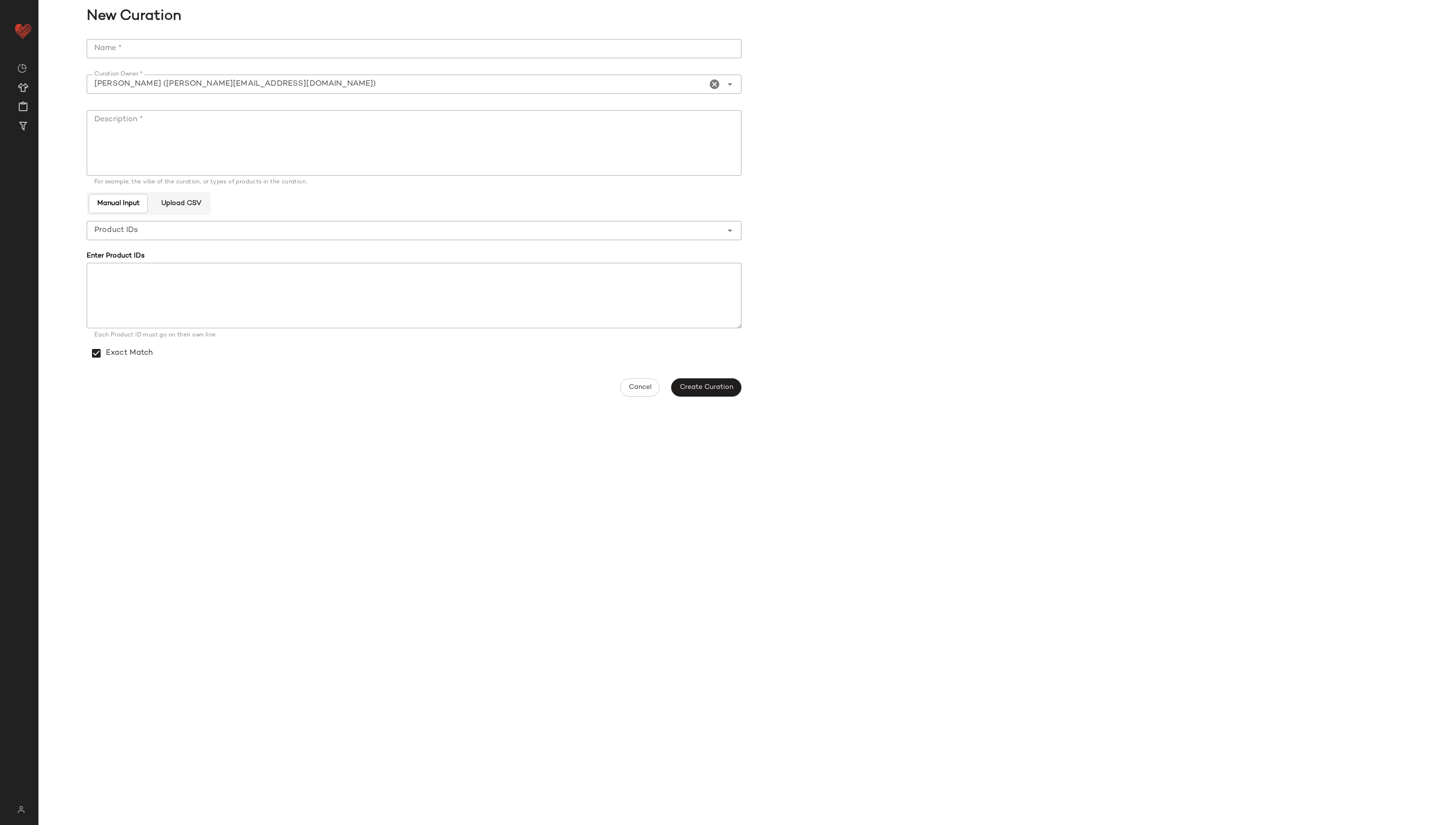
click at [394, 52] on input "Name *" at bounding box center [414, 49] width 655 height 20
paste input "**********"
type input "**********"
click at [394, 131] on textarea "Description *" at bounding box center [414, 143] width 655 height 65
paste textarea "**********"
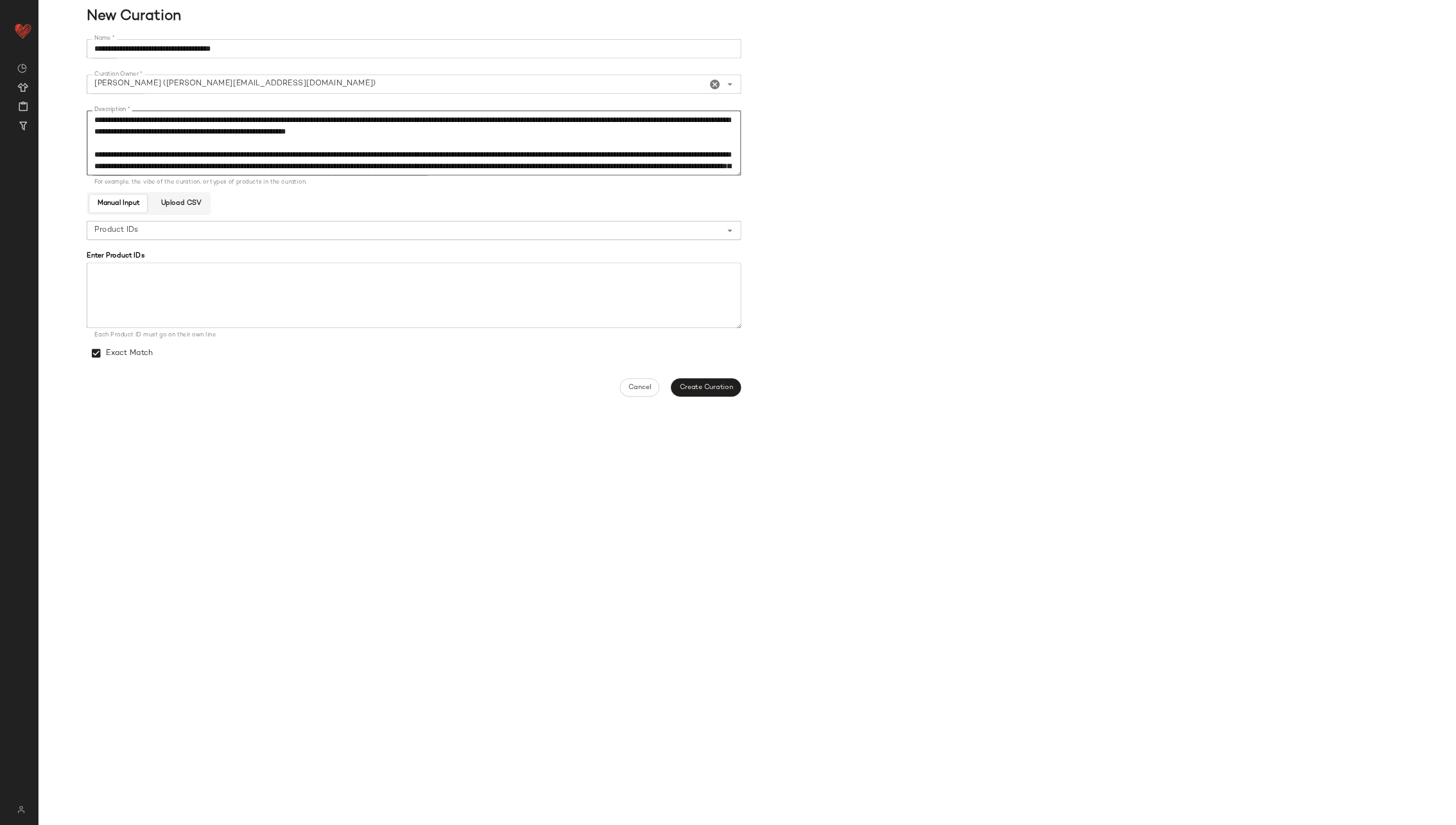
scroll to position [85, 0]
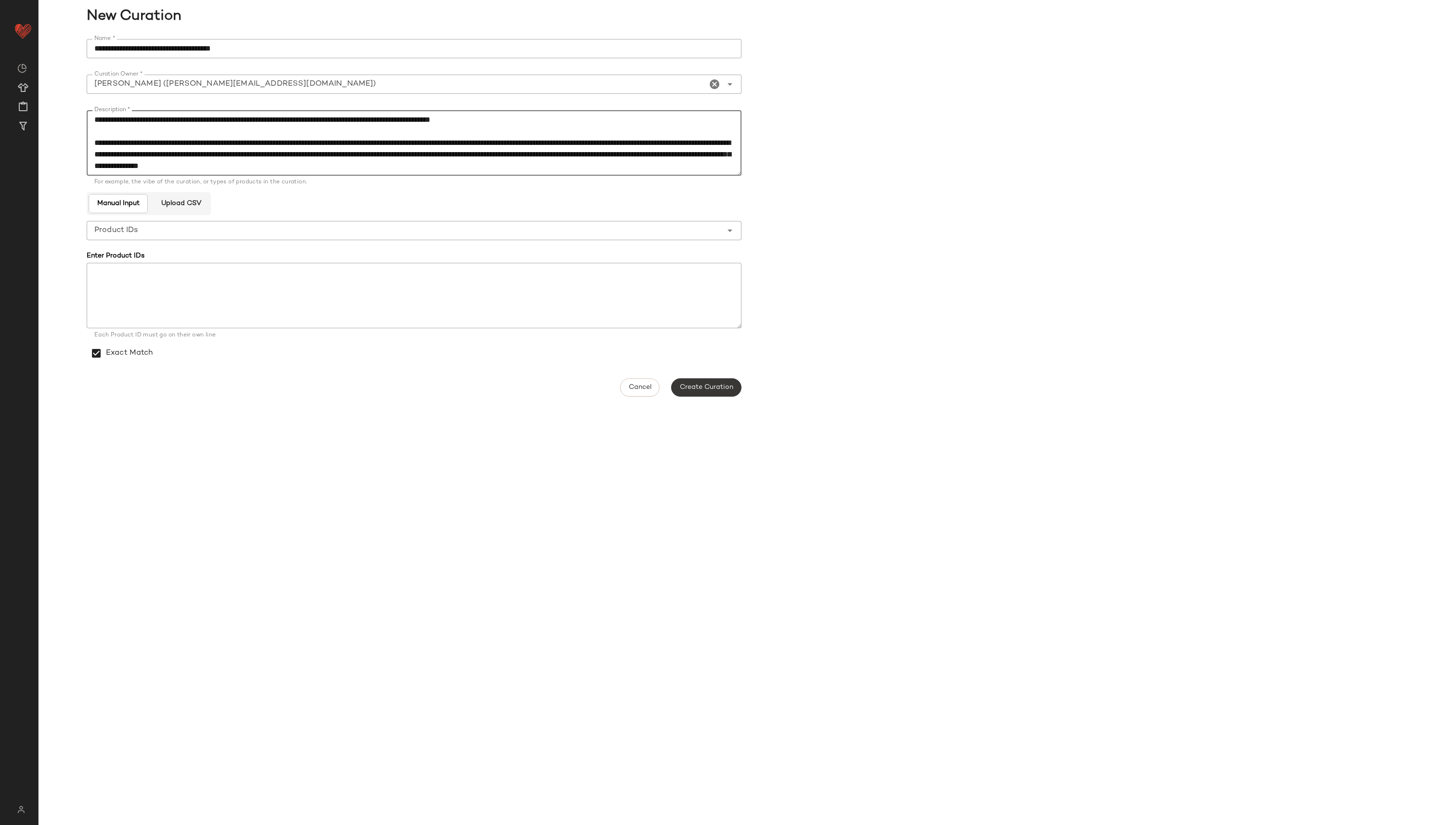
type textarea "**********"
click at [722, 387] on span "Create Curation" at bounding box center [706, 387] width 54 height 7
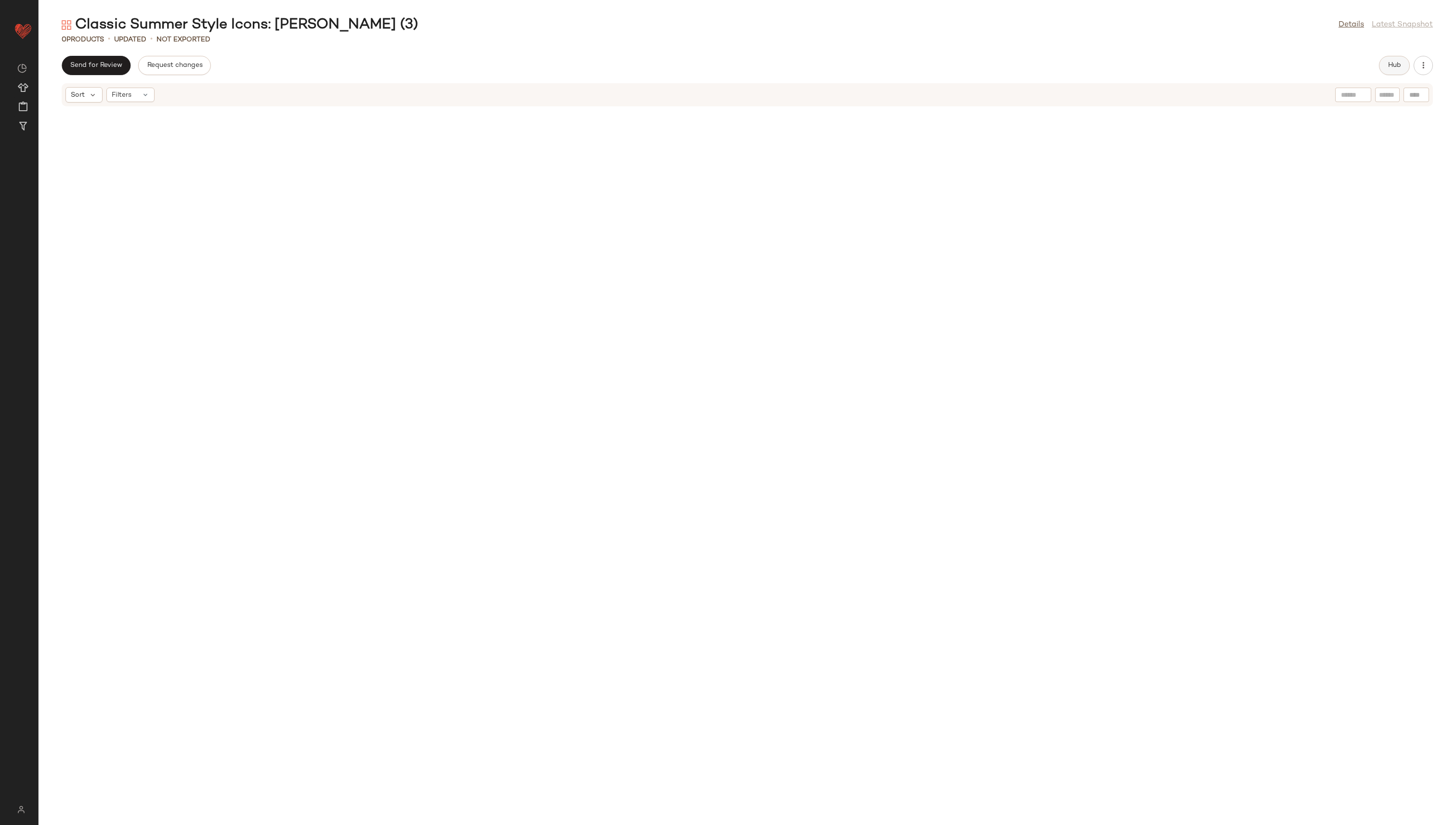
click at [727, 60] on button "Hub" at bounding box center [1394, 65] width 31 height 20
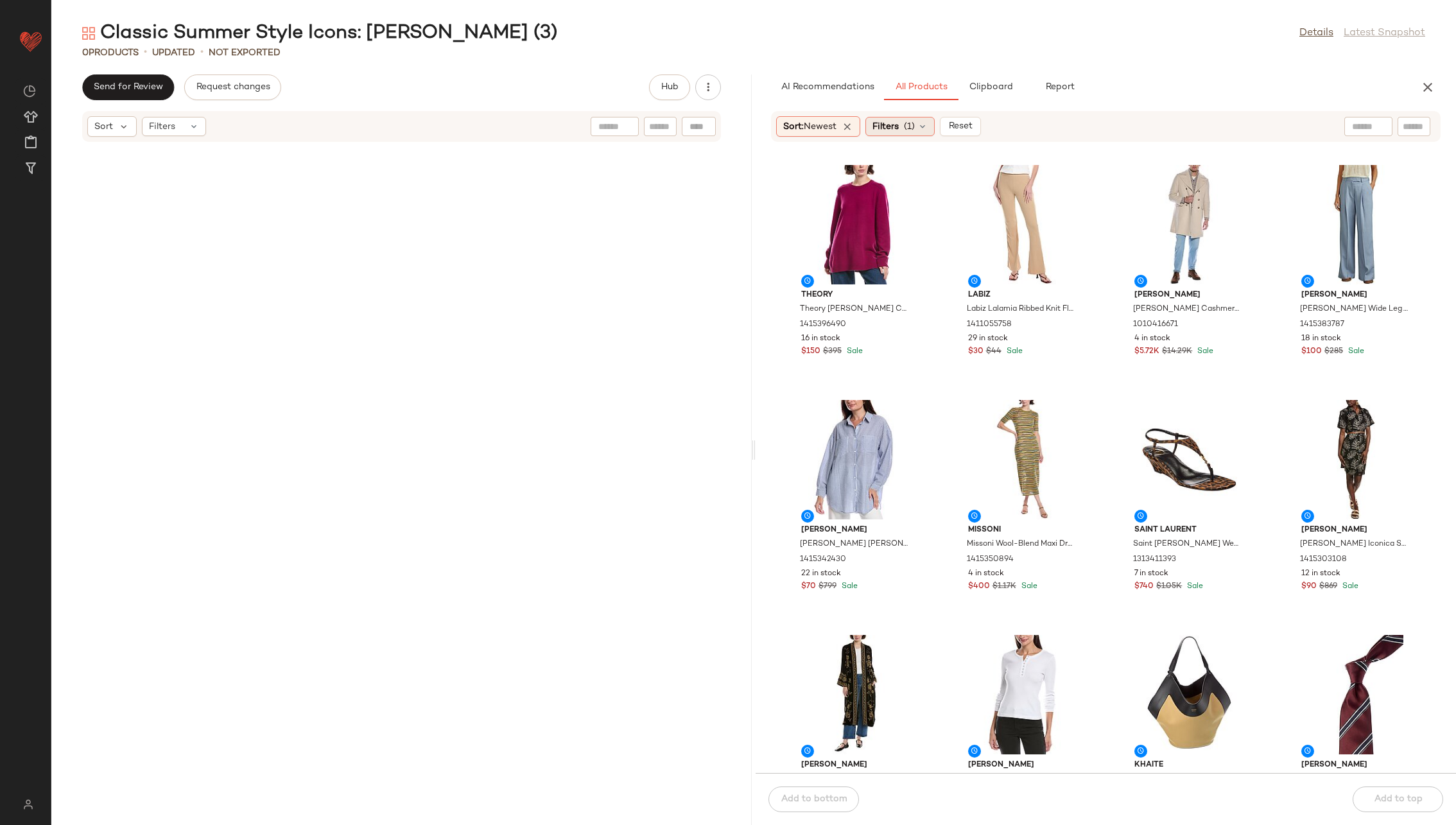
click at [921, 120] on div "Filters (1)" at bounding box center [900, 126] width 69 height 19
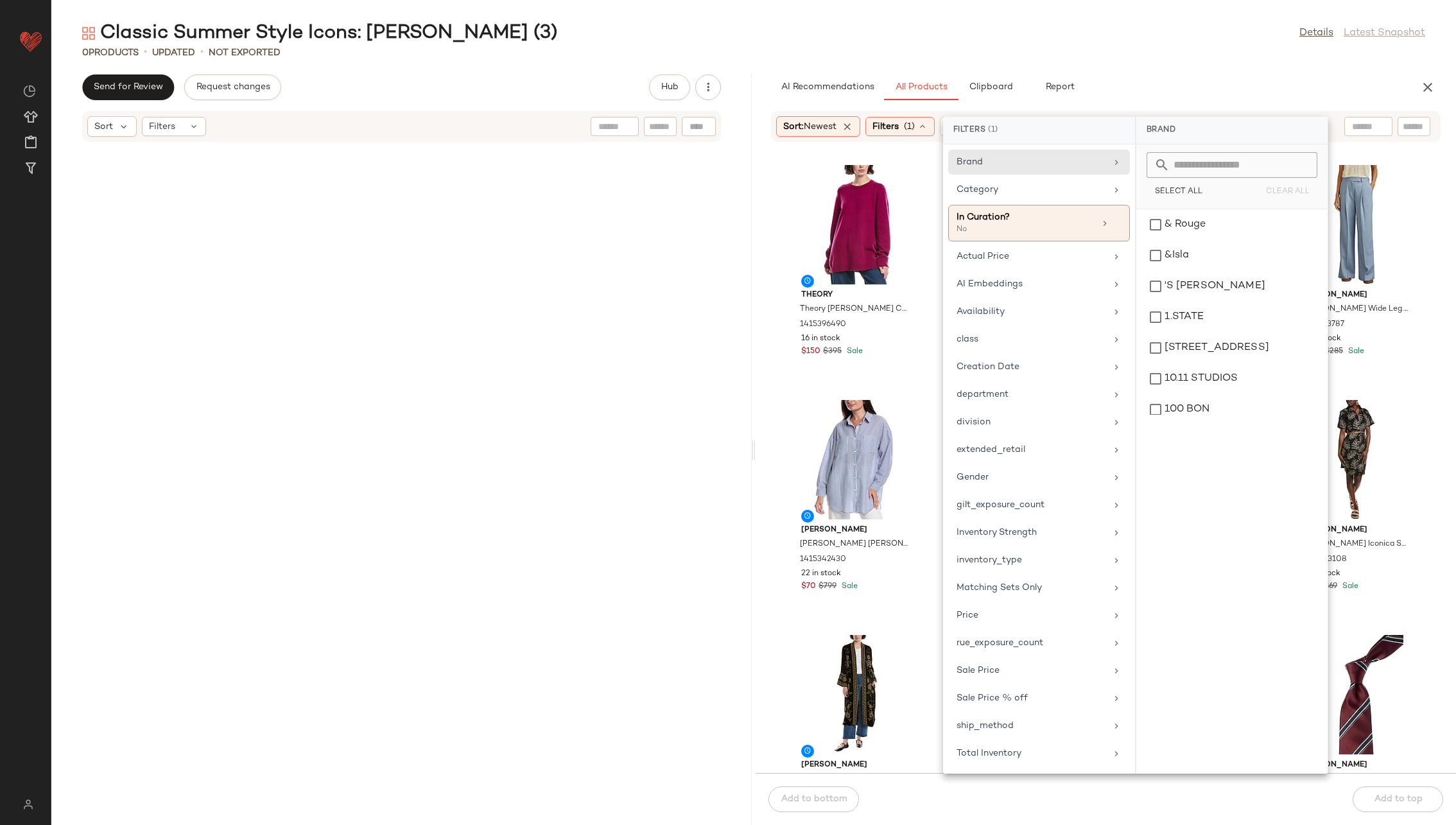
click at [775, 366] on div "Theory Theory [PERSON_NAME] Cashmere Sweater 1415396490 16 in stock $150 $395 S…" at bounding box center [1106, 465] width 700 height 616
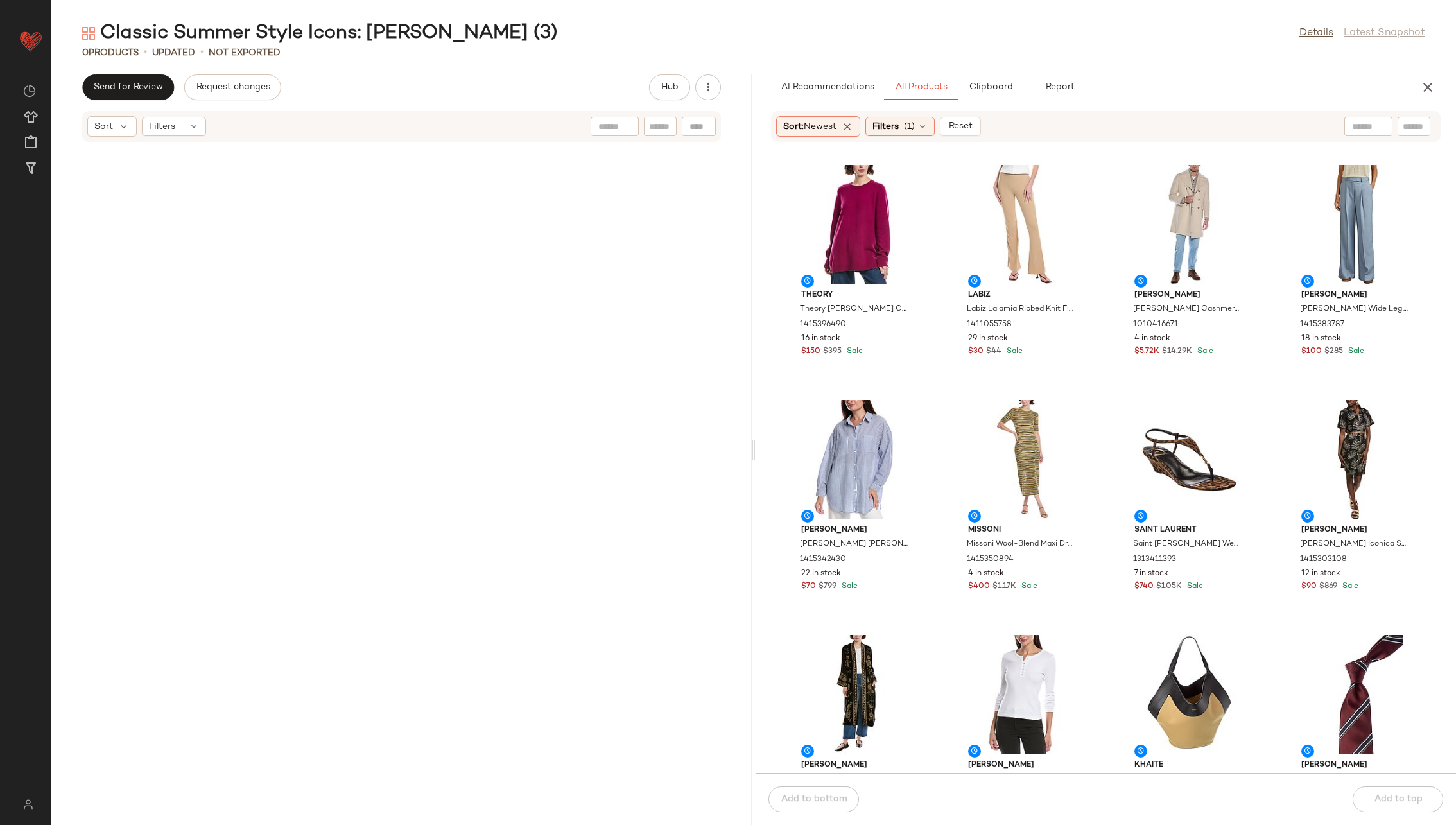
click at [969, 119] on div at bounding box center [1368, 126] width 48 height 19
type input "******"
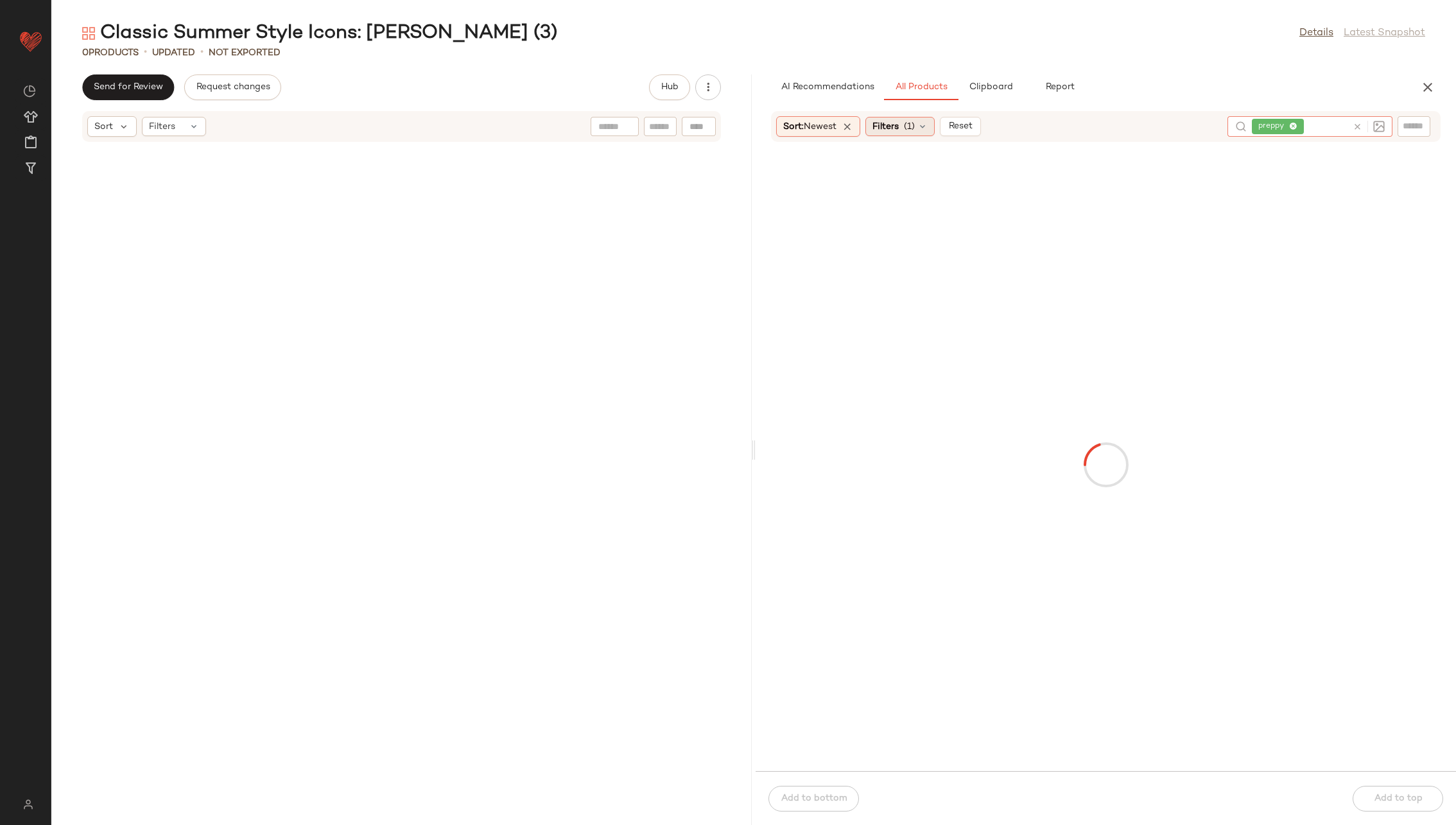
click at [925, 127] on icon at bounding box center [922, 126] width 10 height 10
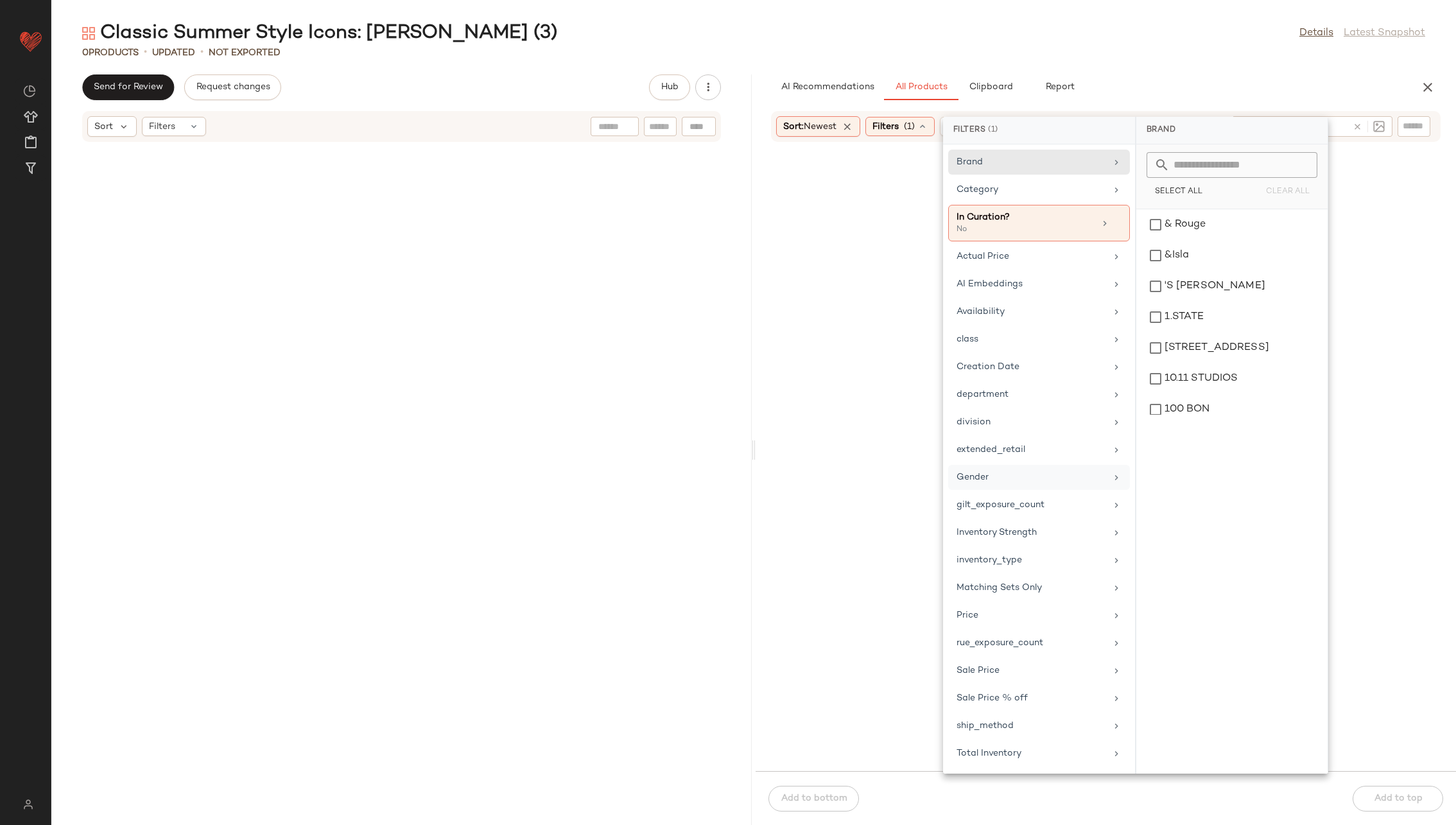
click at [969, 477] on div "Gender" at bounding box center [1031, 478] width 149 height 14
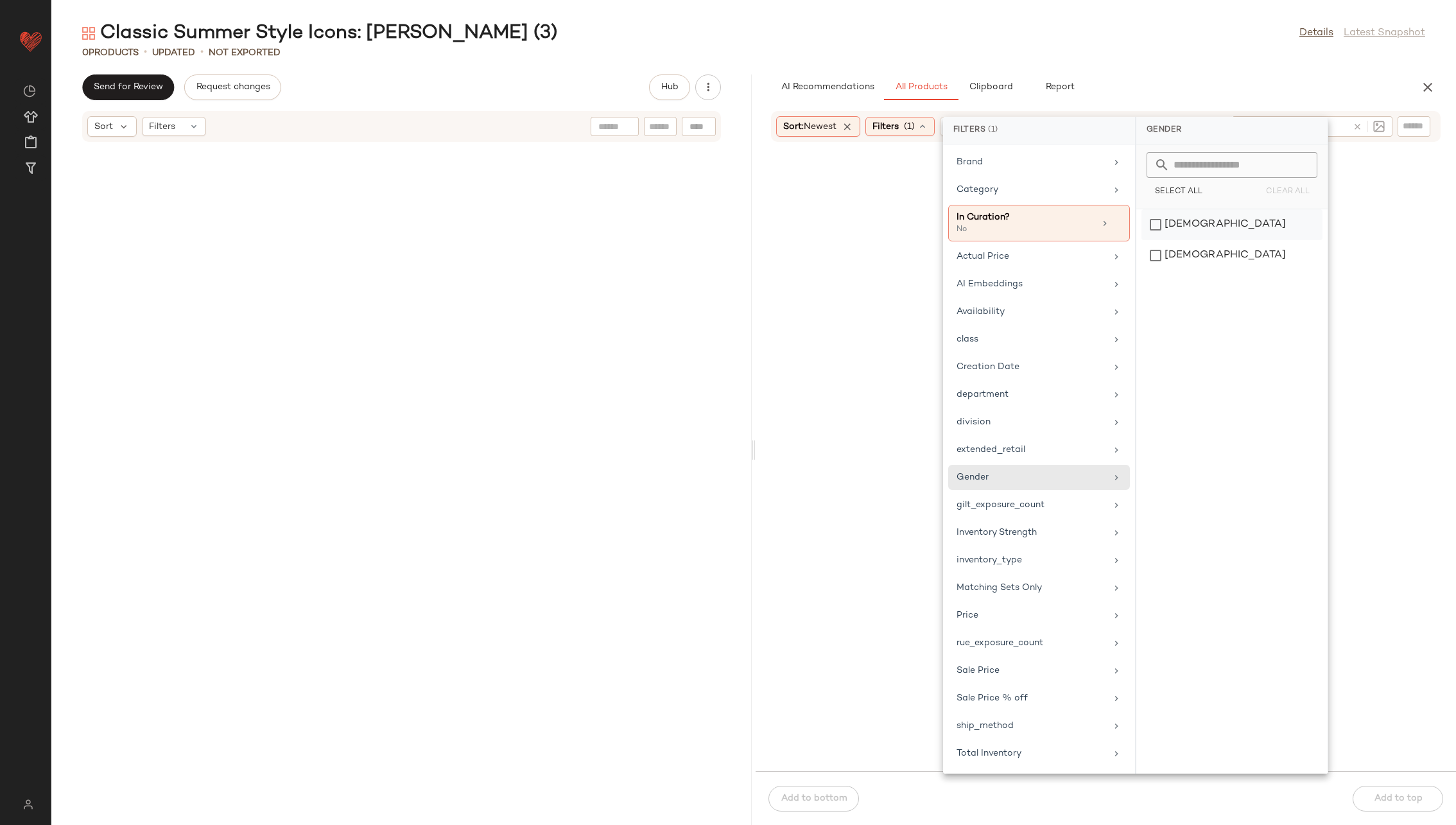
click at [969, 240] on div "[DEMOGRAPHIC_DATA]" at bounding box center [1231, 255] width 181 height 31
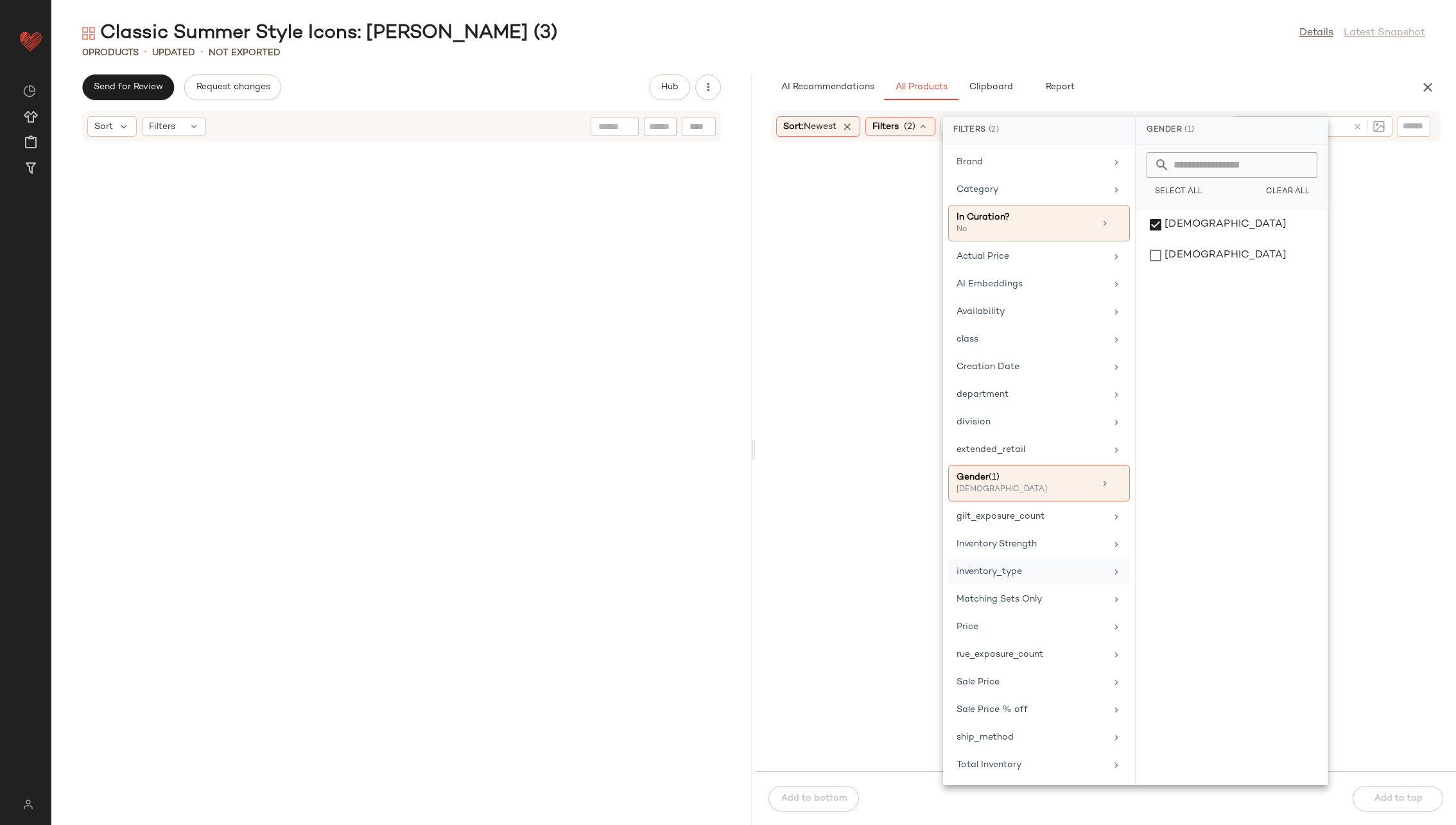
click at [969, 529] on div "inventory_type" at bounding box center [1038, 600] width 182 height 25
click at [969, 240] on div "CarryOver" at bounding box center [1231, 255] width 181 height 31
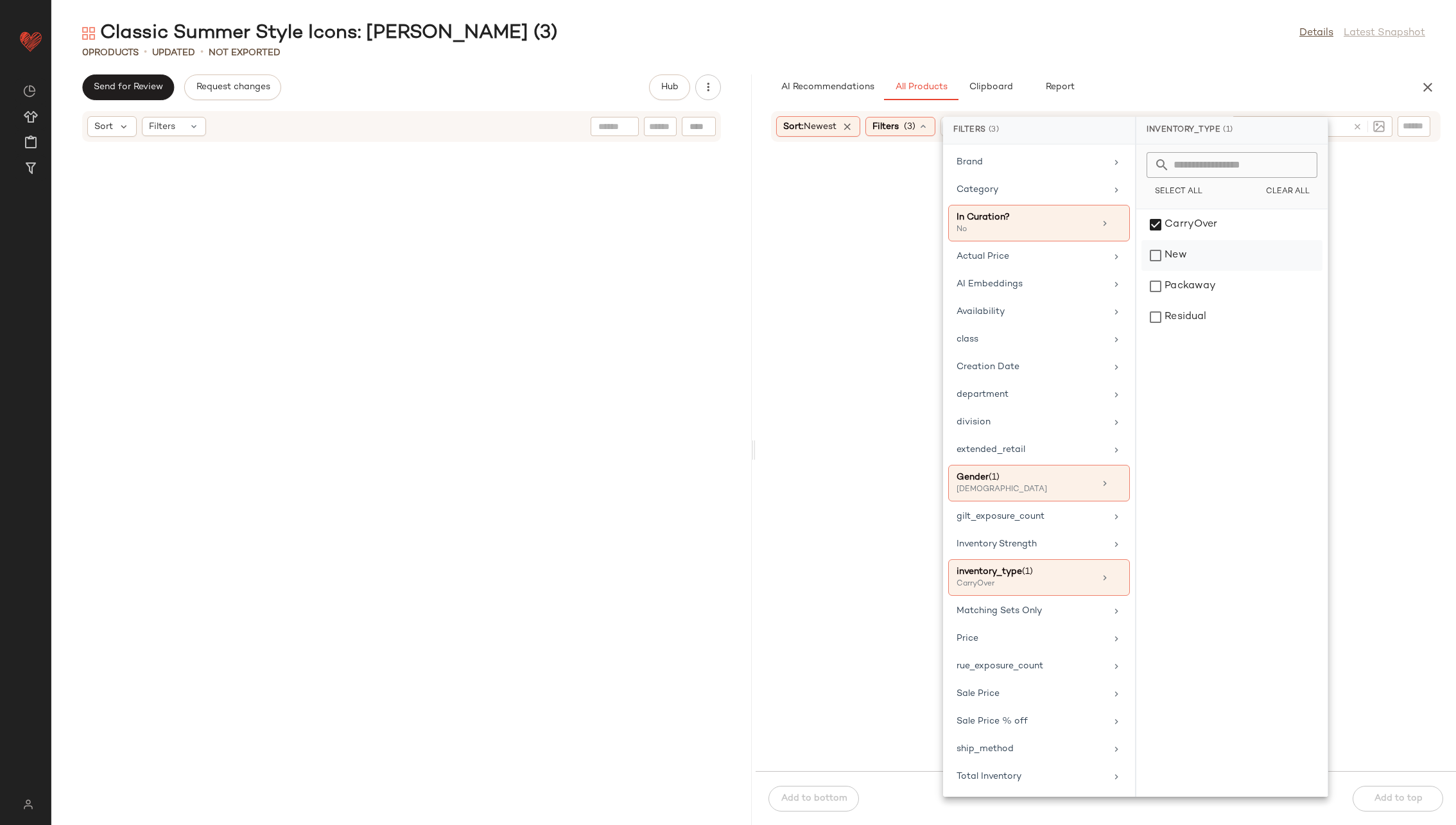
click at [969, 271] on div "New" at bounding box center [1231, 287] width 181 height 31
click at [969, 302] on div "Packaway" at bounding box center [1231, 317] width 181 height 31
click at [969, 271] on div "New" at bounding box center [1231, 287] width 181 height 31
click at [814, 328] on div at bounding box center [1105, 464] width 695 height 608
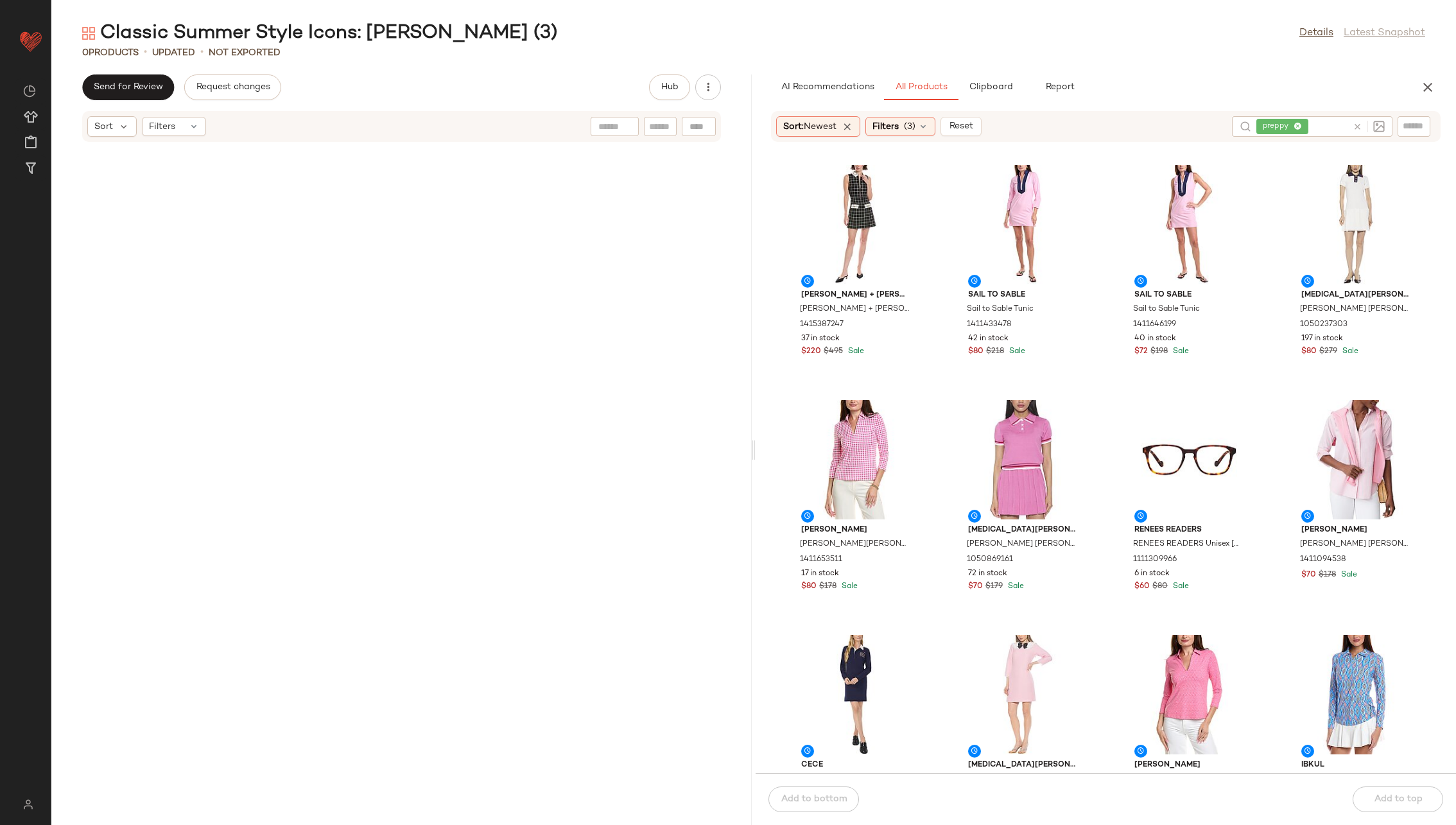
click at [921, 393] on div "[PERSON_NAME] + [PERSON_NAME] [PERSON_NAME] + [PERSON_NAME] Mini Dress 14153872…" at bounding box center [1106, 465] width 700 height 616
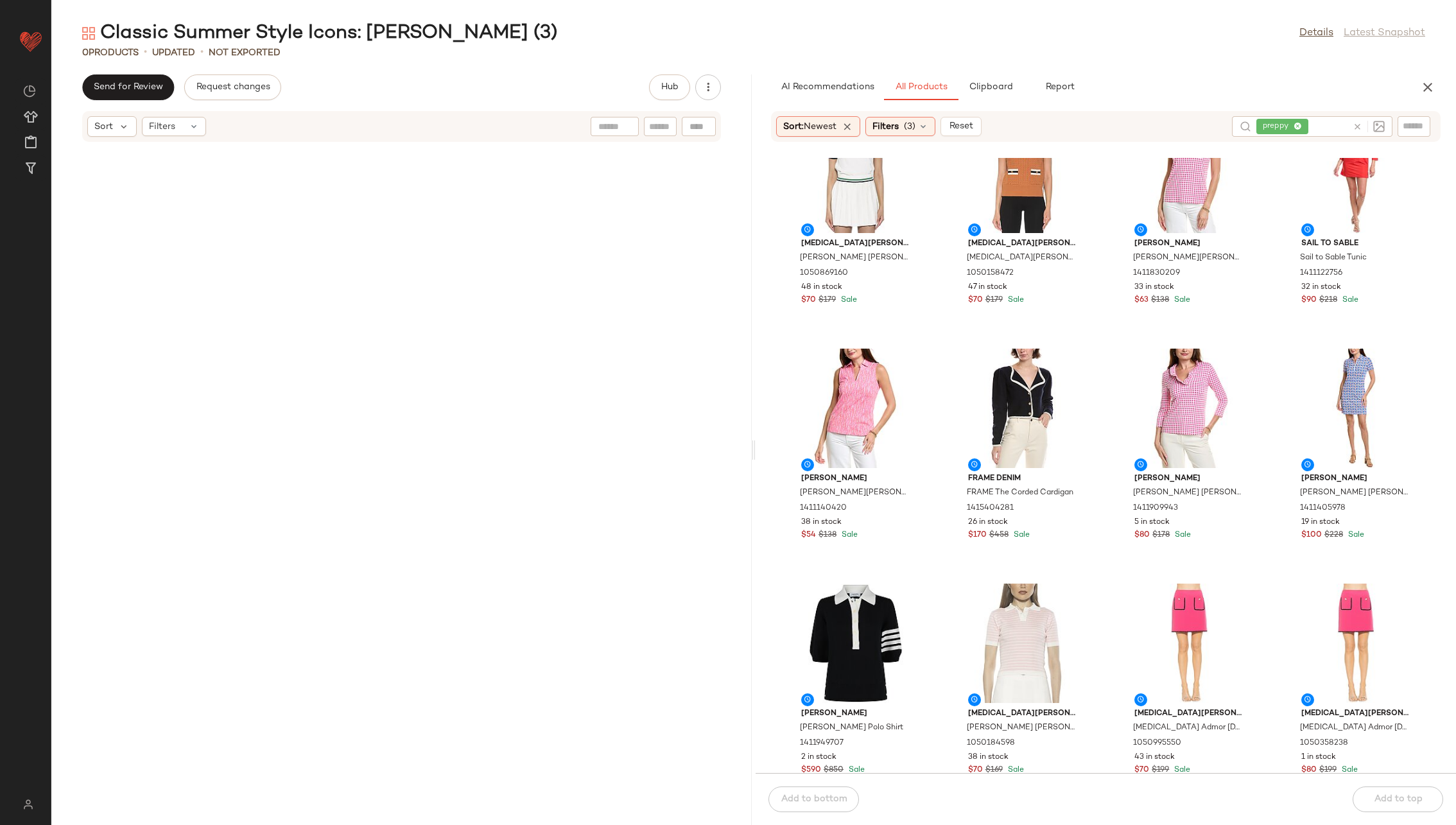
scroll to position [1945, 0]
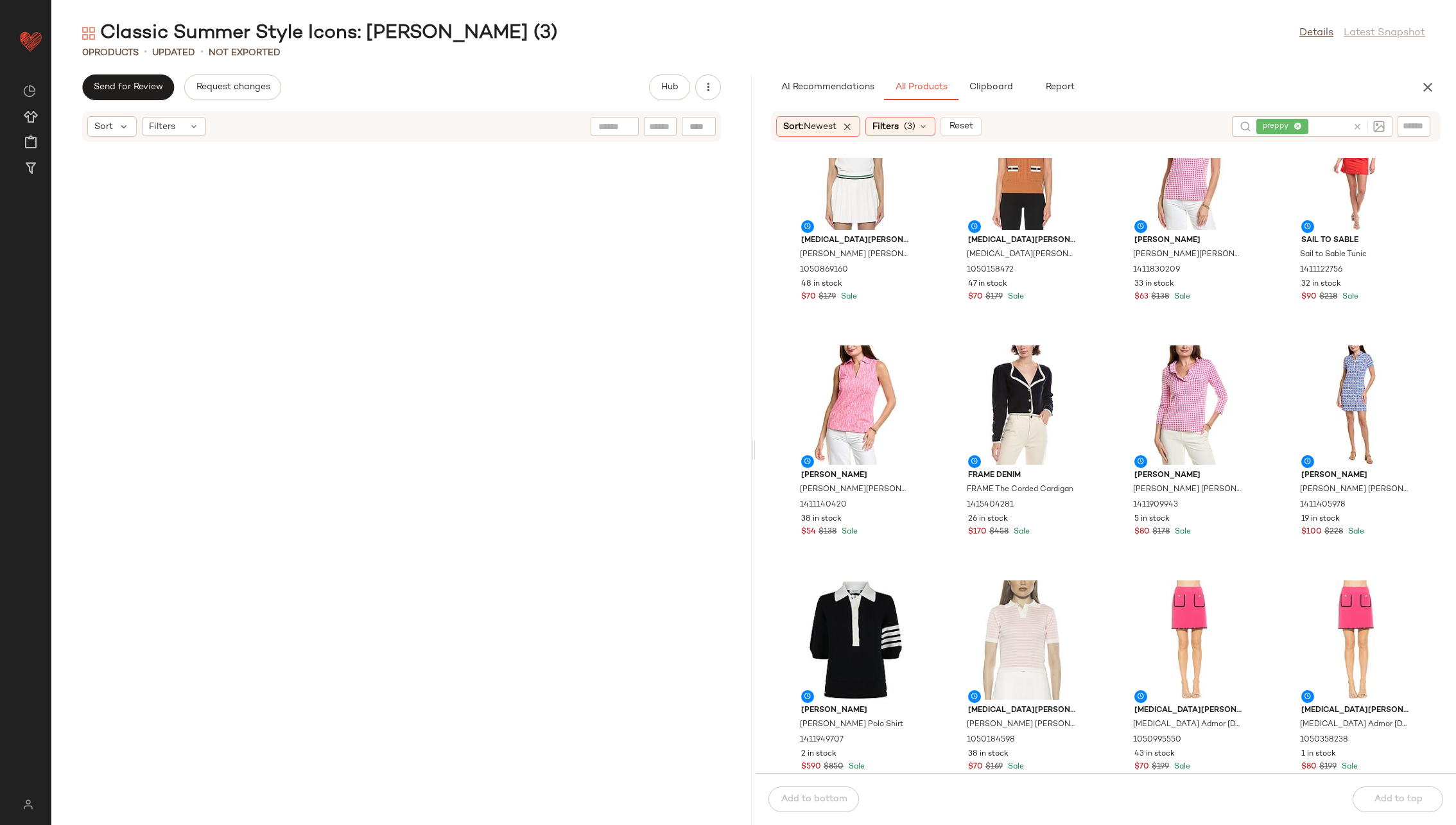
click at [969, 125] on input "text" at bounding box center [1330, 127] width 37 height 14
type input "**********"
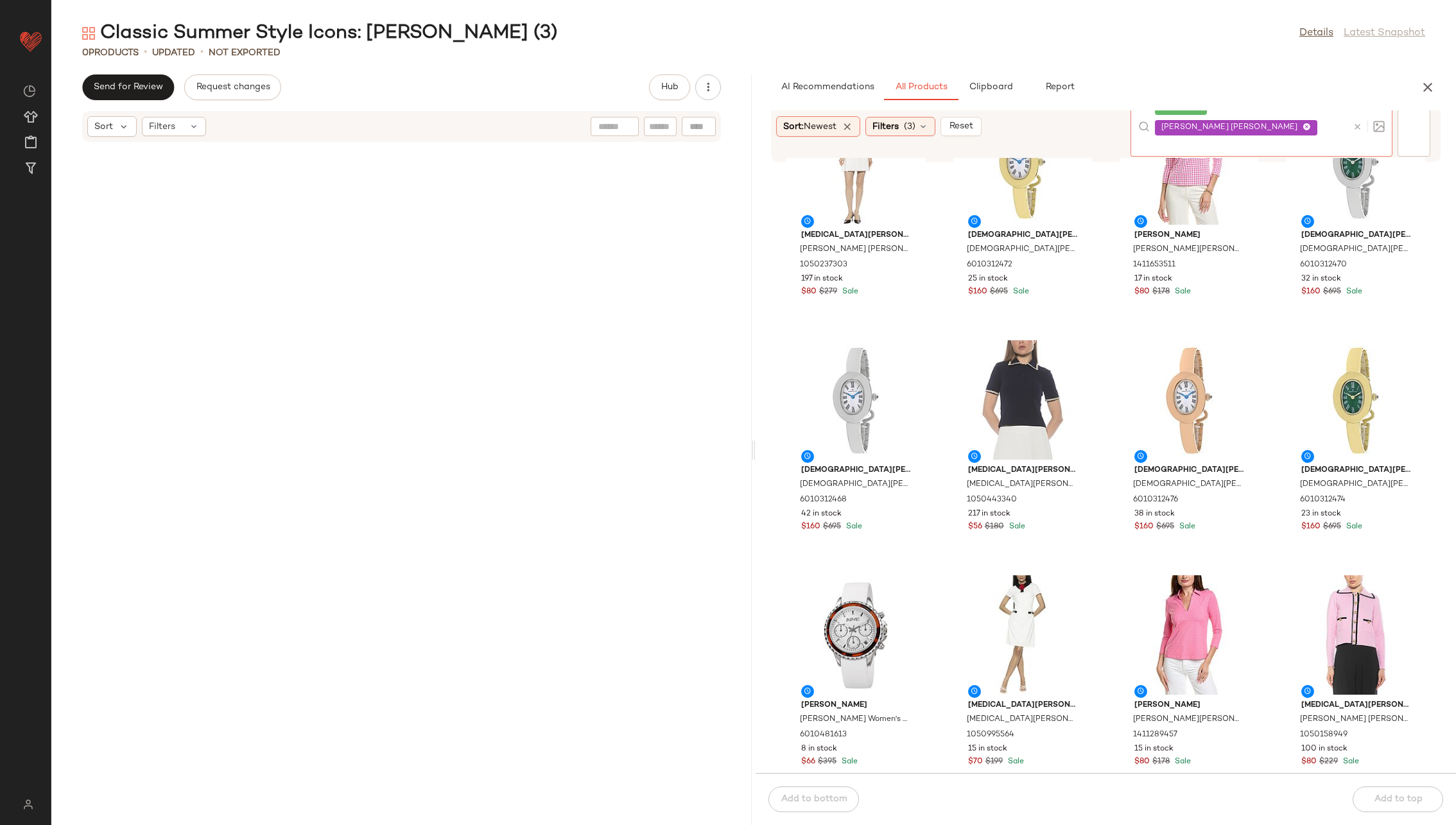
scroll to position [0, 0]
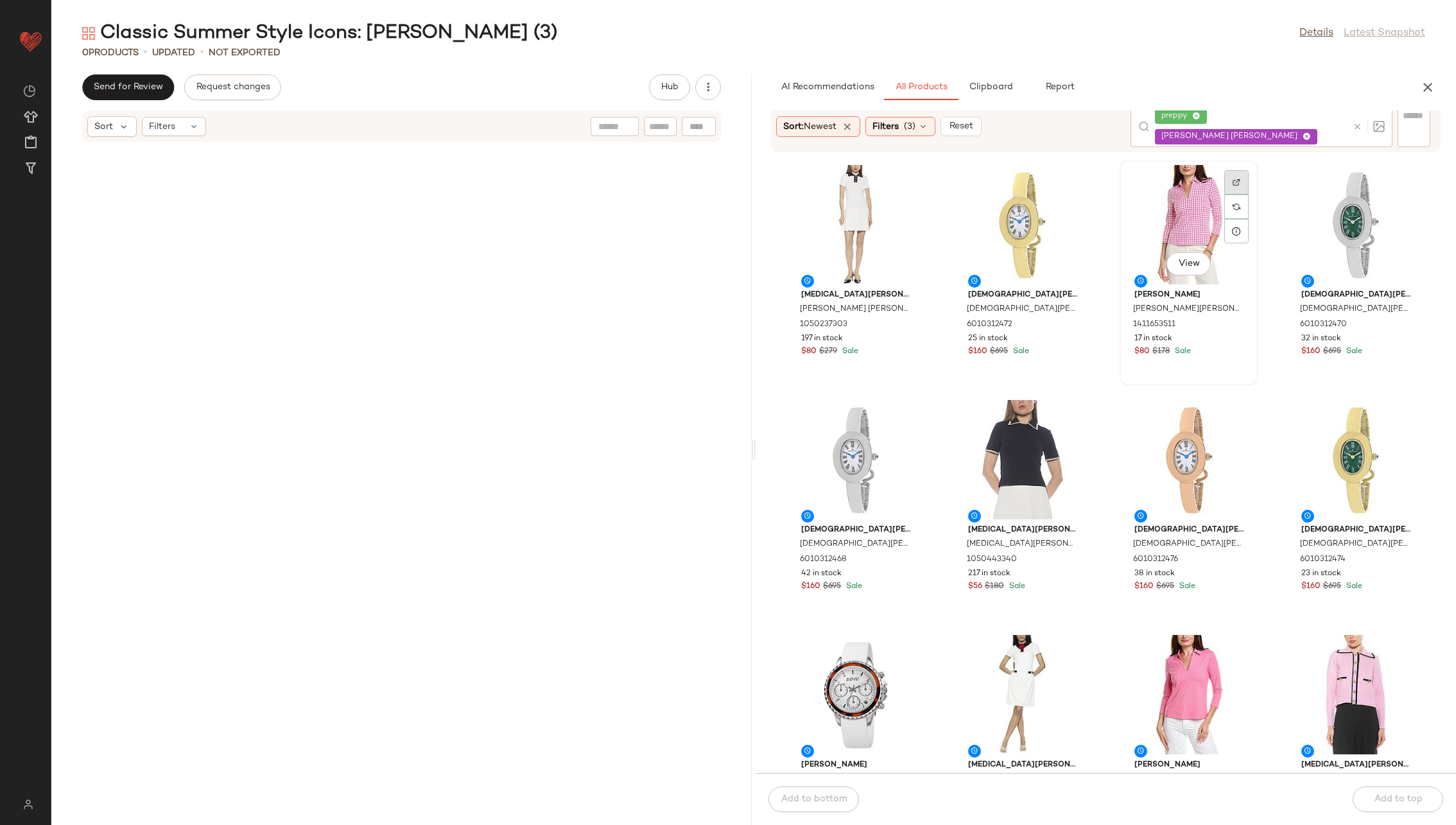
click at [969, 195] on div at bounding box center [1236, 207] width 25 height 25
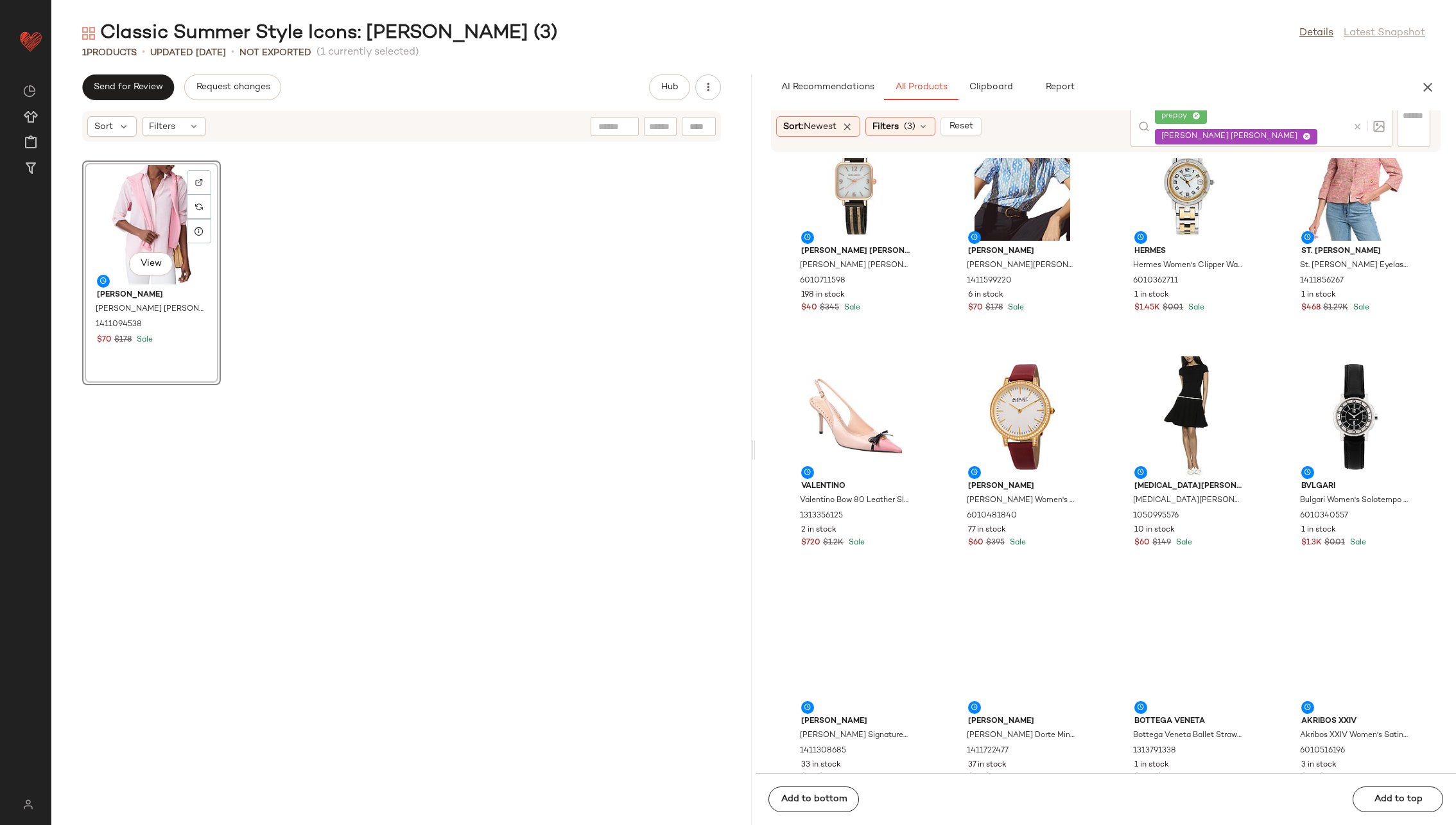
scroll to position [5703, 0]
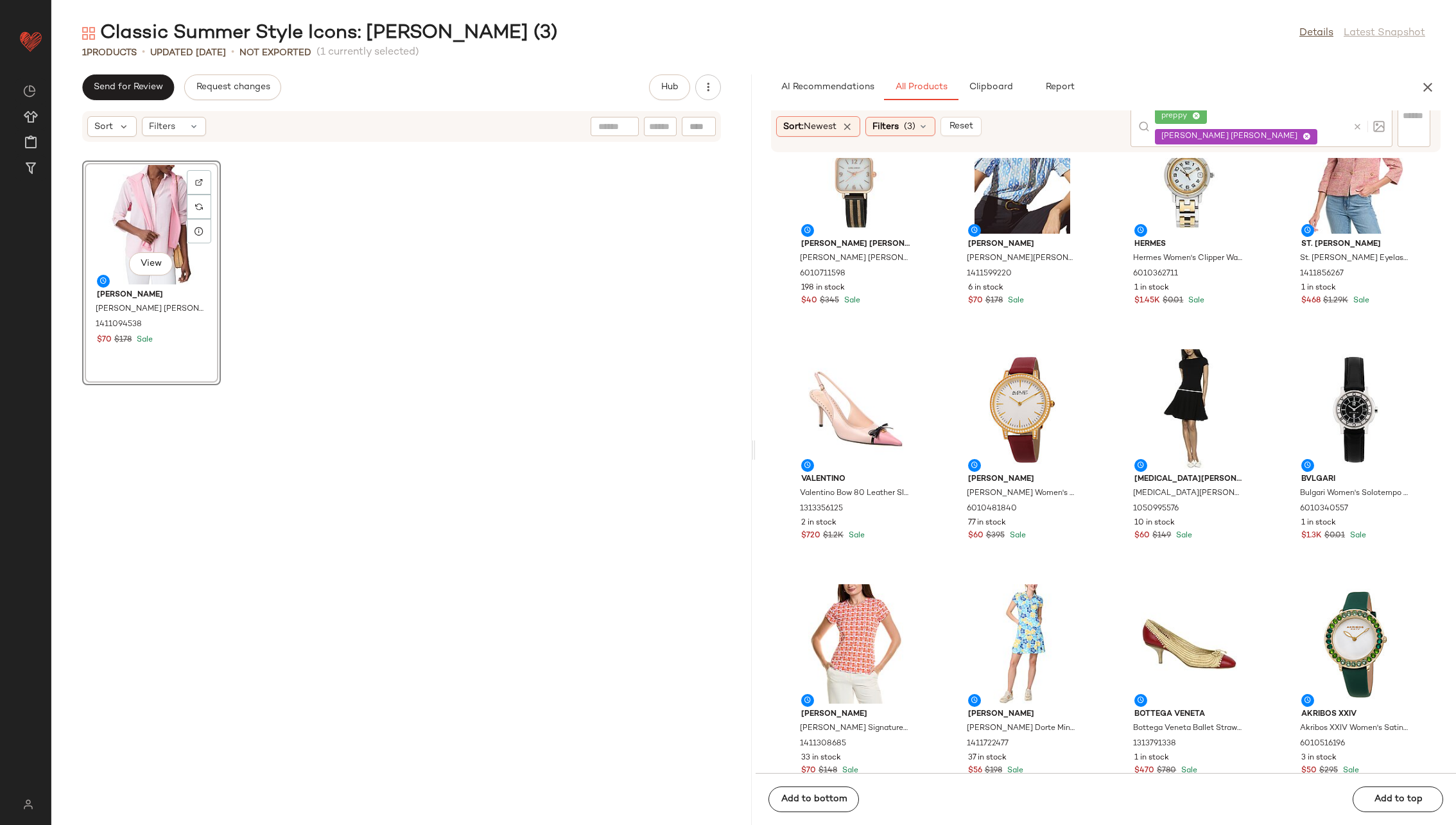
click at [969, 131] on span "[PERSON_NAME] [PERSON_NAME]" at bounding box center [1231, 136] width 142 height 12
type input "****"
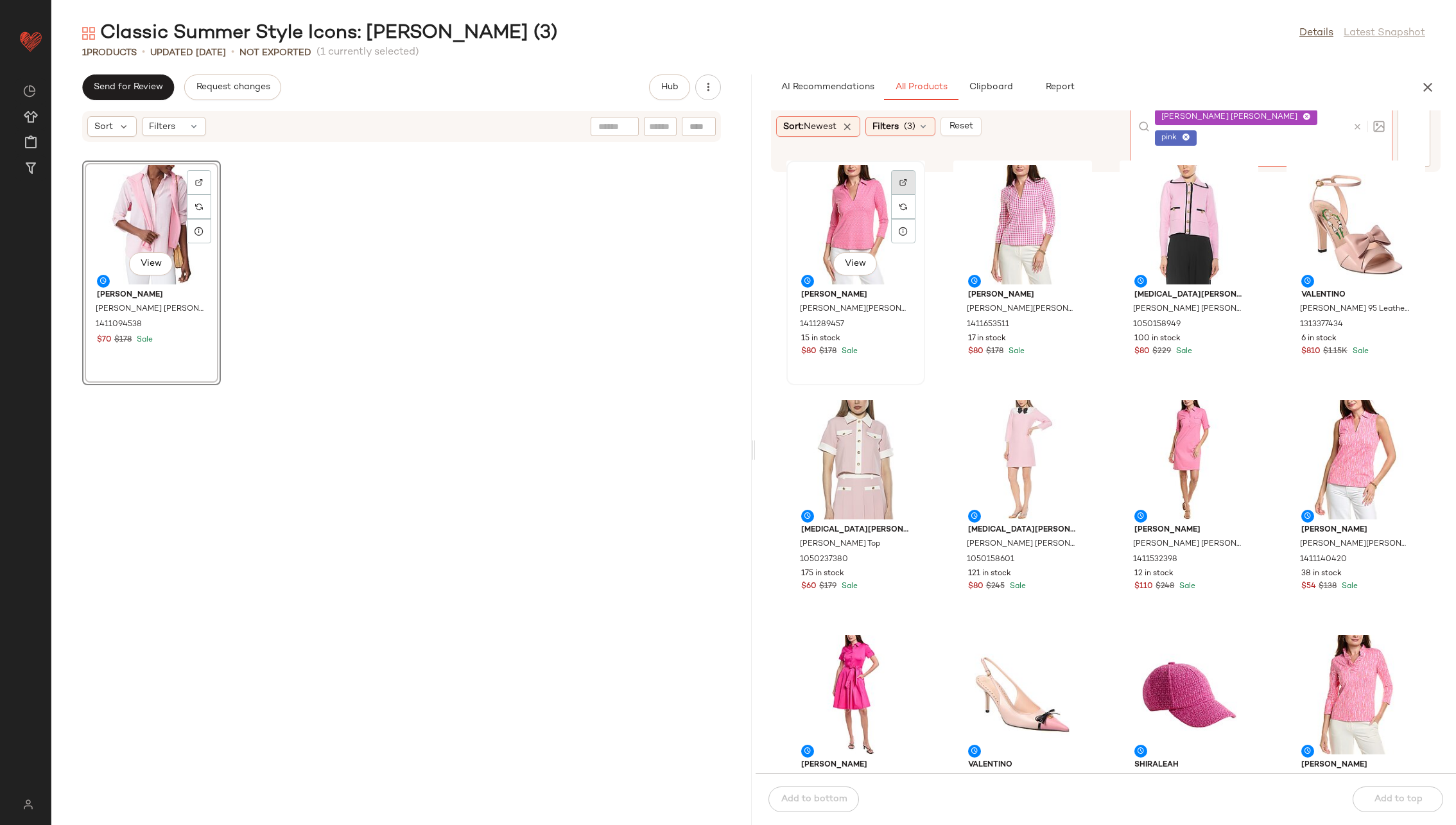
click at [900, 182] on img at bounding box center [903, 182] width 8 height 8
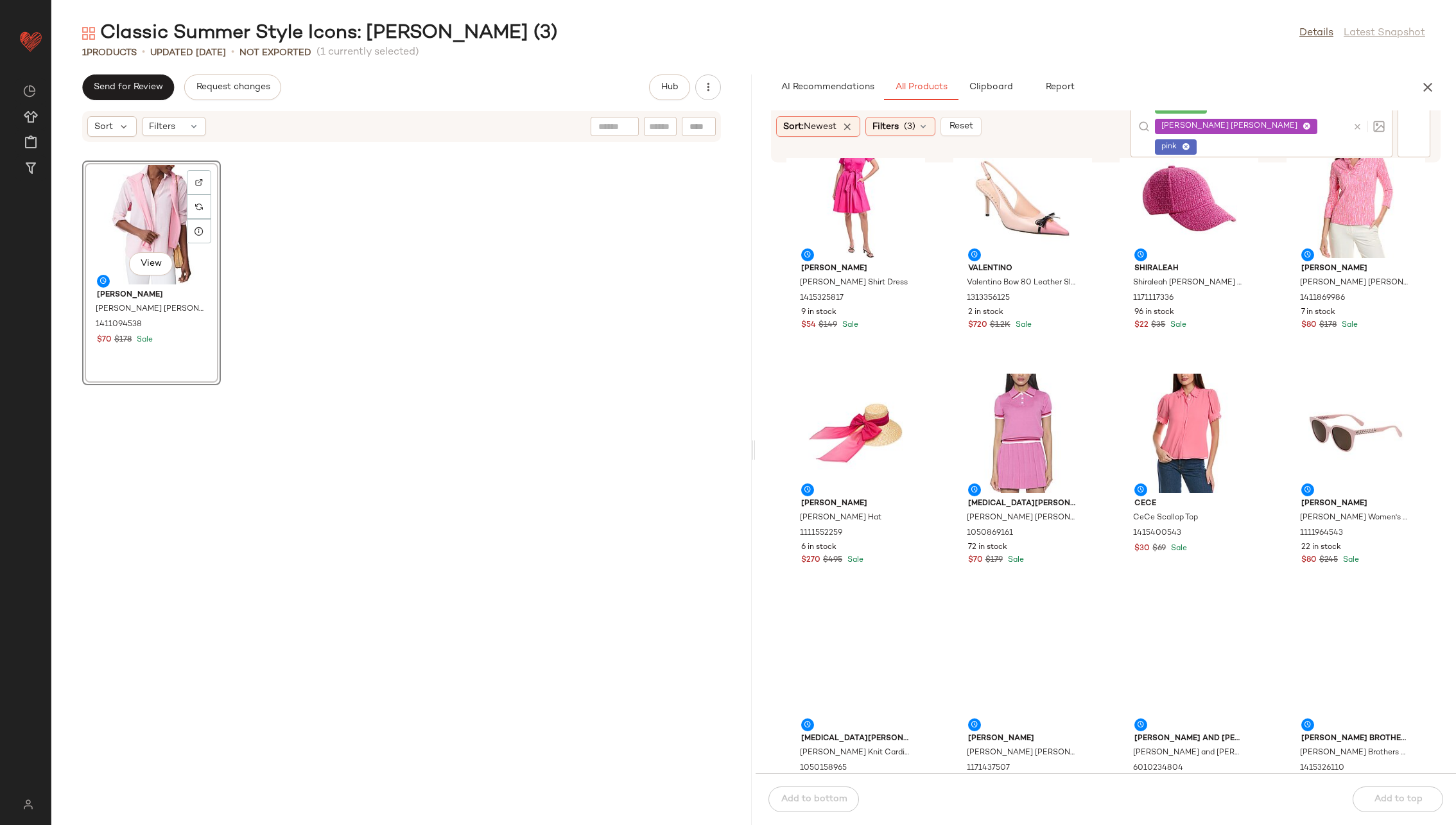
scroll to position [530, 0]
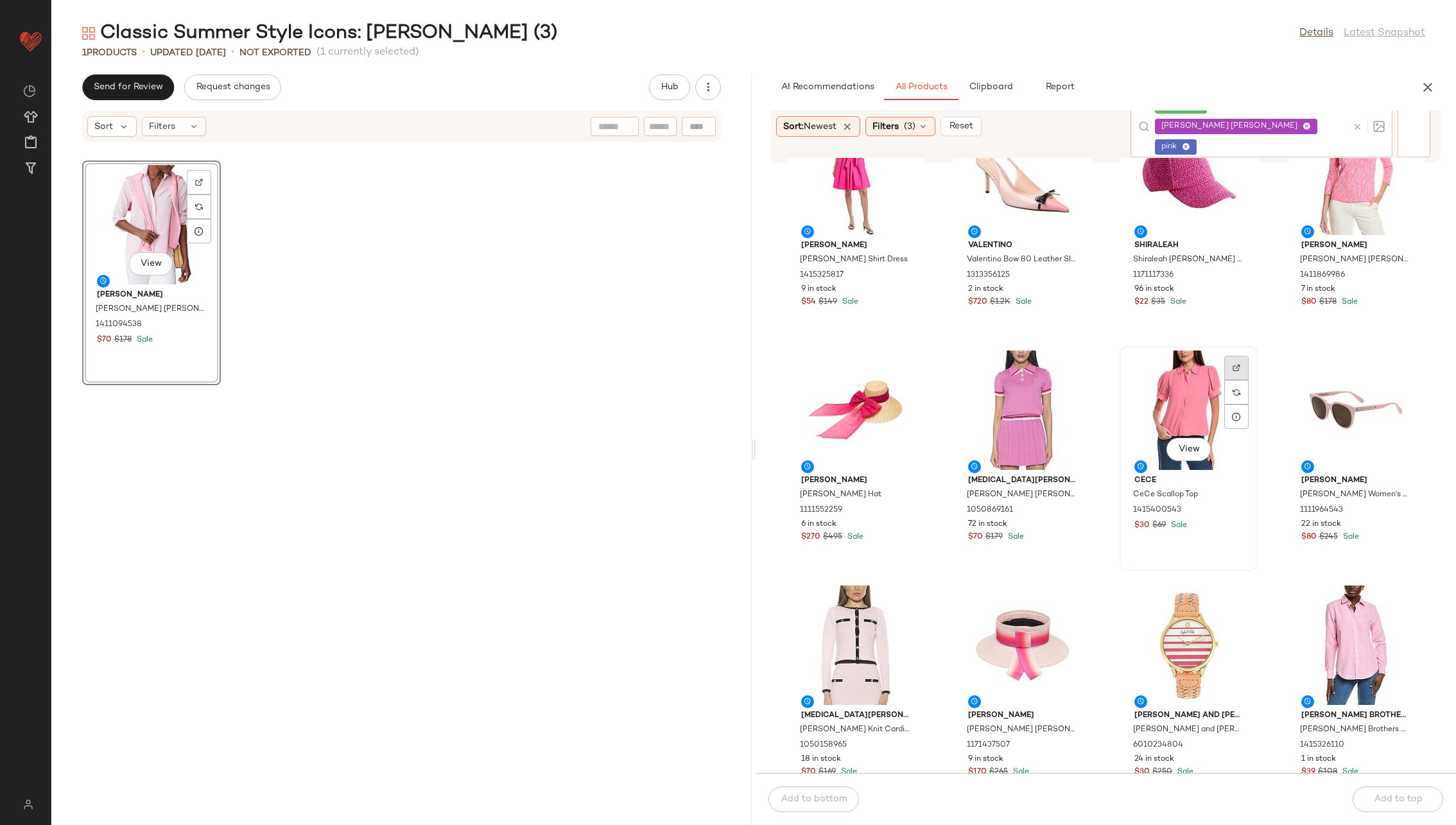
click at [969, 380] on div at bounding box center [1236, 393] width 25 height 25
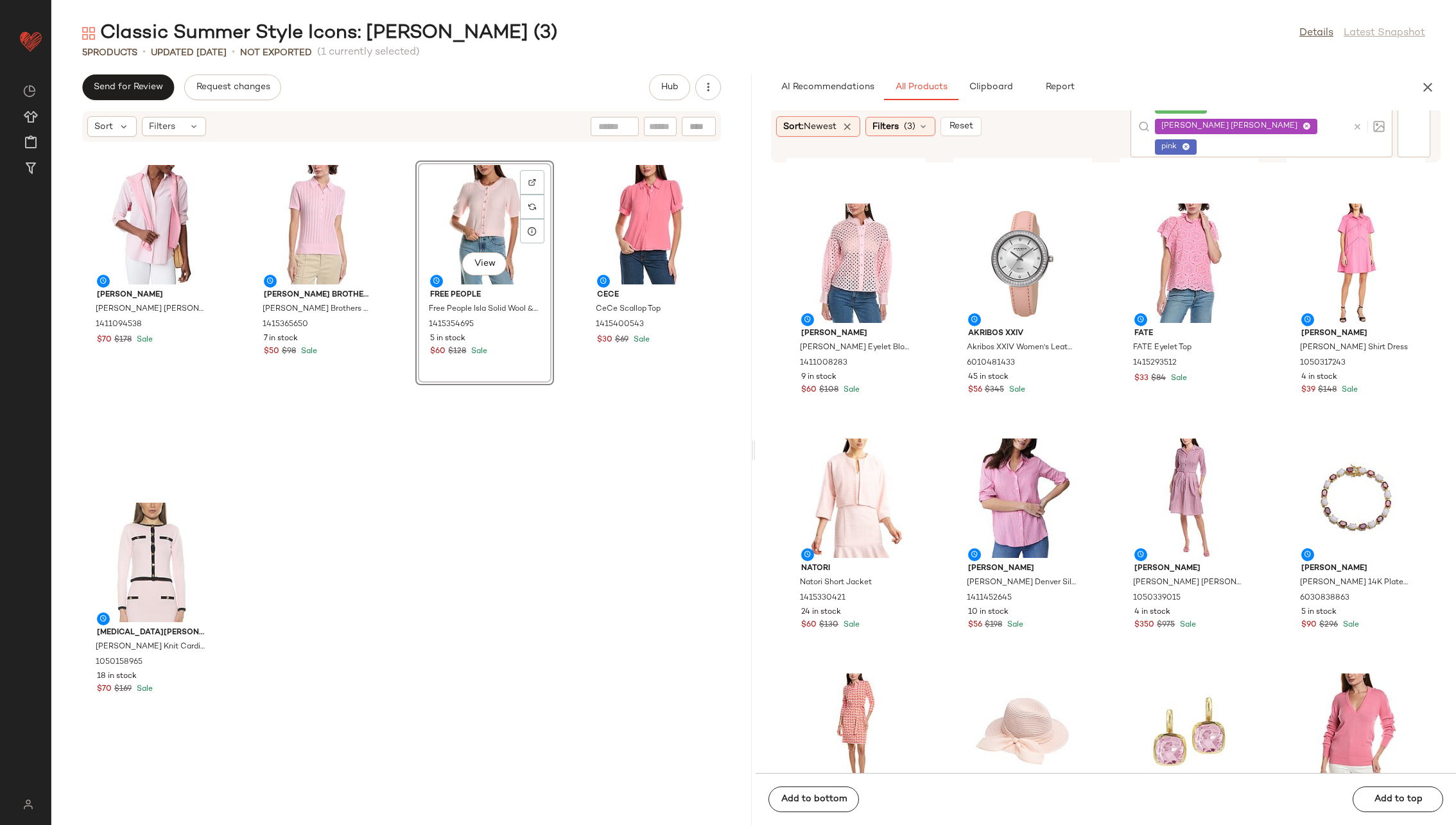
scroll to position [9614, 0]
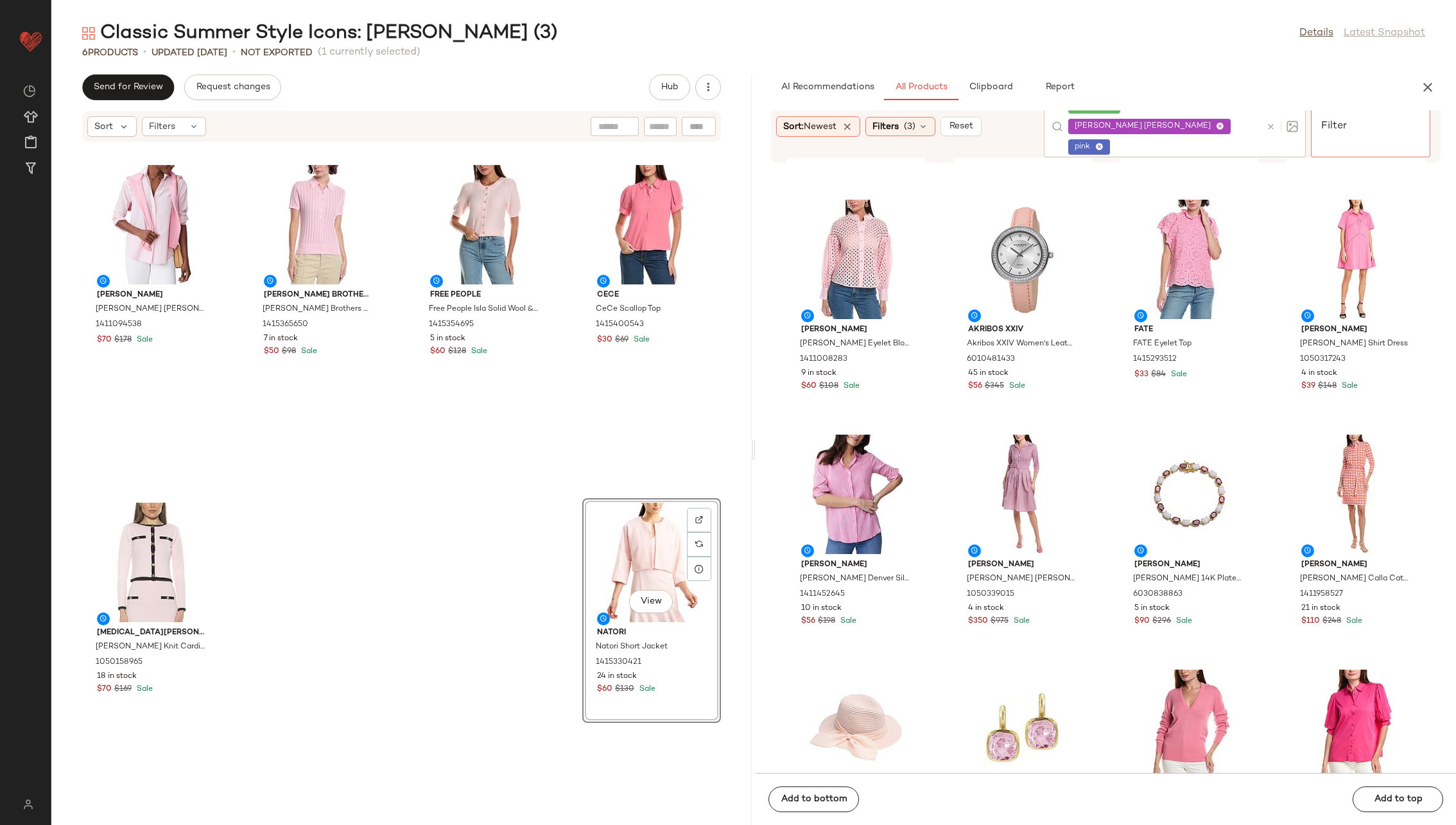
click at [969, 113] on input "Filter" at bounding box center [1370, 106] width 109 height 14
type input "******"
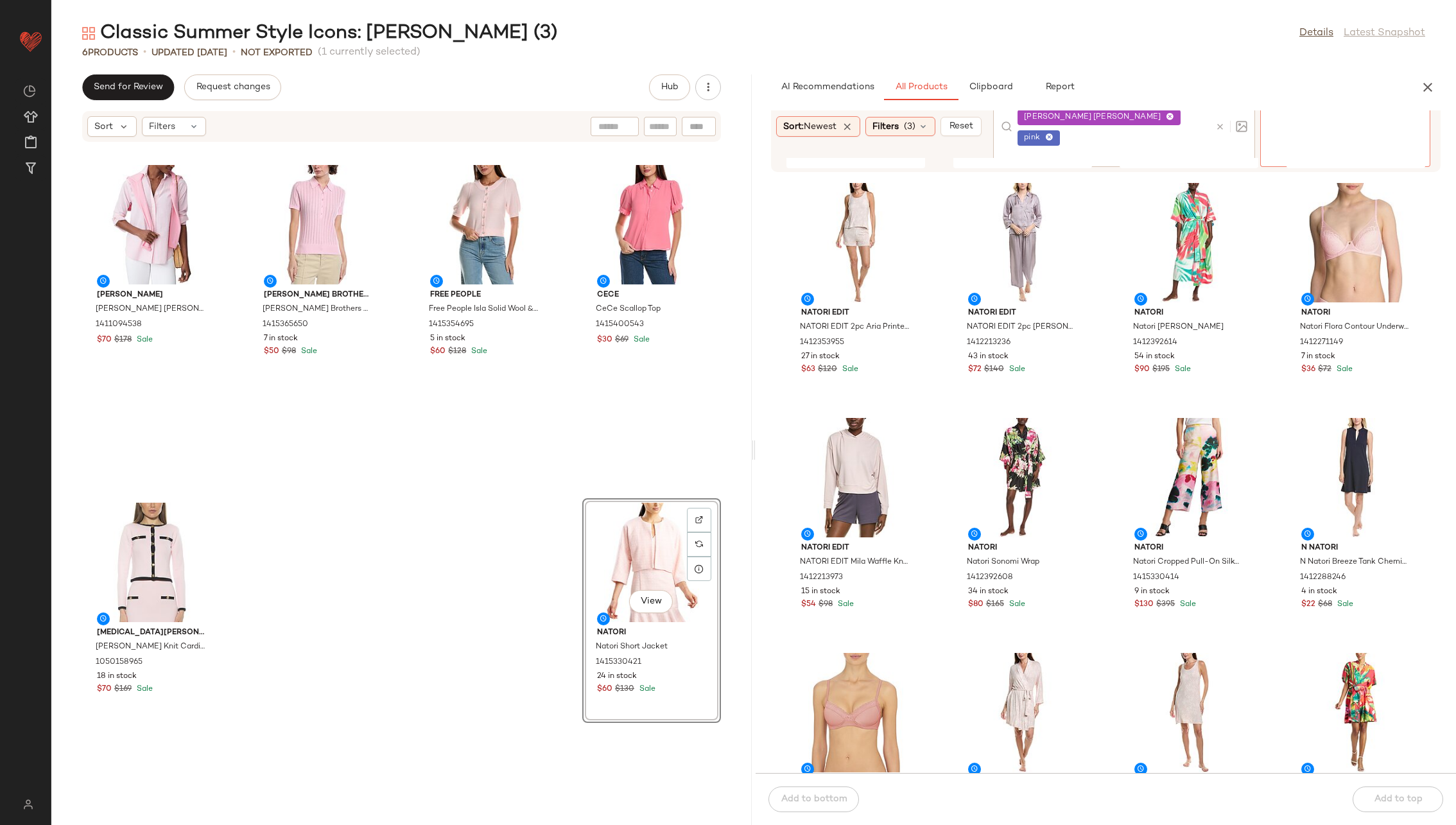
scroll to position [3288, 0]
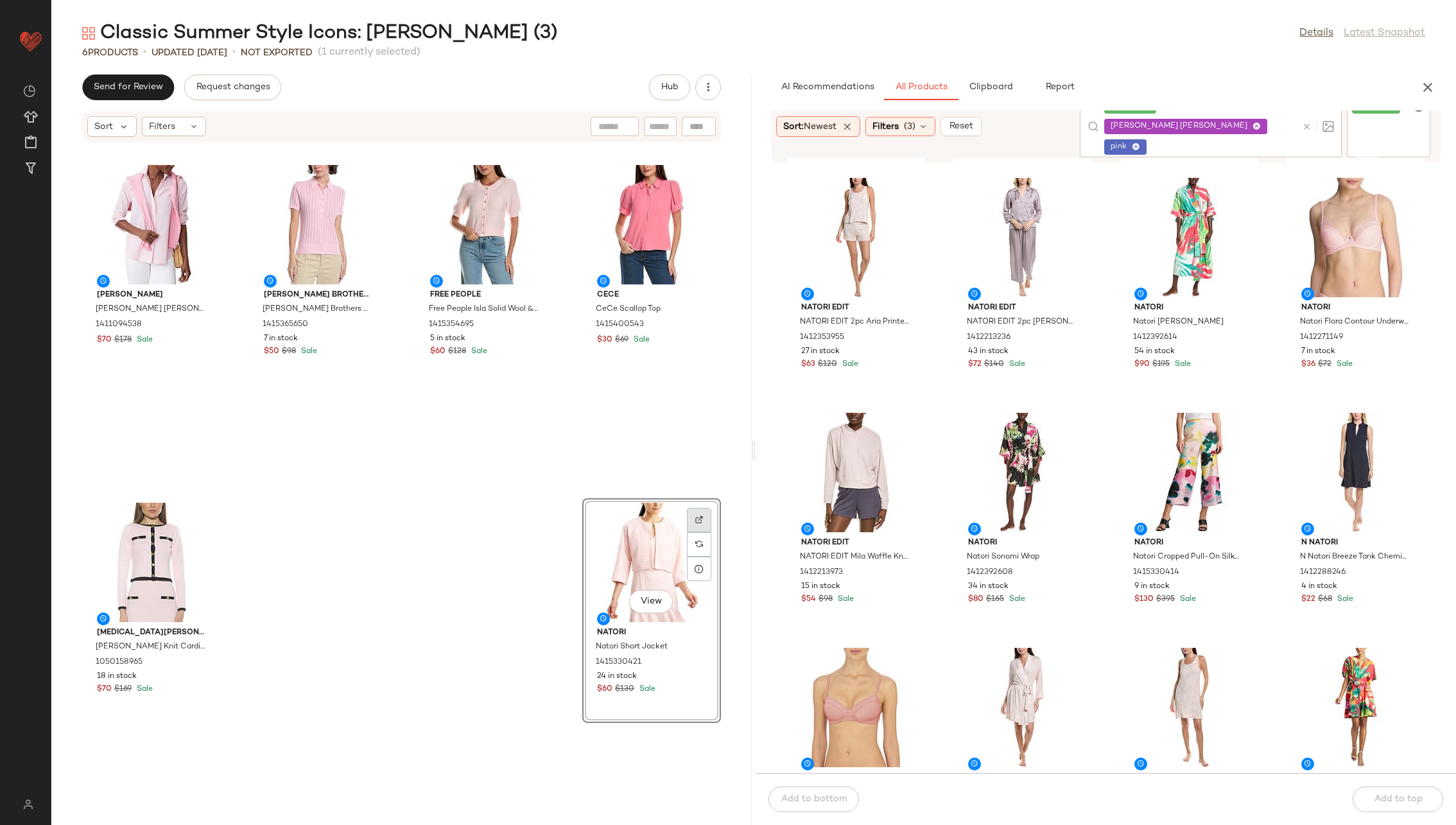
click at [695, 518] on img at bounding box center [699, 521] width 8 height 8
click at [969, 125] on icon at bounding box center [1307, 127] width 10 height 10
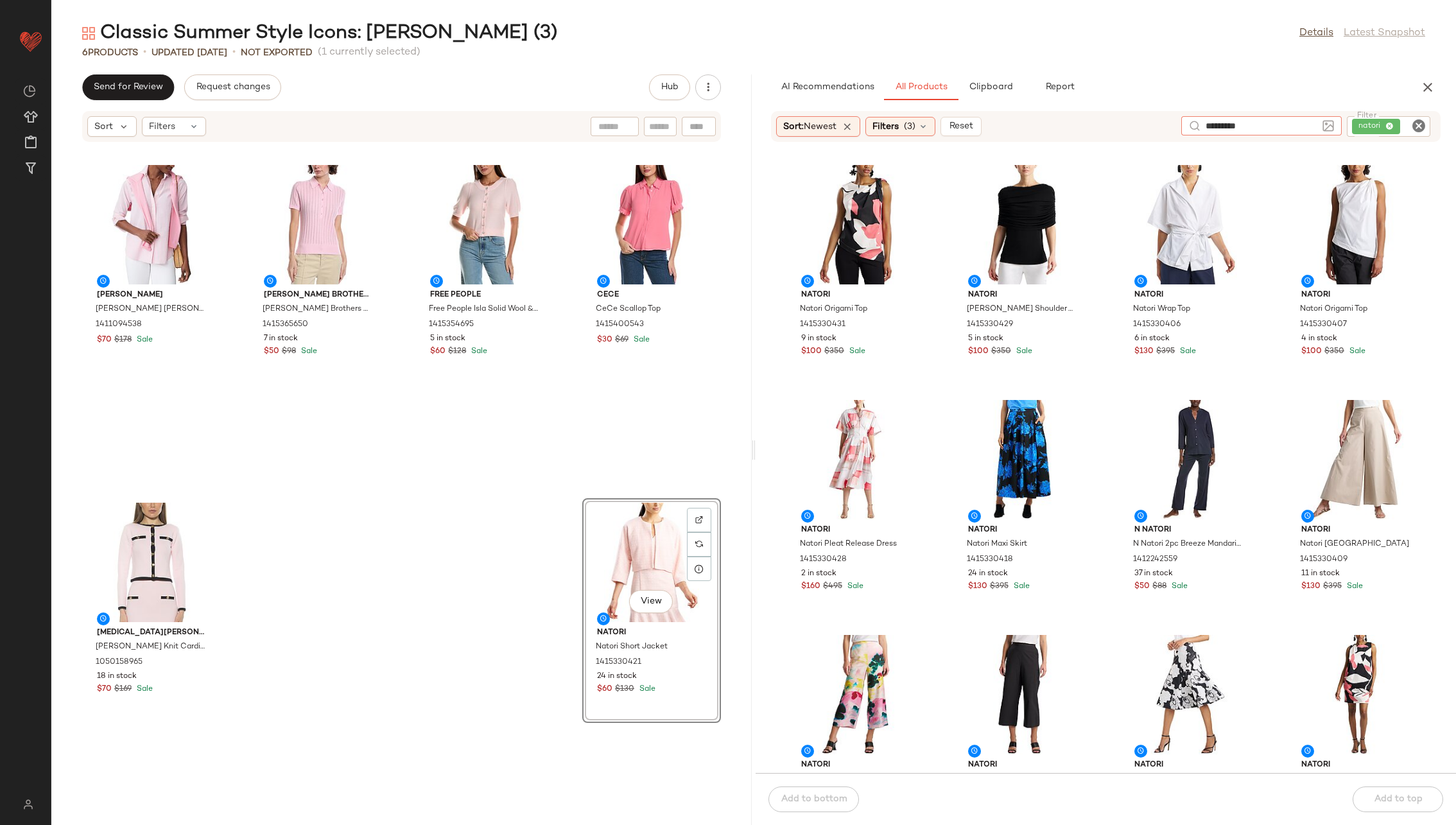
type input "**********"
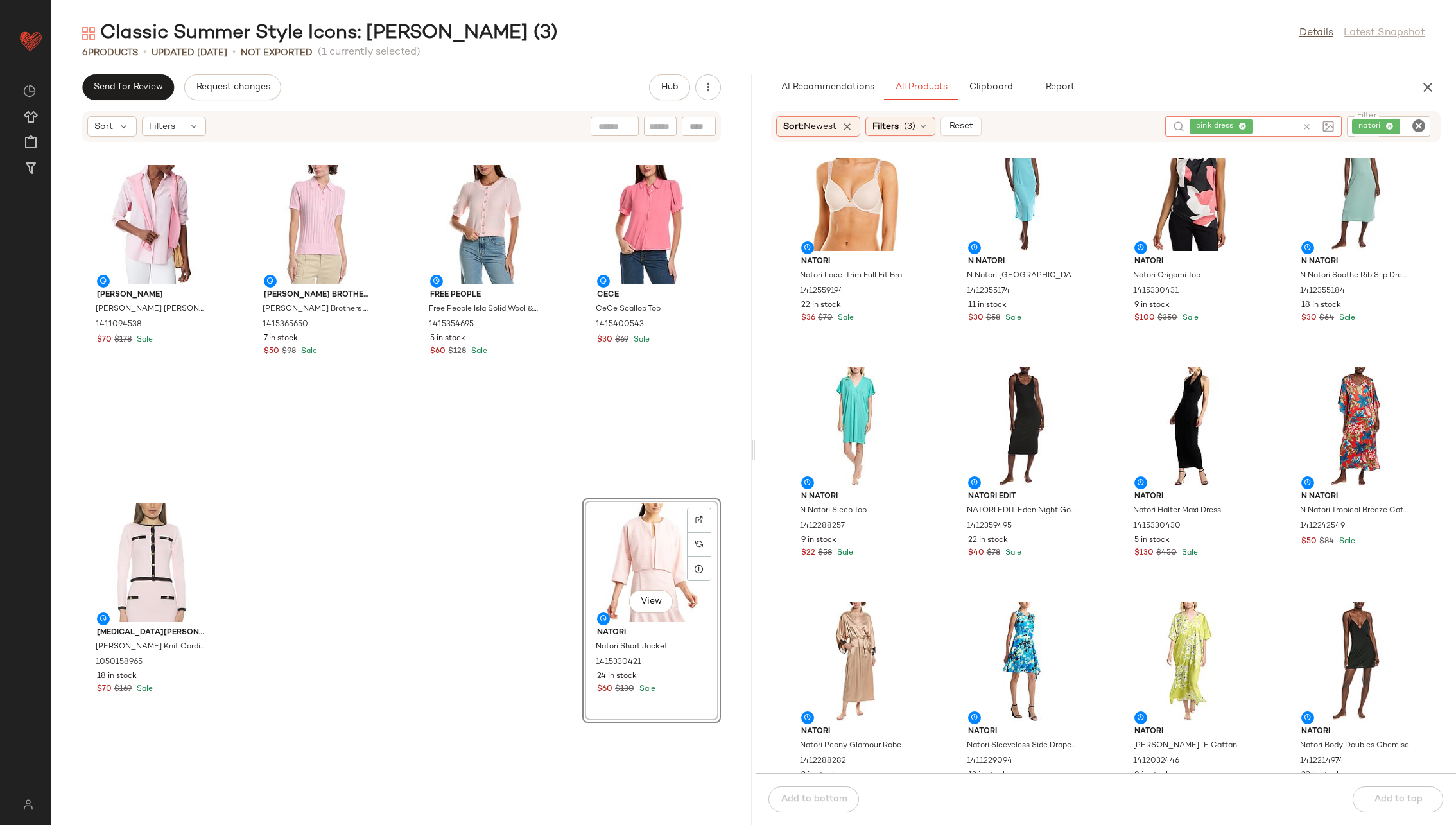
scroll to position [5453, 0]
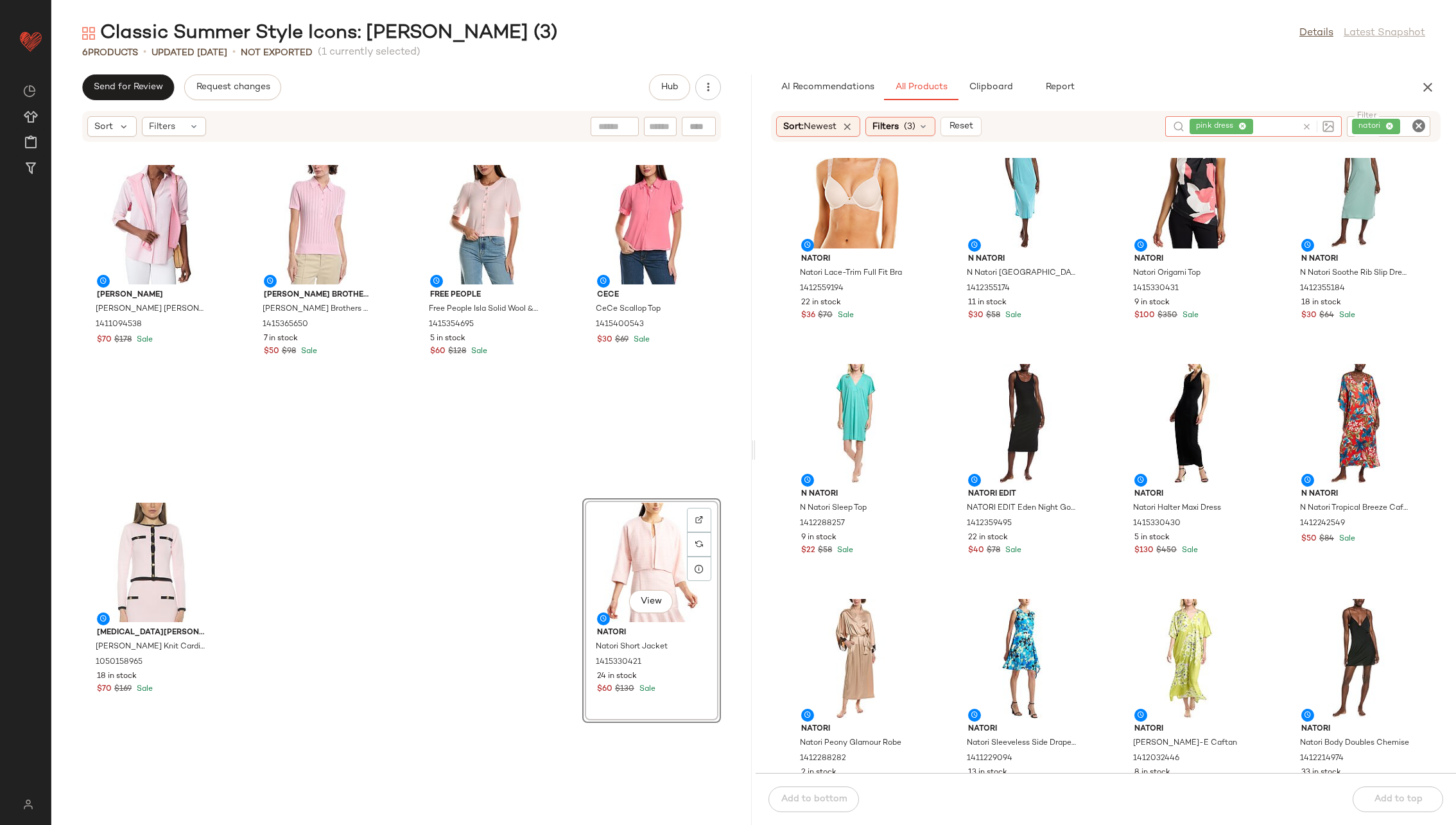
click at [969, 128] on icon at bounding box center [1307, 127] width 10 height 10
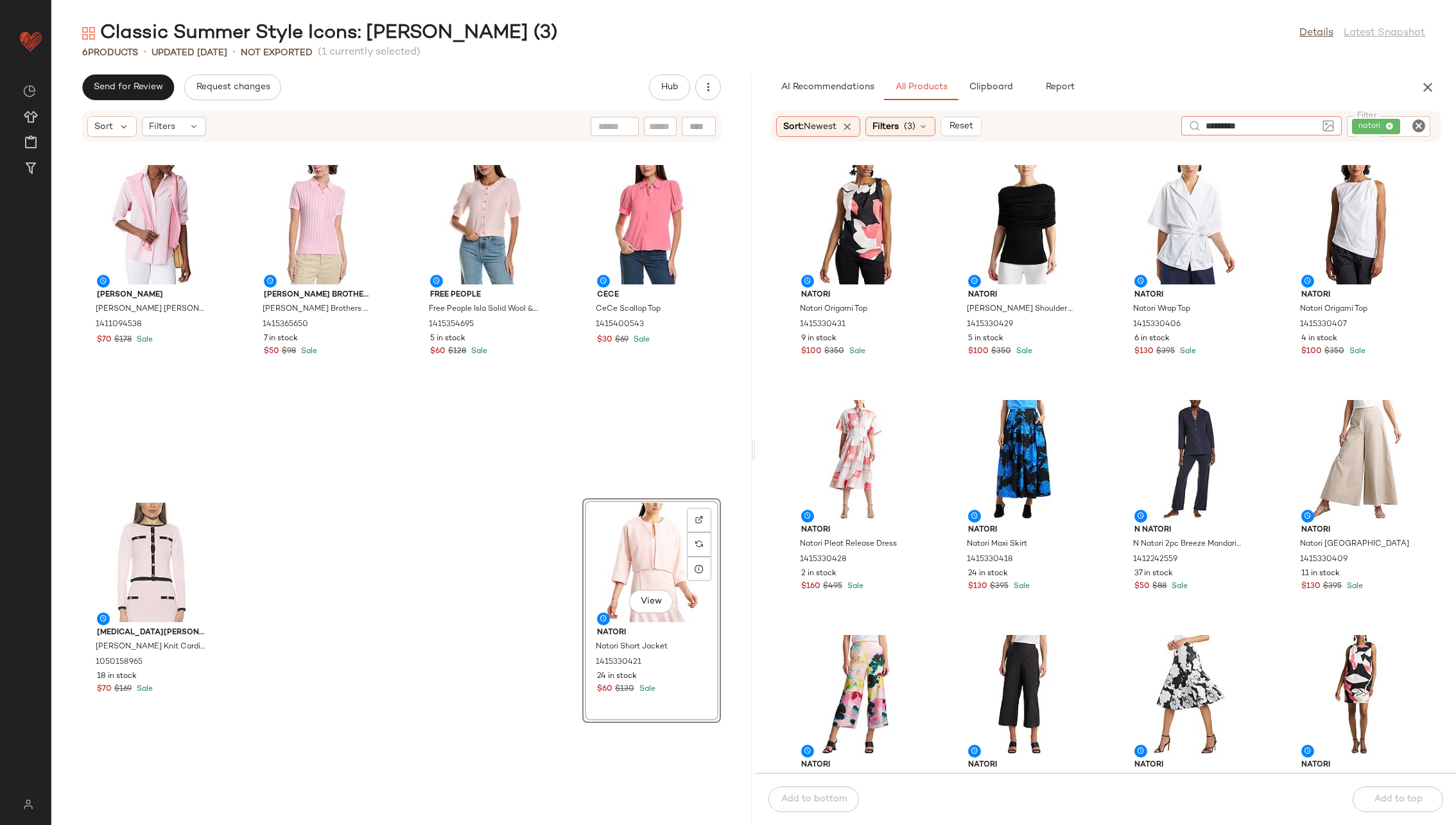
type input "**********"
click at [969, 127] on icon "Clear Filter" at bounding box center [1418, 126] width 15 height 15
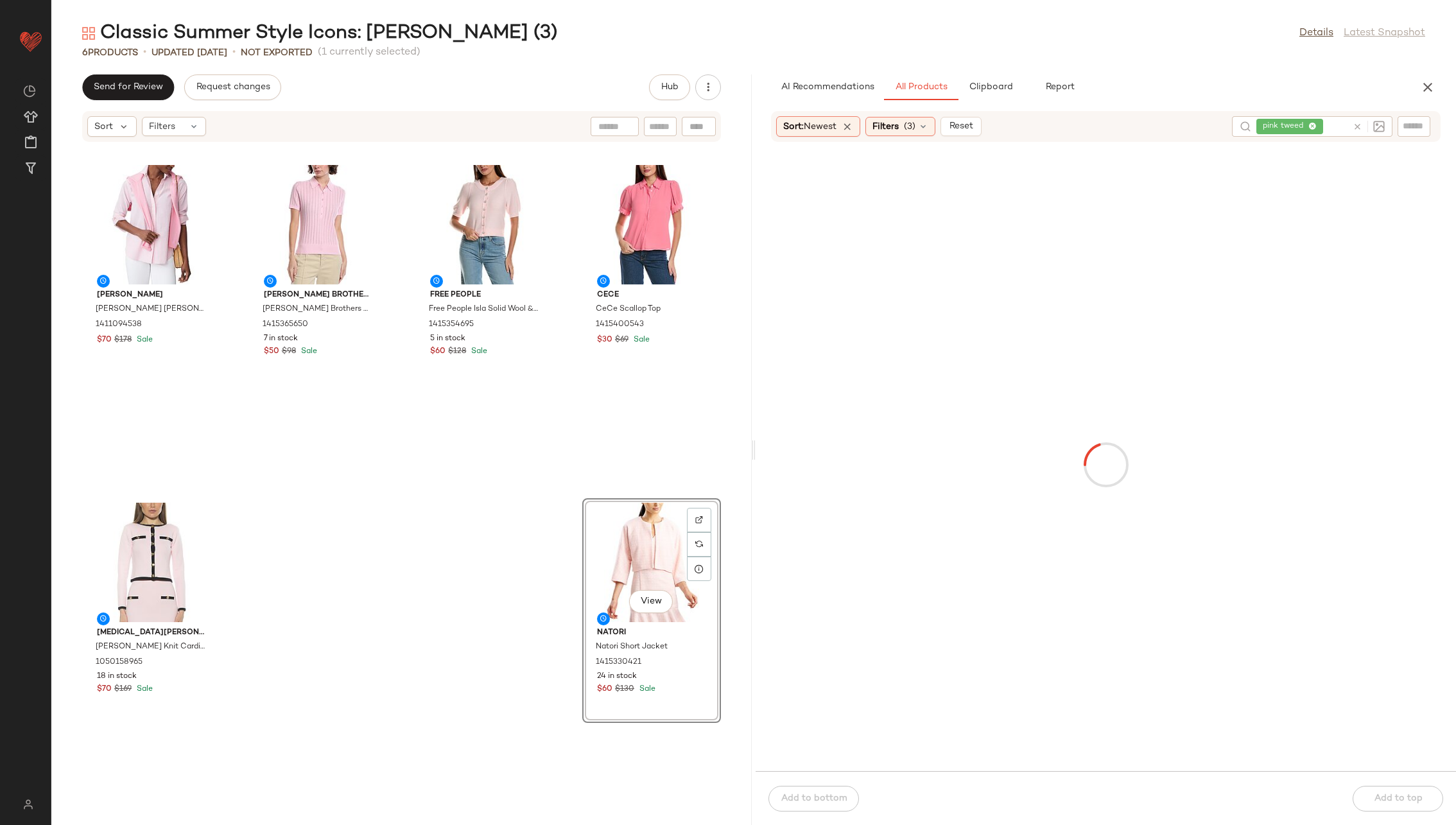
click at [969, 380] on div at bounding box center [1105, 464] width 695 height 608
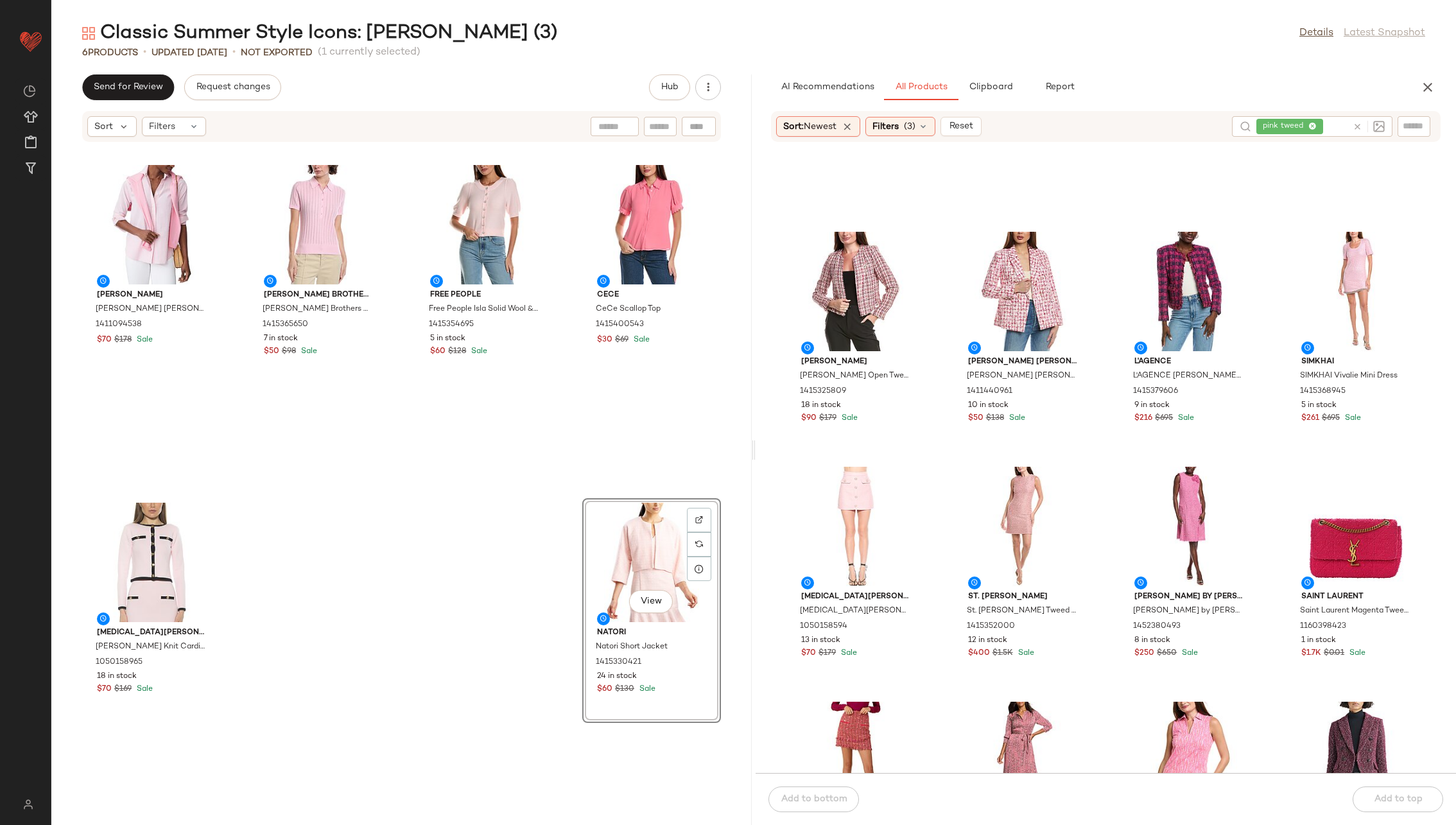
scroll to position [882, 0]
click at [969, 263] on div at bounding box center [1403, 275] width 25 height 25
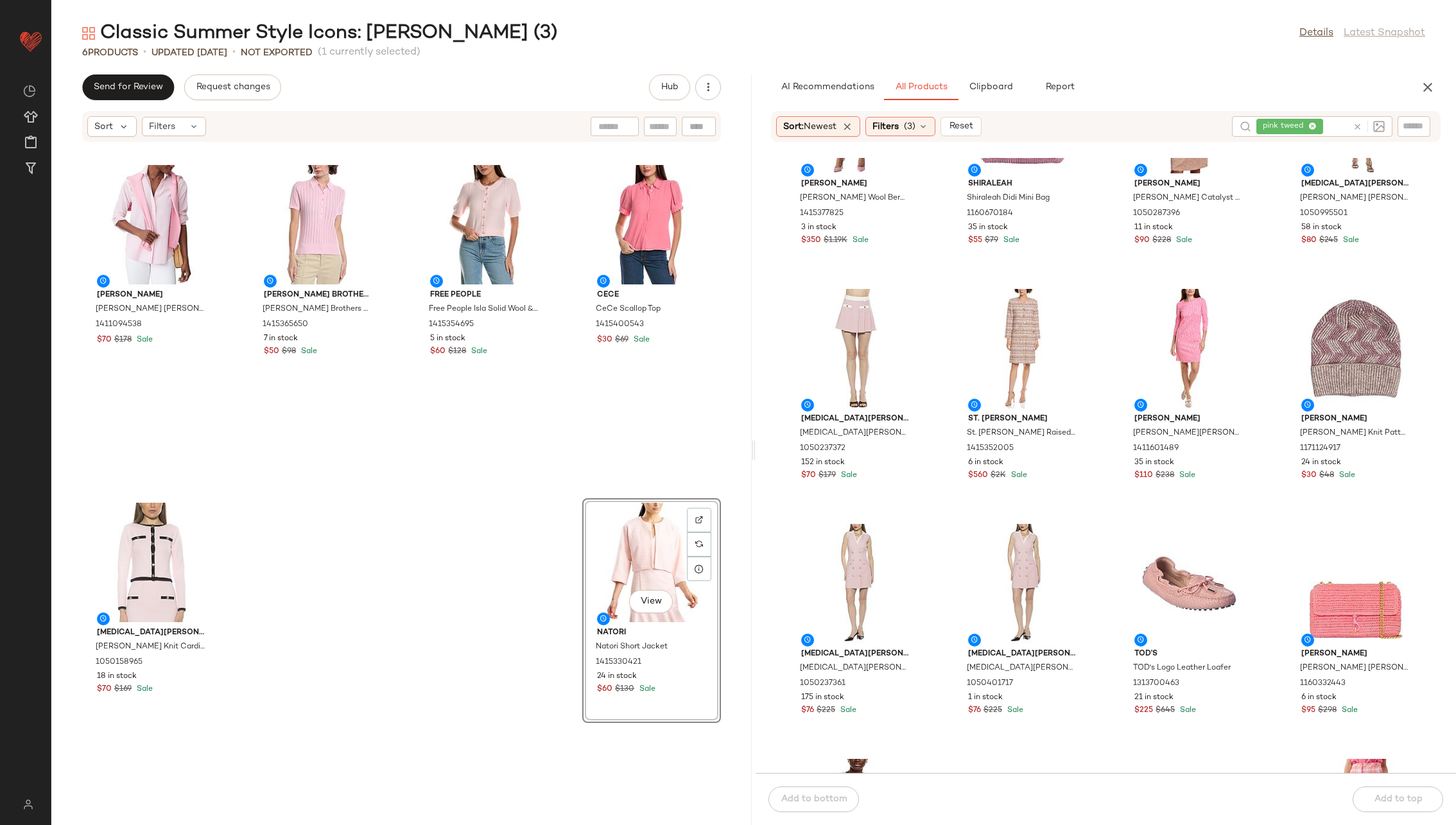
scroll to position [4545, 0]
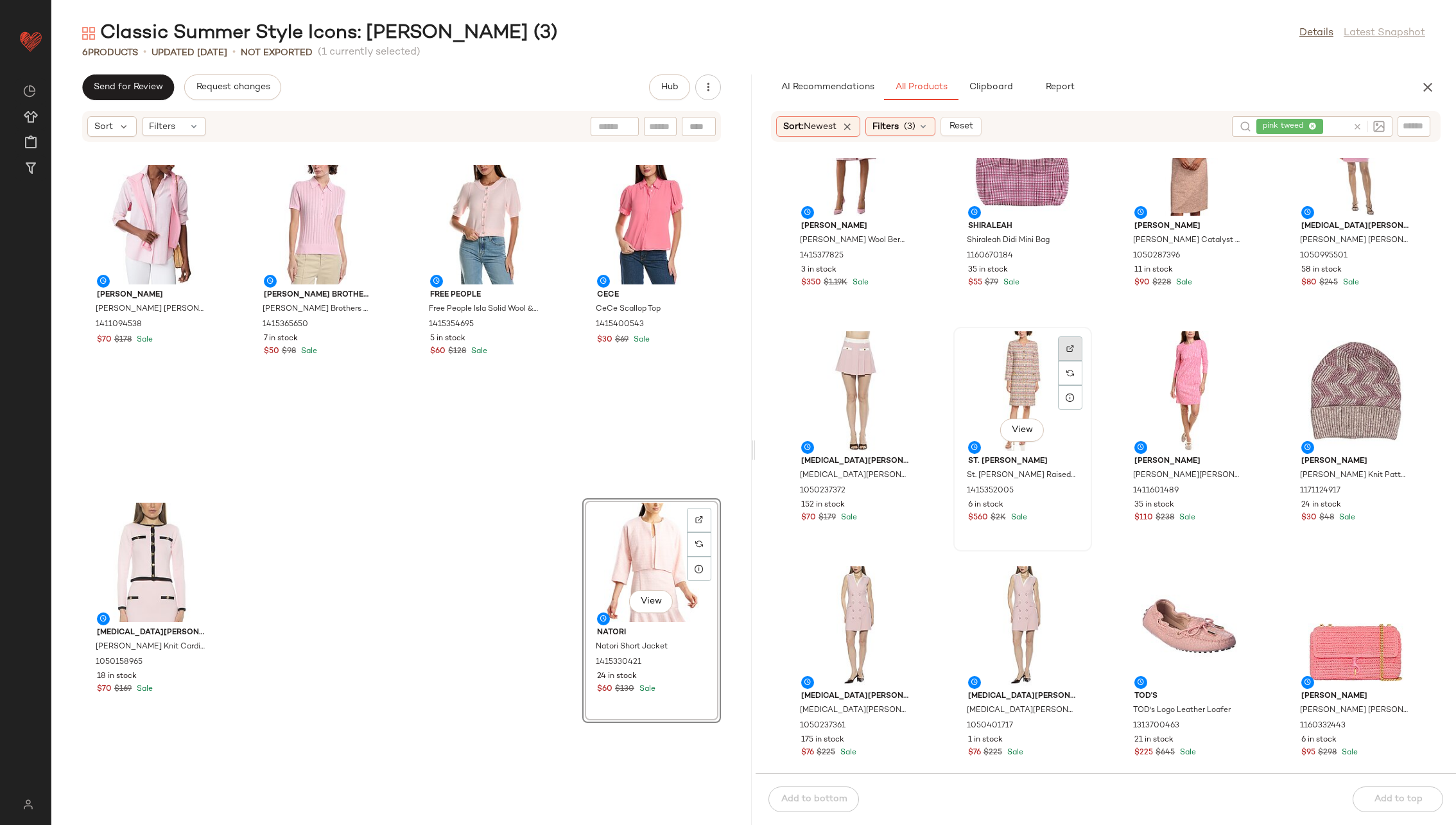
click at [969, 347] on img at bounding box center [1070, 349] width 8 height 8
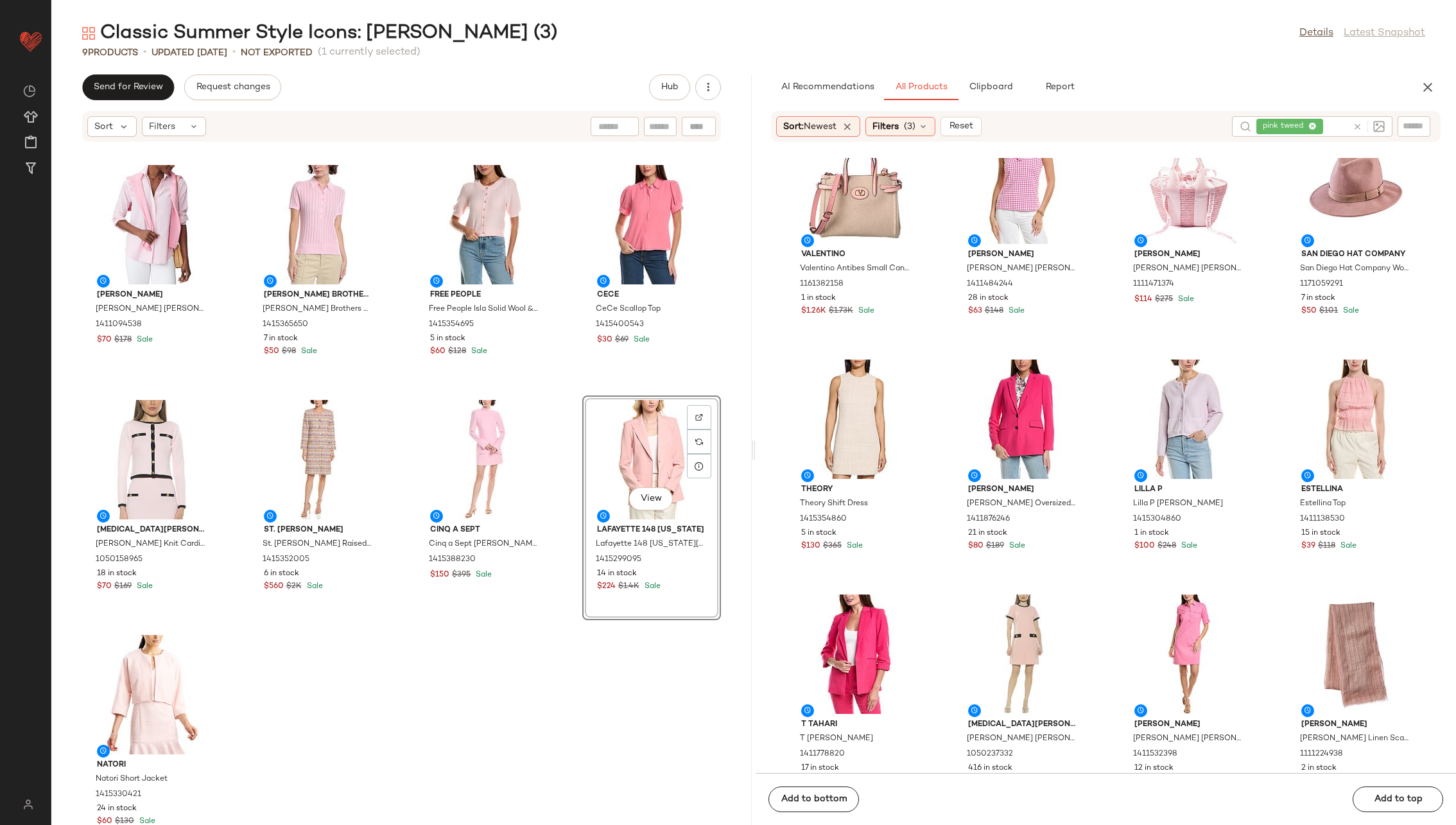
scroll to position [9227, 0]
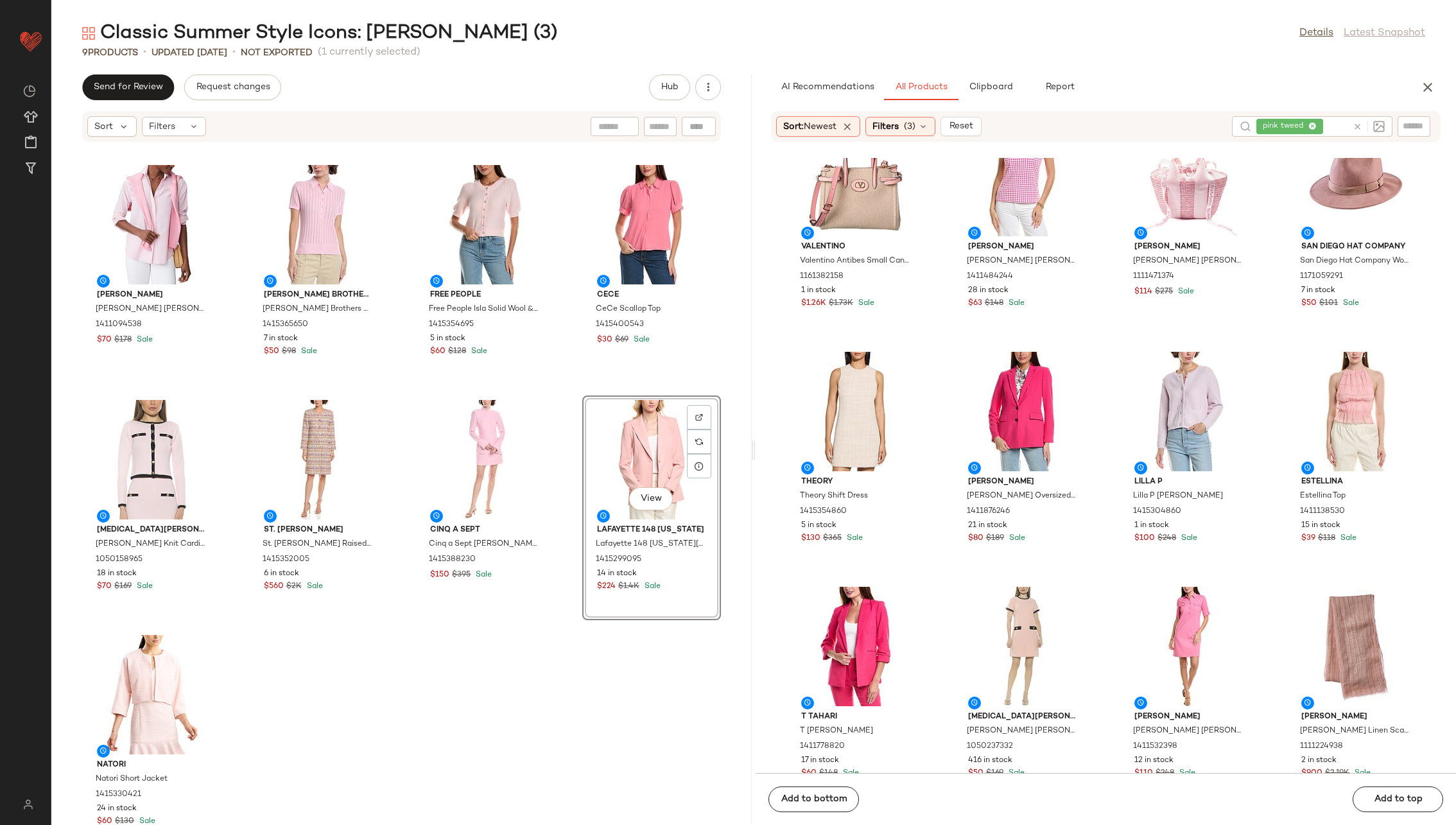
click at [969, 129] on input "text" at bounding box center [1413, 127] width 22 height 14
type input "******"
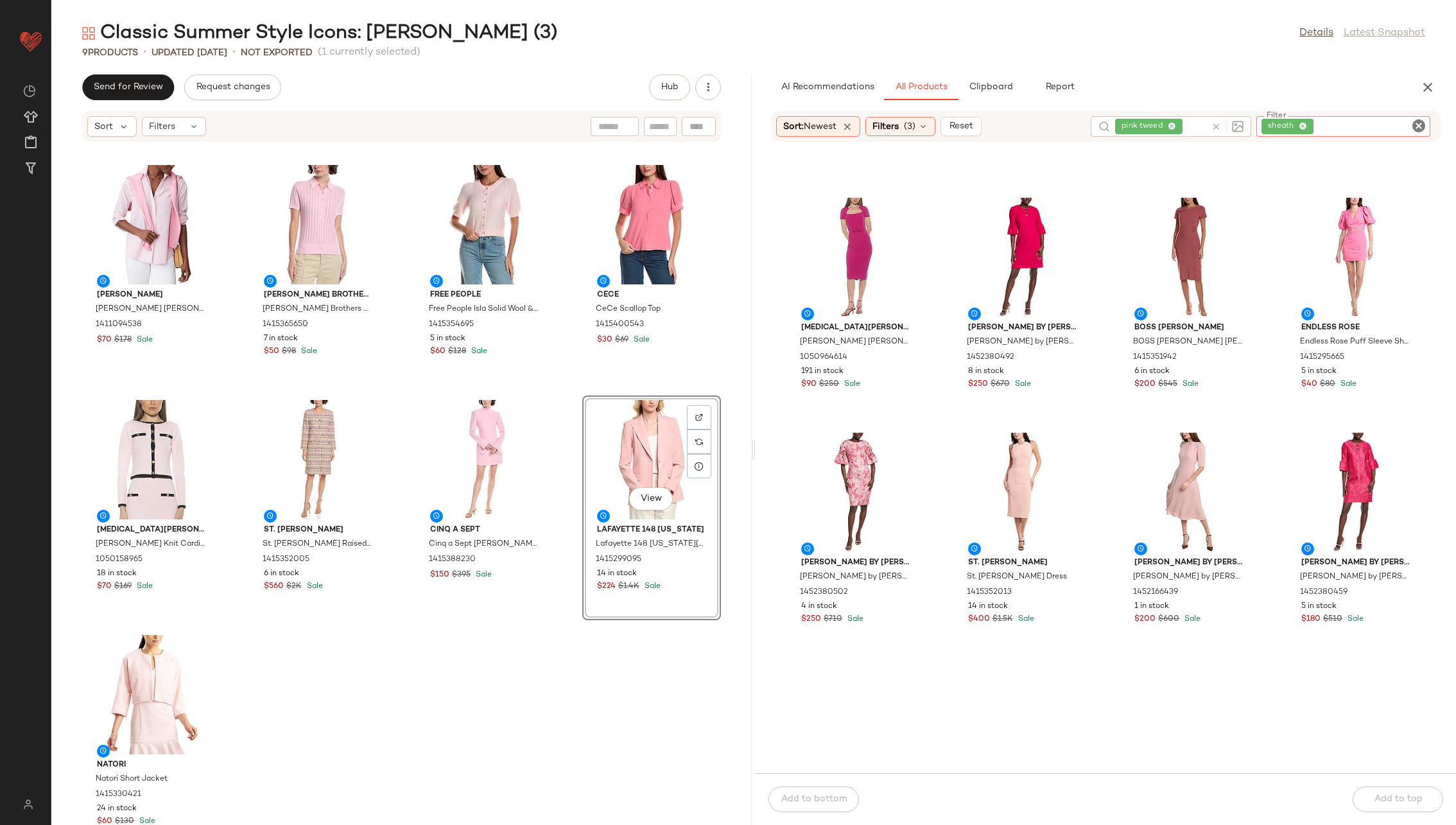
scroll to position [210, 0]
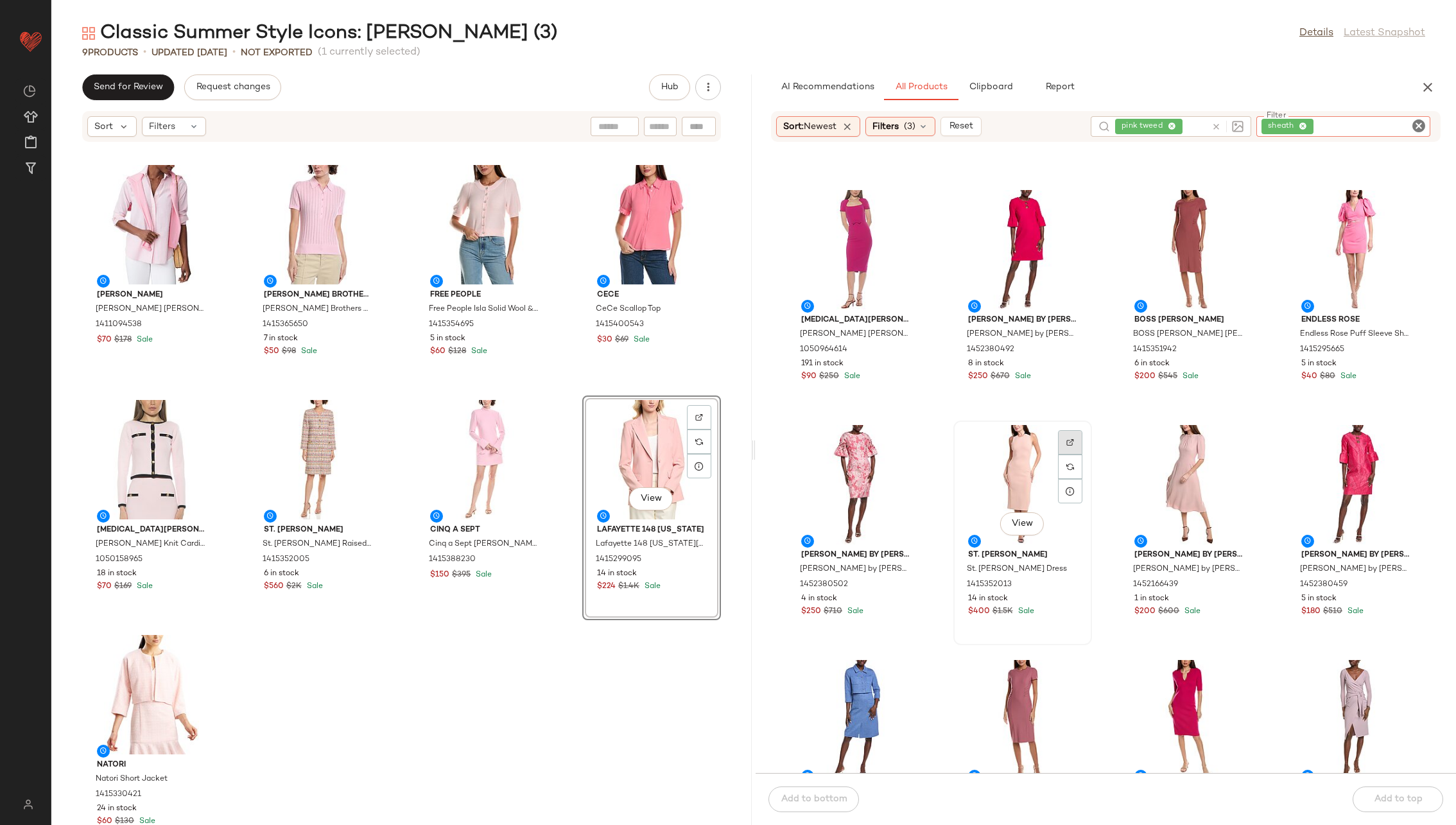
click at [969, 439] on img at bounding box center [1070, 442] width 8 height 8
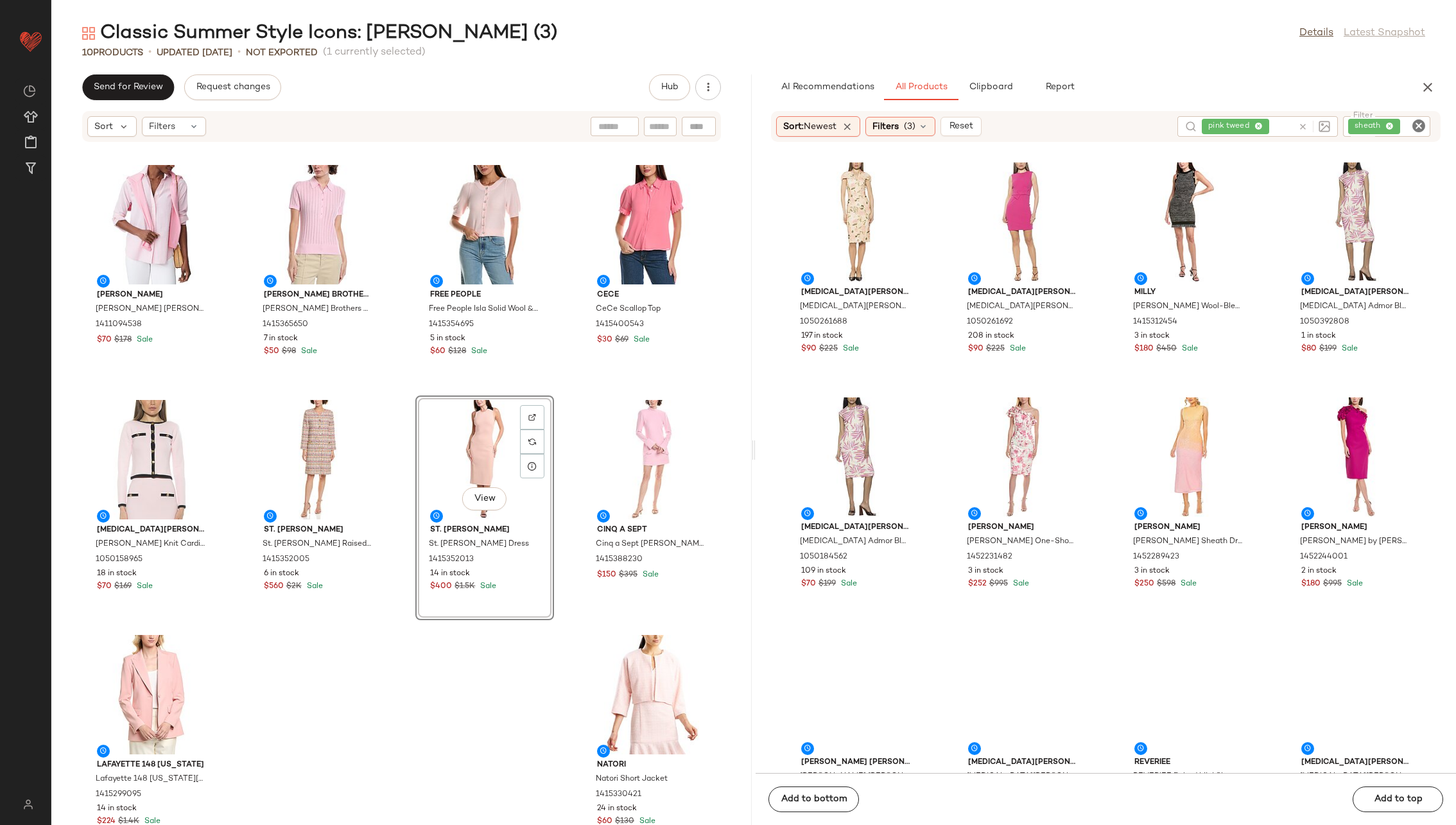
scroll to position [961, 0]
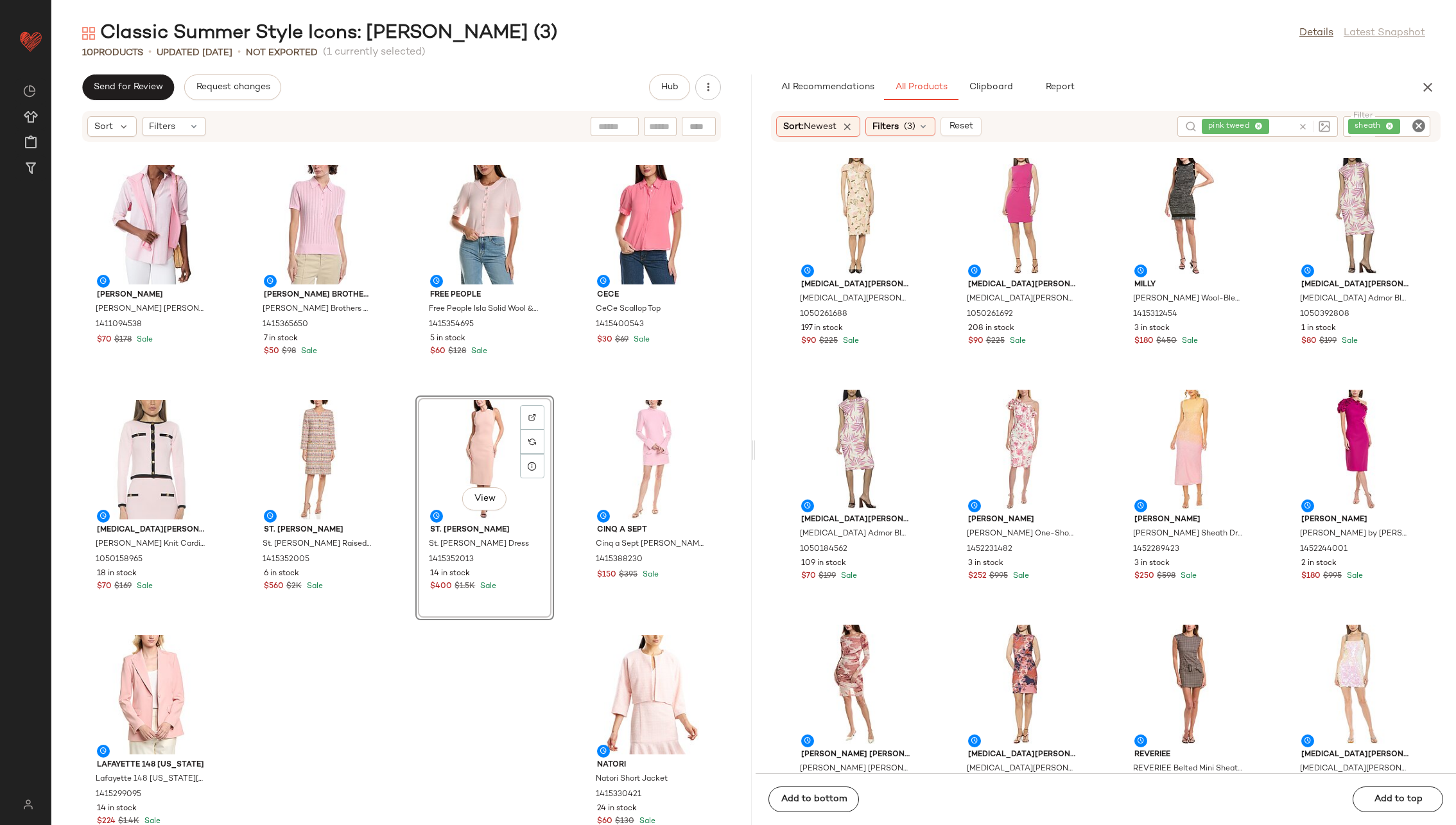
click at [969, 120] on icon "Clear Filter" at bounding box center [1418, 126] width 15 height 15
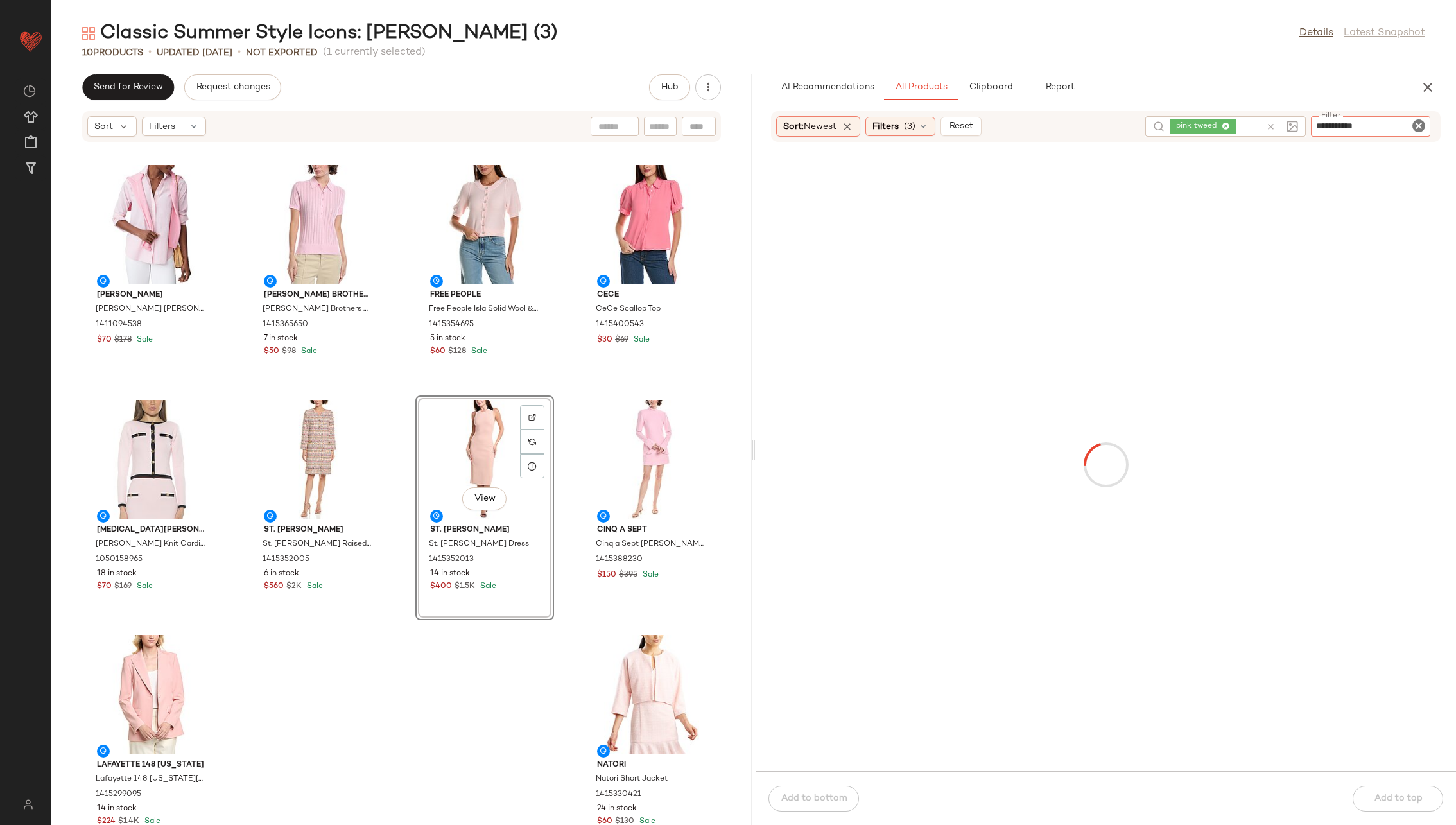
type input "**********"
click at [969, 126] on div "pink tweed" at bounding box center [1077, 117] width 91 height 21
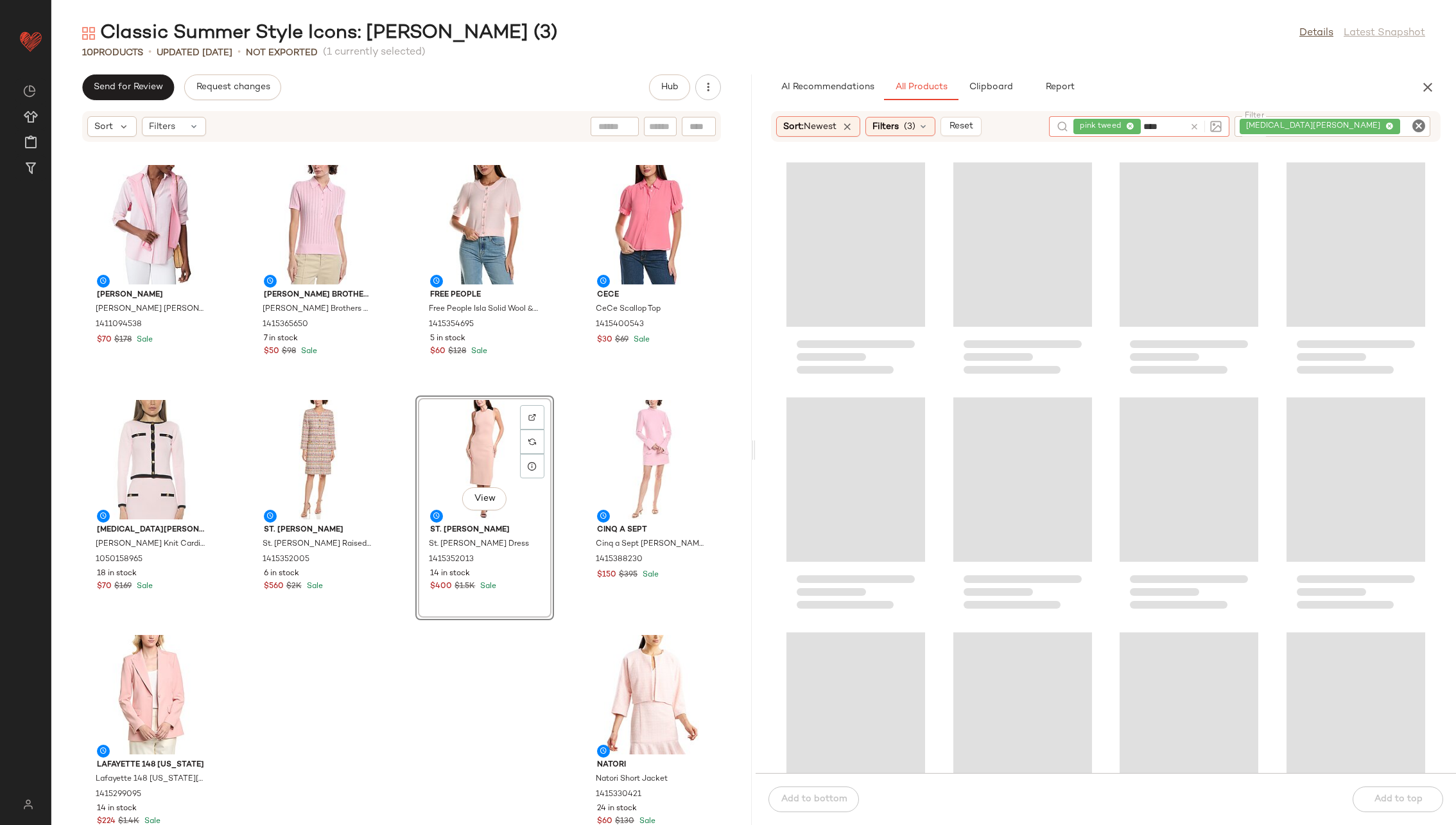
type input "*****"
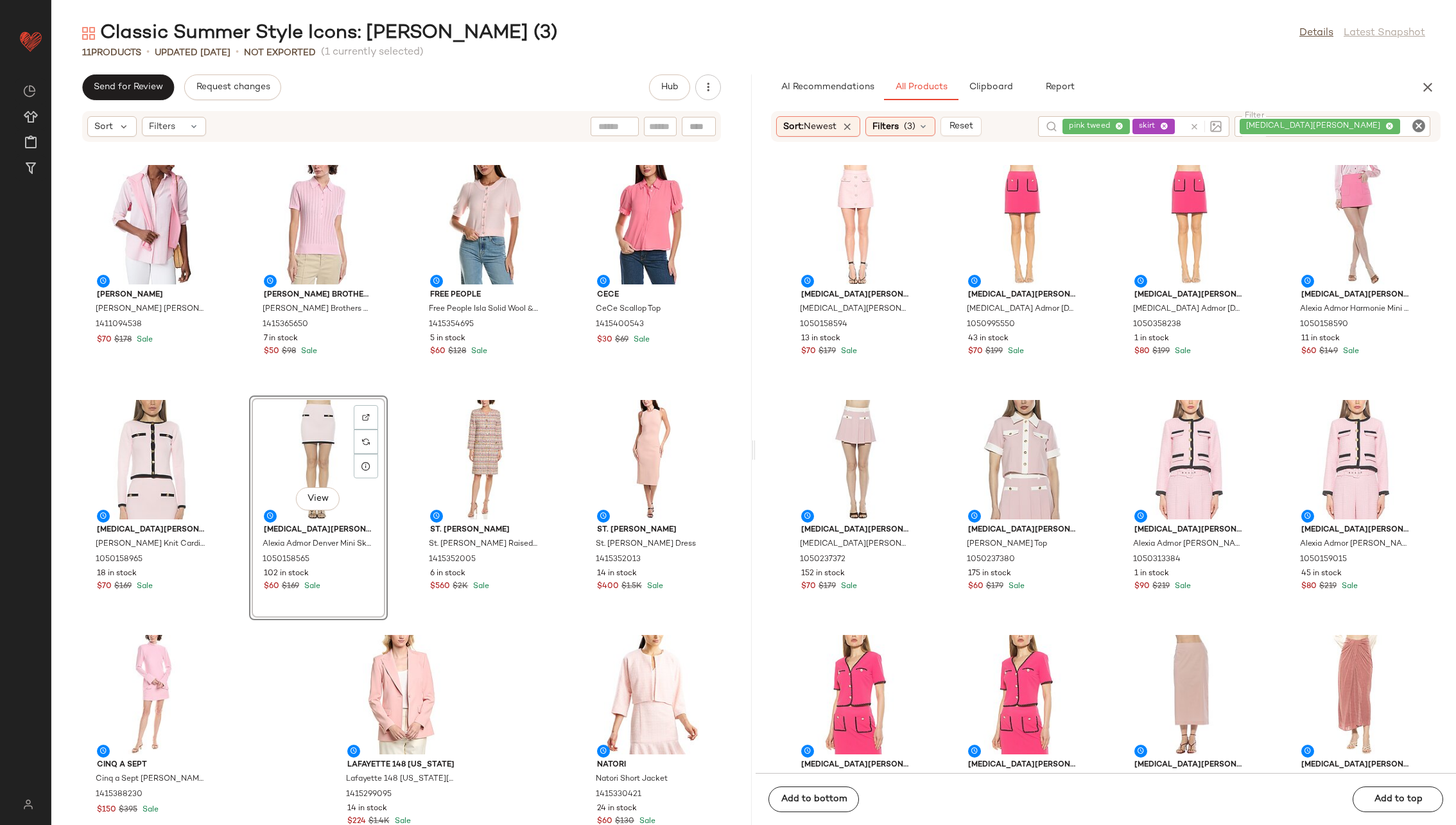
click at [229, 436] on div "[PERSON_NAME] [PERSON_NAME] [PERSON_NAME] Blouse 1411094538 $70 $178 Sale [PERS…" at bounding box center [402, 491] width 700 height 667
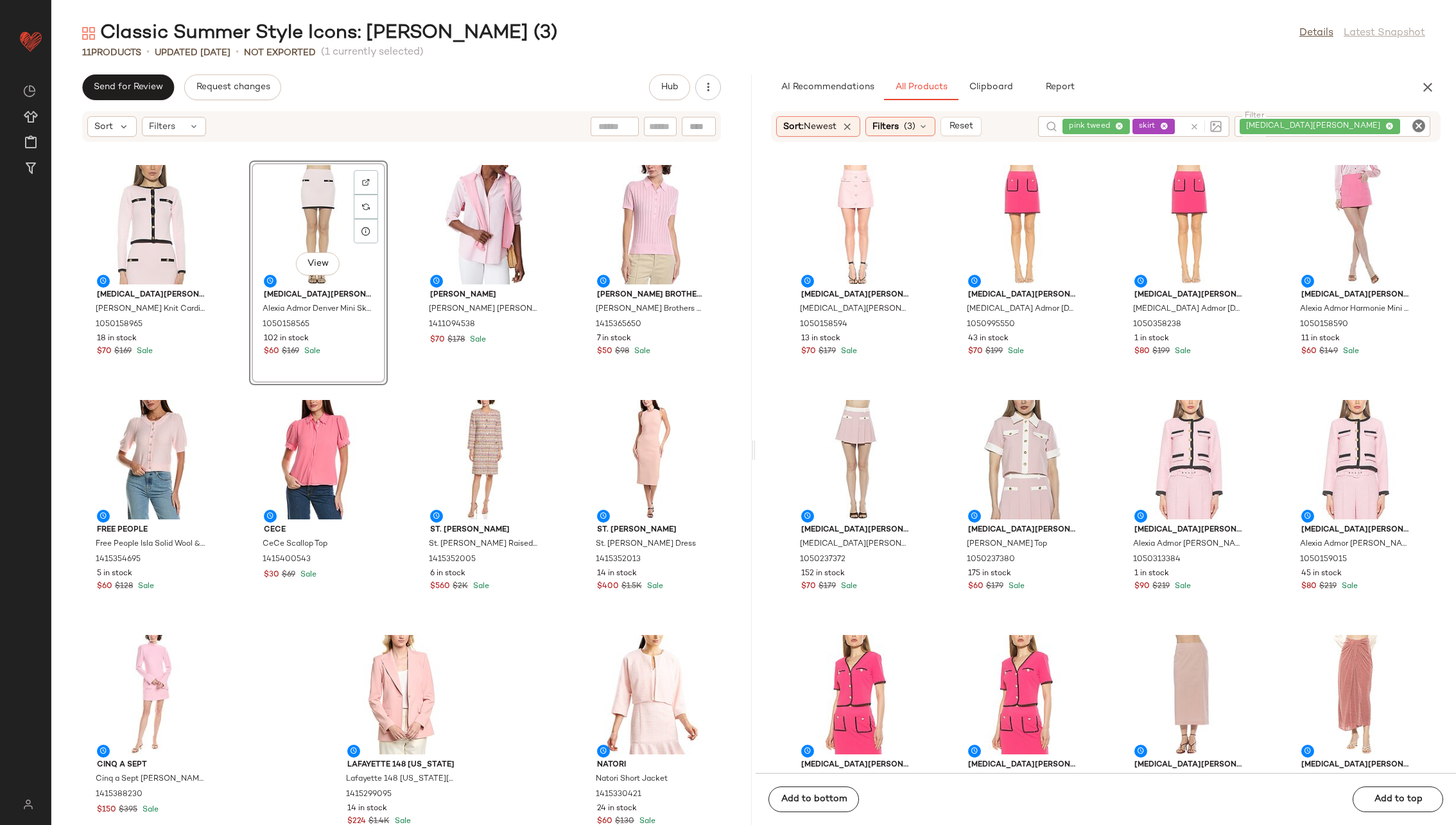
click at [397, 385] on div "[MEDICAL_DATA][PERSON_NAME] [MEDICAL_DATA][PERSON_NAME] Knit Cardigan 105015896…" at bounding box center [402, 491] width 700 height 667
click at [533, 195] on div at bounding box center [533, 207] width 25 height 25
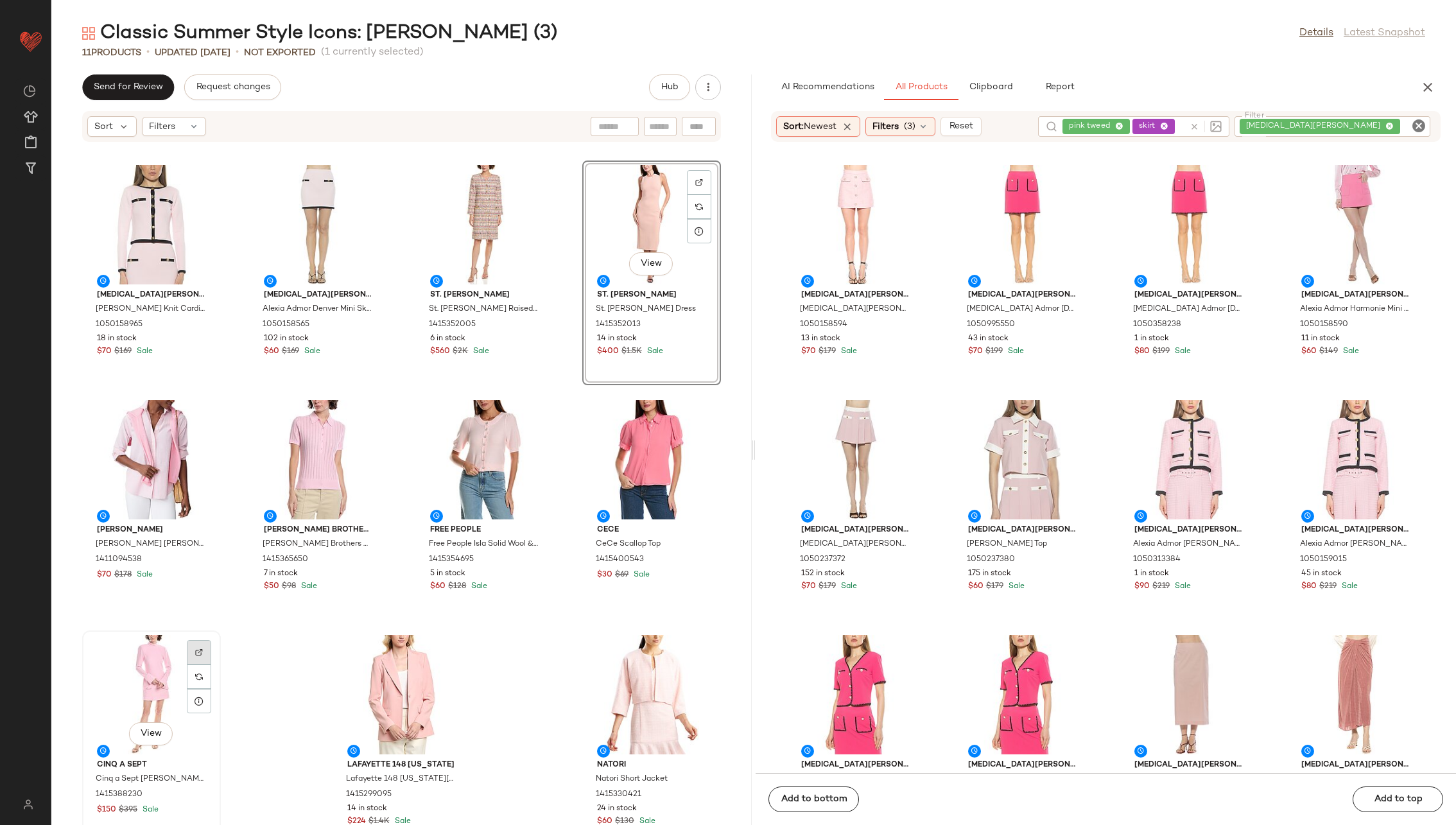
click at [199, 529] on img at bounding box center [199, 652] width 8 height 8
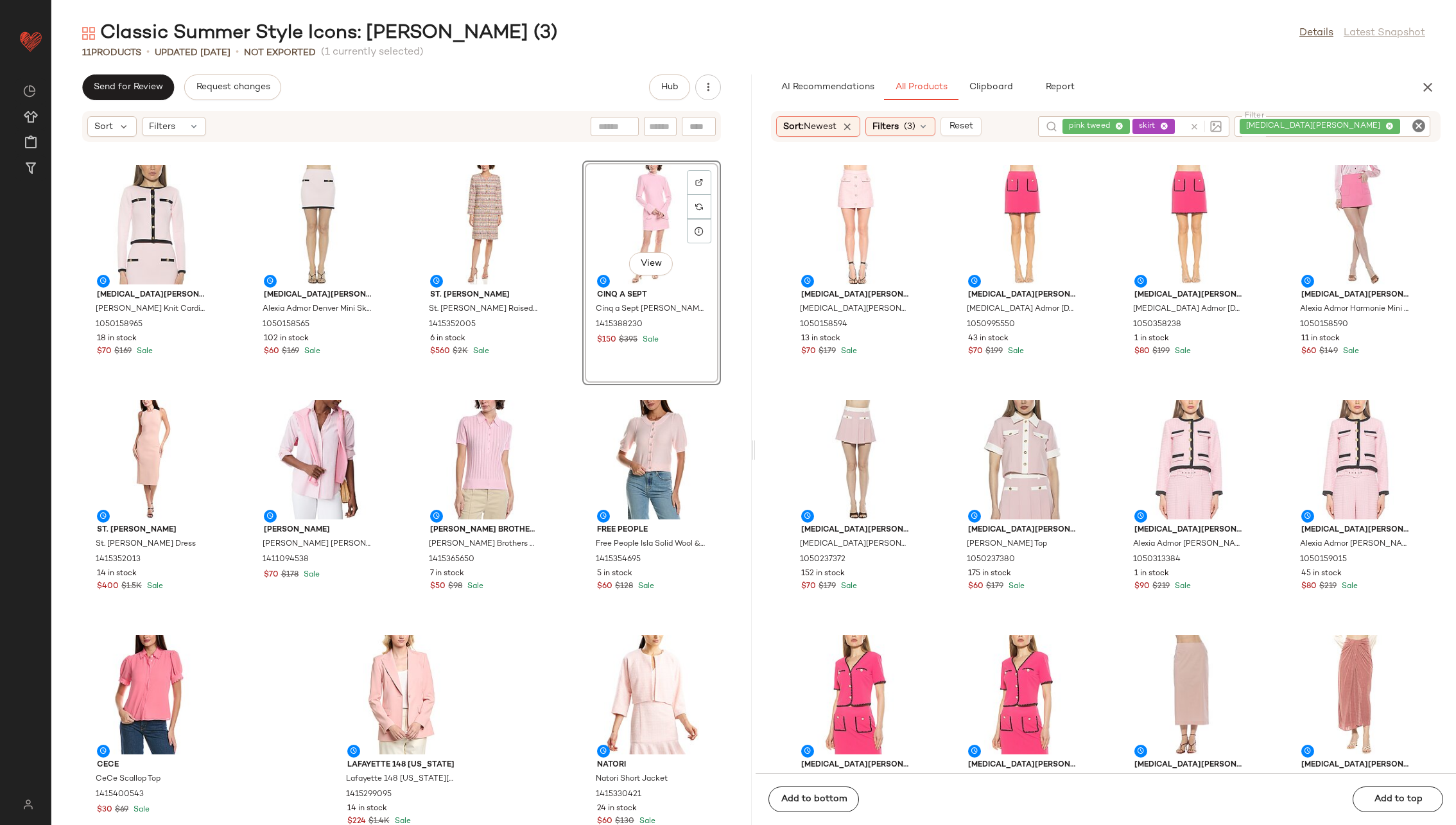
click at [566, 370] on div "[PERSON_NAME] [PERSON_NAME] Knit Cardigan 1050158965 18 in stock $70 $169 Sale …" at bounding box center [402, 491] width 700 height 667
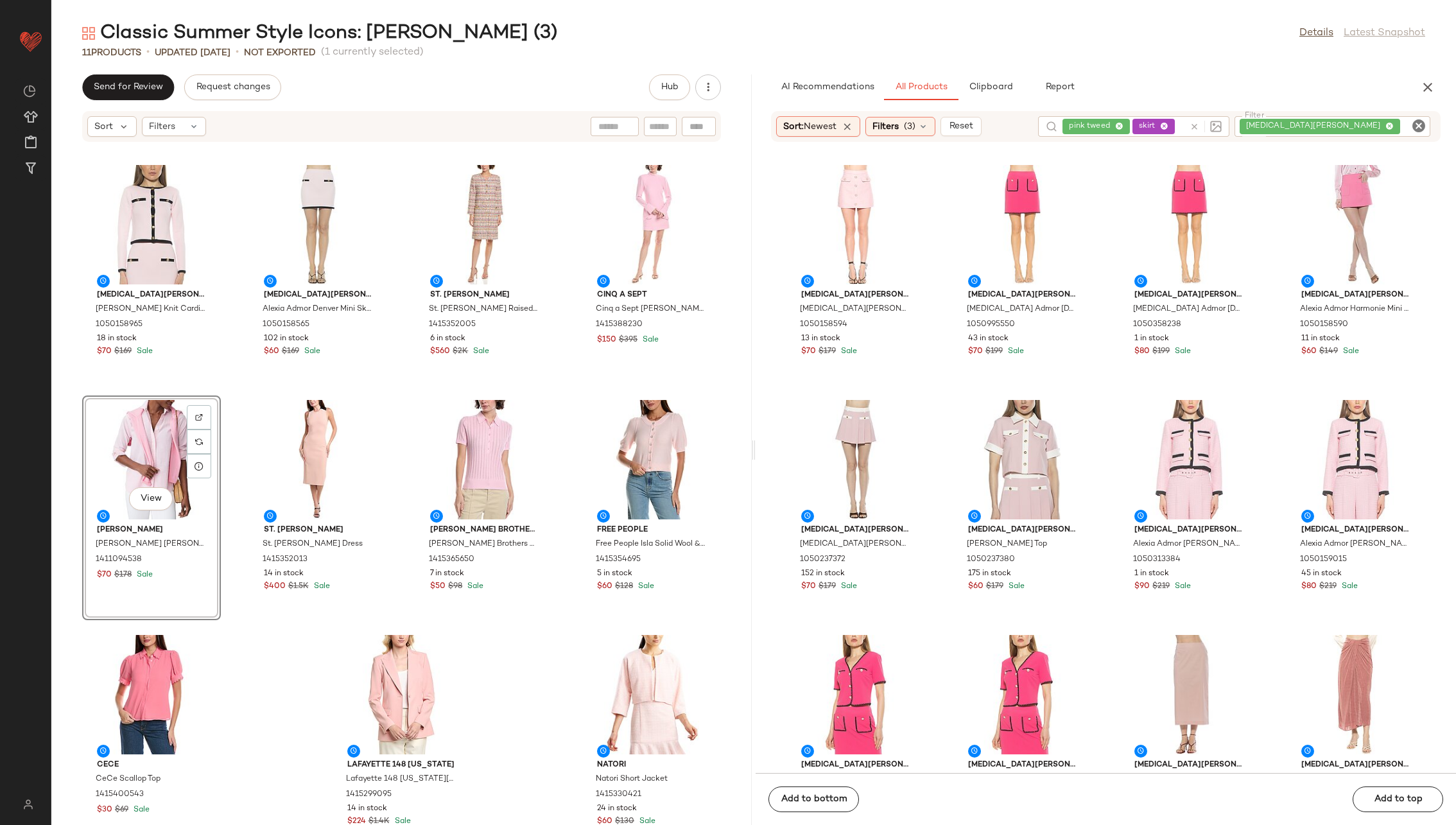
scroll to position [30, 0]
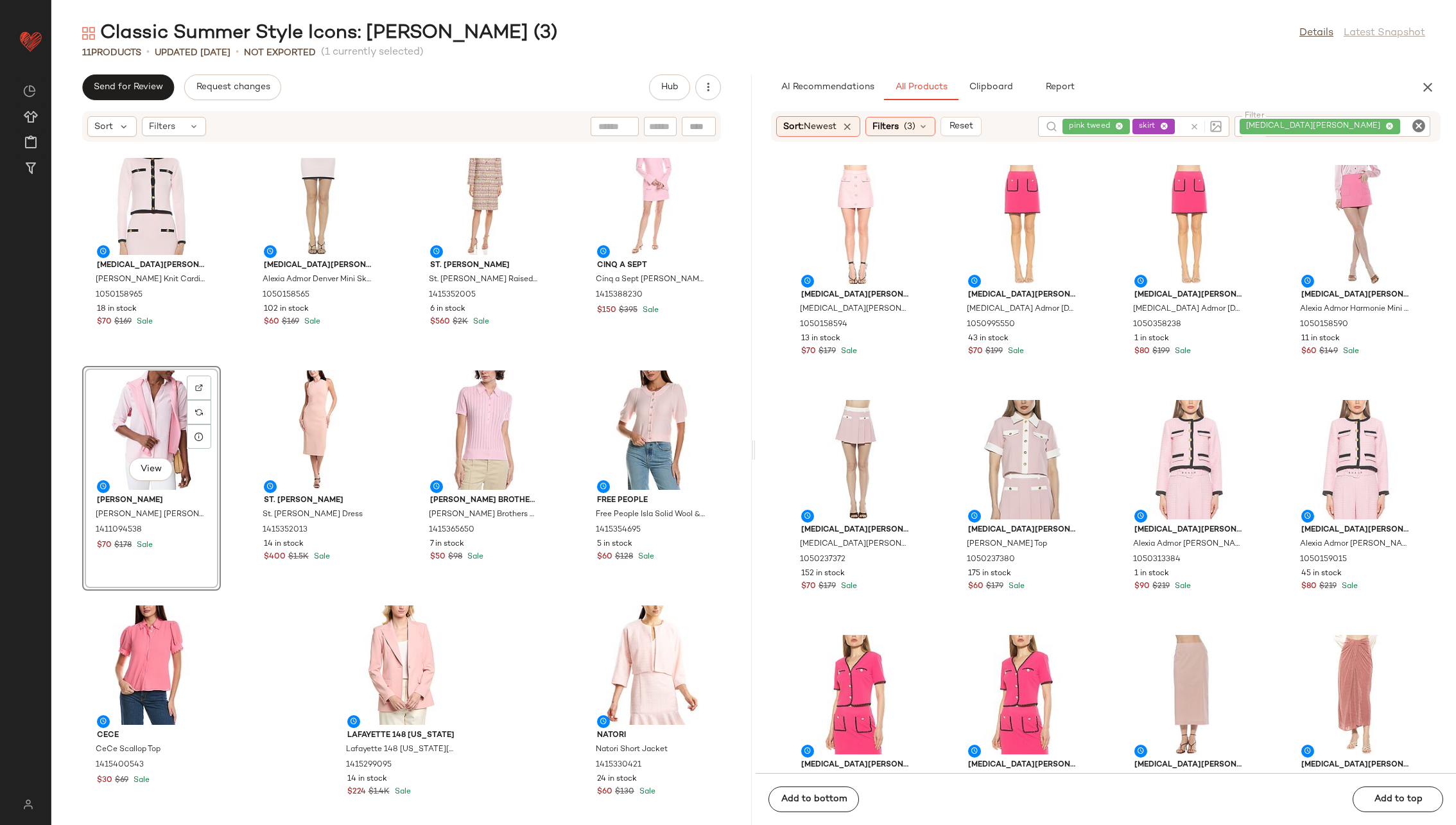
click at [289, 529] on div "[MEDICAL_DATA][PERSON_NAME] [MEDICAL_DATA][PERSON_NAME] Knit Cardigan 105015896…" at bounding box center [402, 491] width 700 height 667
click at [969, 122] on icon at bounding box center [1194, 127] width 10 height 10
click at [969, 125] on icon "Clear Filter" at bounding box center [1418, 126] width 15 height 15
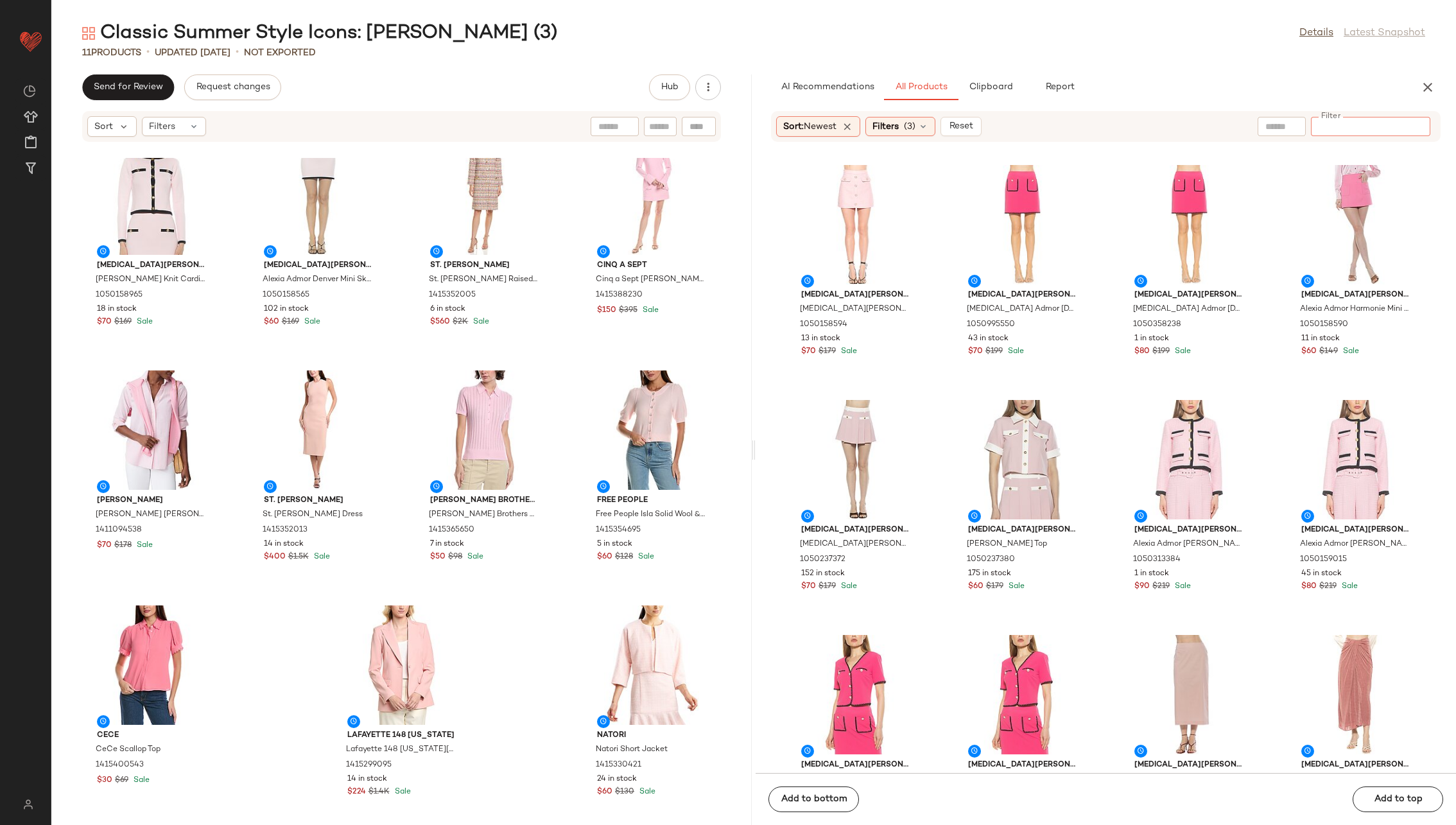
click at [969, 128] on input "text" at bounding box center [1281, 127] width 33 height 14
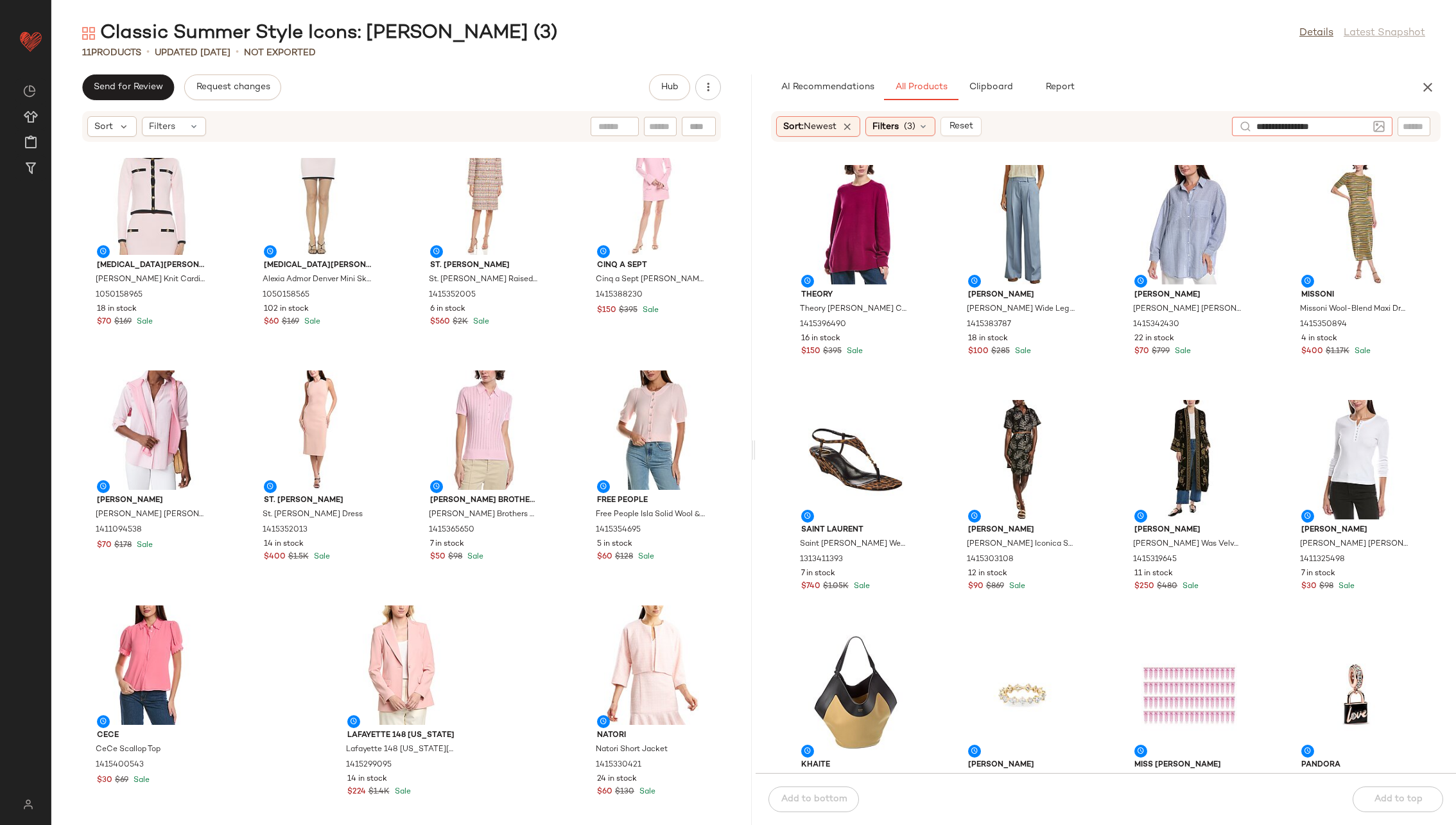
type input "**********"
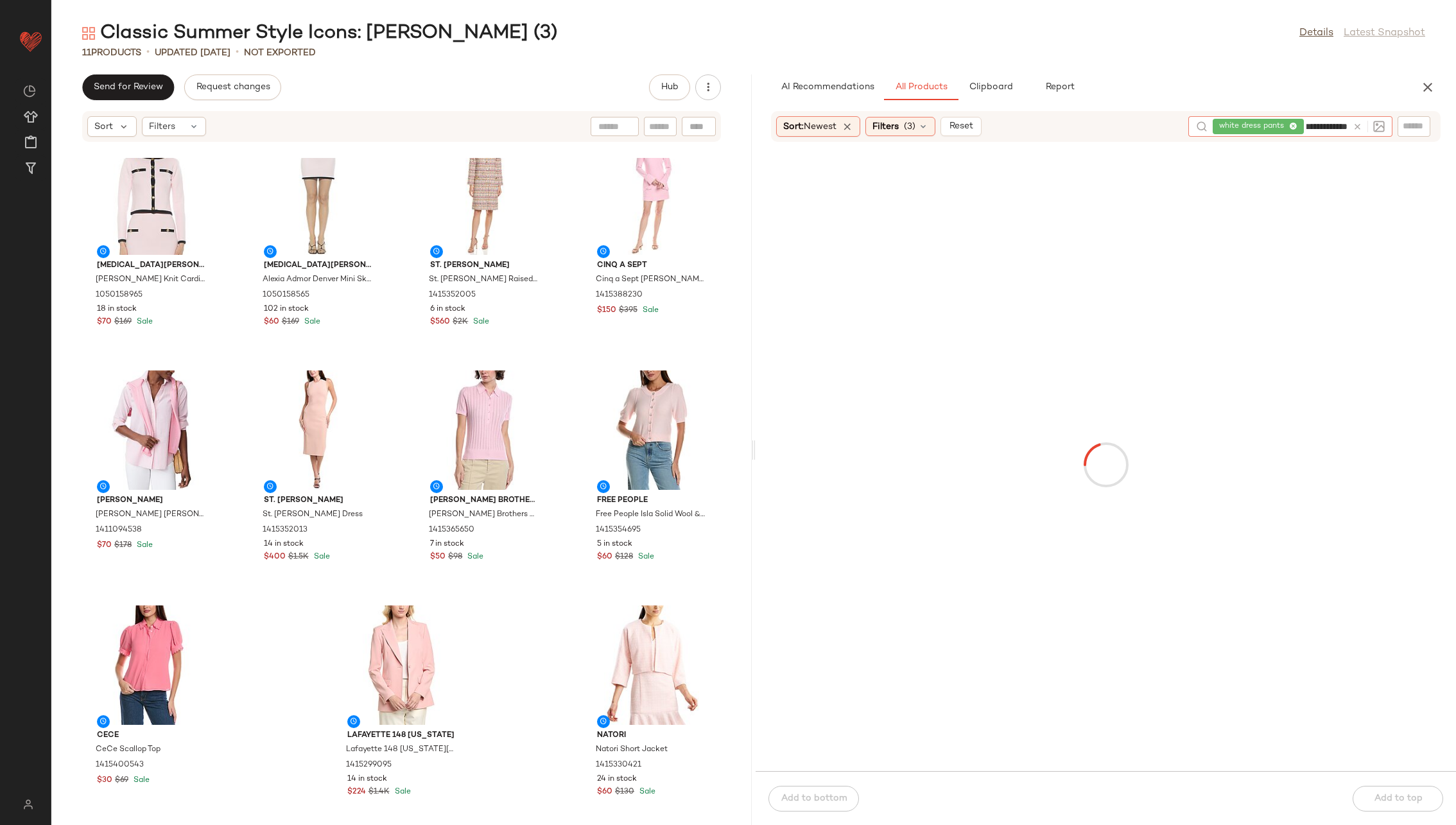
type input "**********"
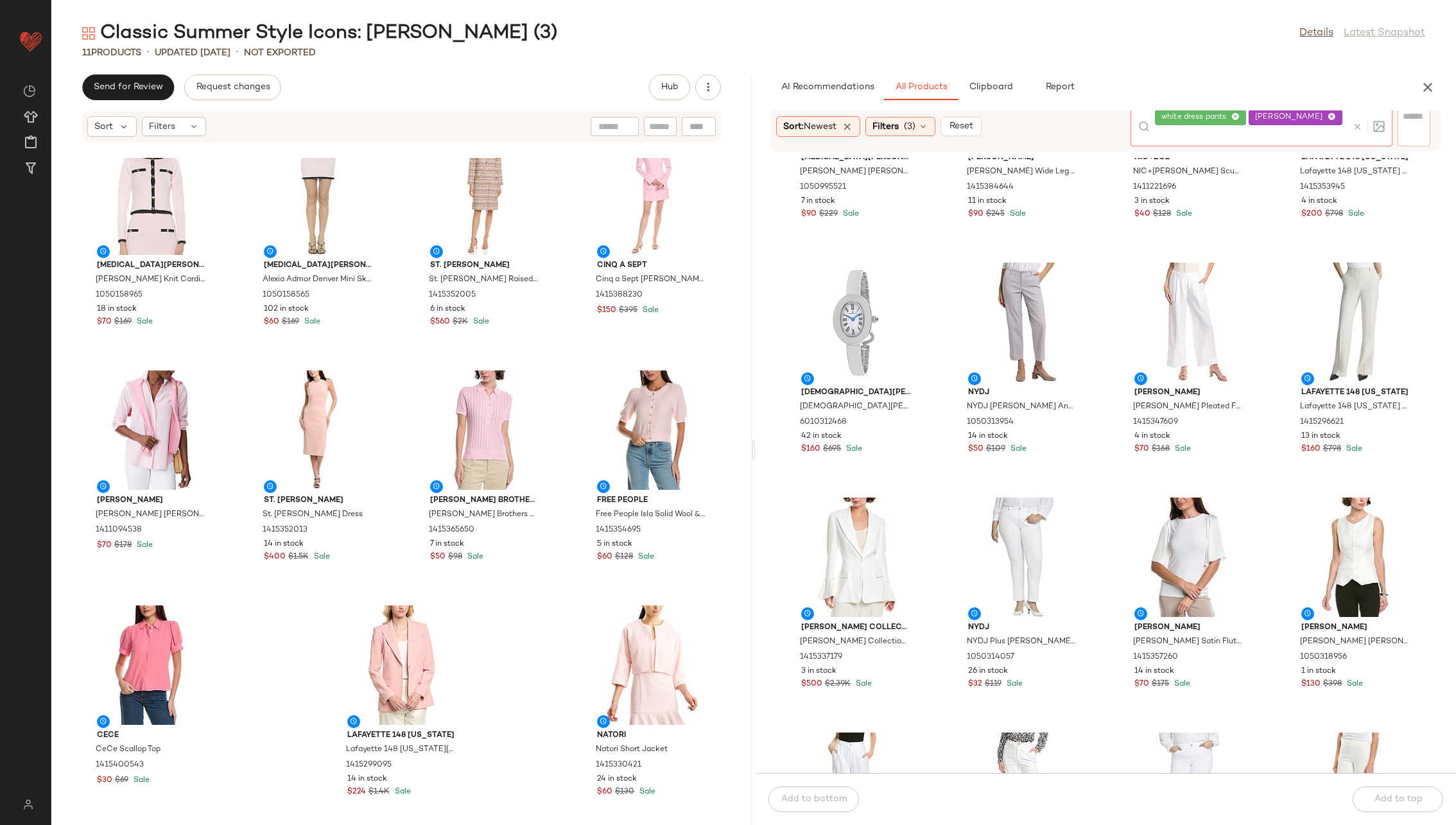
scroll to position [3440, 0]
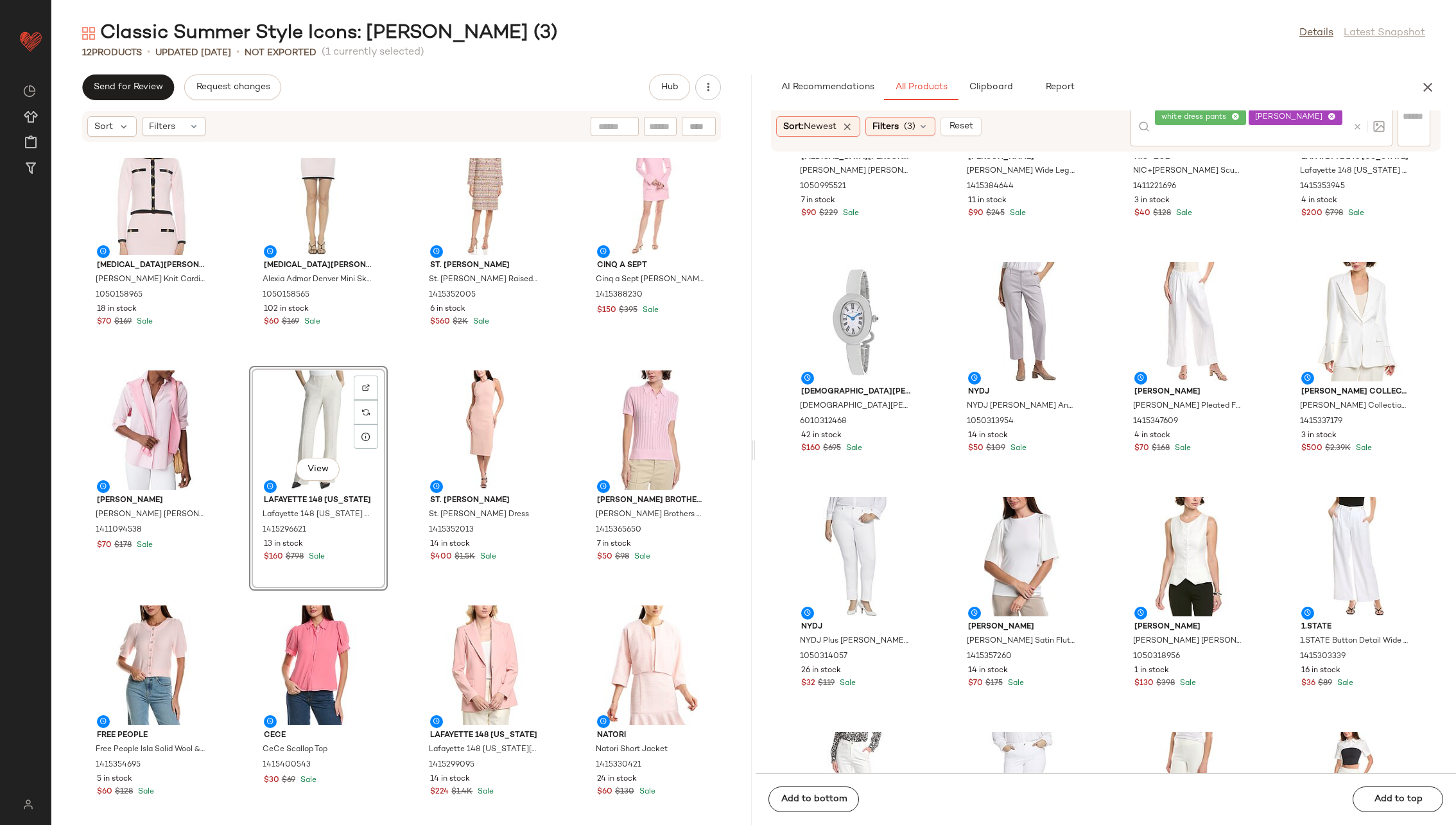
click at [395, 446] on div "[MEDICAL_DATA][PERSON_NAME] [MEDICAL_DATA][PERSON_NAME] Knit Cardigan 105015896…" at bounding box center [402, 491] width 700 height 667
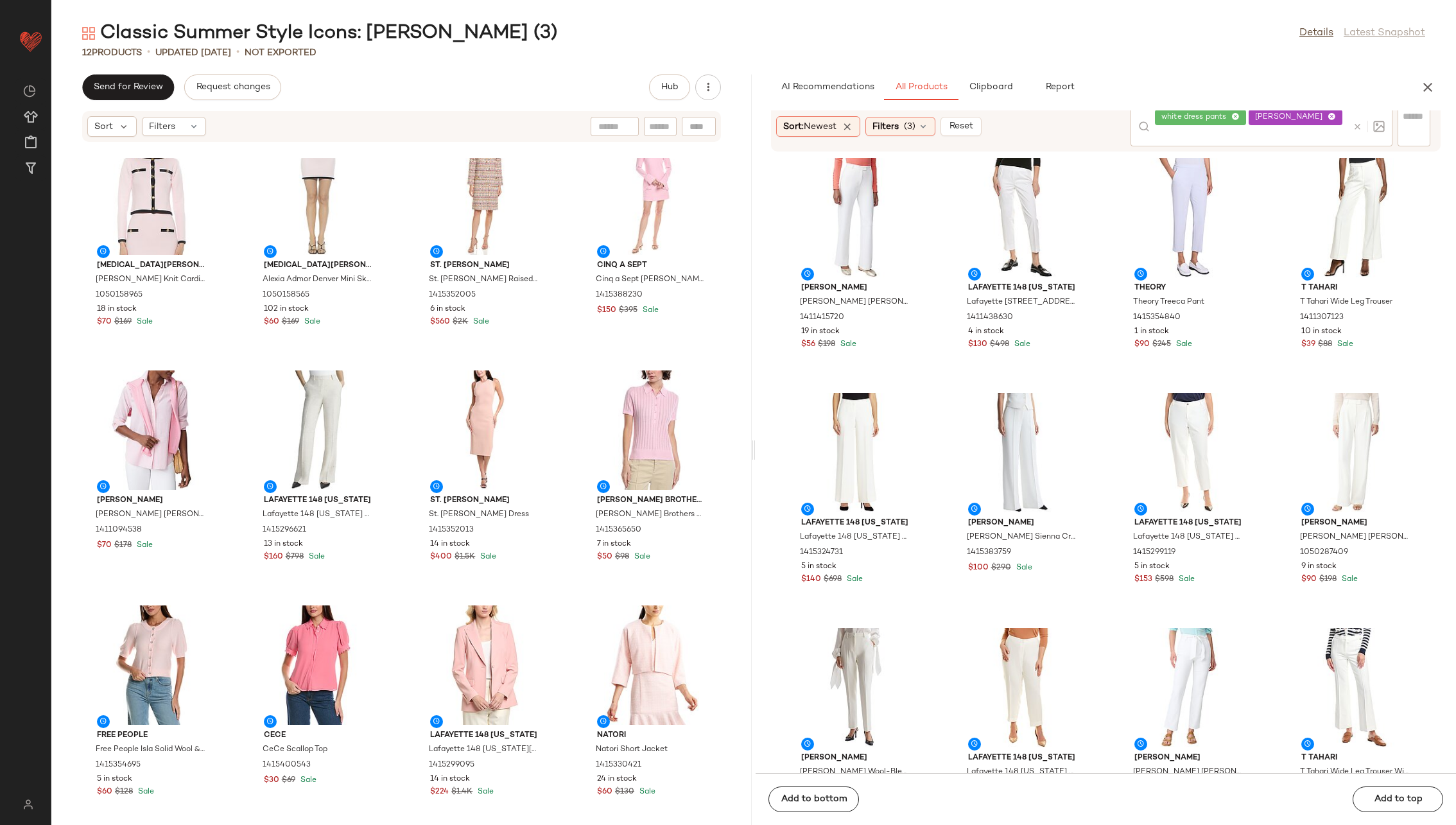
scroll to position [0, 0]
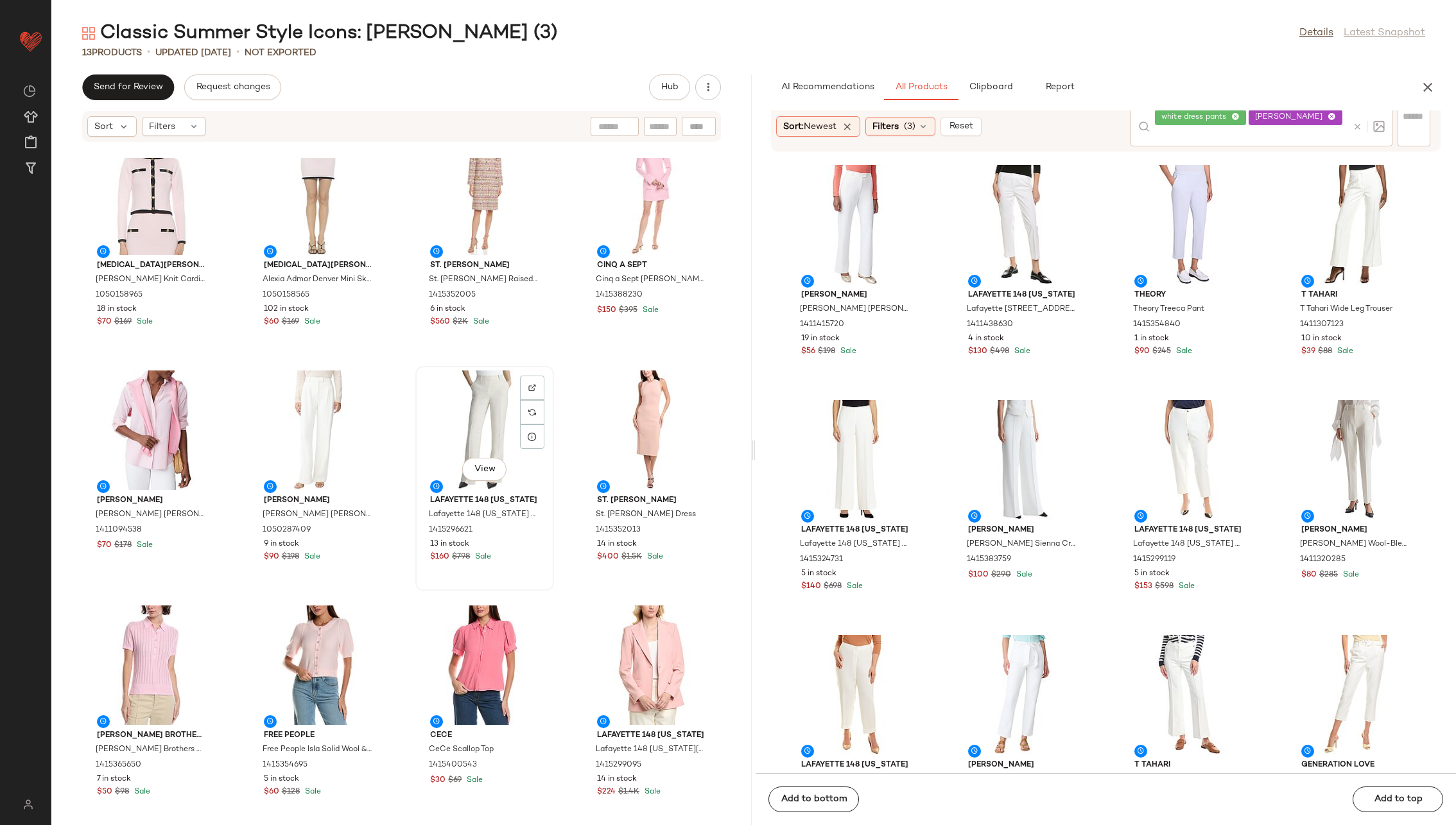
click at [484, 415] on div "View" at bounding box center [484, 430] width 130 height 120
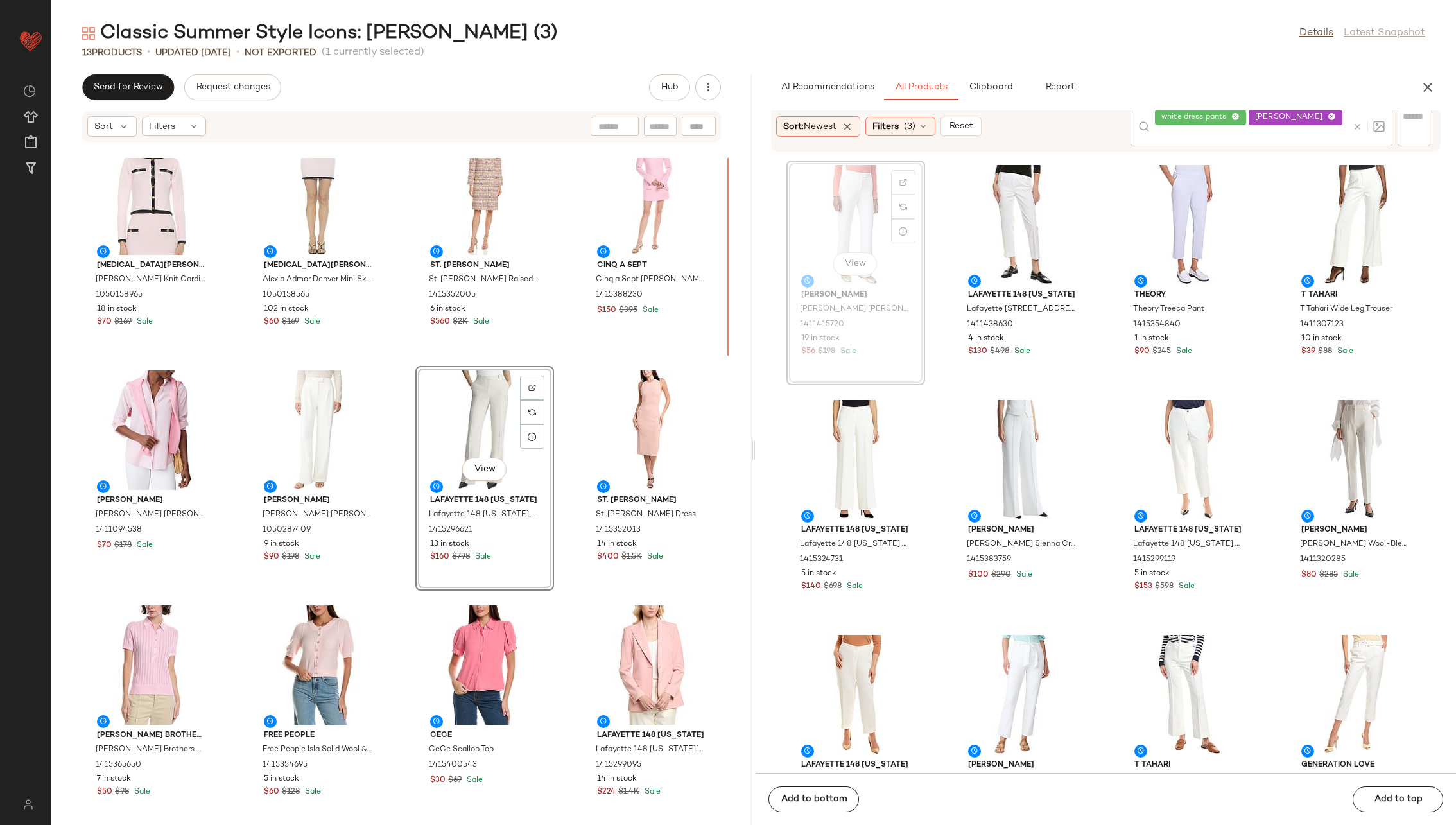
scroll to position [29, 0]
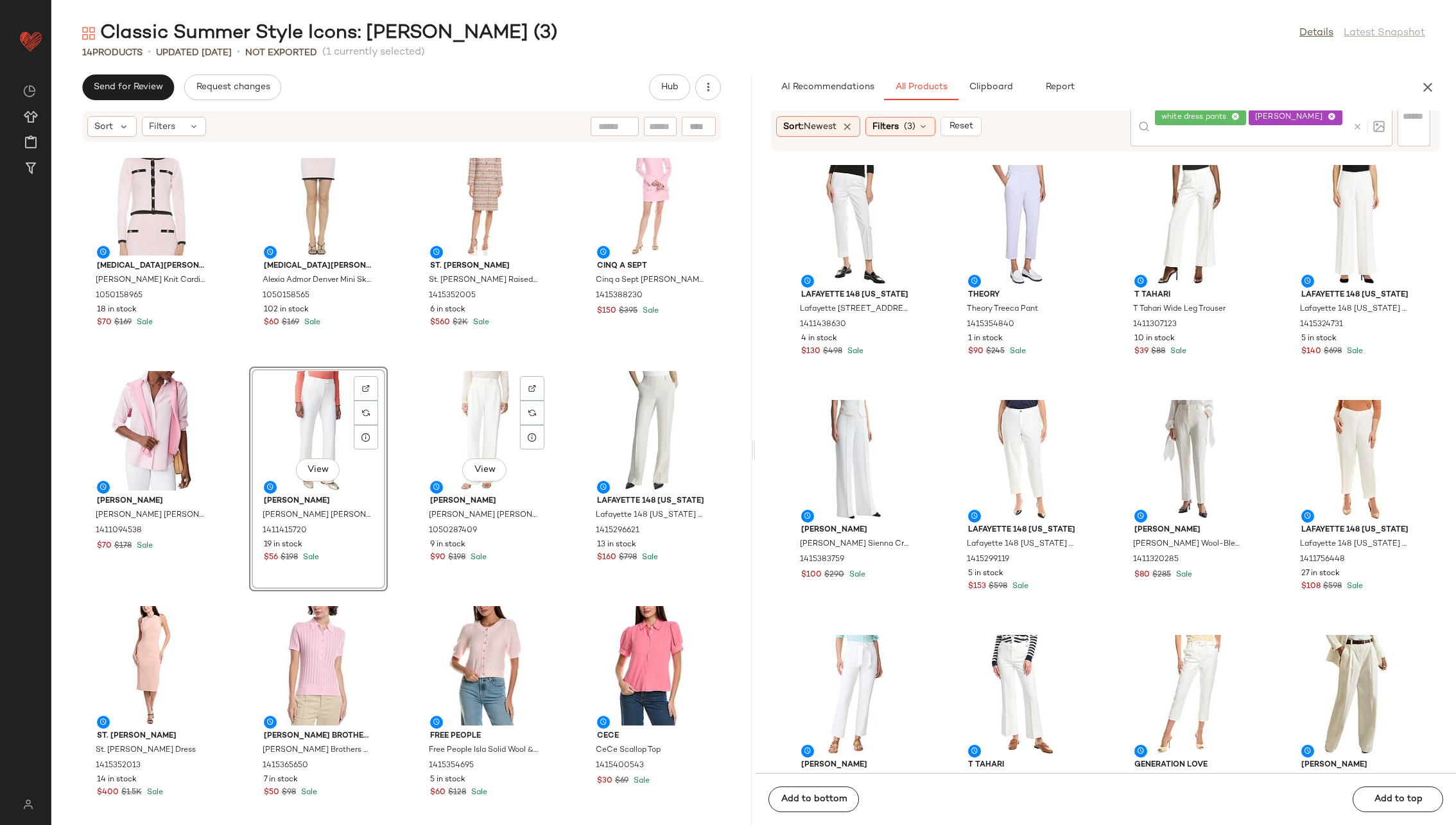
click at [392, 432] on div "[MEDICAL_DATA][PERSON_NAME] [MEDICAL_DATA][PERSON_NAME] Knit Cardigan 105015896…" at bounding box center [402, 491] width 700 height 667
click at [288, 418] on div "View" at bounding box center [318, 431] width 130 height 120
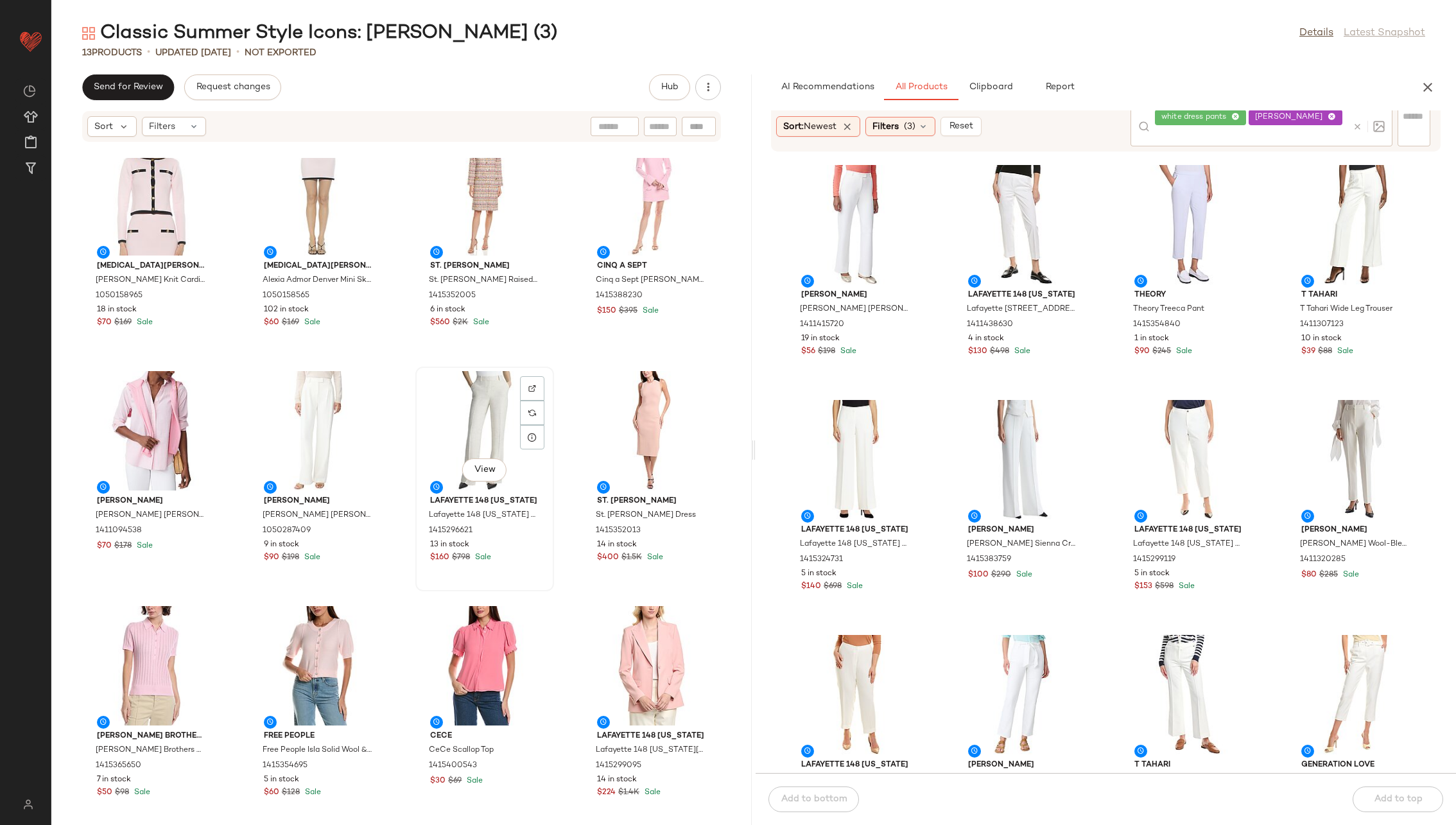
click at [497, 416] on div "View" at bounding box center [484, 431] width 130 height 120
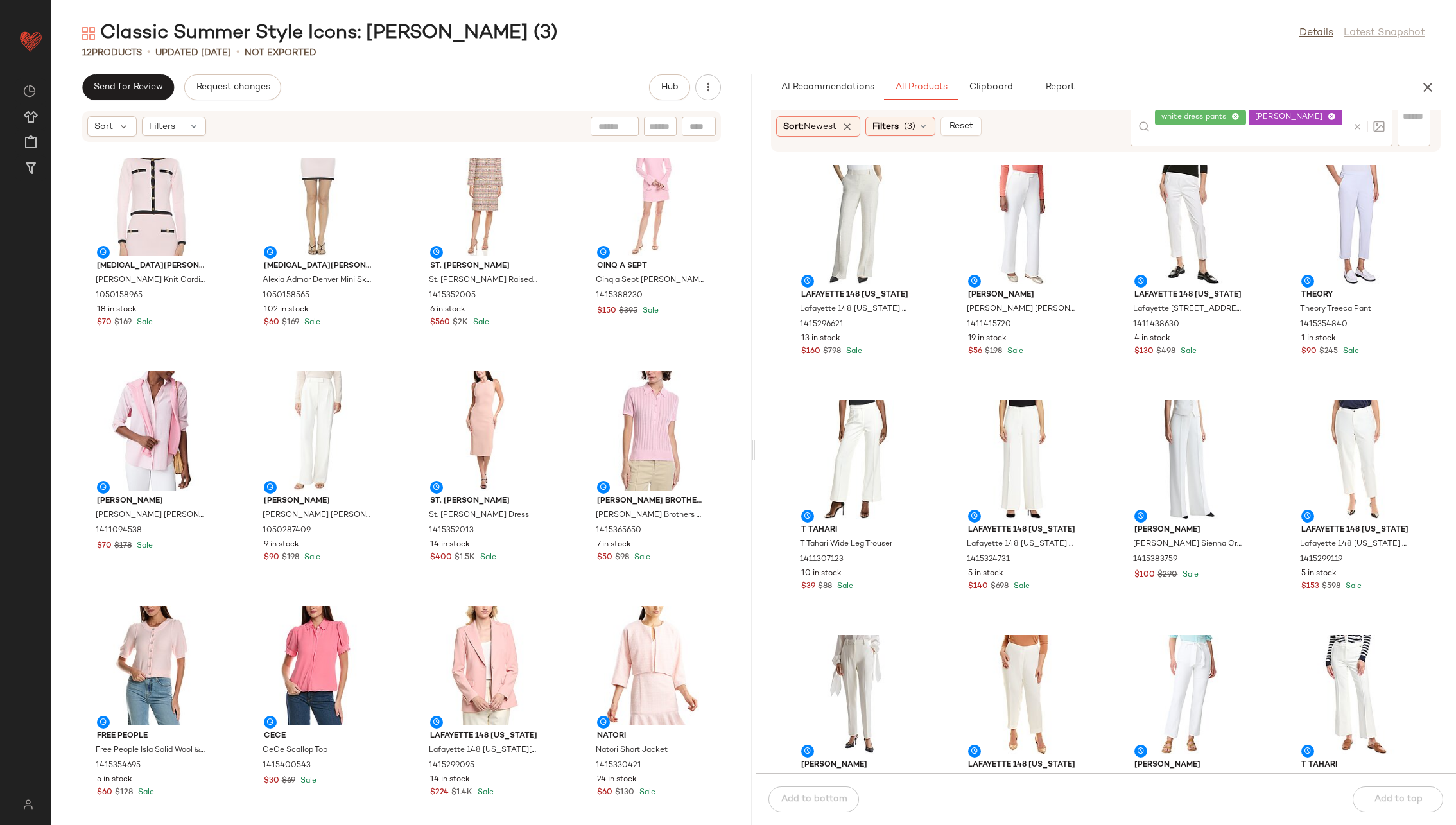
click at [394, 457] on div "[MEDICAL_DATA][PERSON_NAME] [MEDICAL_DATA][PERSON_NAME] Knit Cardigan 105015896…" at bounding box center [402, 491] width 700 height 667
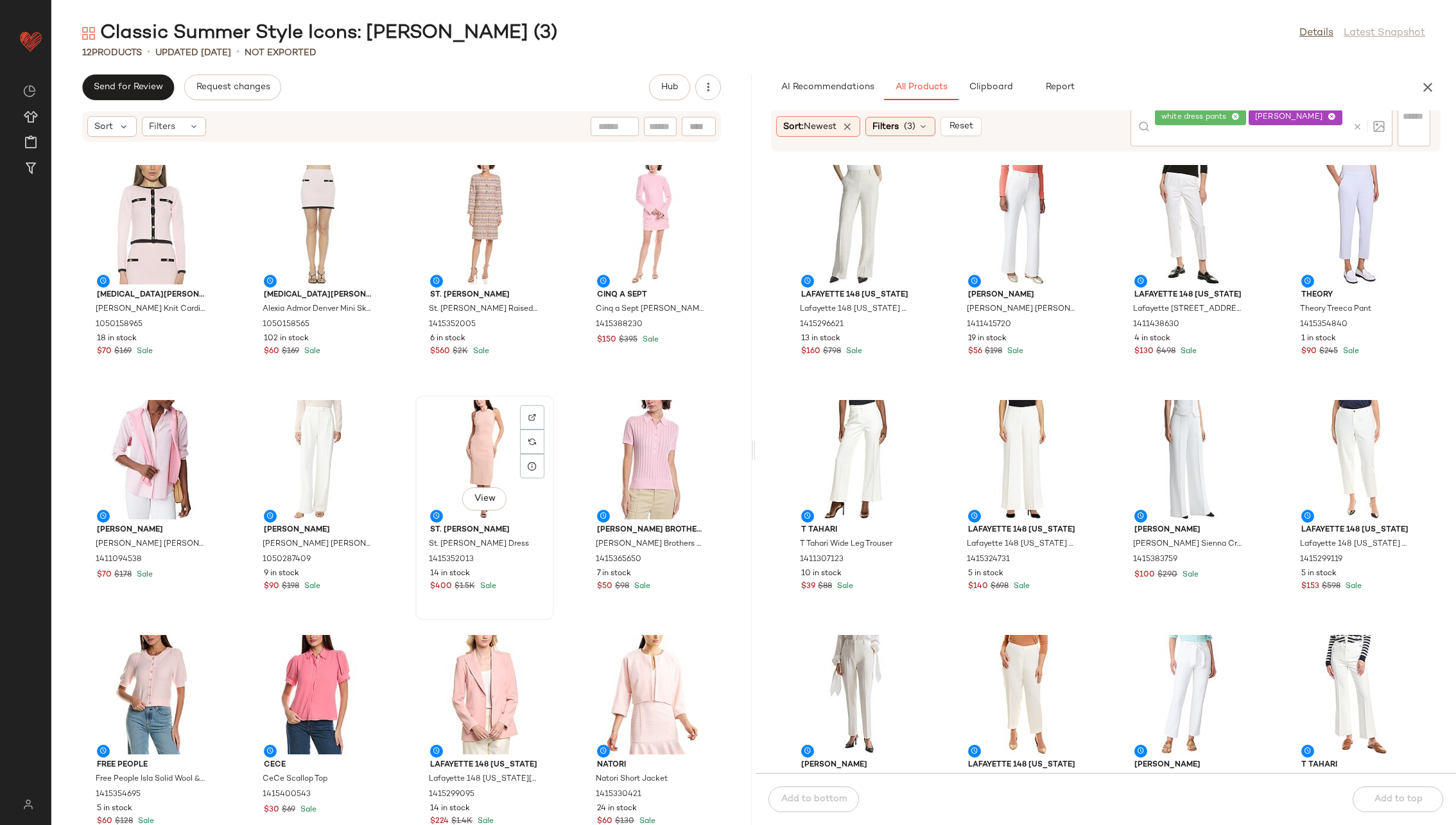
click at [453, 449] on div "View" at bounding box center [484, 460] width 130 height 120
click at [627, 529] on div "View" at bounding box center [651, 695] width 130 height 120
click at [445, 464] on div "View" at bounding box center [484, 460] width 130 height 120
click at [635, 529] on div "View" at bounding box center [651, 695] width 130 height 120
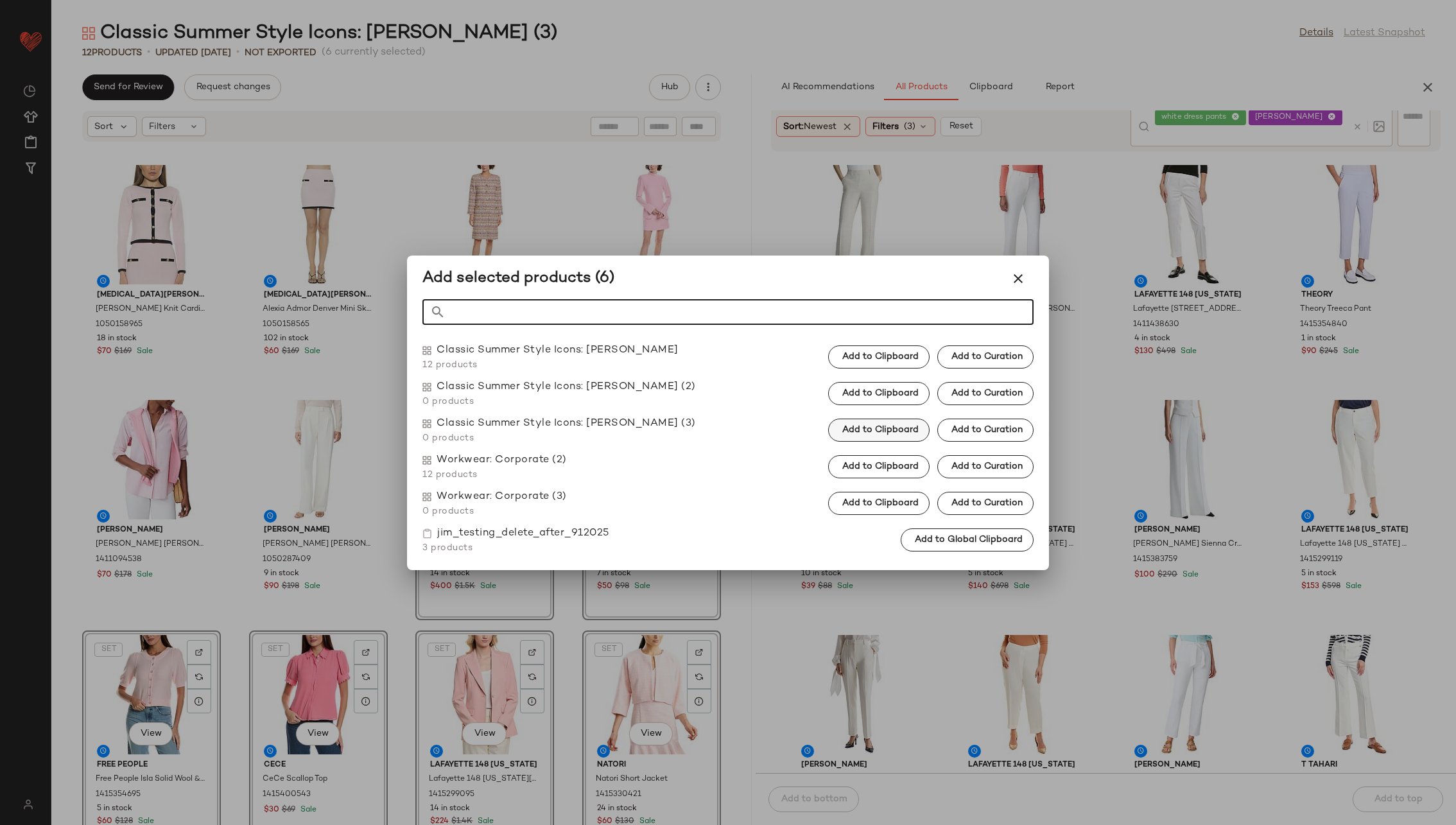
click at [890, 422] on button "Add to Clipboard" at bounding box center [879, 430] width 101 height 23
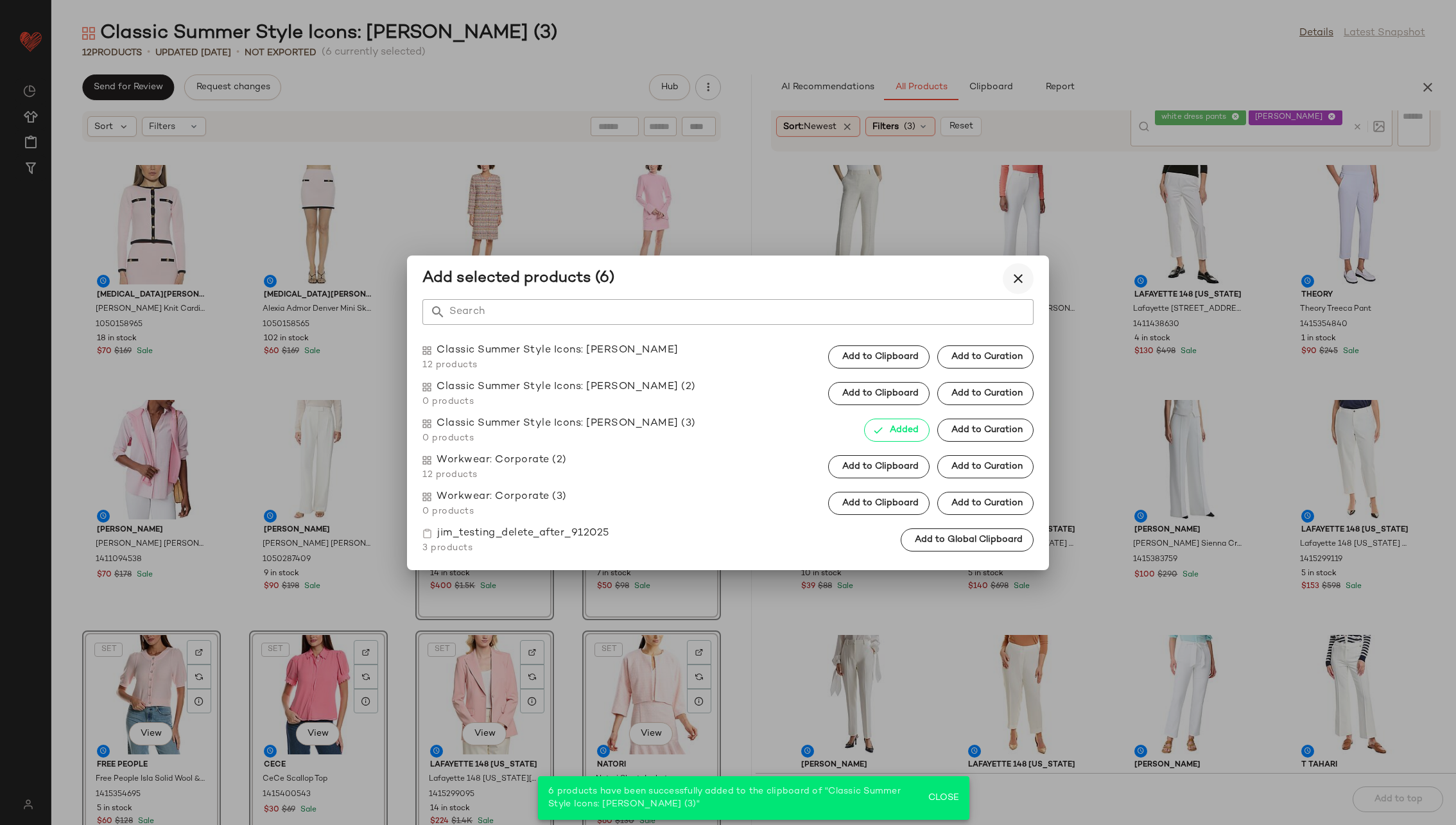
click at [969, 280] on icon "button" at bounding box center [1018, 279] width 15 height 15
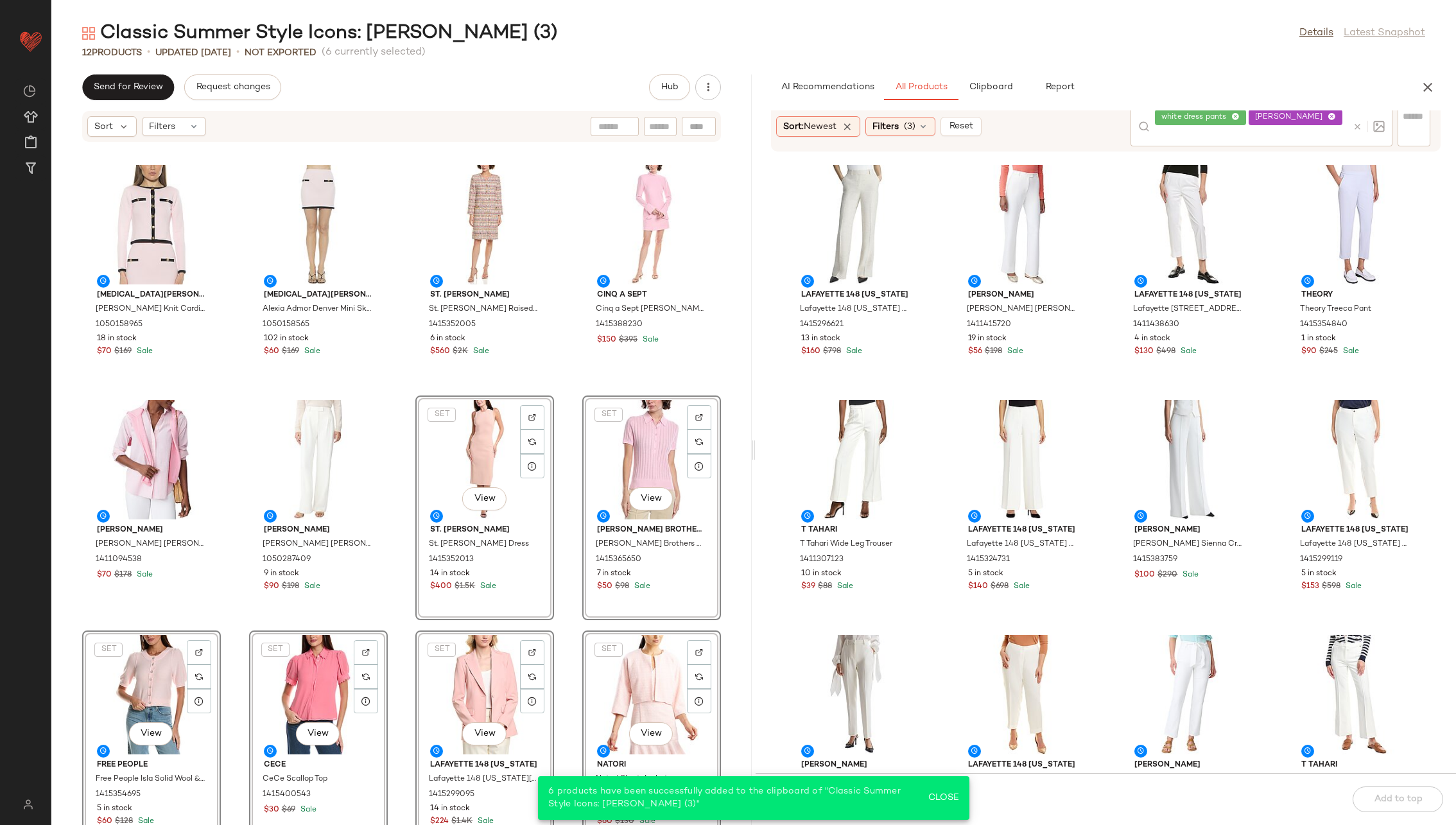
click at [569, 446] on div "[MEDICAL_DATA][PERSON_NAME] [MEDICAL_DATA][PERSON_NAME] Knit Cardigan 105015896…" at bounding box center [402, 491] width 700 height 667
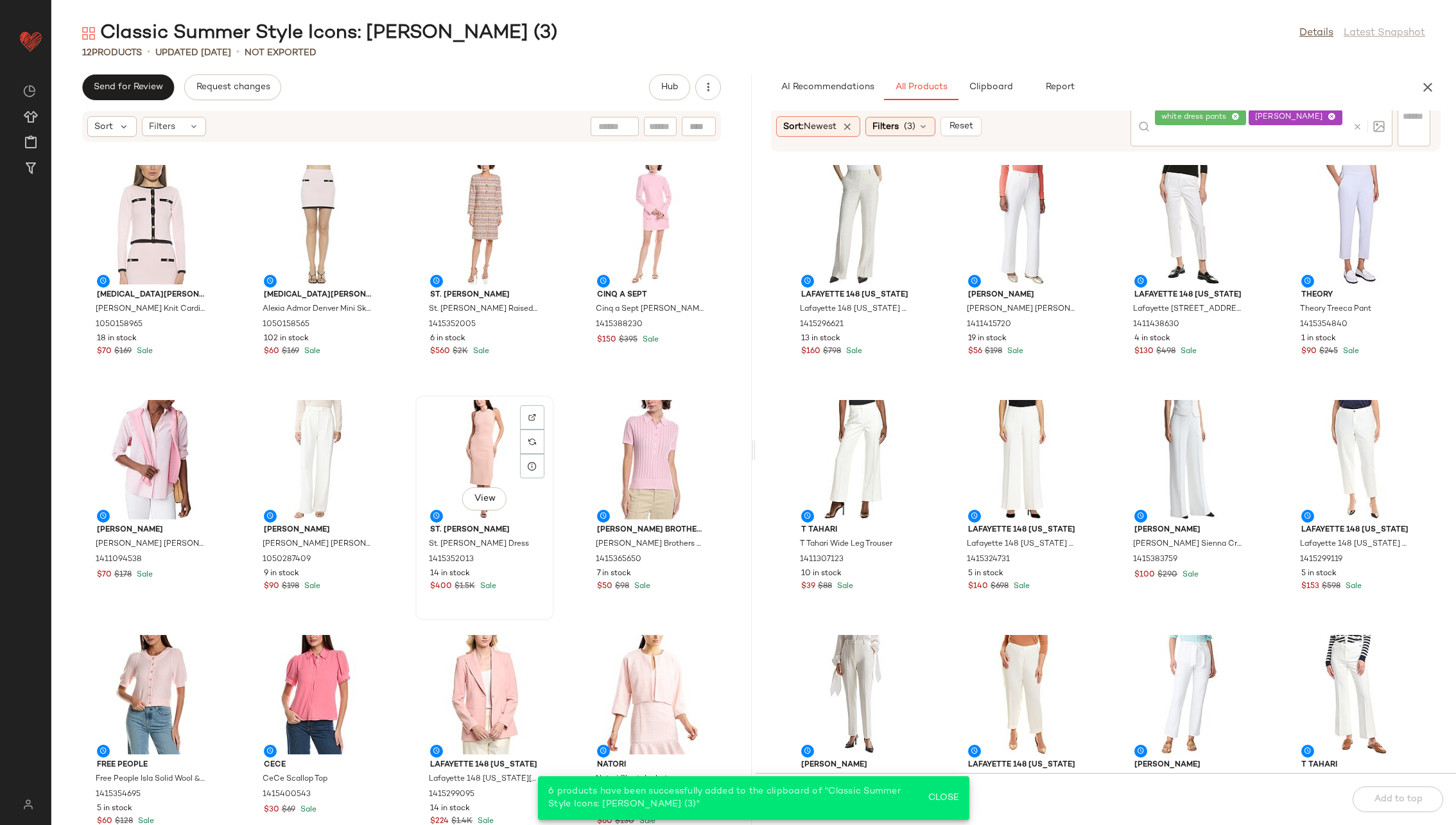
click at [476, 464] on div "View" at bounding box center [484, 460] width 130 height 120
click at [638, 529] on div "View" at bounding box center [651, 695] width 130 height 120
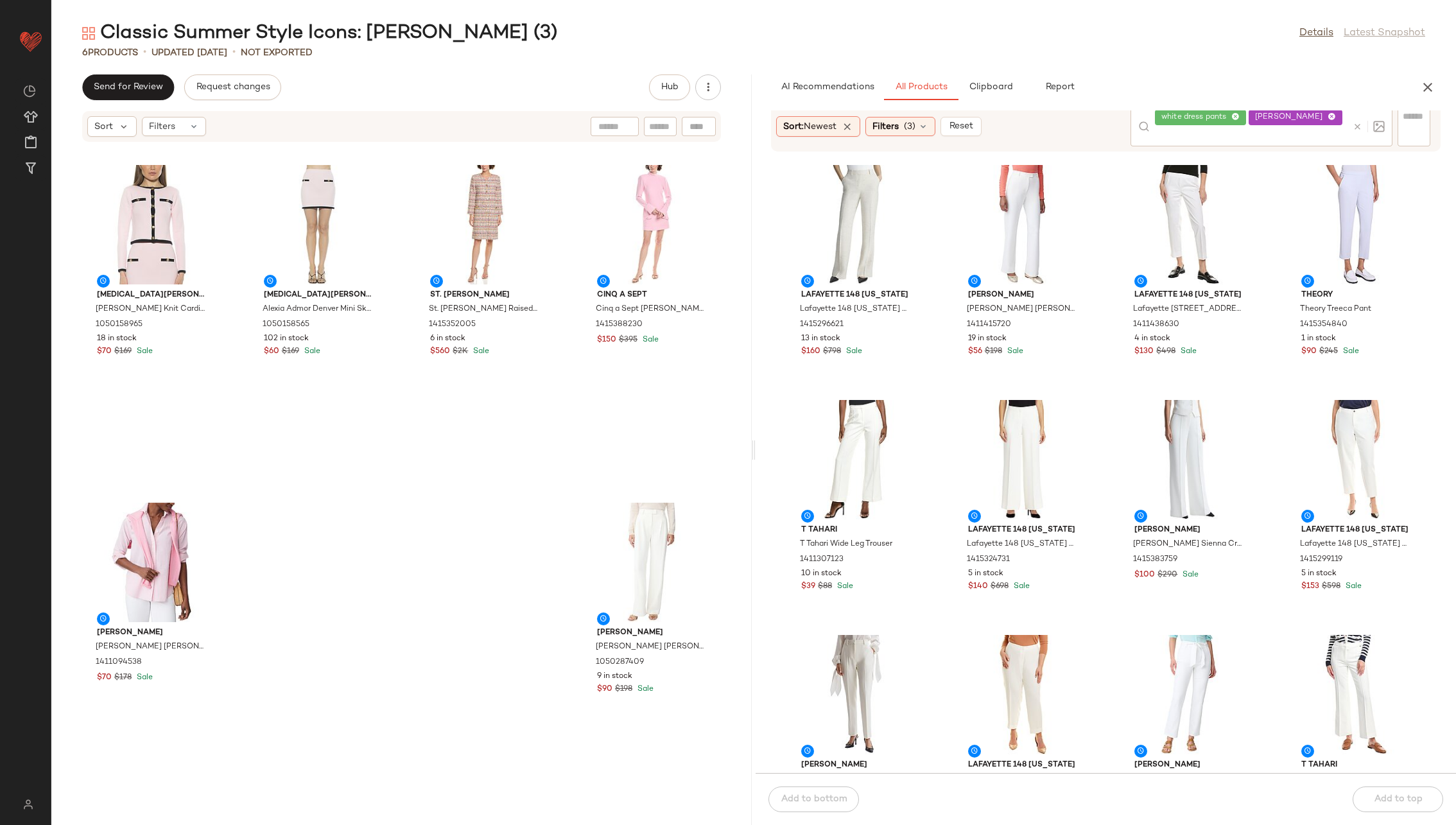
click at [969, 126] on icon at bounding box center [1357, 127] width 10 height 10
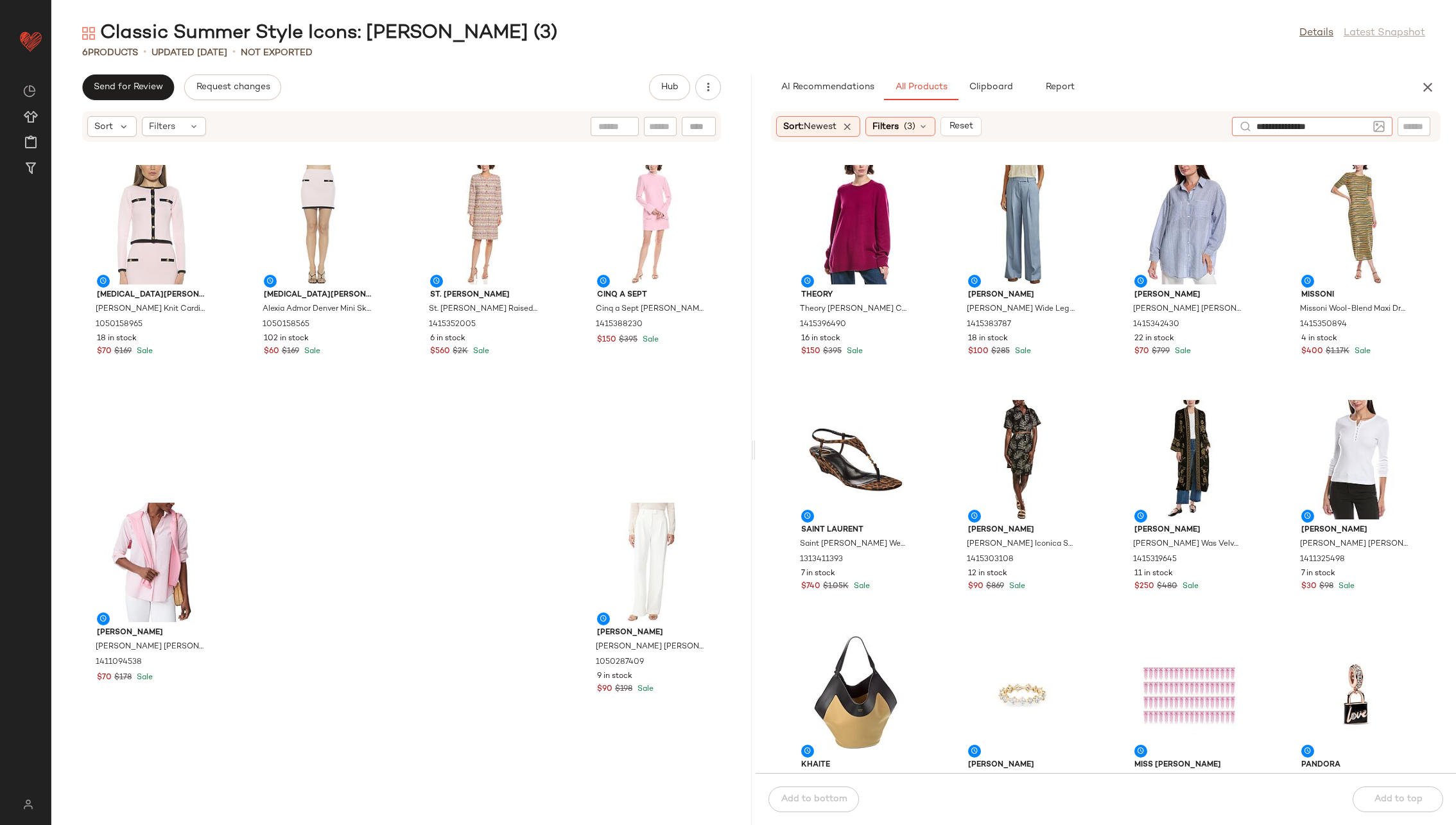
type input "**********"
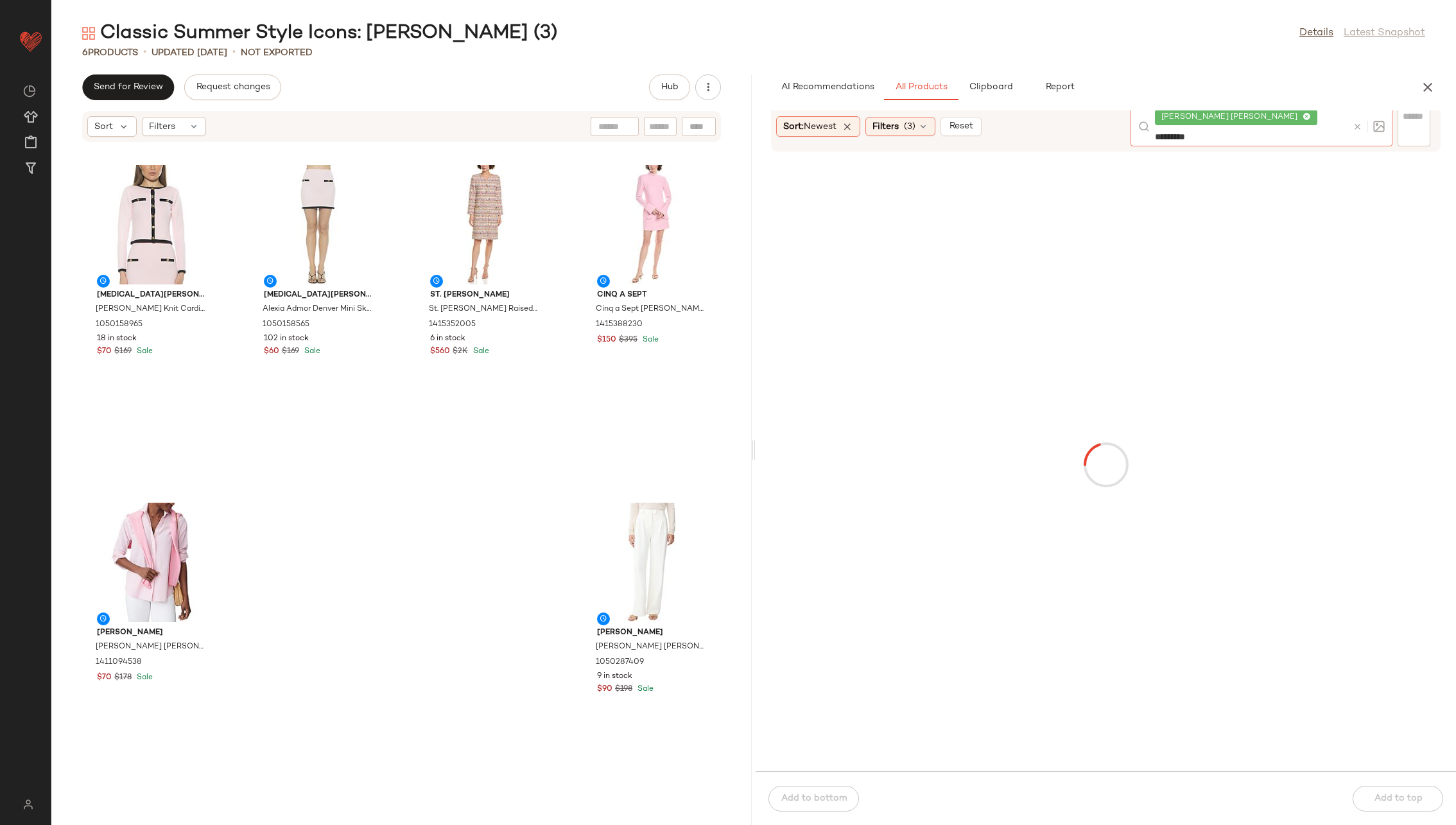
type input "**********"
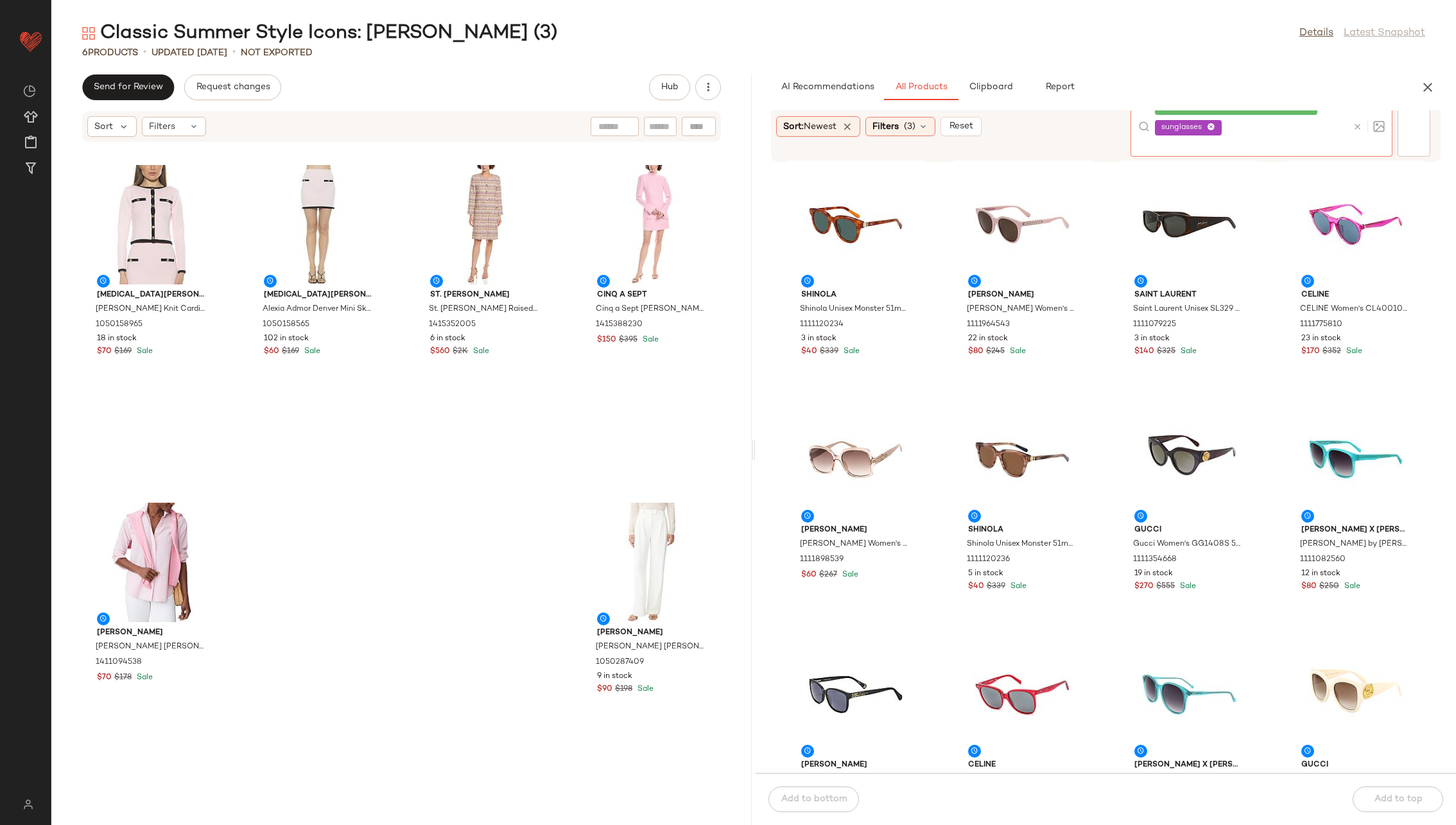
click at [969, 111] on icon at bounding box center [1307, 107] width 8 height 8
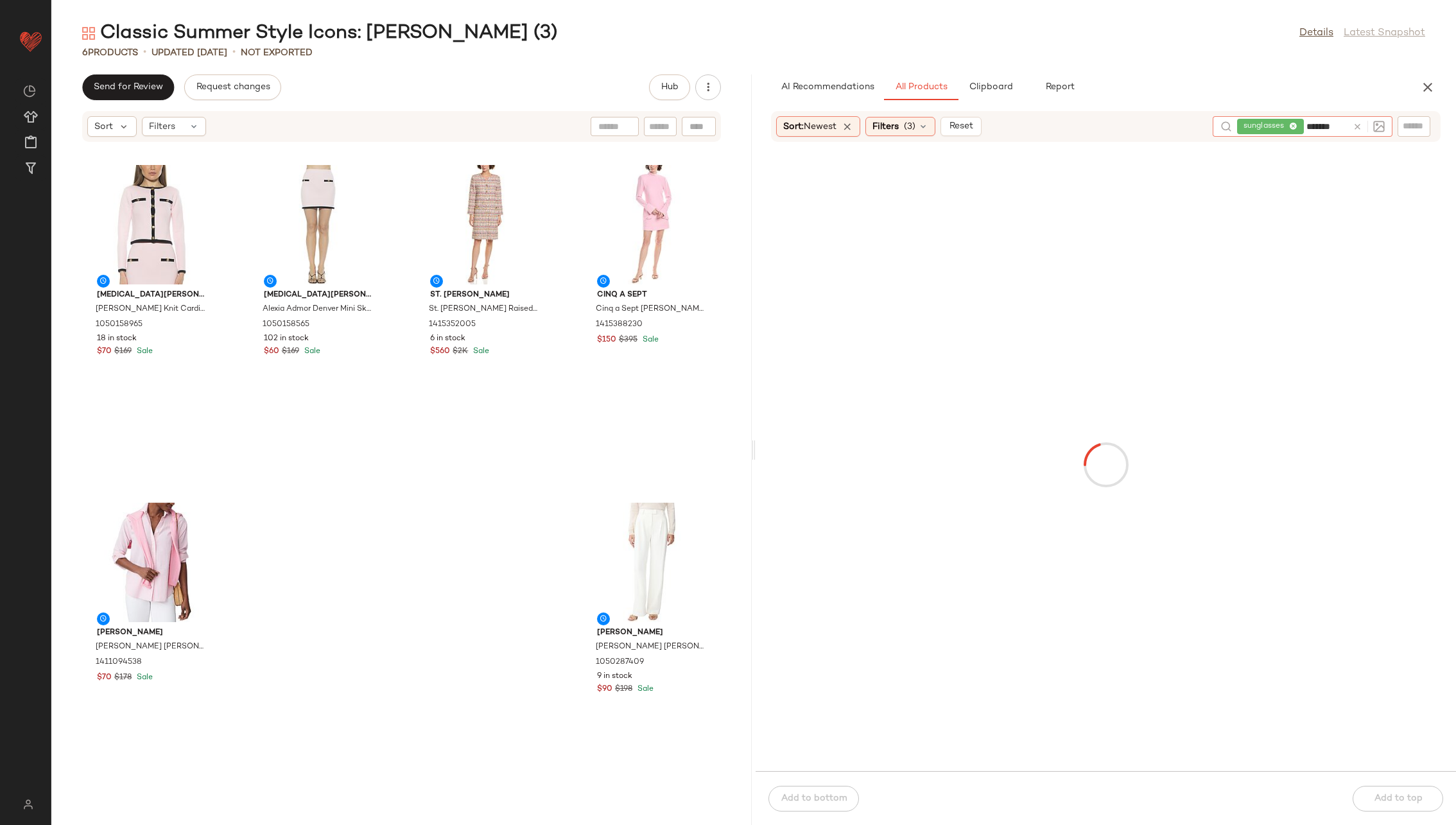
type input "********"
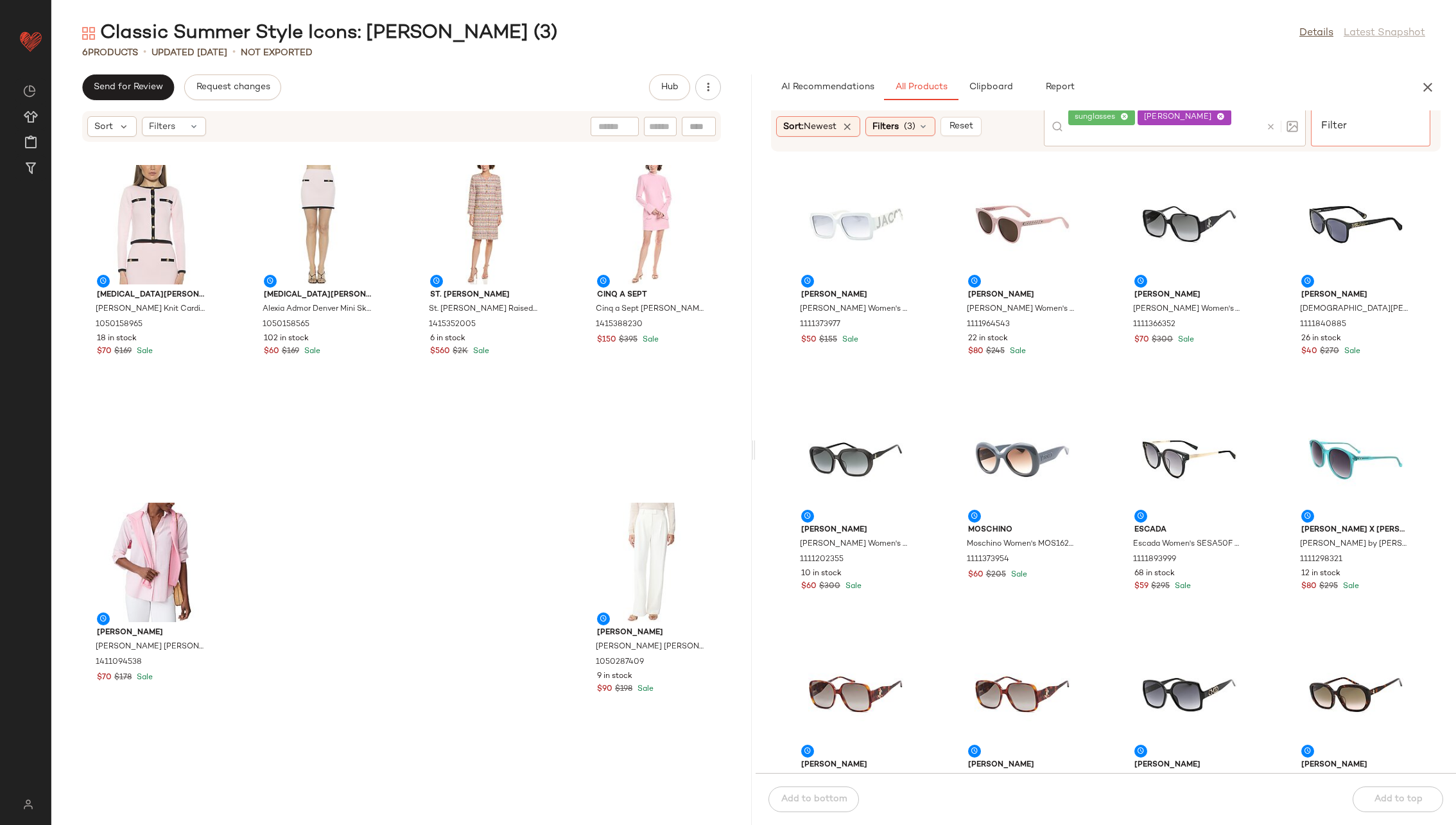
click at [969, 123] on input "Filter" at bounding box center [1370, 117] width 109 height 14
type input "**********"
click at [969, 122] on icon "Clear Filter" at bounding box center [1418, 116] width 15 height 15
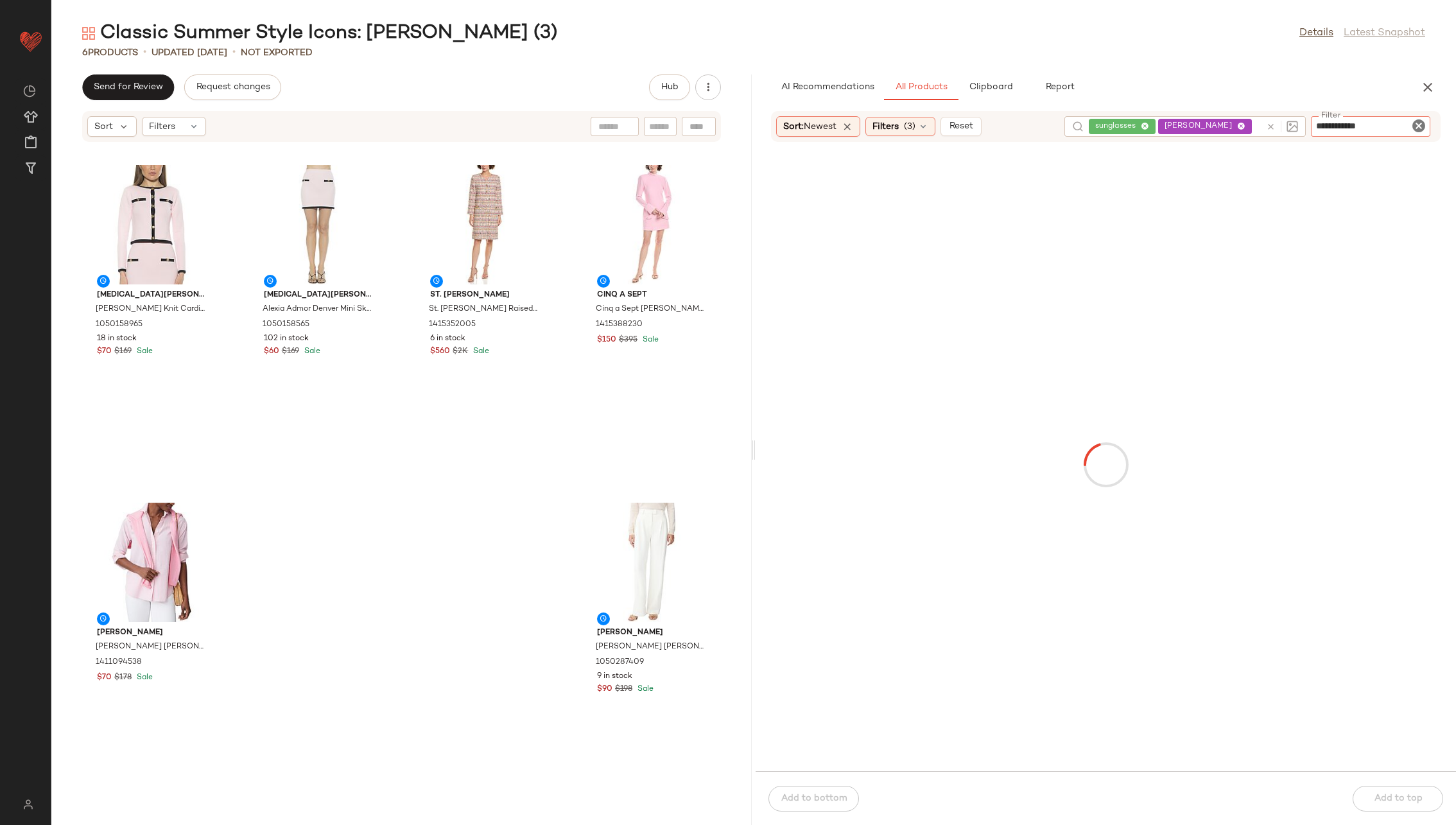
type input "**********"
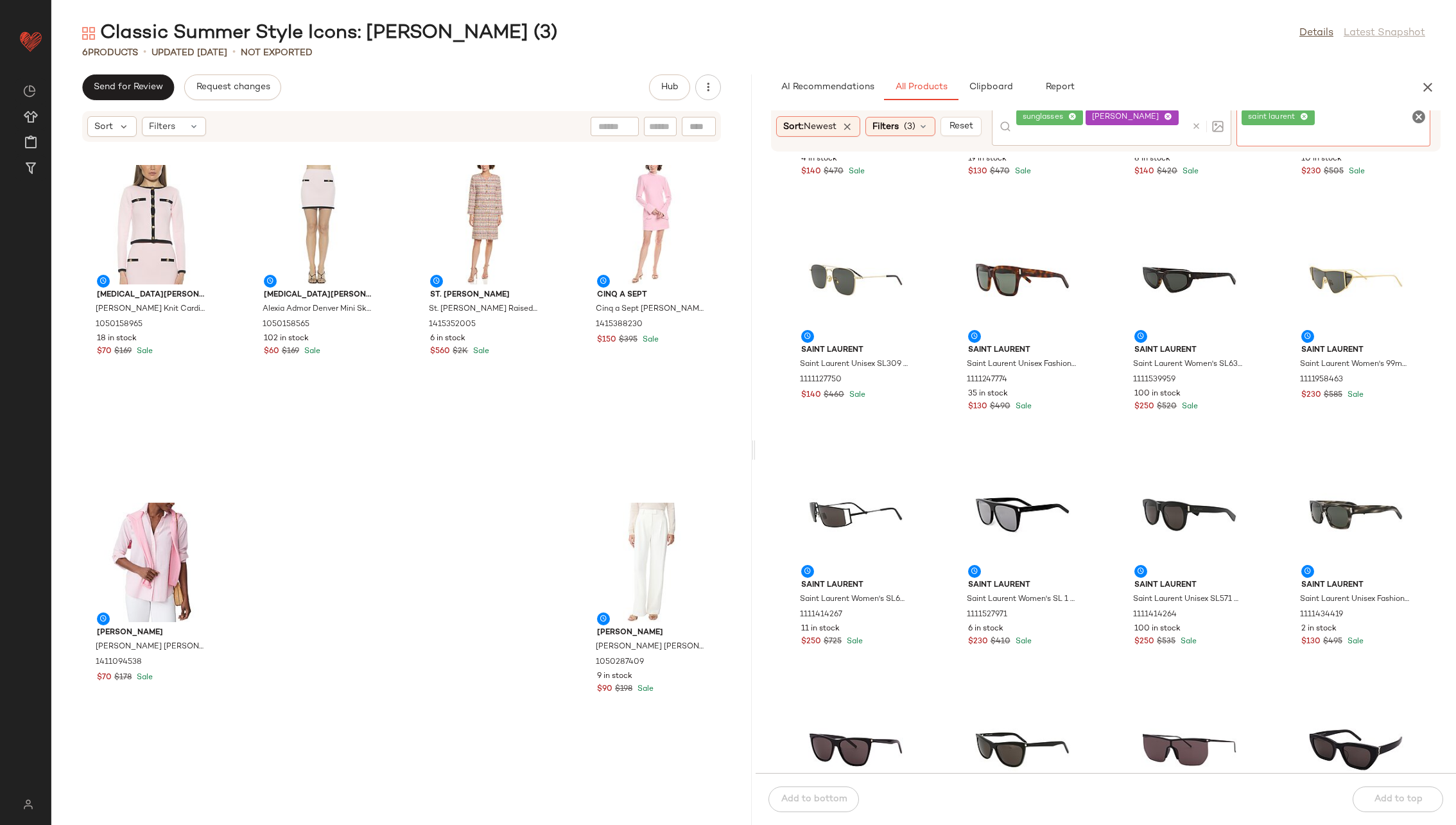
scroll to position [3019, 0]
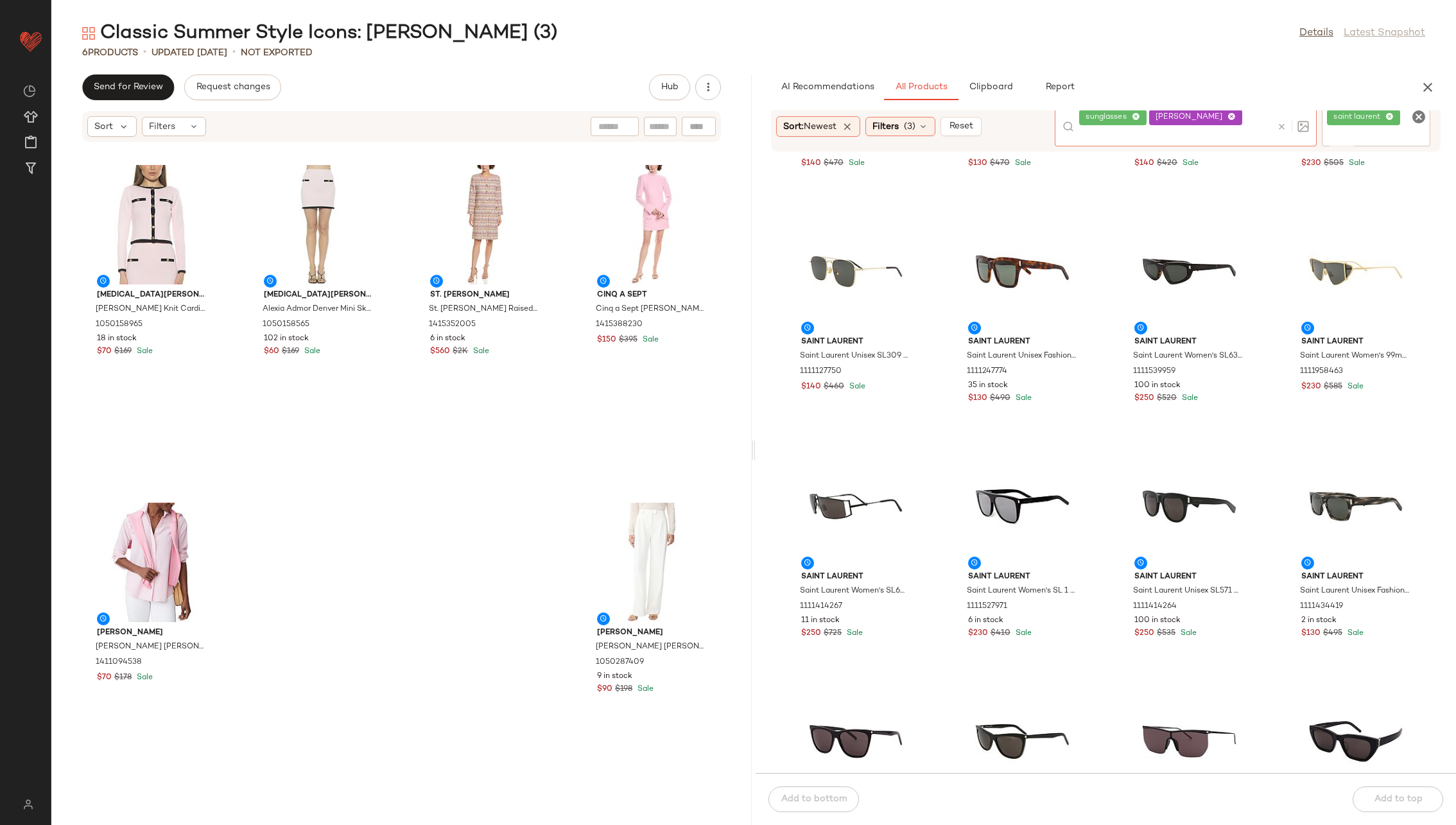
click at [969, 121] on div "sunglasses [PERSON_NAME]" at bounding box center [1185, 127] width 262 height 39
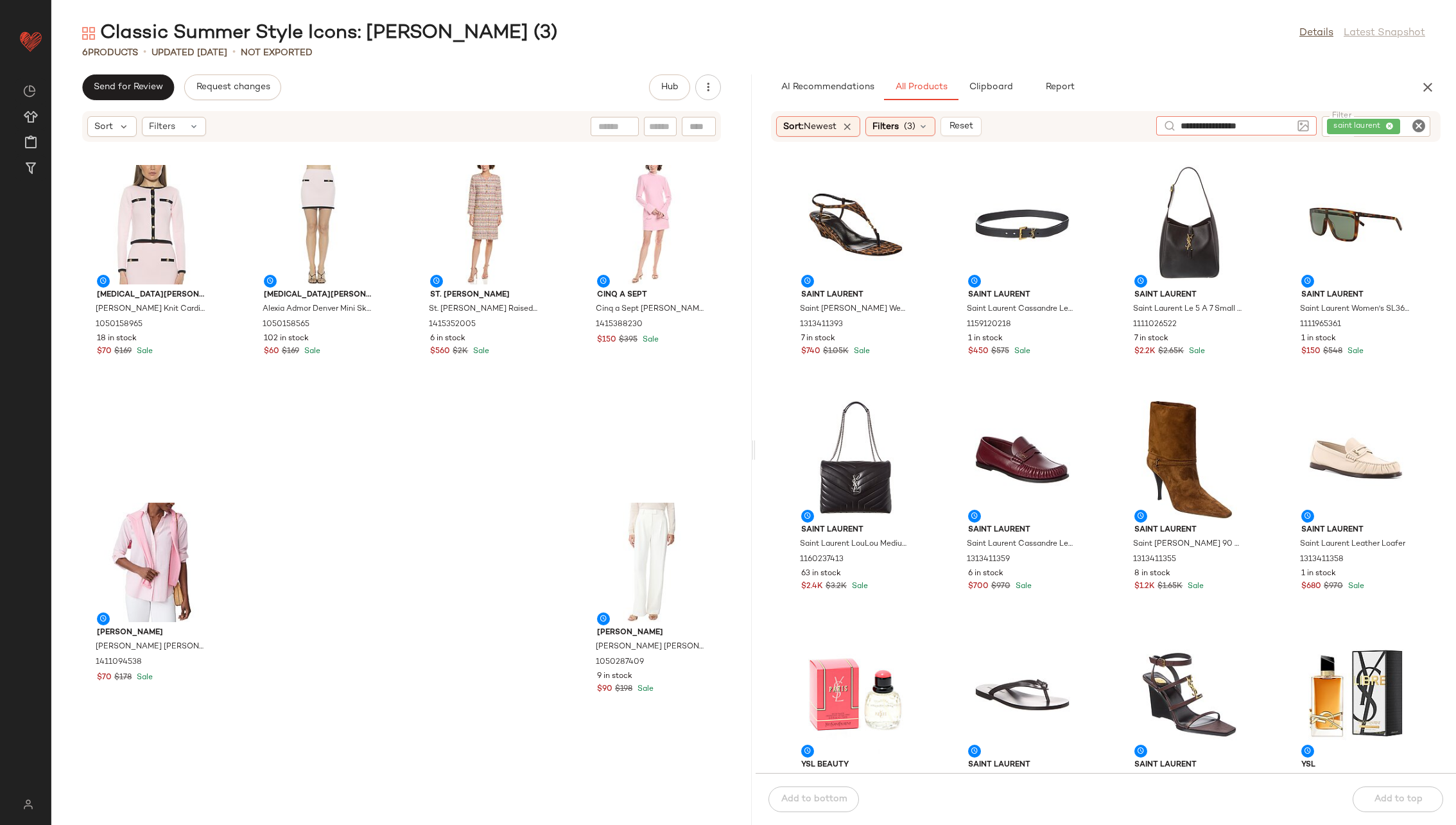
type input "**********"
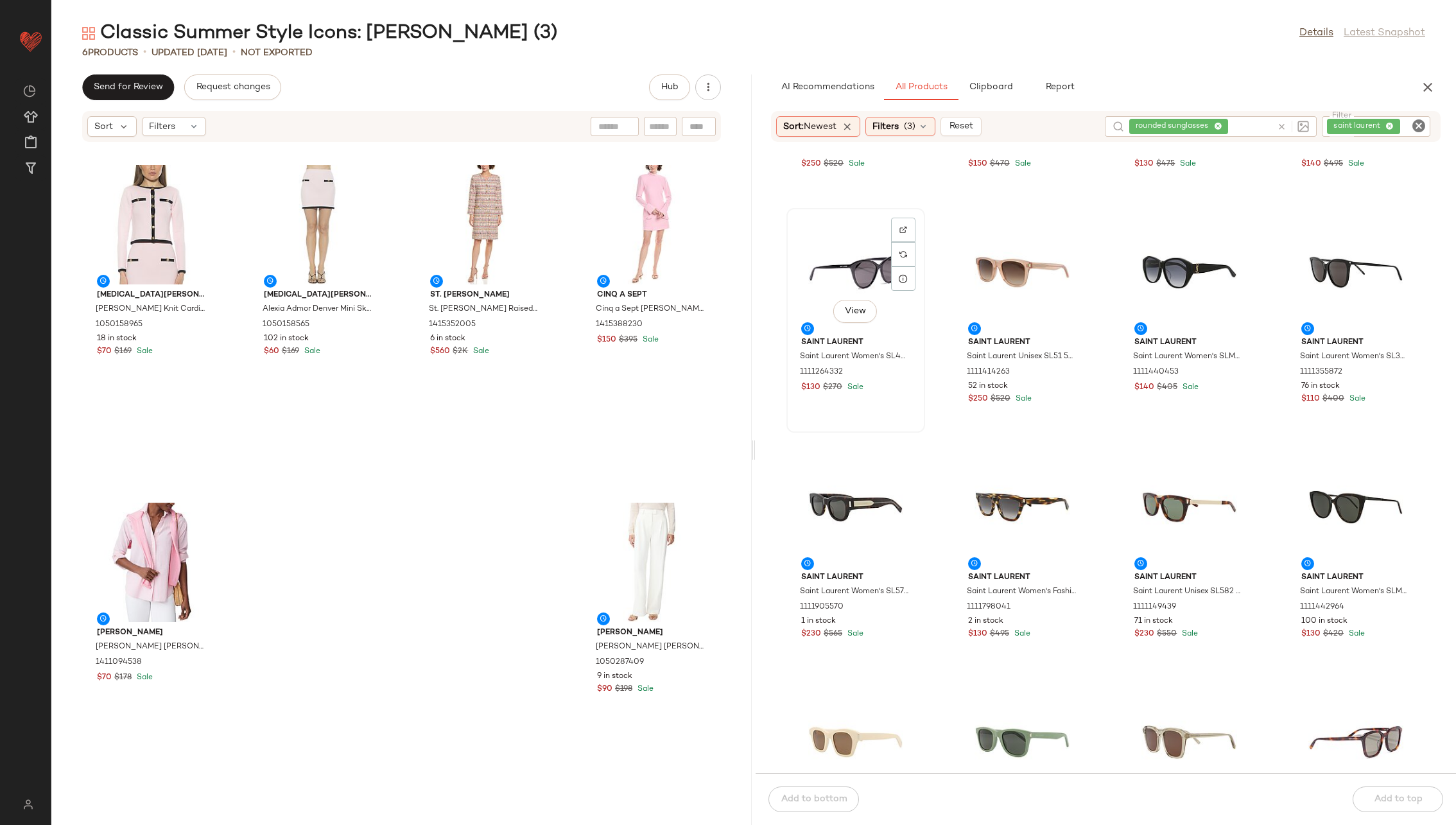
scroll to position [900, 0]
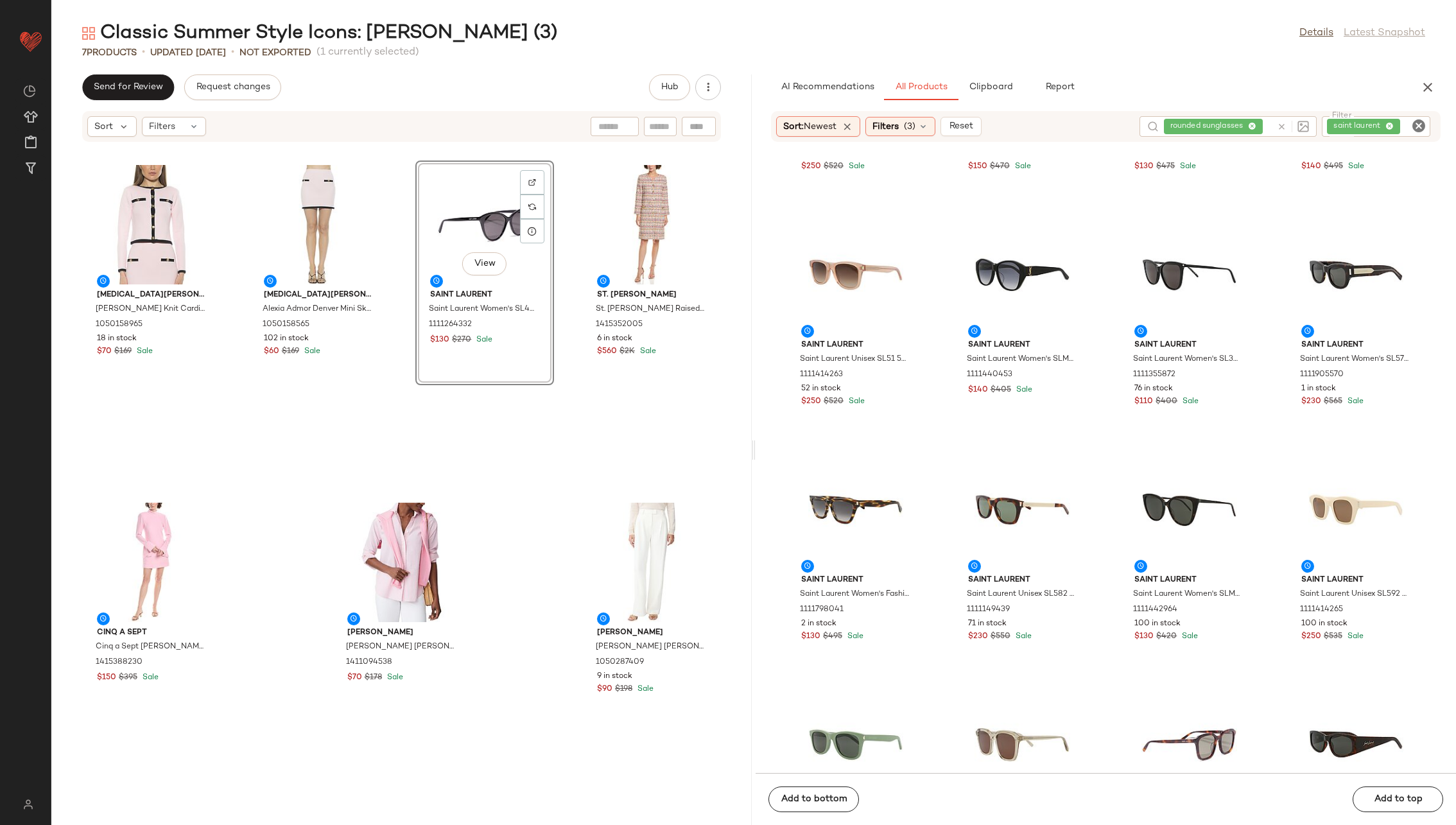
click at [561, 298] on div "[MEDICAL_DATA][PERSON_NAME] [MEDICAL_DATA][PERSON_NAME] Knit Cardigan 105015896…" at bounding box center [402, 491] width 700 height 667
click at [969, 124] on icon at bounding box center [1281, 127] width 10 height 10
click at [969, 125] on icon "Clear Filter" at bounding box center [1418, 126] width 15 height 15
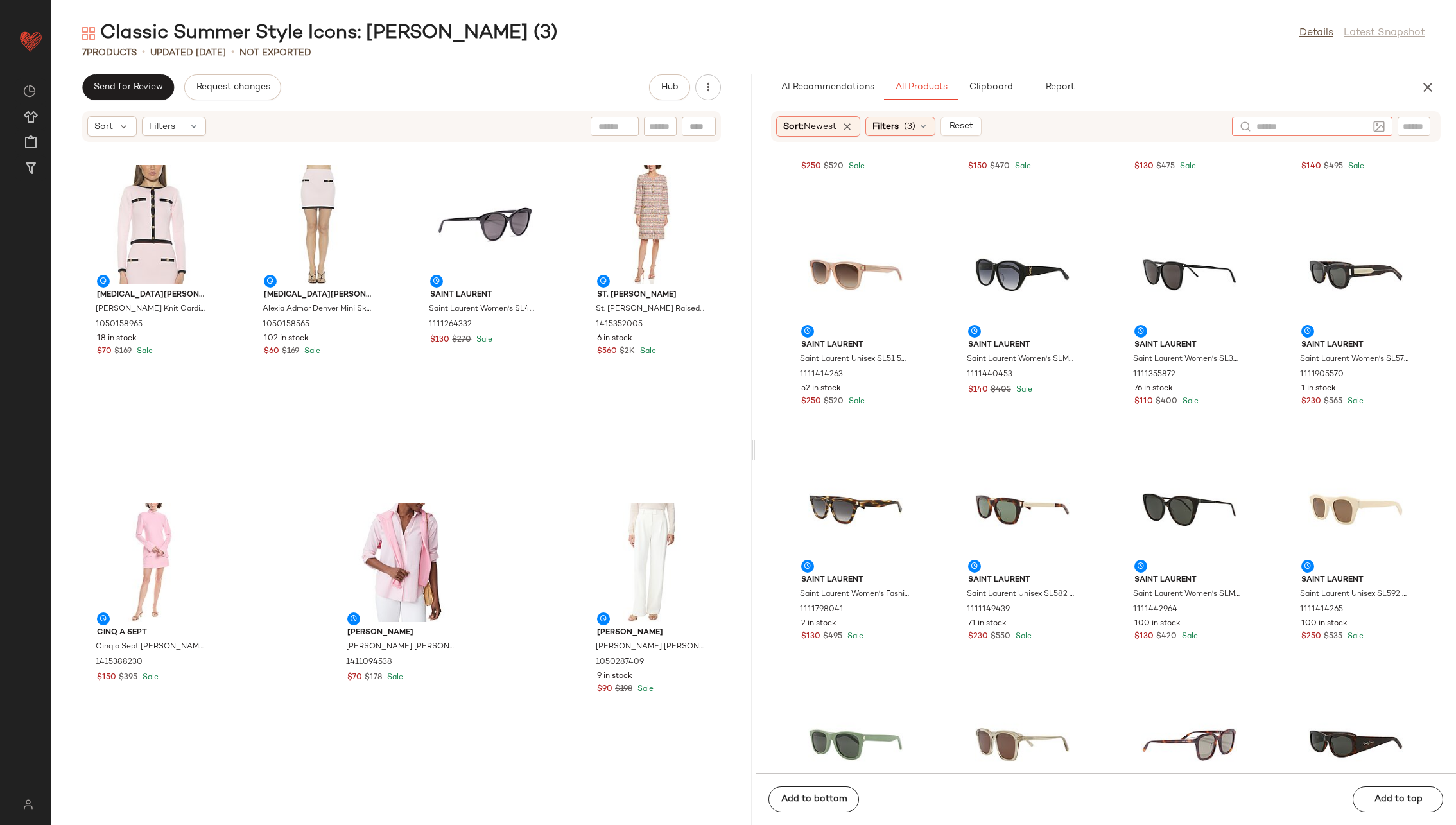
click at [969, 125] on input "text" at bounding box center [1312, 127] width 112 height 14
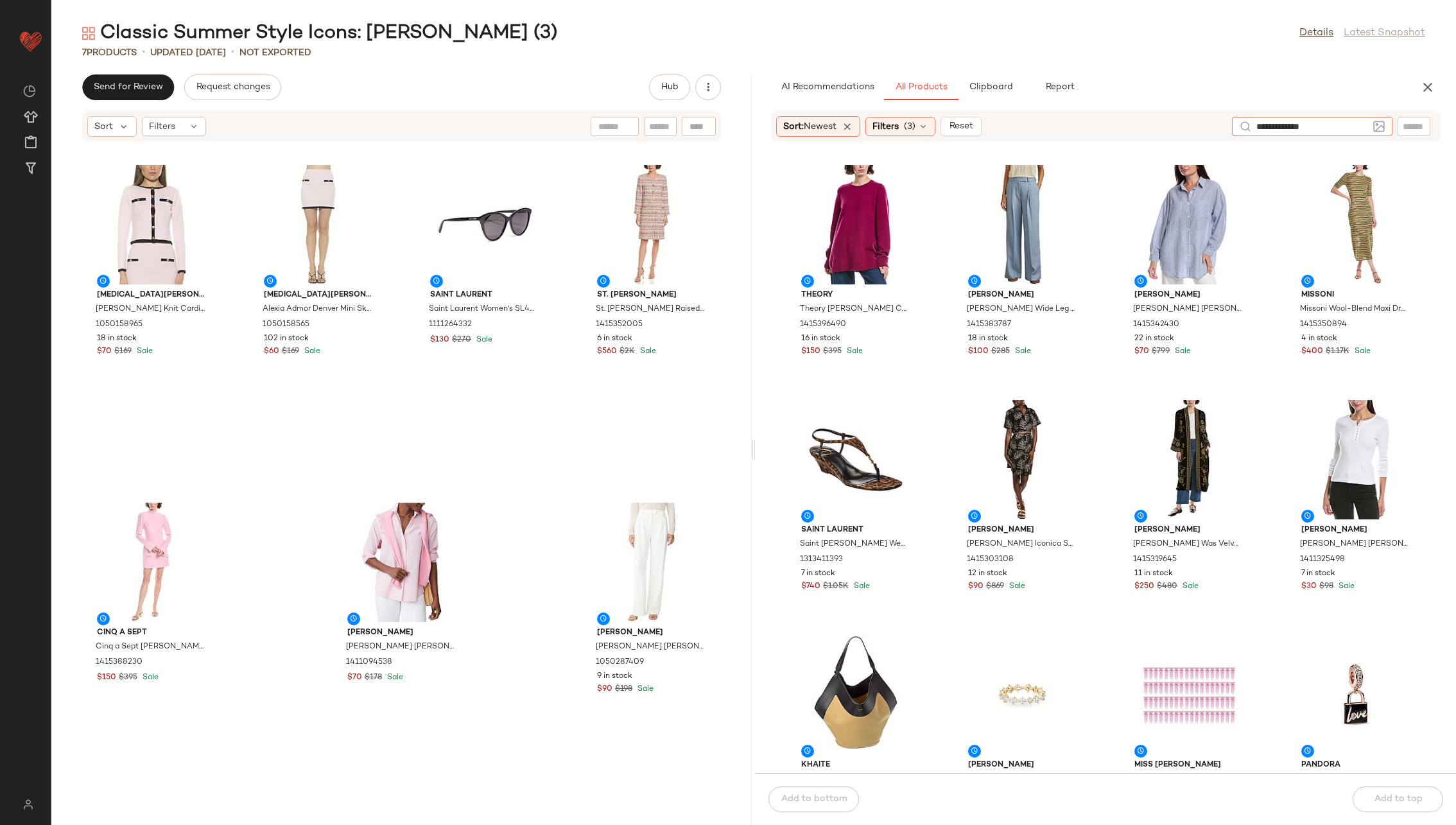
type input "**********"
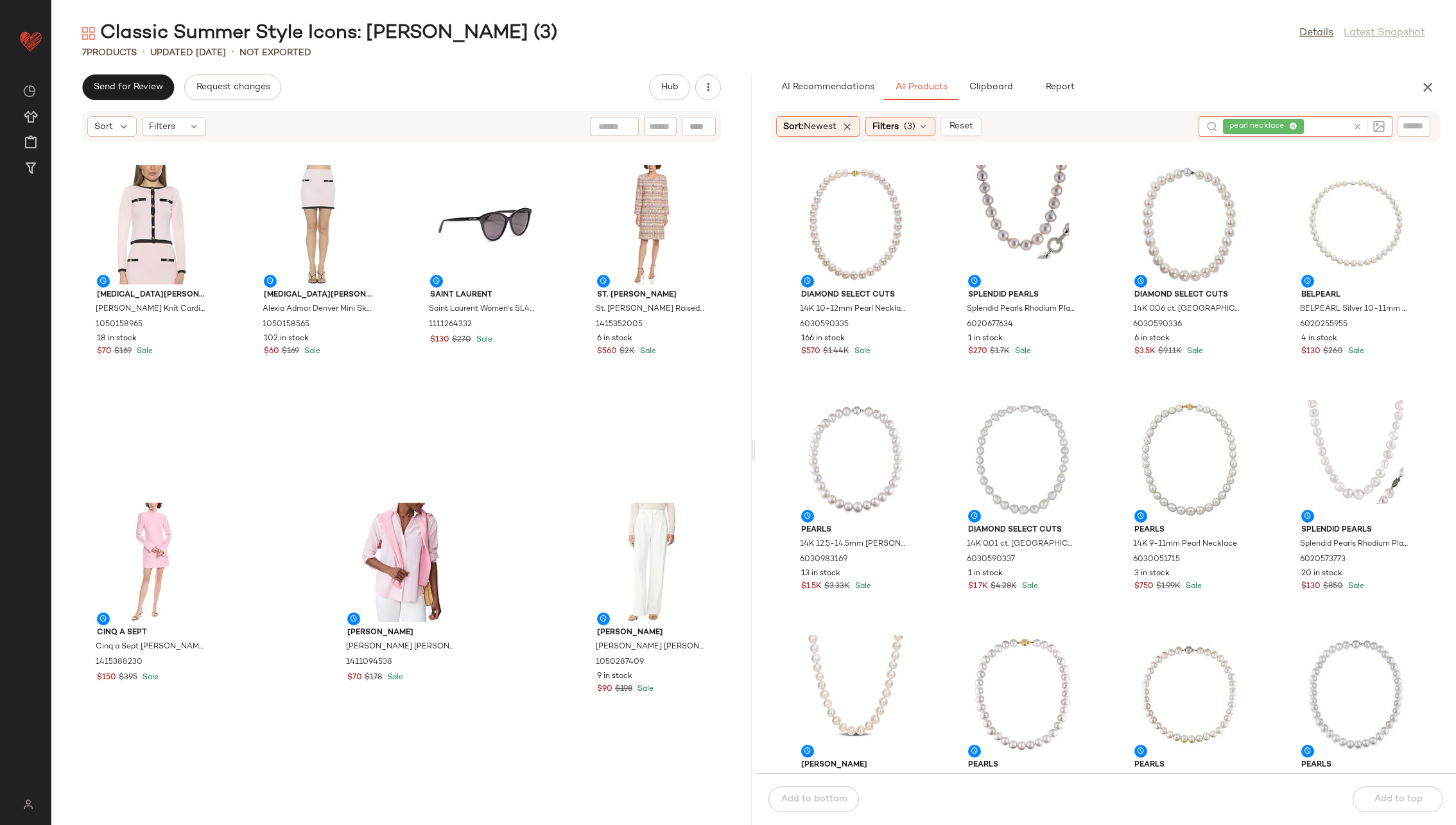
click at [969, 126] on icon at bounding box center [1357, 127] width 10 height 10
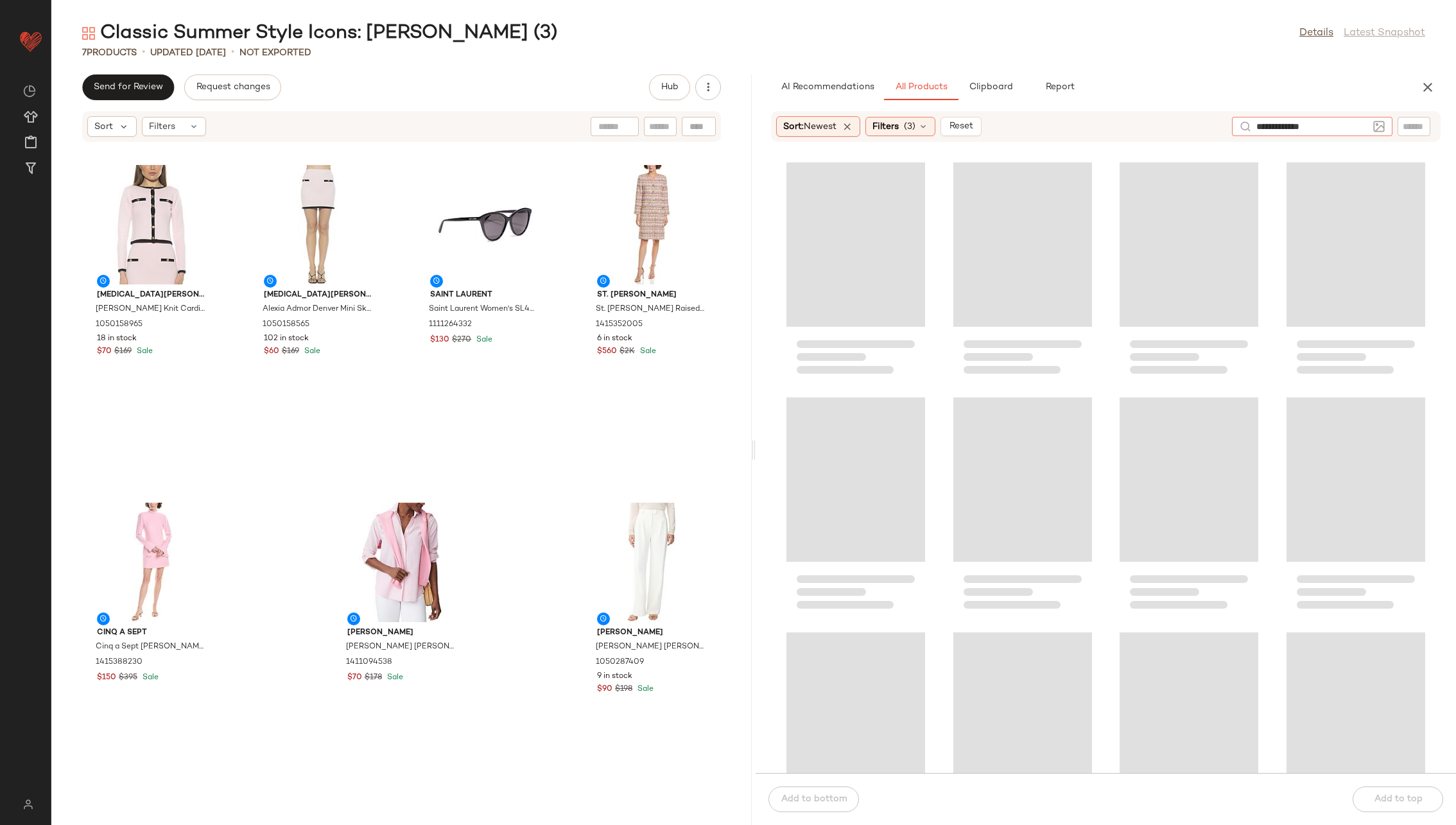
type input "**********"
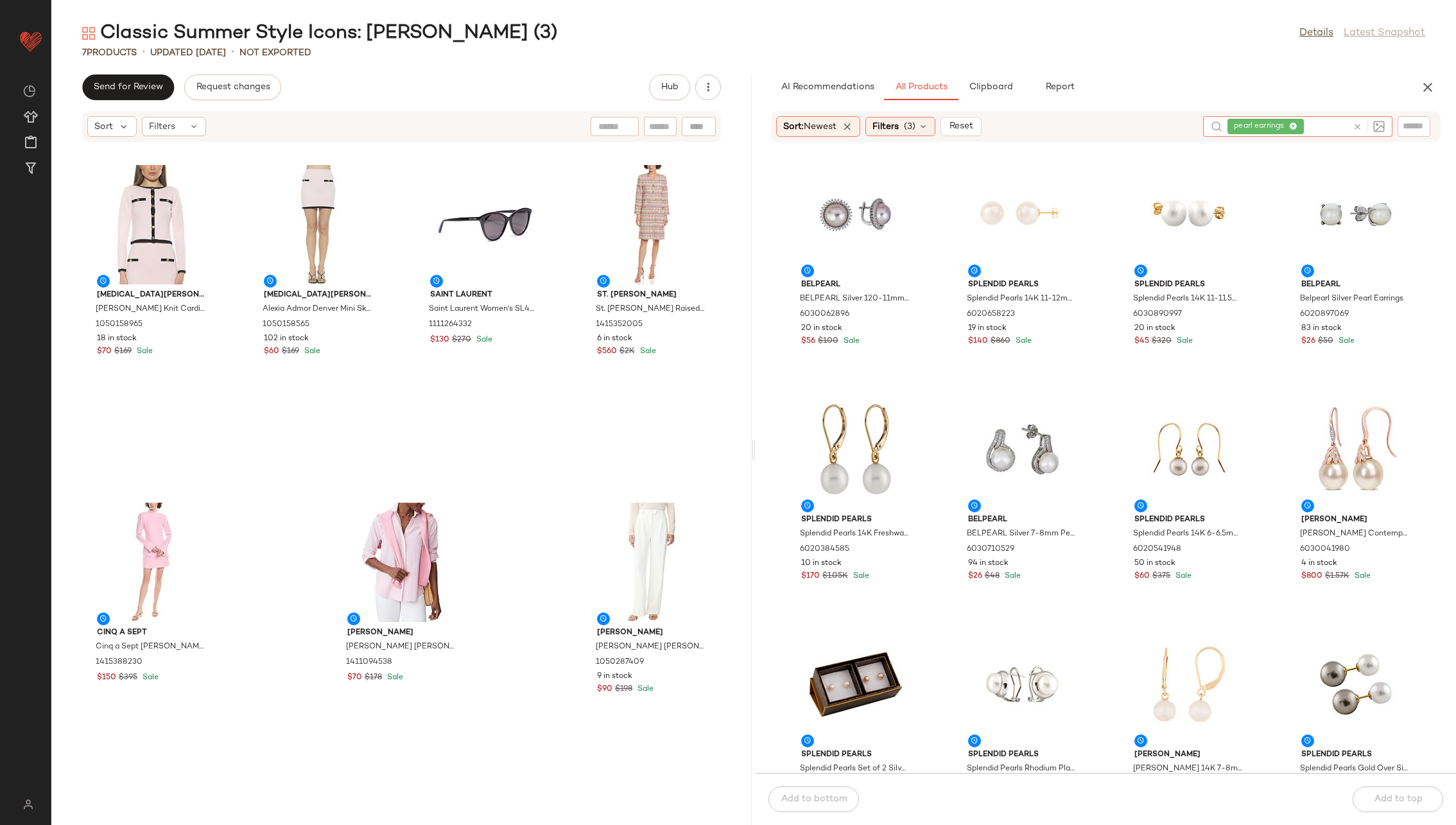
scroll to position [493, 0]
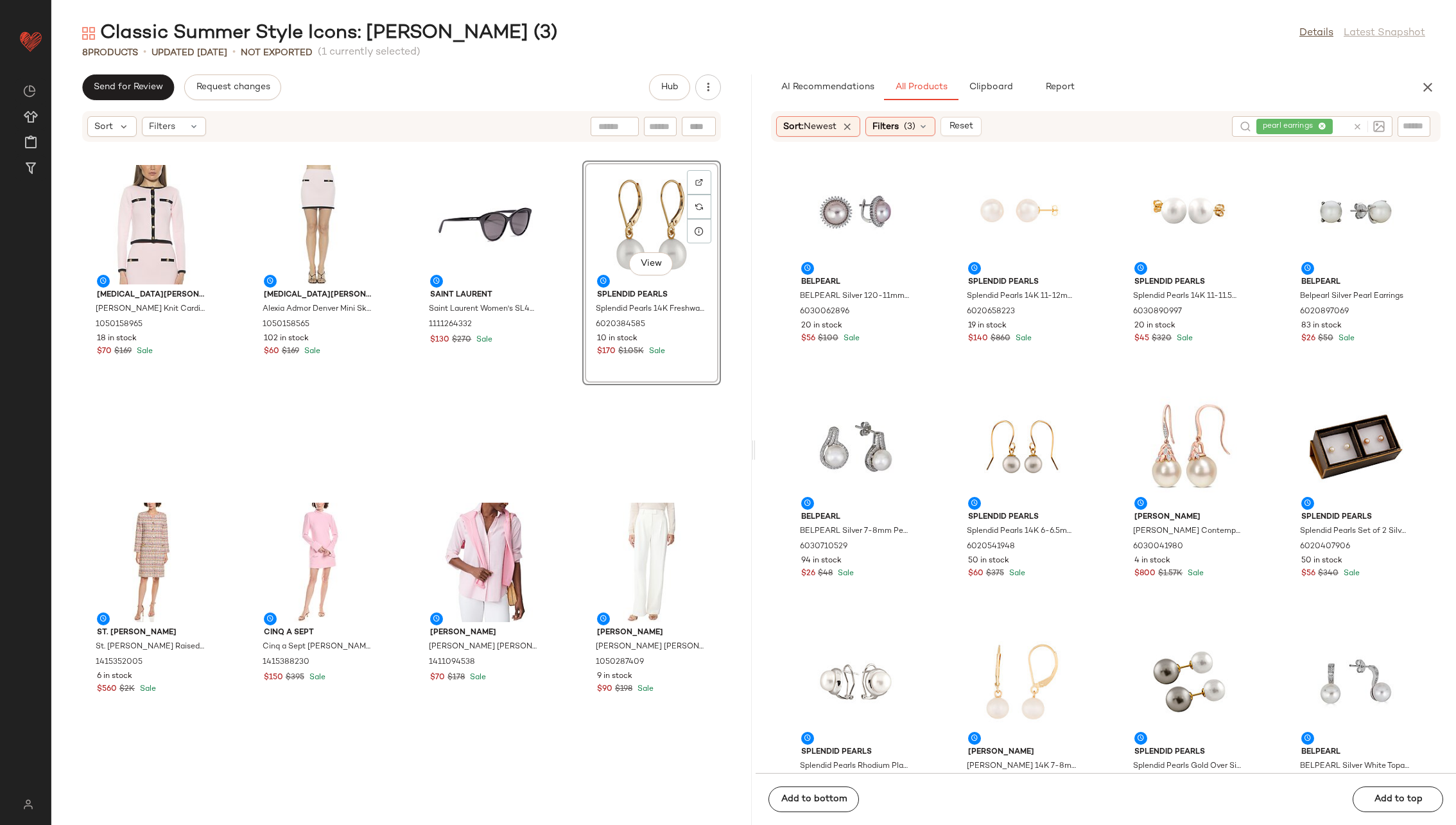
click at [567, 420] on div "Alexia Admor [PERSON_NAME] Knit Cardigan 1050158965 18 in stock $70 $169 Sale A…" at bounding box center [402, 491] width 700 height 667
click at [969, 127] on icon at bounding box center [1357, 127] width 10 height 10
type input "*"
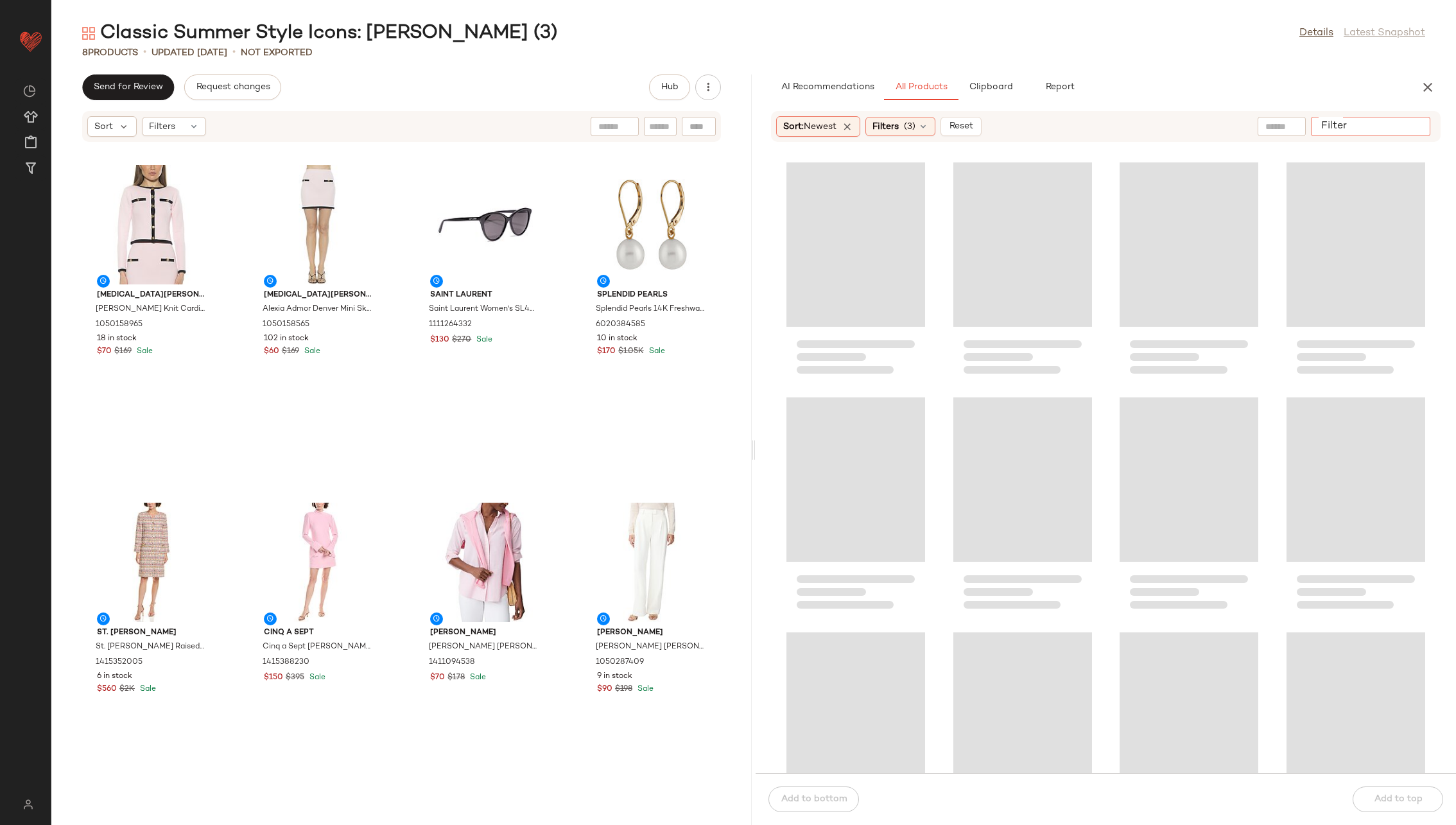
click at [969, 127] on input "Filter" at bounding box center [1370, 127] width 109 height 14
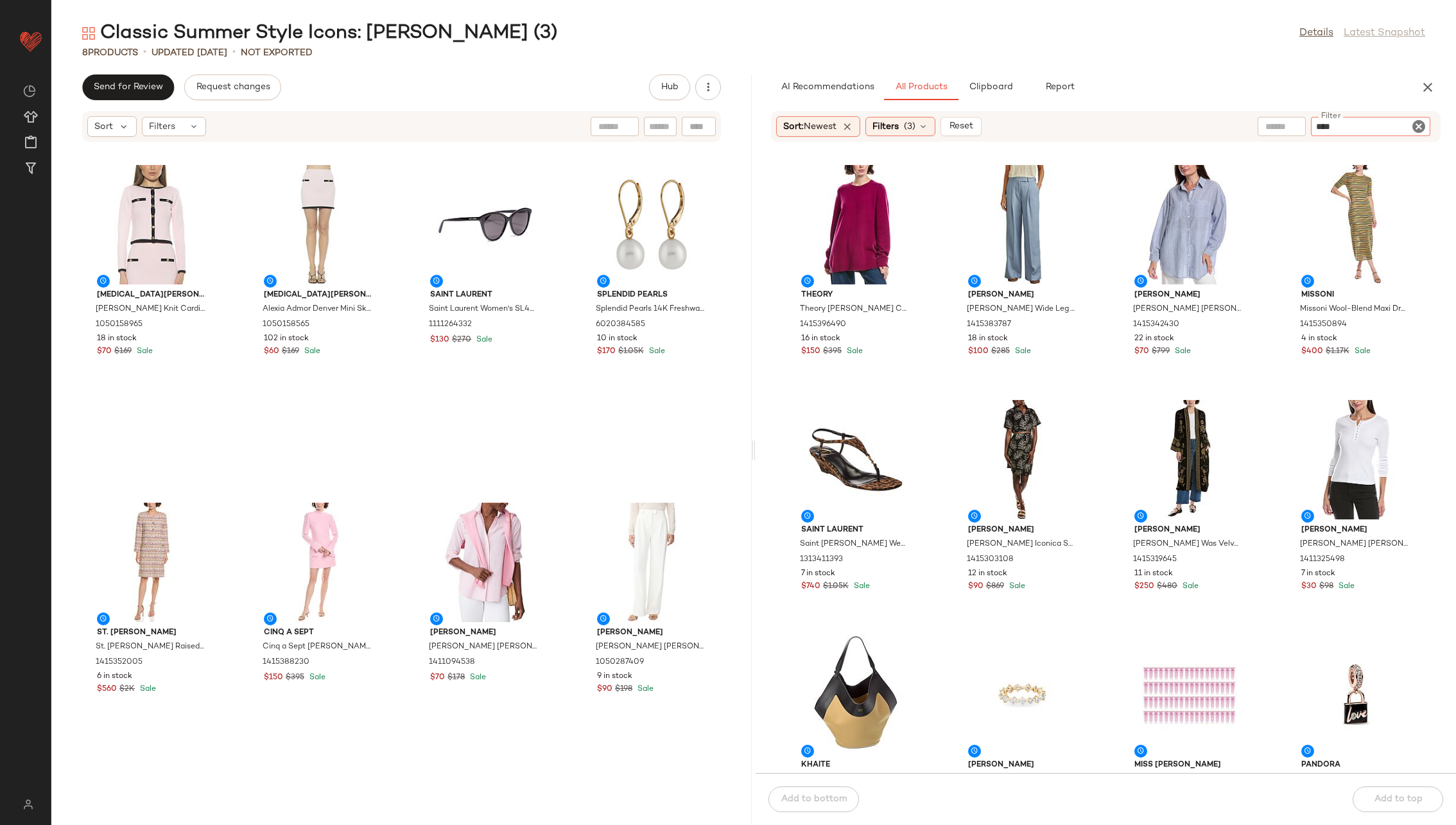
type input "*****"
click at [969, 132] on input "text" at bounding box center [1232, 127] width 33 height 14
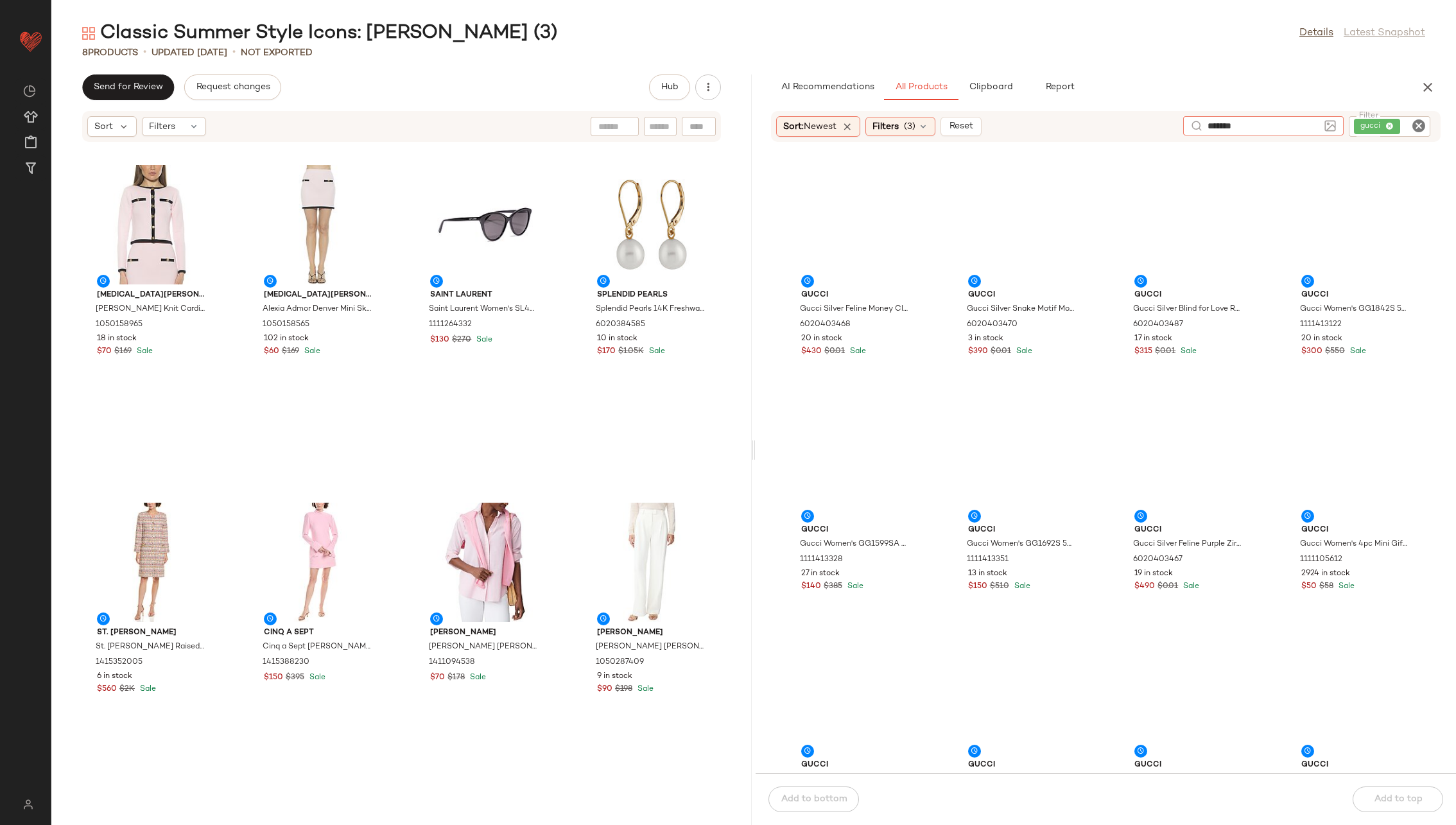
type input "********"
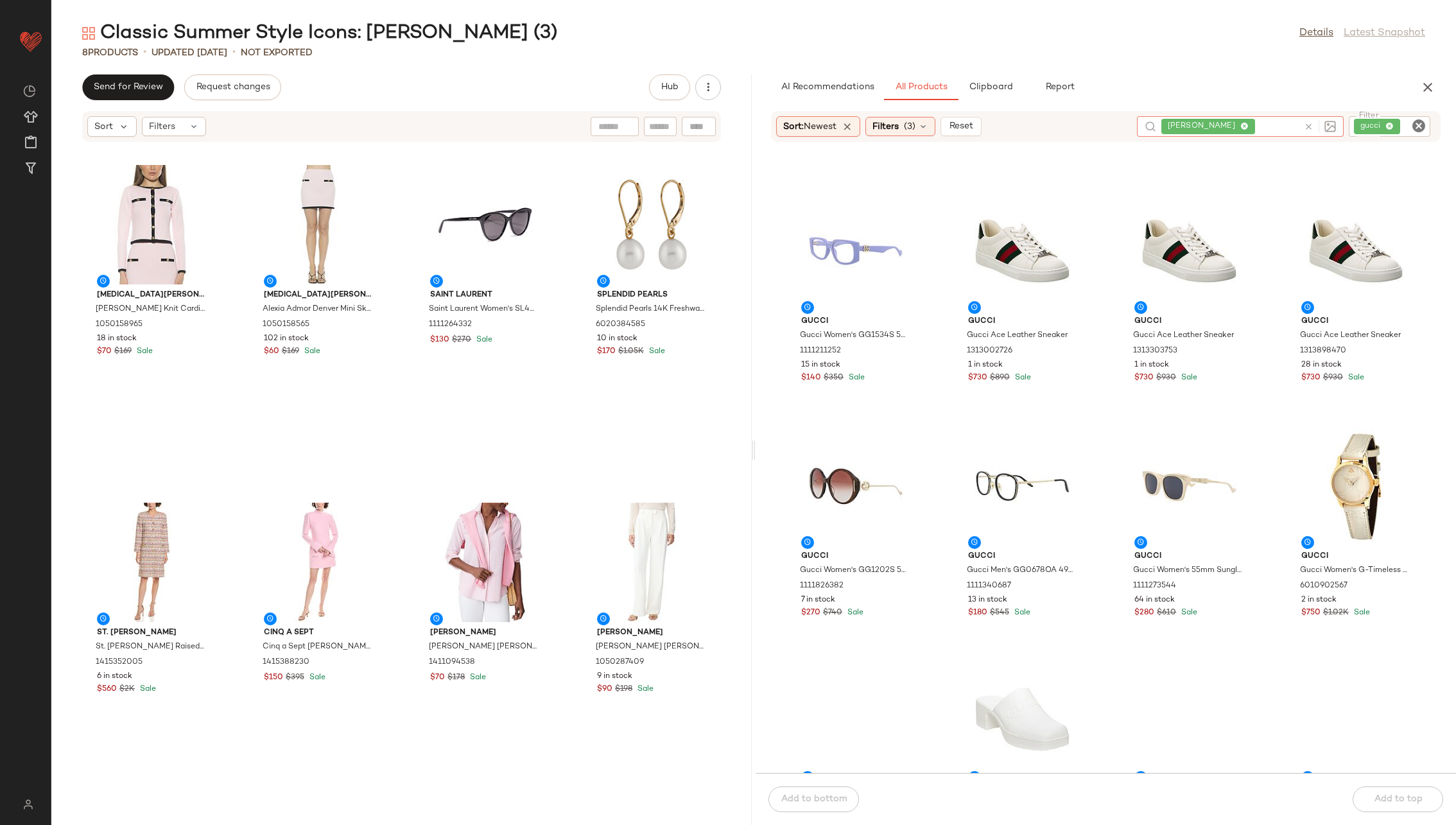
scroll to position [5392, 0]
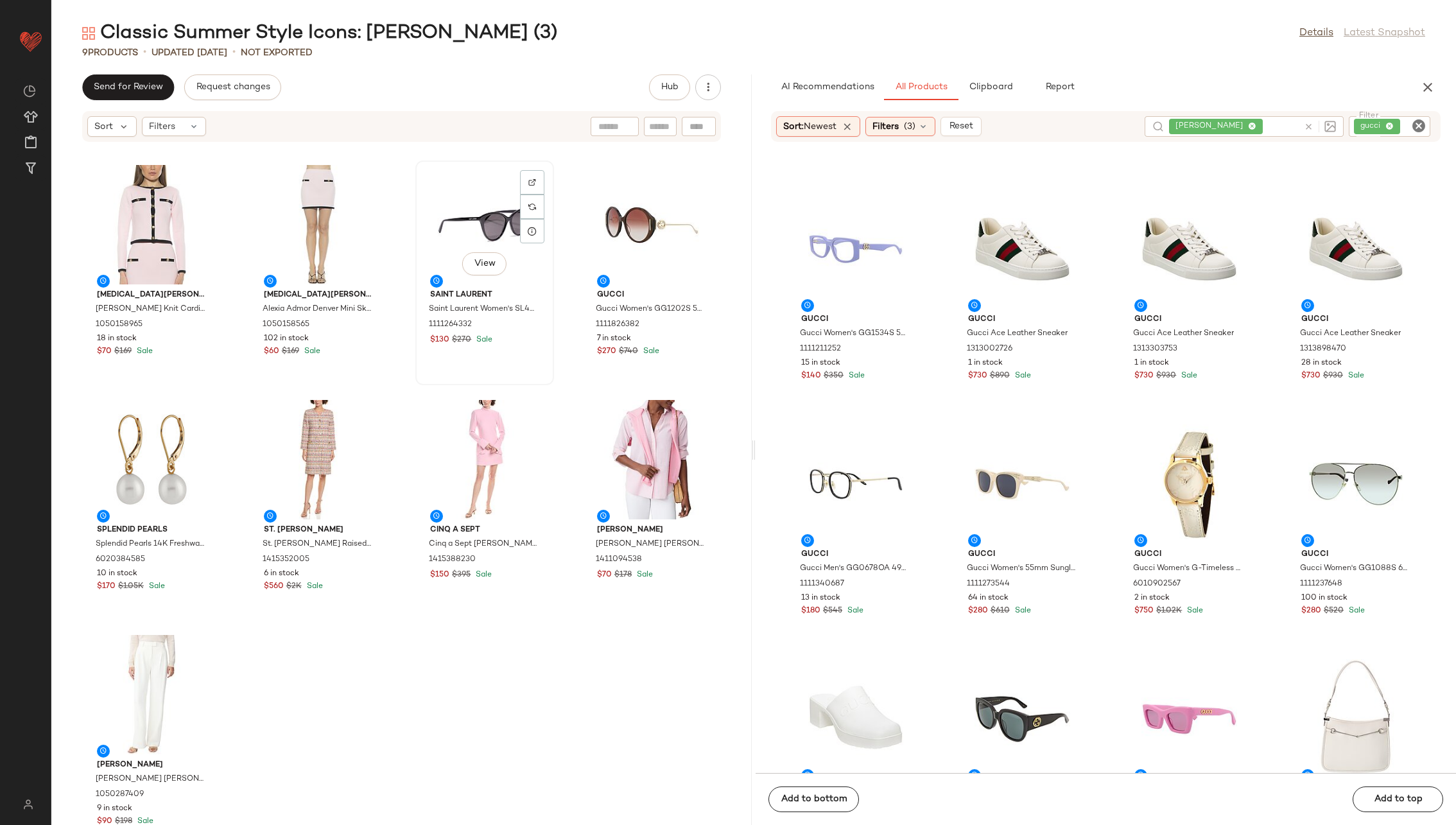
click at [487, 228] on div "View" at bounding box center [484, 225] width 130 height 120
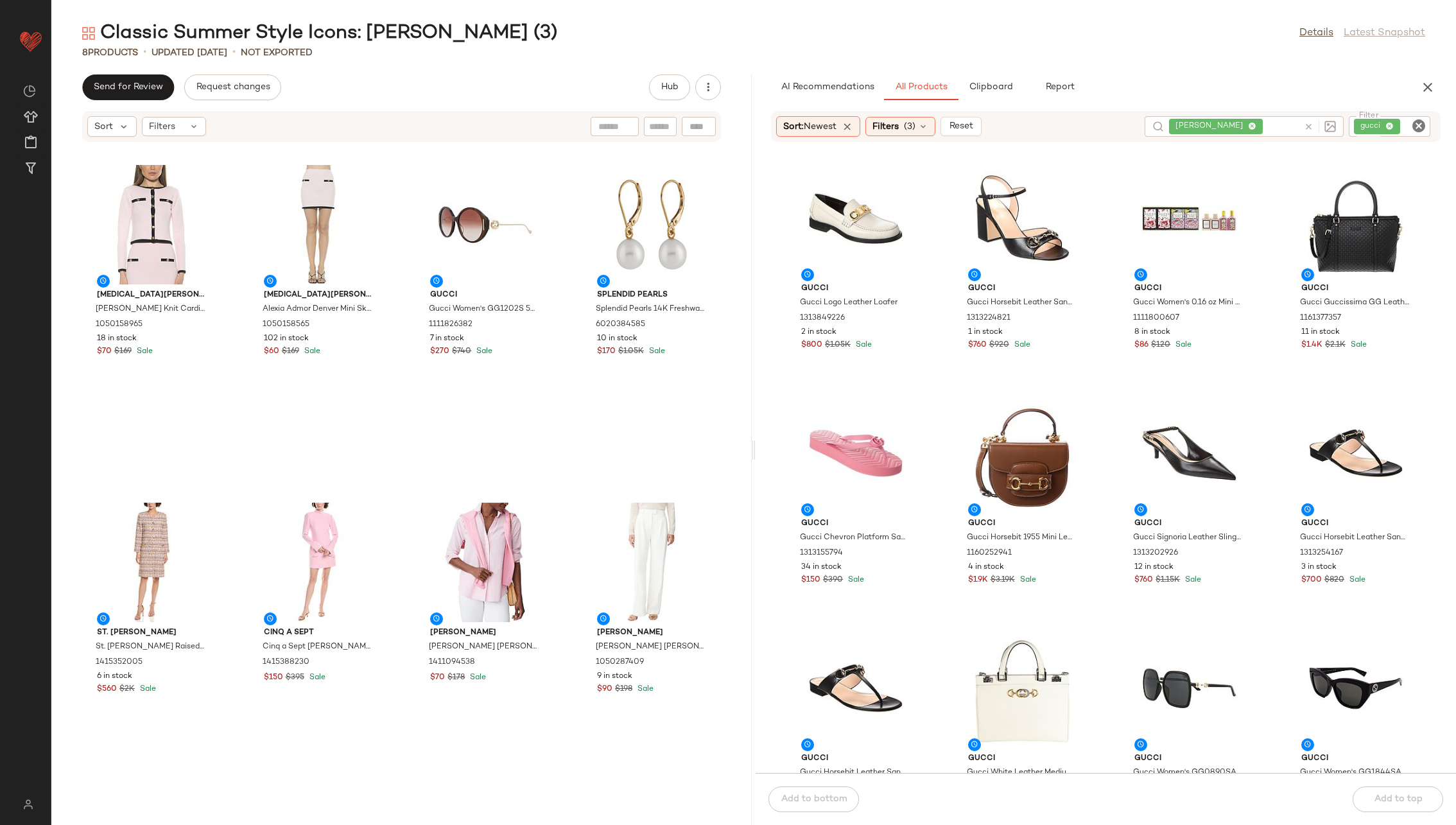
scroll to position [3776, 0]
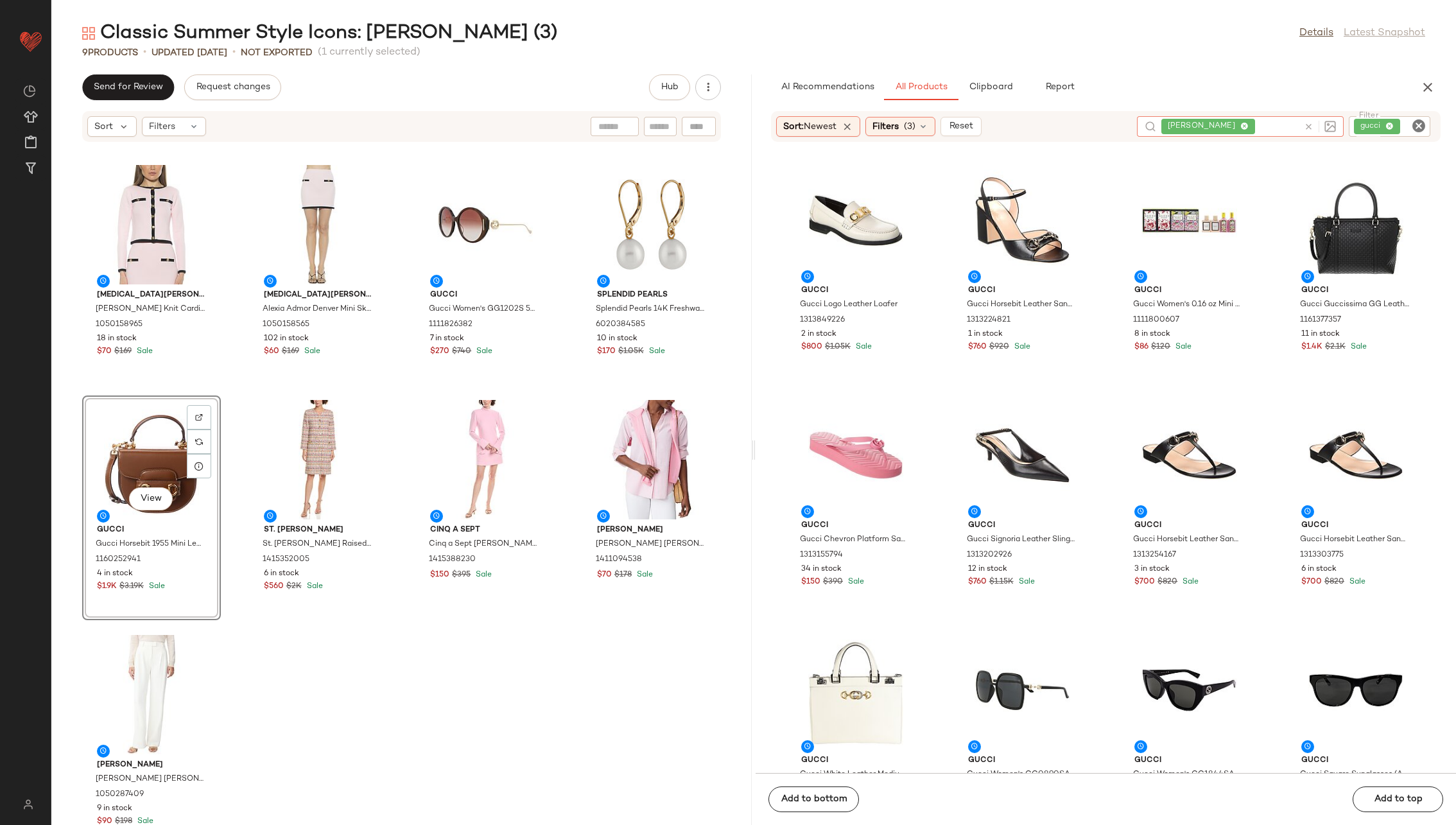
click at [969, 123] on input "text" at bounding box center [1278, 127] width 41 height 14
type input "*****"
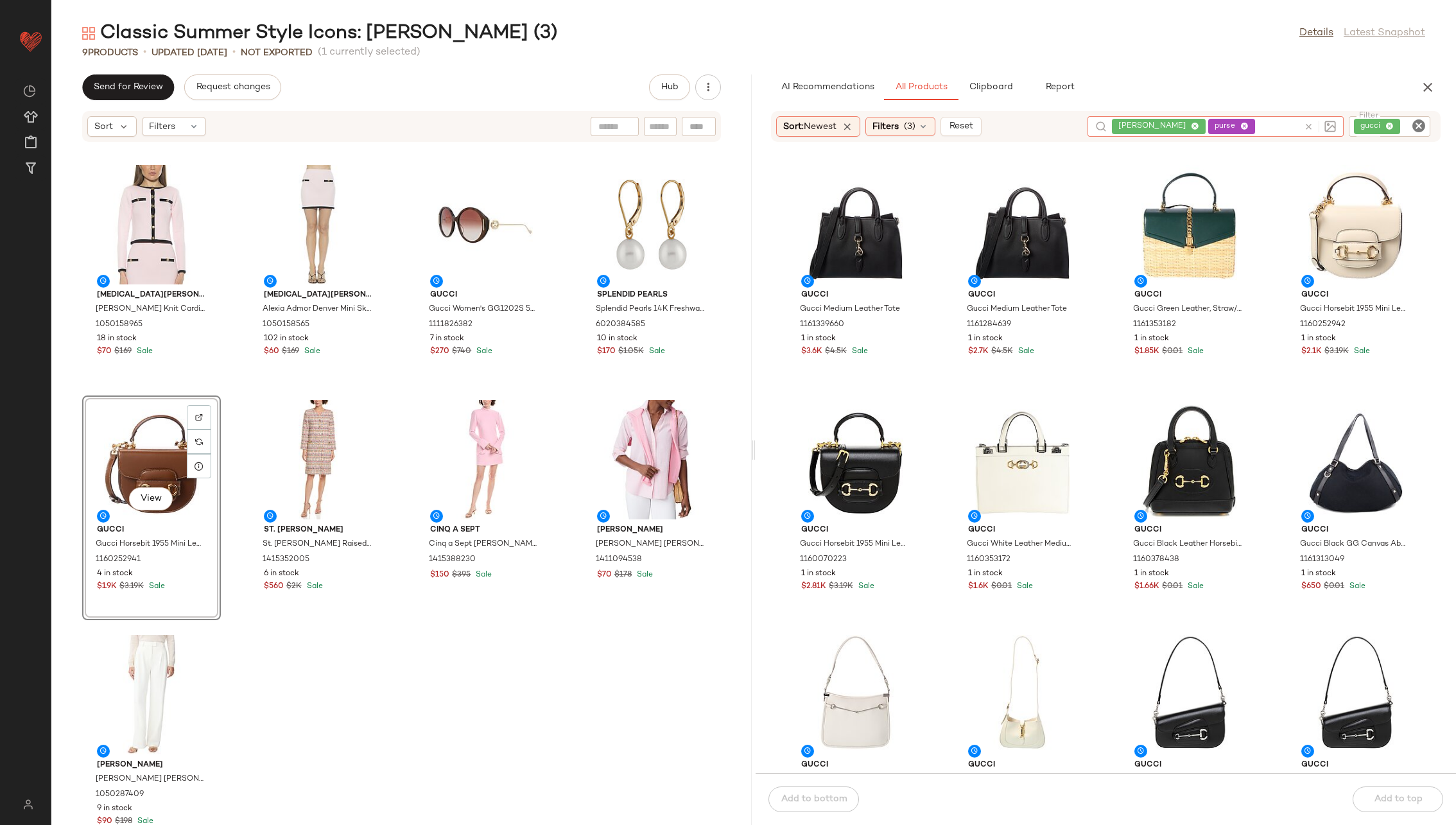
click at [969, 387] on div "Gucci Gucci Medium Leather Tote 1161339660 1 in stock $3.6K $4.5K Sale Gucci Gu…" at bounding box center [1106, 465] width 700 height 616
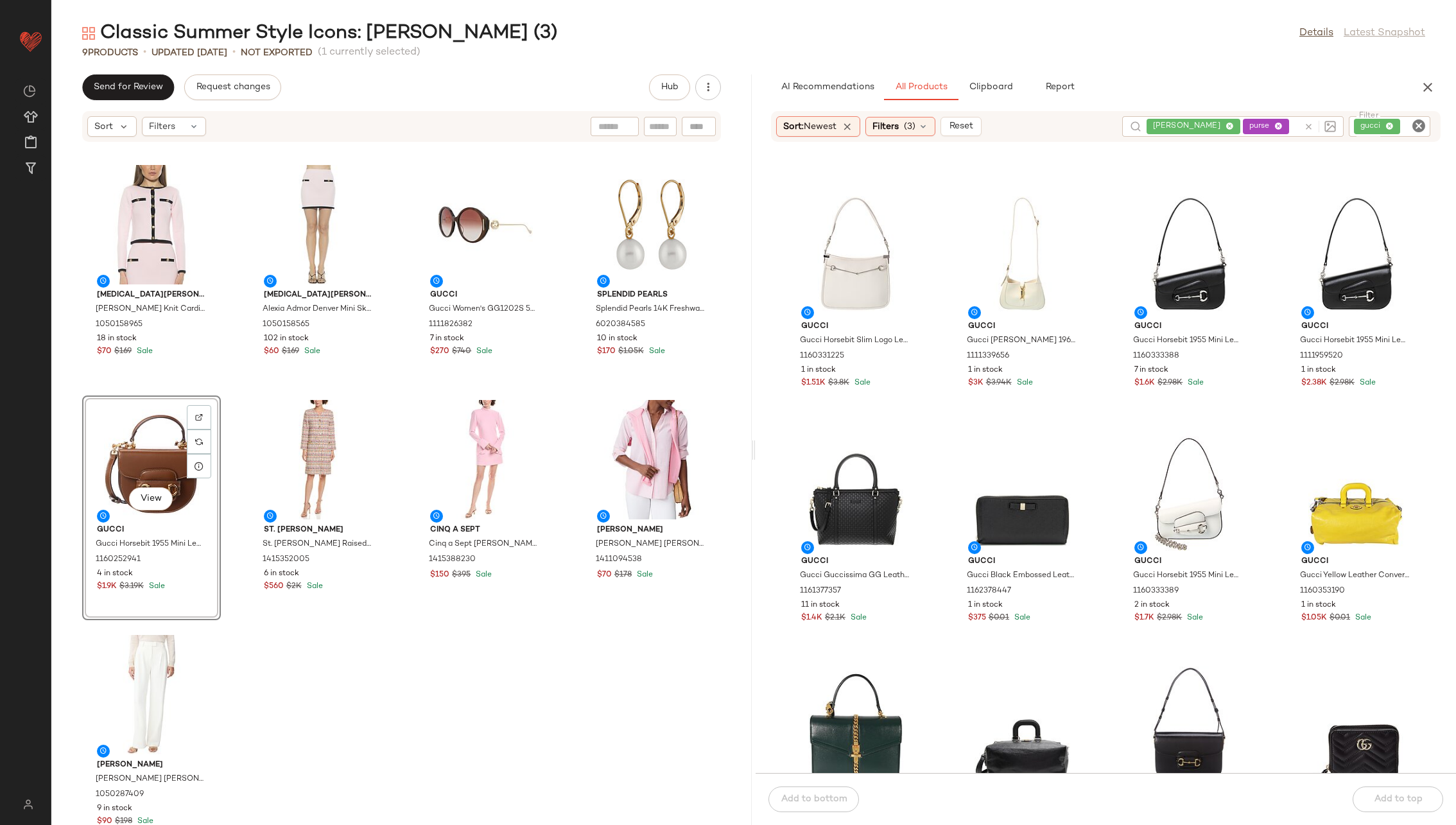
scroll to position [457, 0]
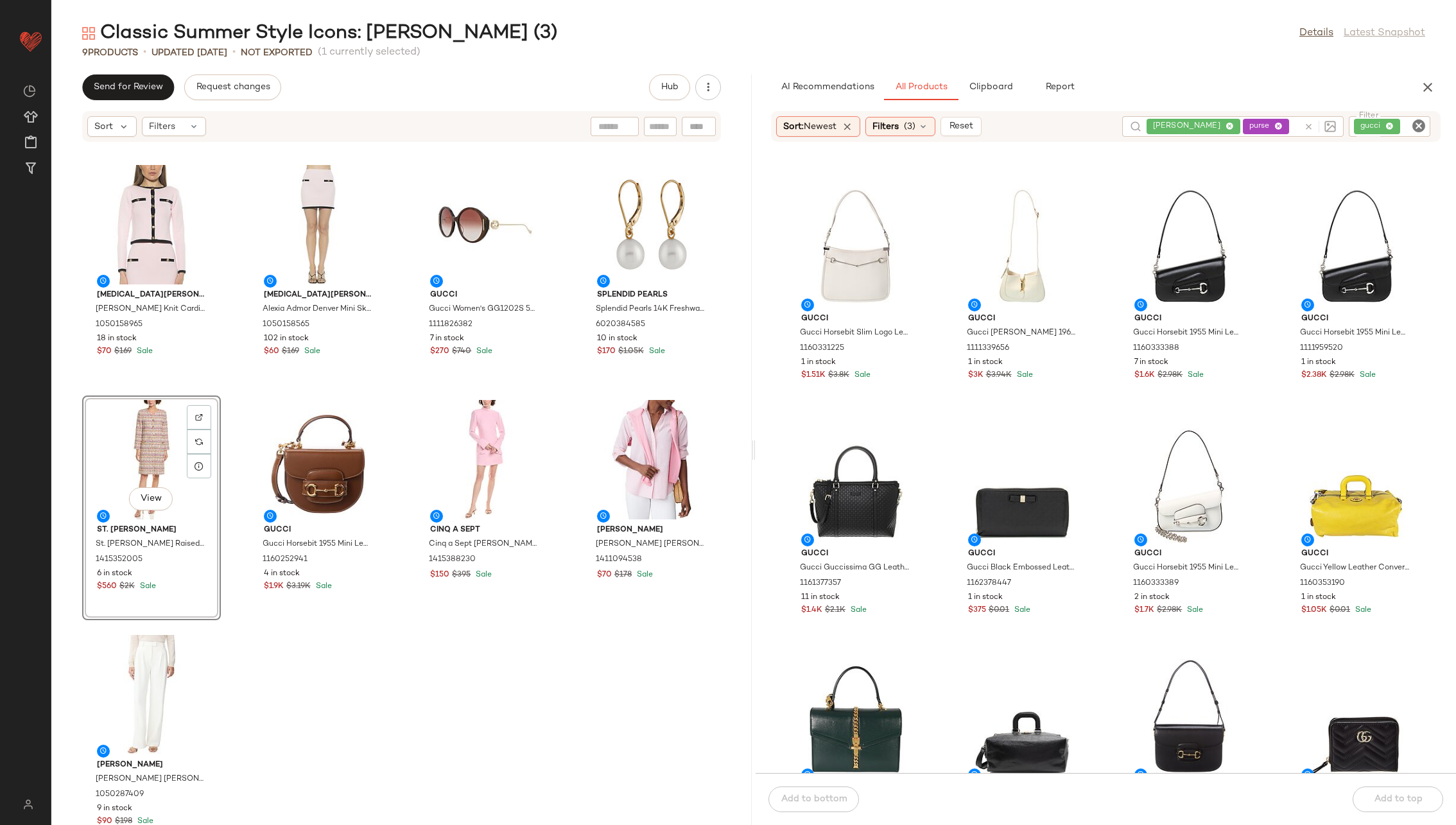
click at [394, 433] on div "[MEDICAL_DATA] Admor [MEDICAL_DATA][PERSON_NAME] Knit Cardigan 1050158965 18 in…" at bounding box center [402, 491] width 700 height 667
click at [969, 121] on icon "Clear Filter" at bounding box center [1418, 126] width 15 height 15
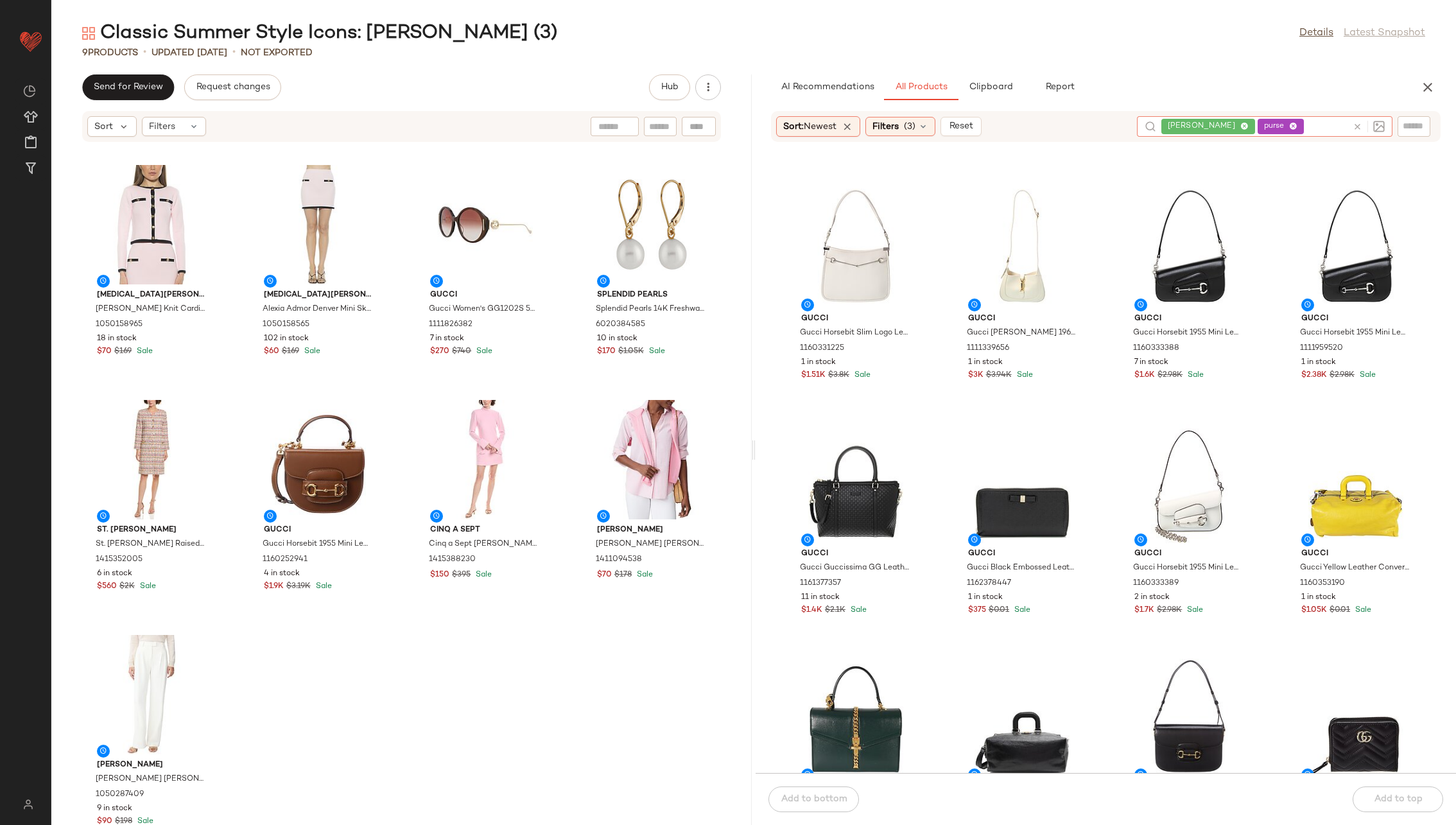
click at [969, 123] on div "[PERSON_NAME] purse" at bounding box center [1264, 127] width 255 height 21
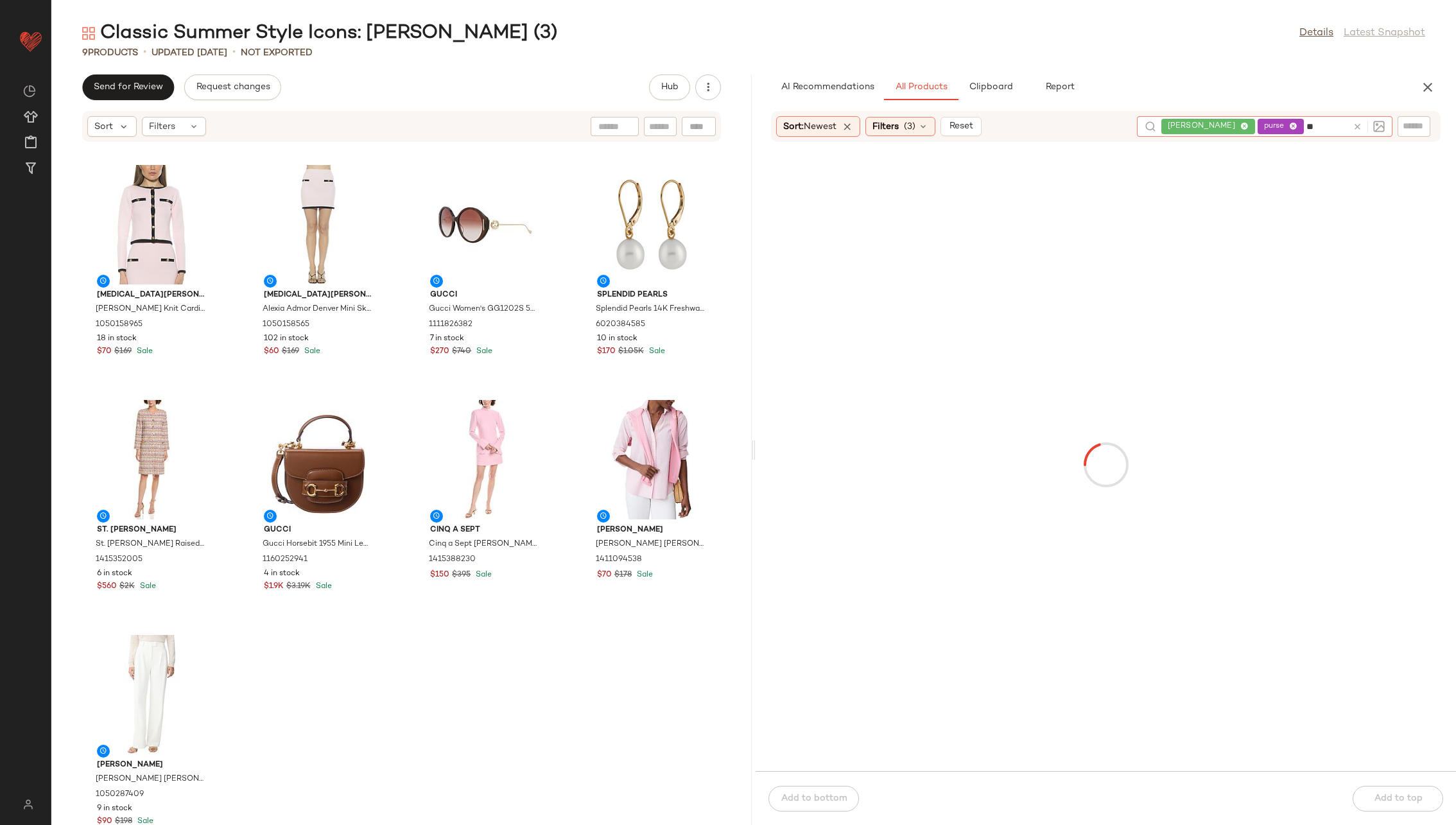
type input "*"
type input "********"
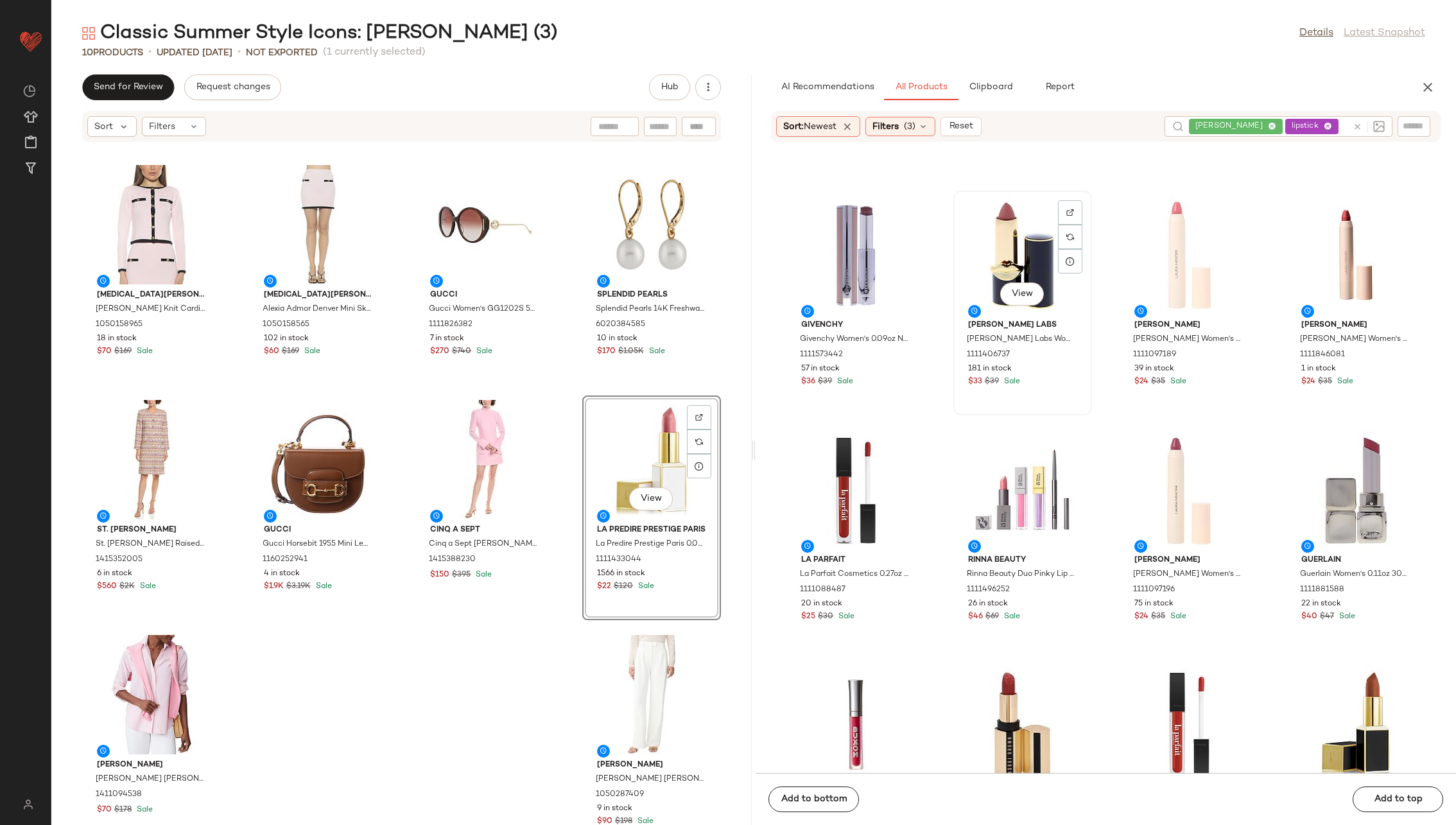
scroll to position [5385, 0]
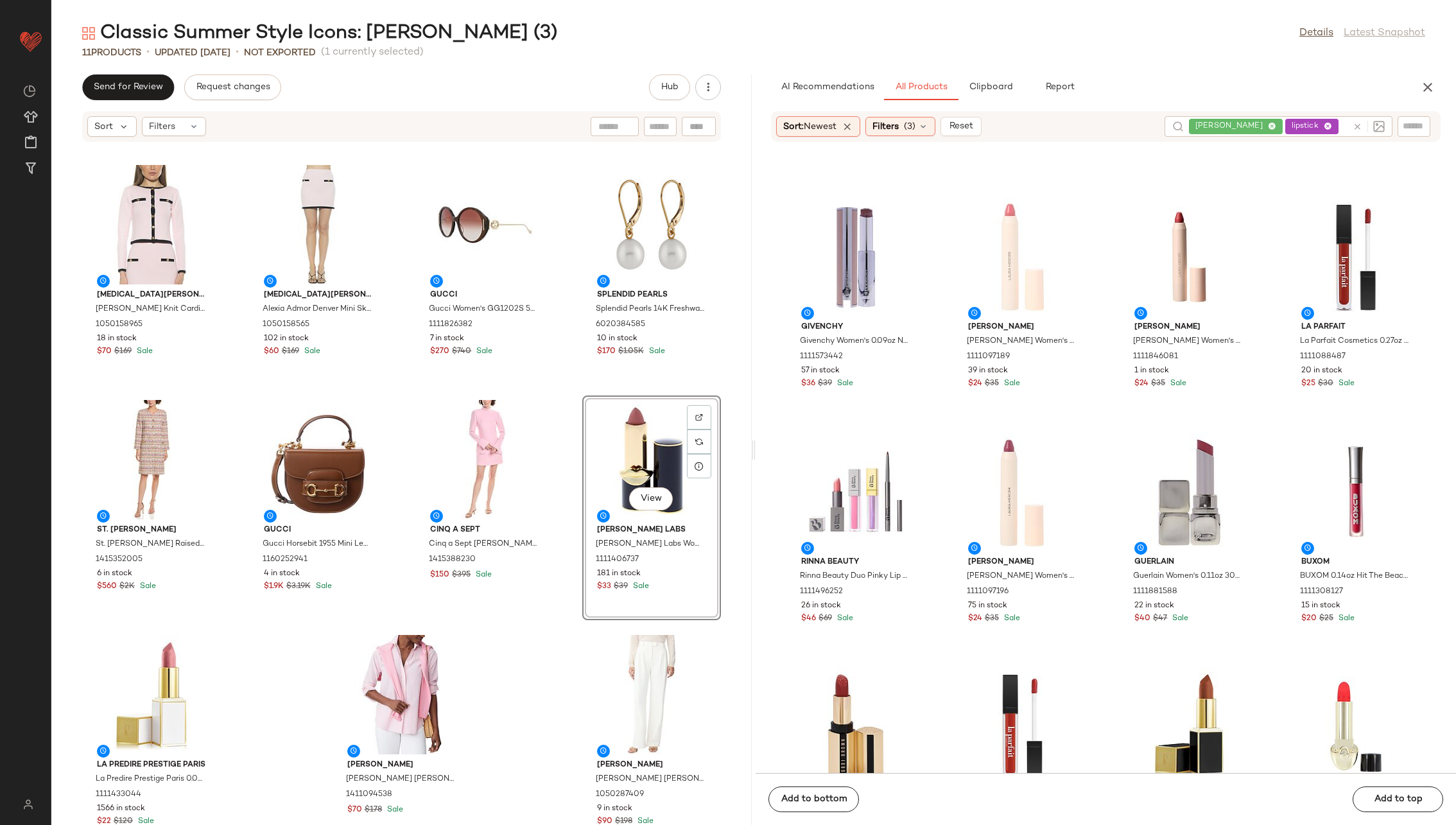
click at [561, 482] on div "[MEDICAL_DATA] Admor [MEDICAL_DATA][PERSON_NAME] Knit Cardigan 1050158965 18 in…" at bounding box center [402, 491] width 700 height 667
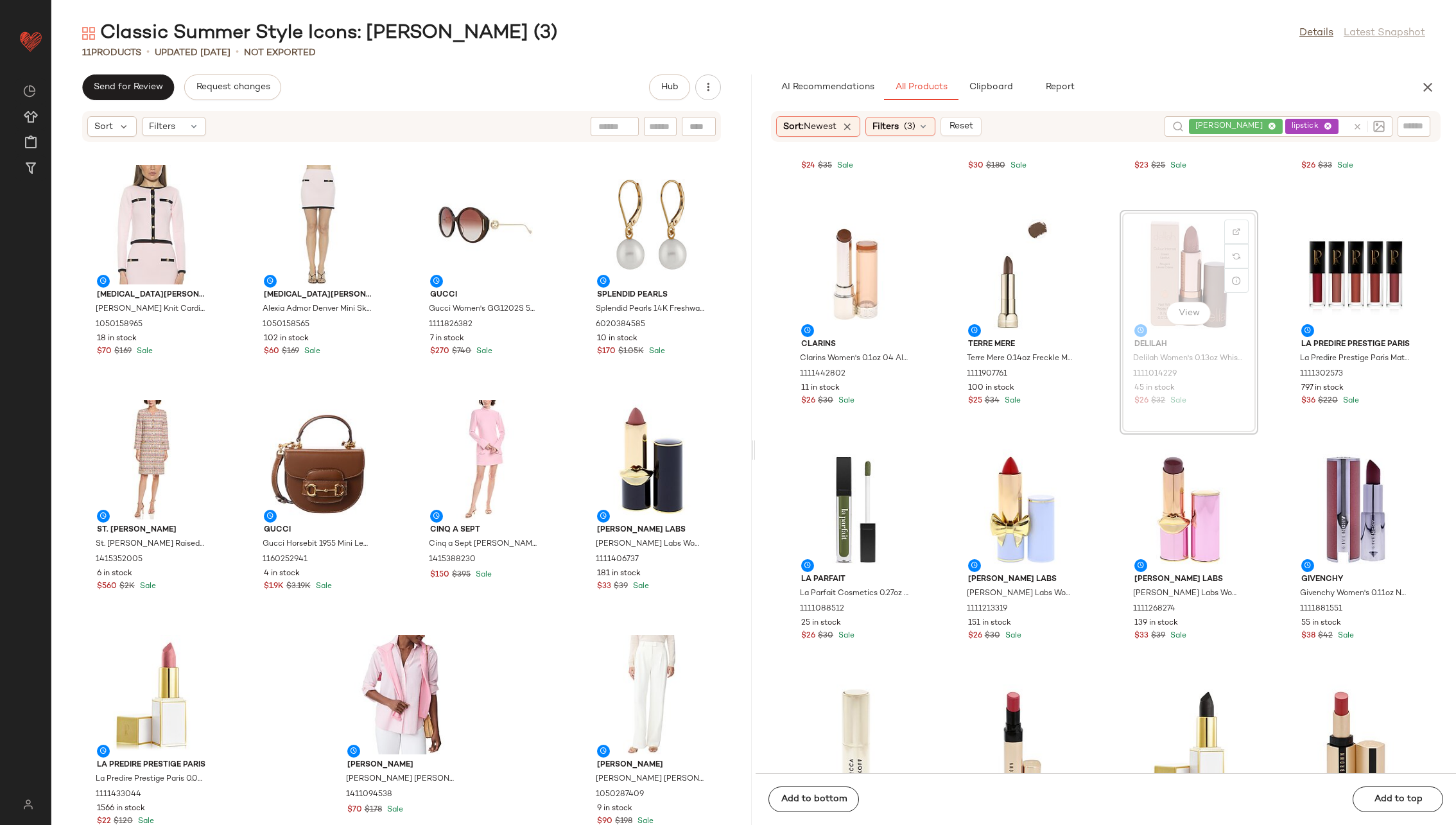
scroll to position [8657, 0]
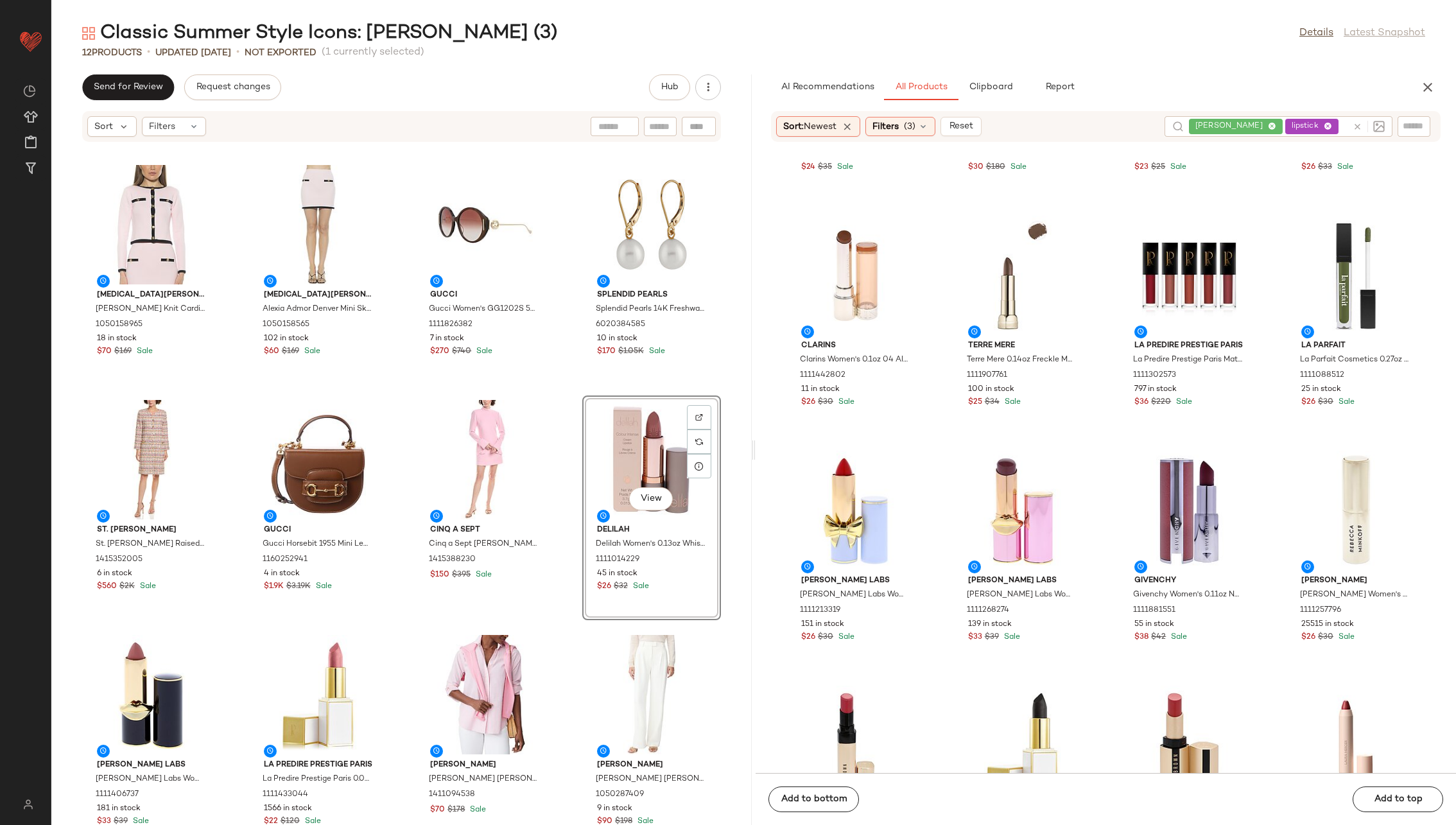
click at [572, 472] on div "[MEDICAL_DATA] Admor [MEDICAL_DATA][PERSON_NAME] Knit Cardigan 1050158965 18 in…" at bounding box center [402, 491] width 700 height 667
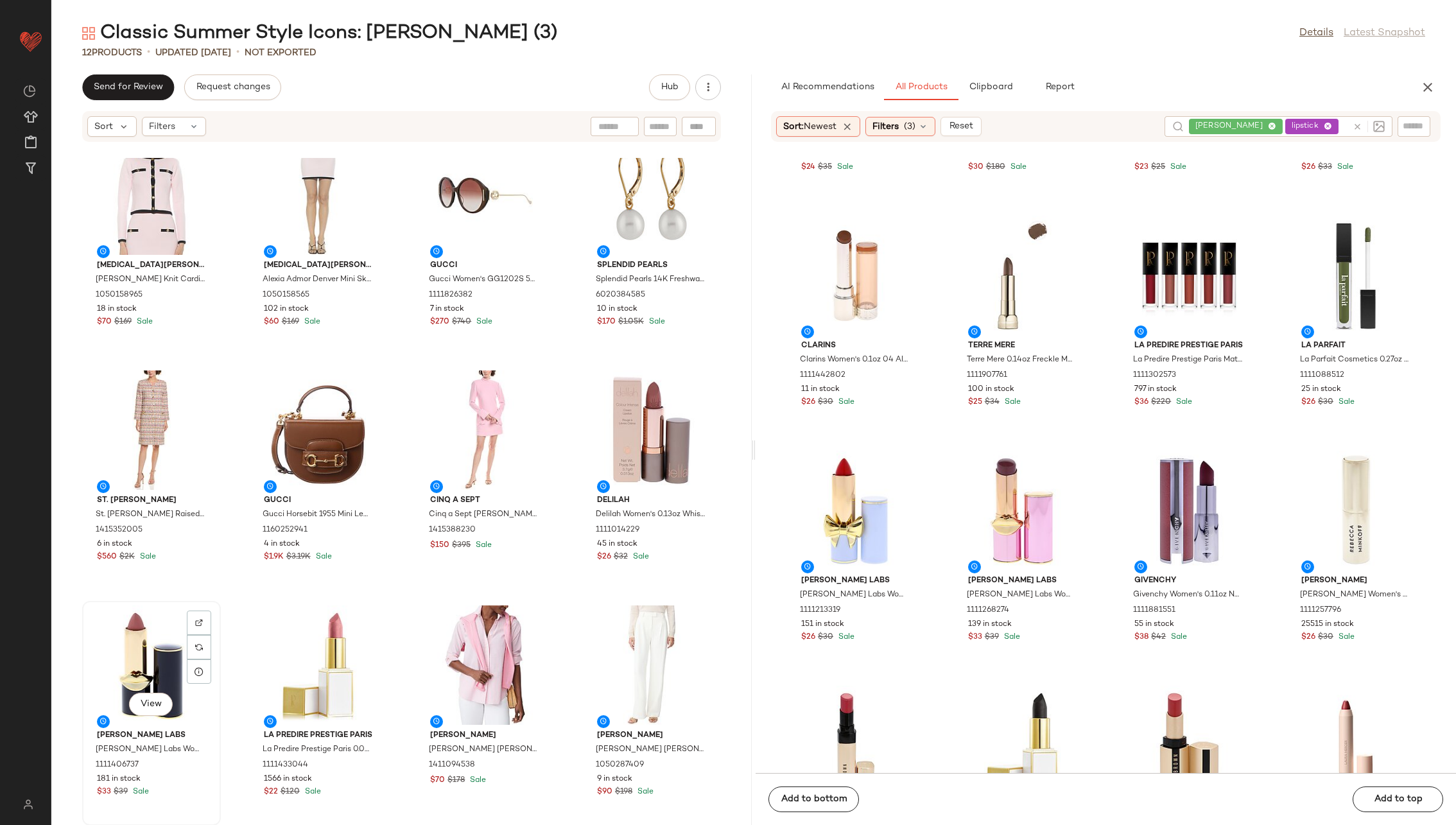
click at [152, 529] on div "View" at bounding box center [151, 666] width 130 height 120
click at [301, 529] on div "View" at bounding box center [318, 666] width 130 height 120
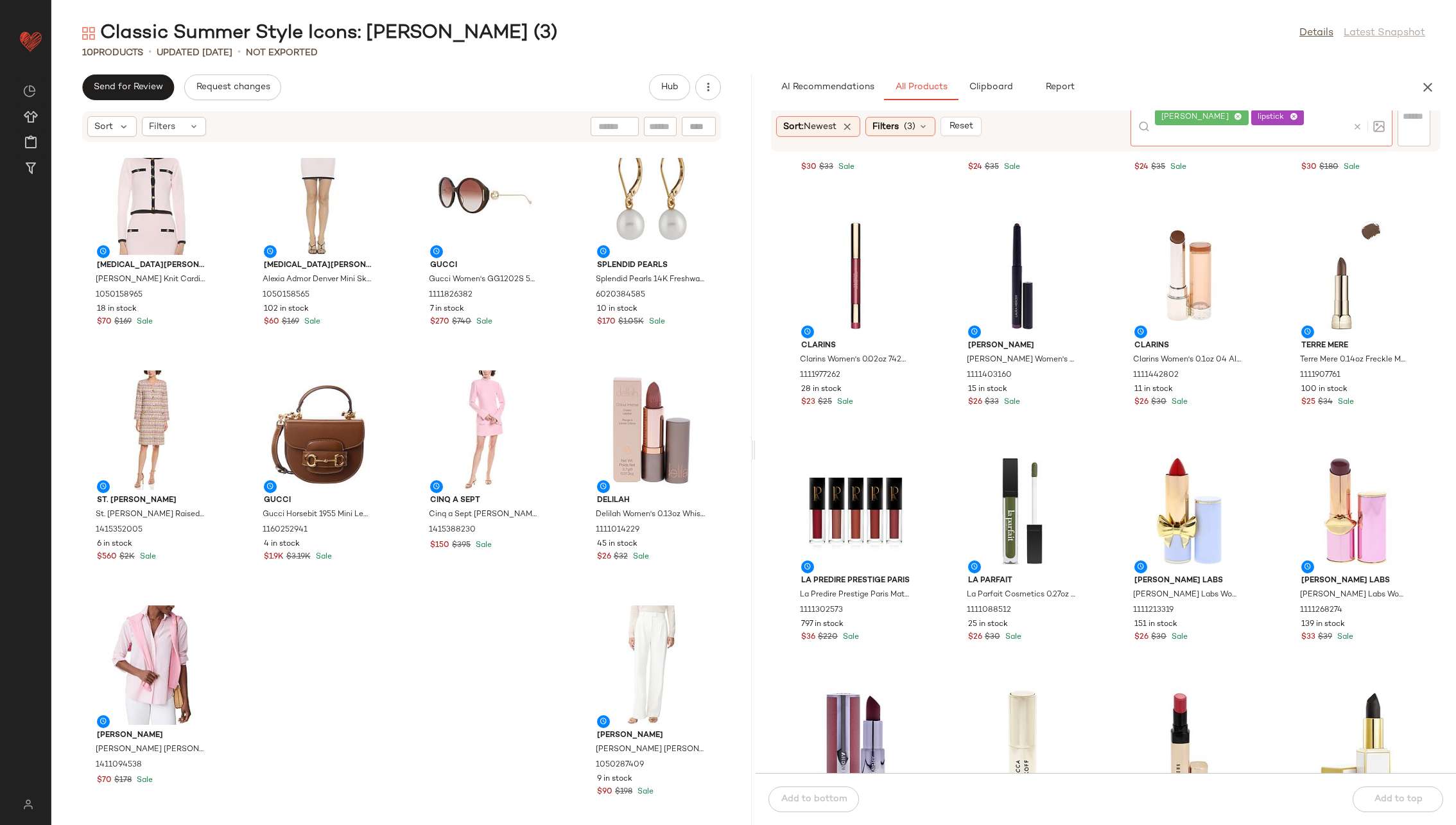
click at [969, 125] on icon at bounding box center [1357, 127] width 10 height 10
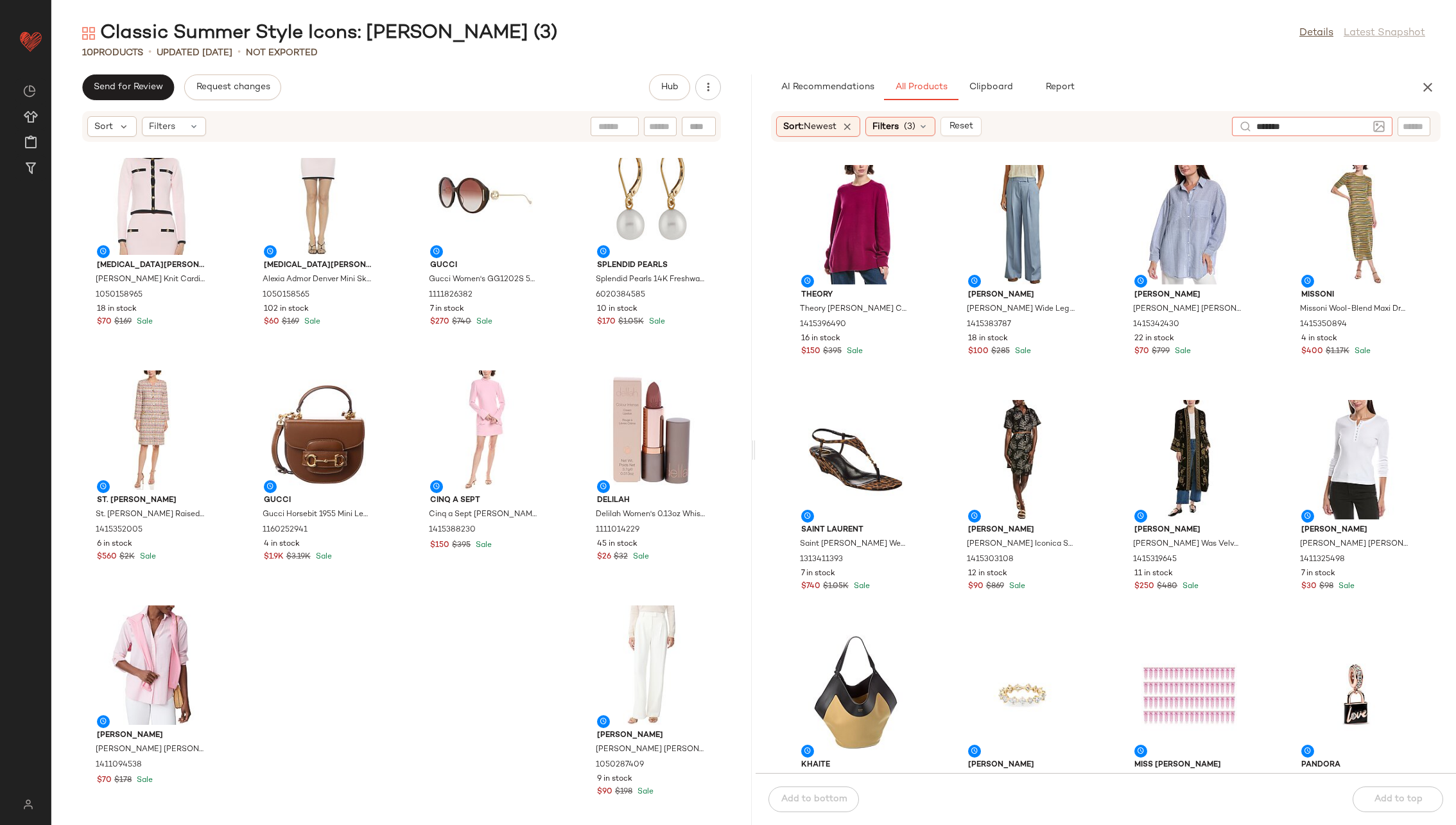
type input "********"
type input "****"
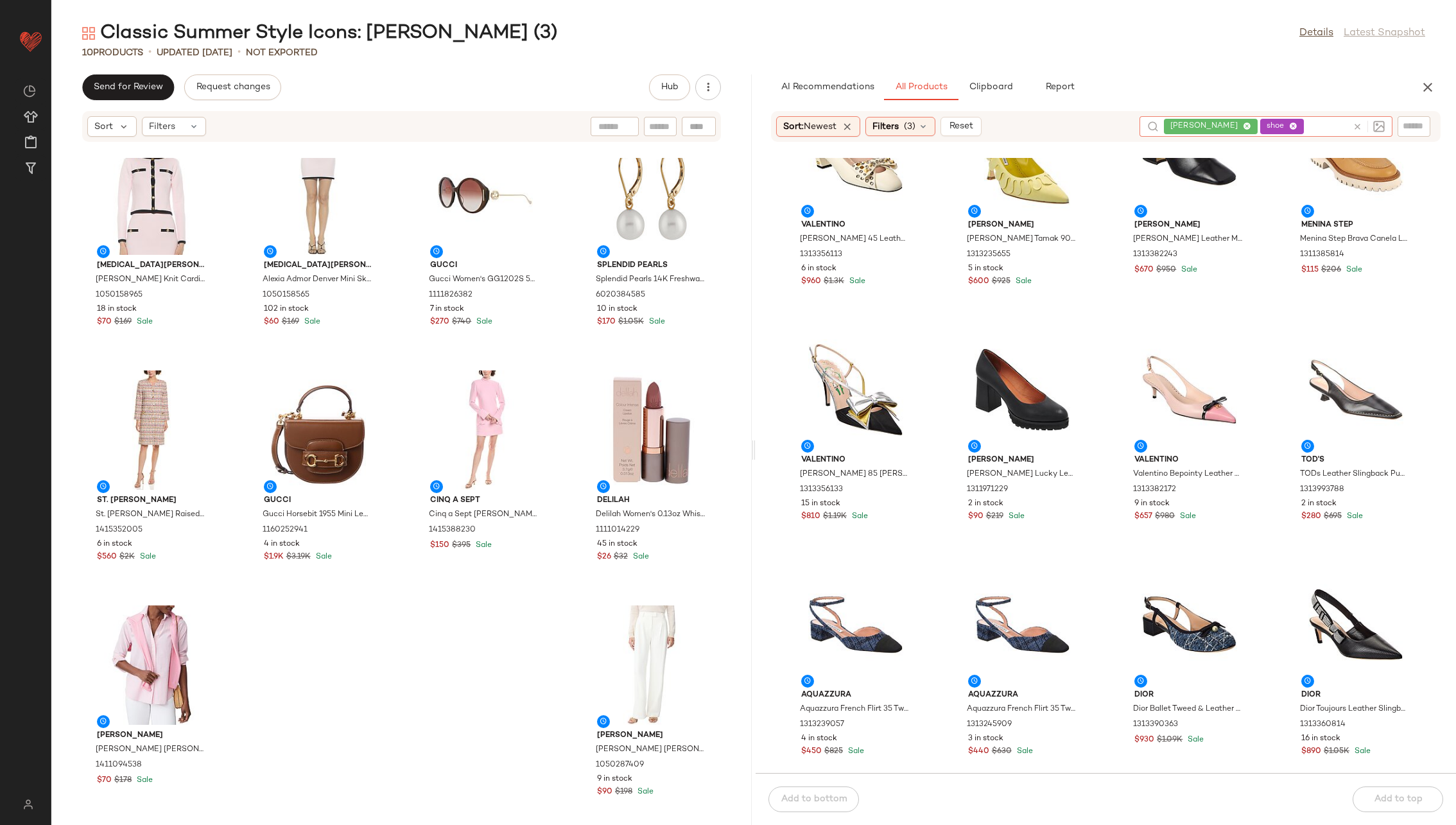
scroll to position [1727, 0]
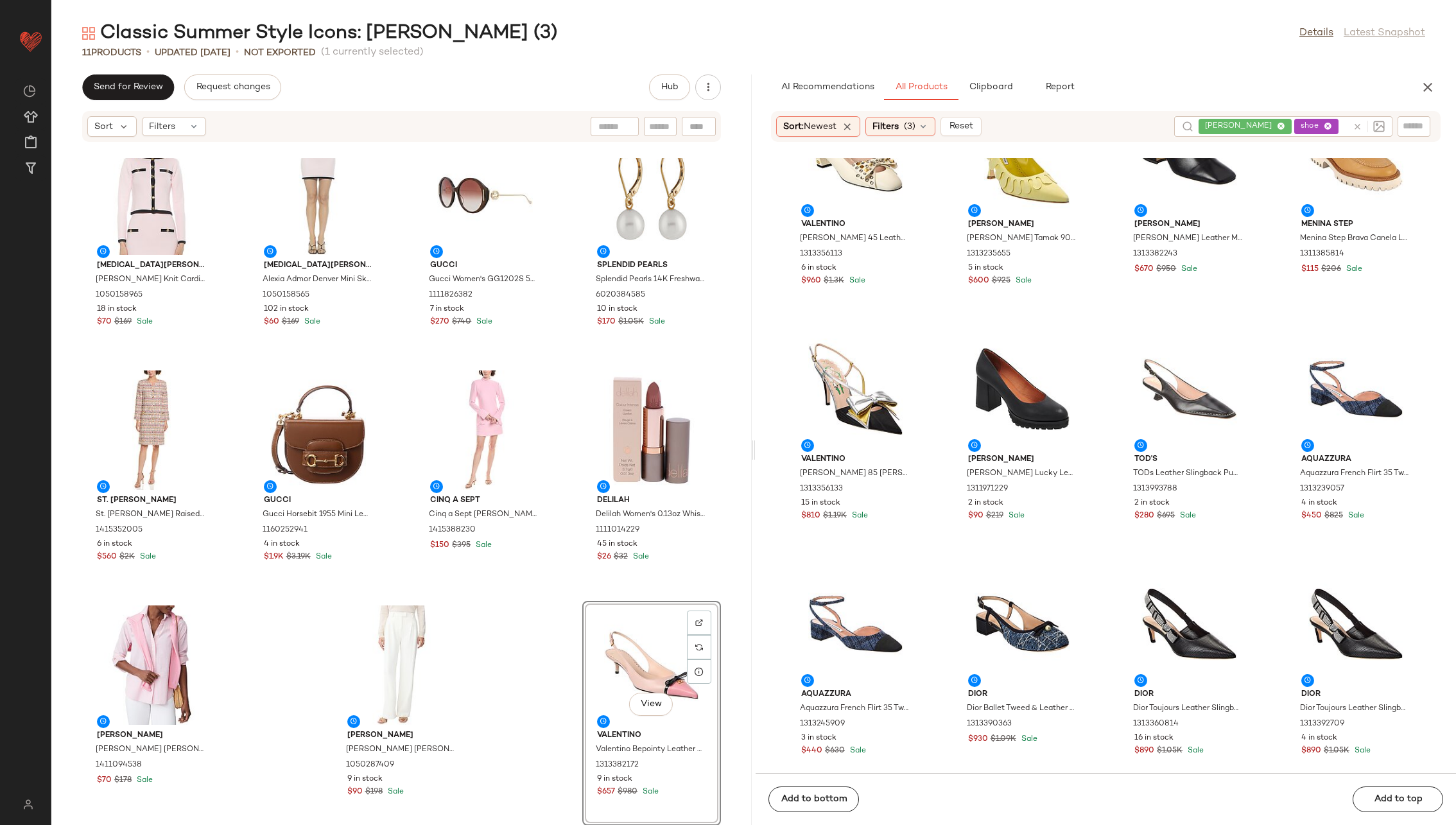
click at [555, 529] on div "Alexia Admor [PERSON_NAME] Knit Cardigan 1050158965 18 in stock $70 $169 Sale […" at bounding box center [402, 491] width 700 height 667
click at [969, 125] on icon at bounding box center [1357, 127] width 10 height 10
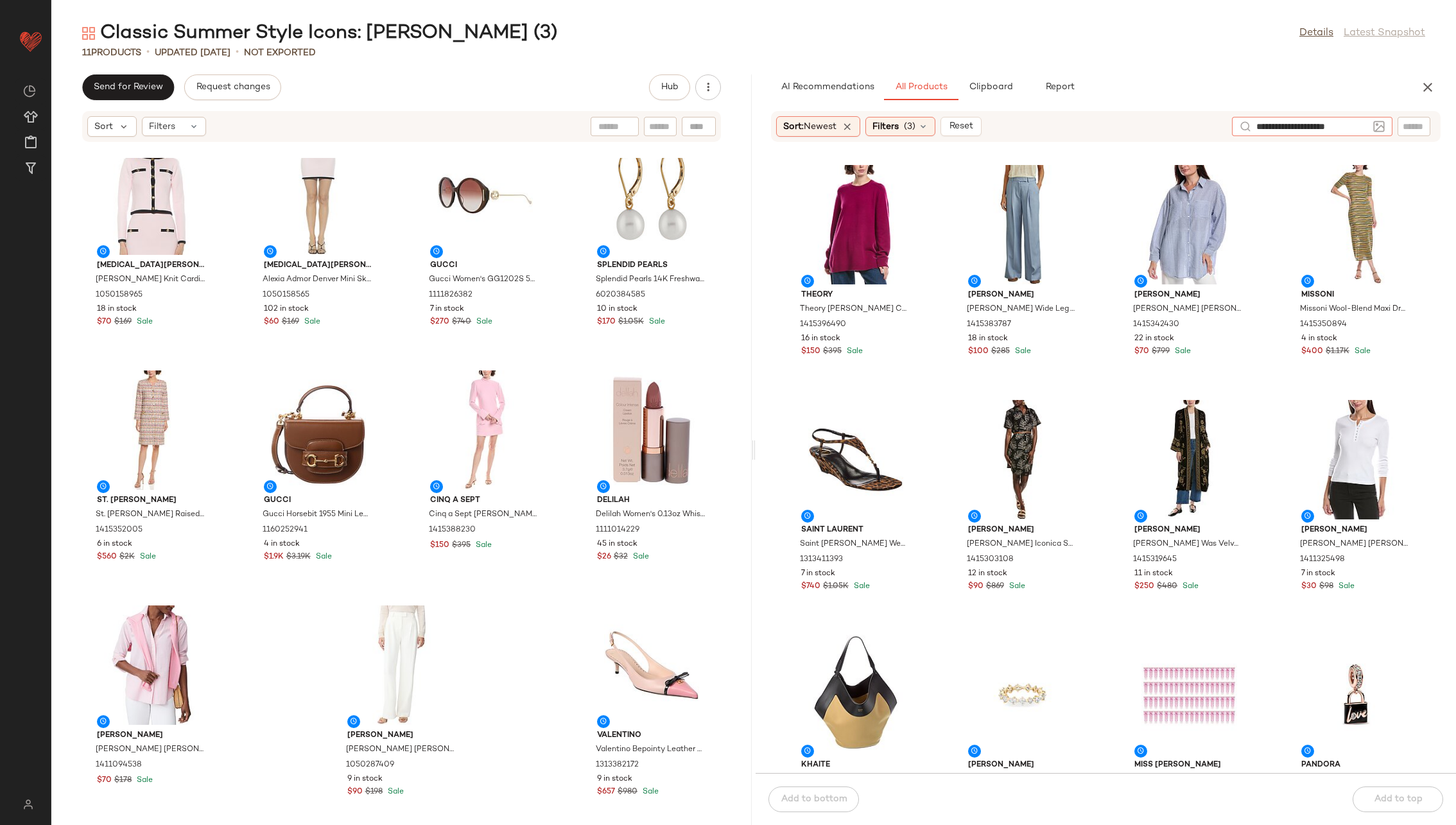
type input "**********"
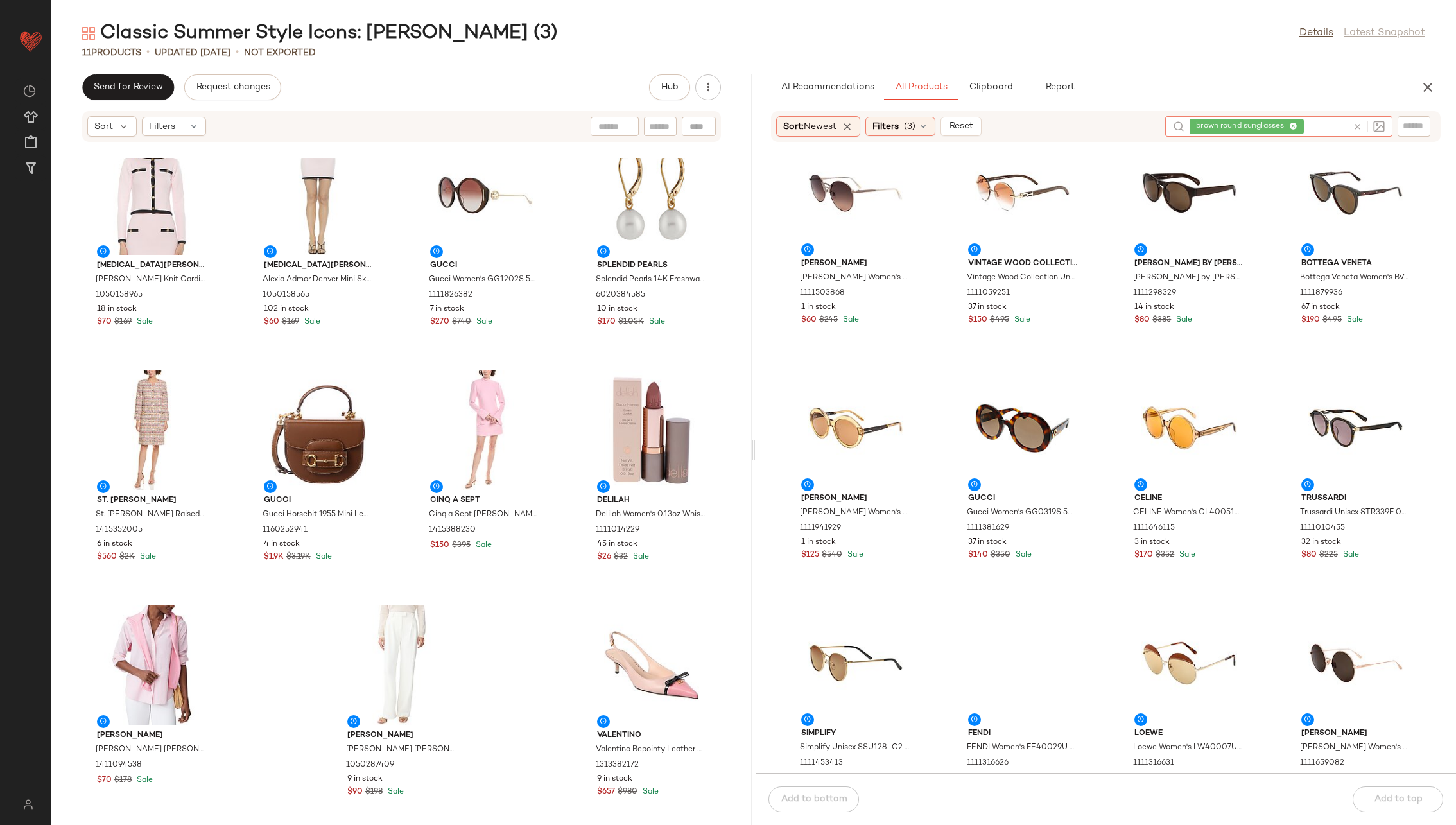
scroll to position [753, 0]
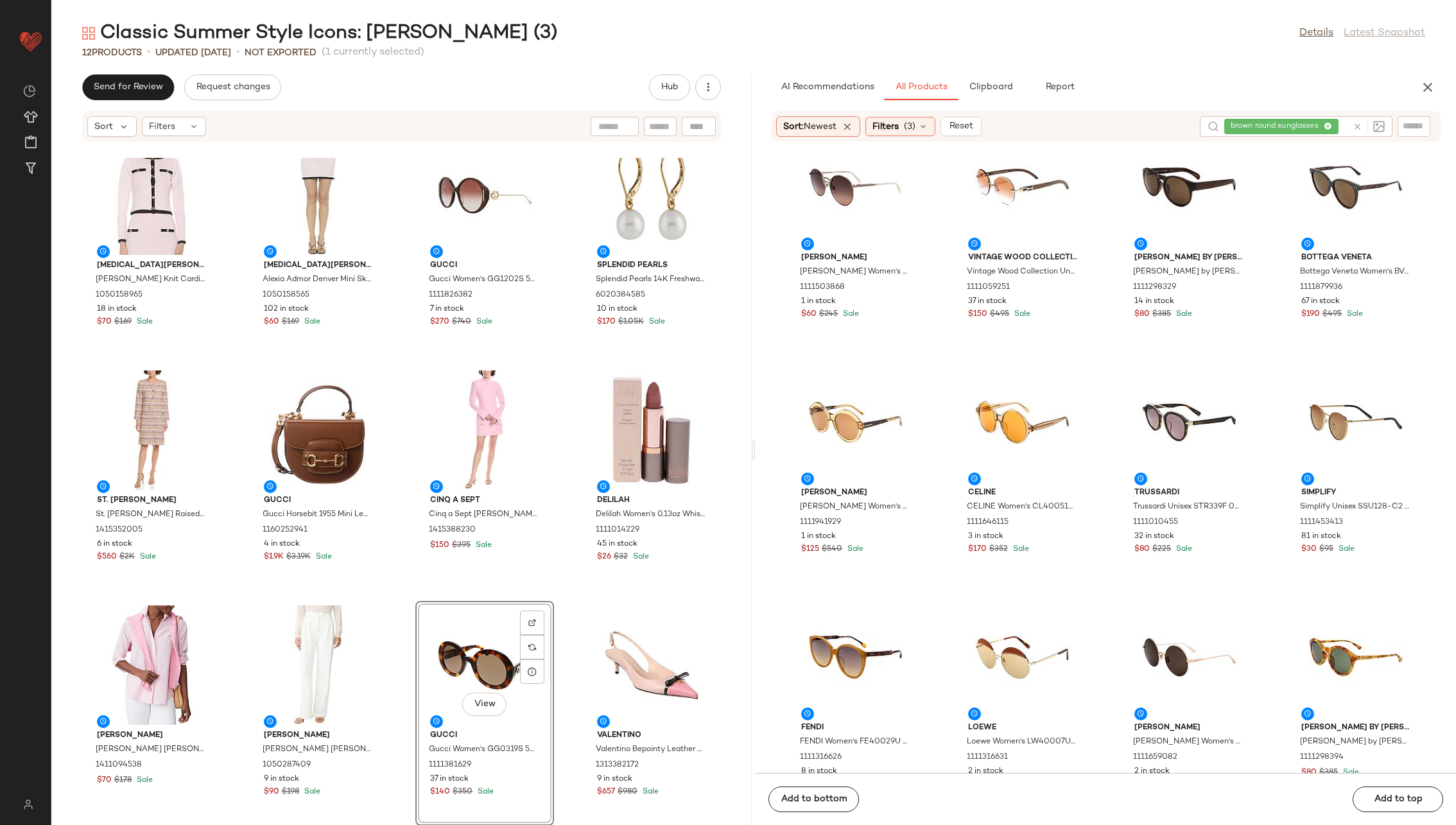
click at [563, 529] on div "[MEDICAL_DATA] Admor [MEDICAL_DATA][PERSON_NAME] Knit Cardigan 1050158965 18 in…" at bounding box center [402, 491] width 700 height 667
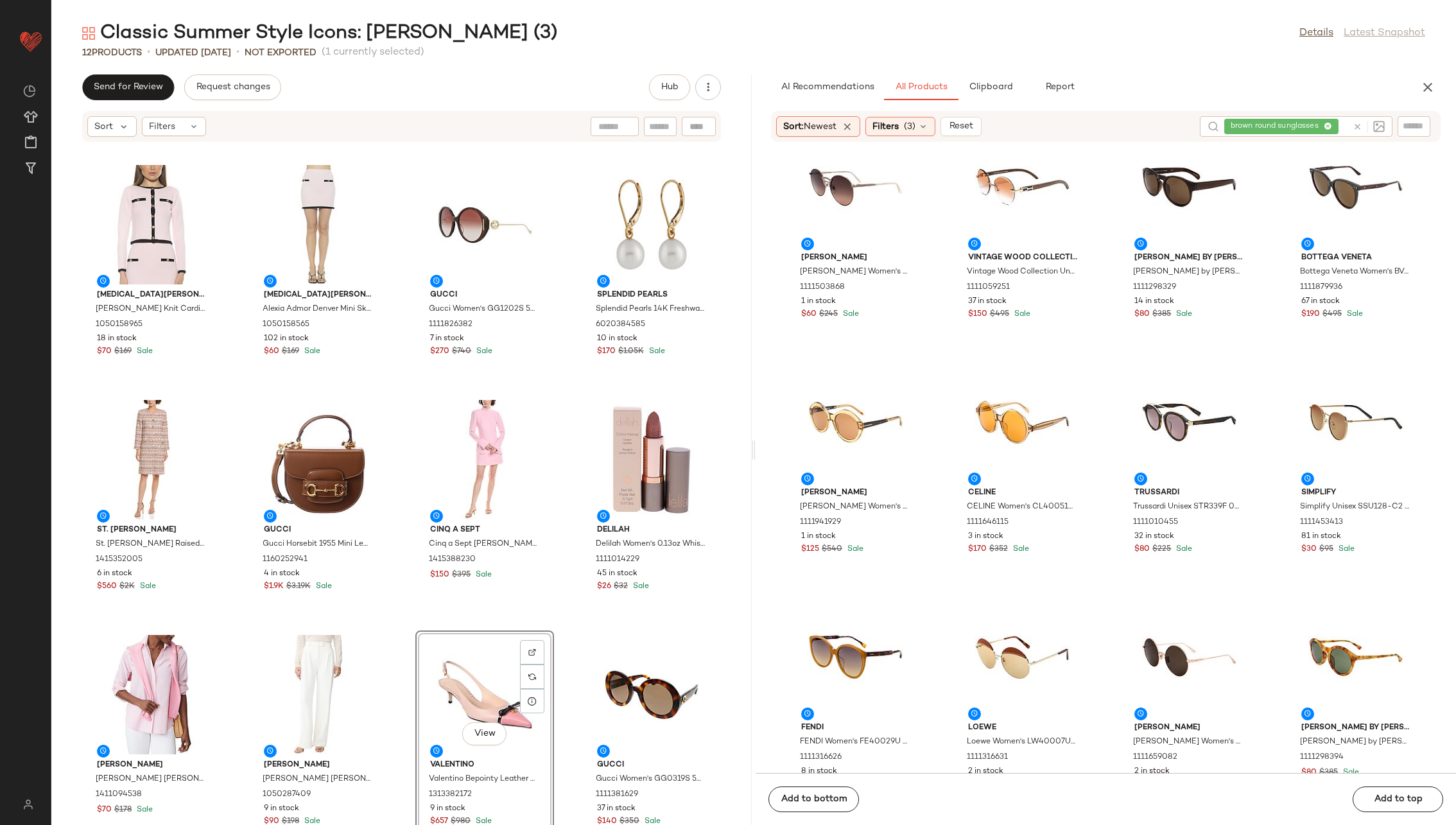
click at [566, 529] on div "Alexia Admor [PERSON_NAME] Knit Cardigan 1050158965 18 in stock $70 $169 Sale […" at bounding box center [402, 491] width 700 height 667
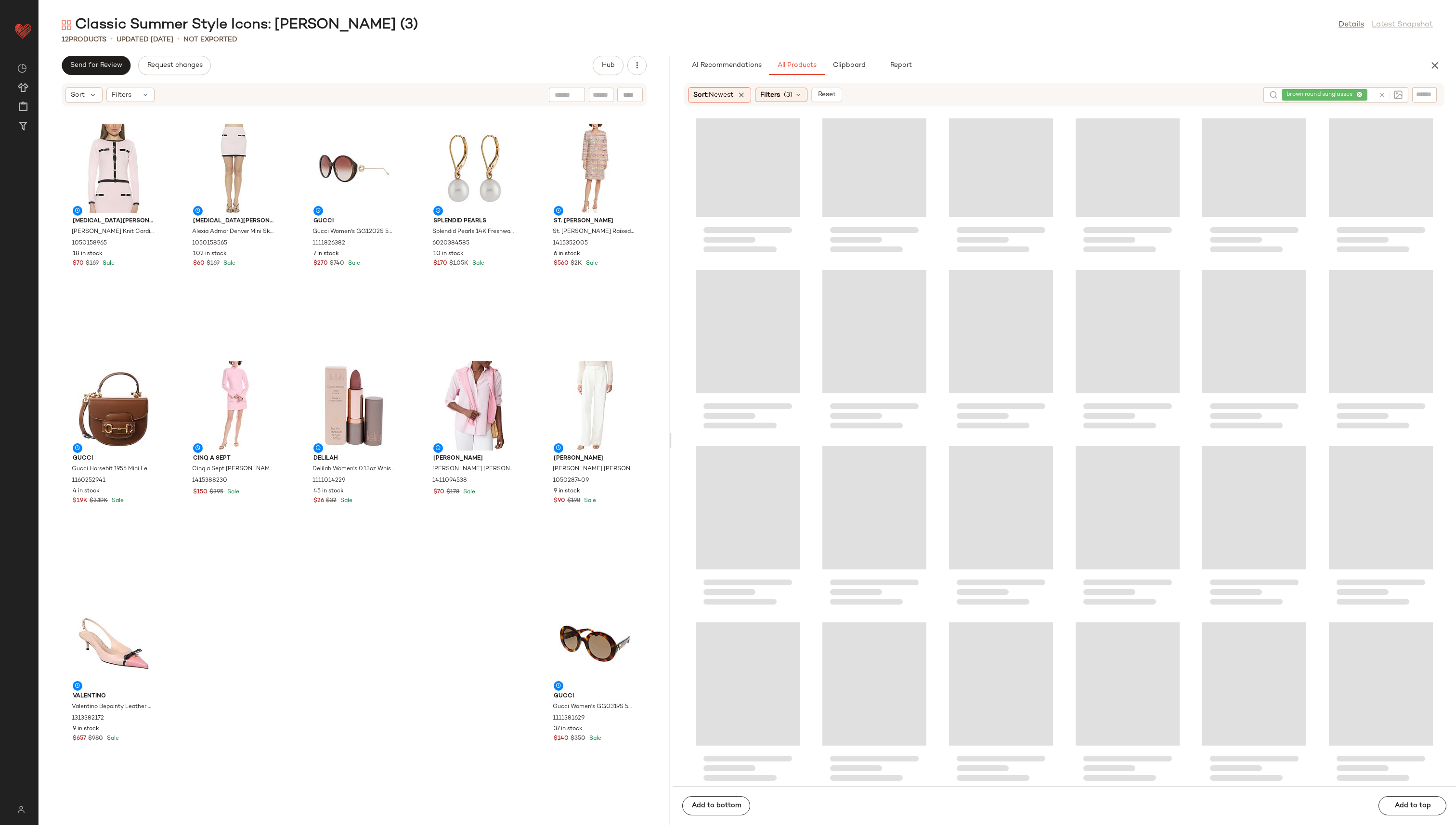
scroll to position [212, 0]
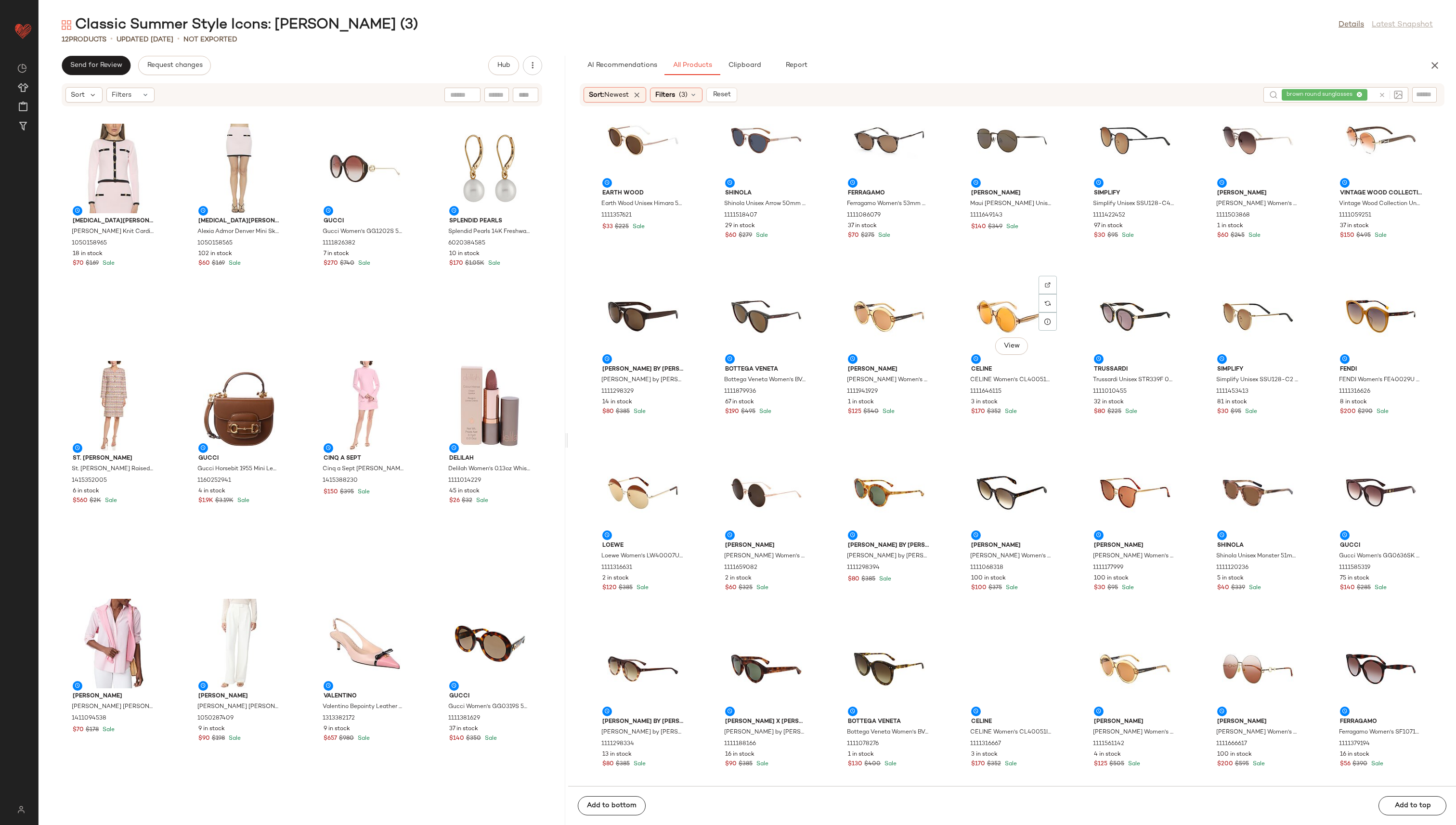
drag, startPoint x: 747, startPoint y: 439, endPoint x: 568, endPoint y: 434, distance: 179.1
click at [568, 396] on div "Classic Summer Style Icons: [PERSON_NAME] (3) Details Latest Snapshot 12 Produc…" at bounding box center [747, 420] width 1417 height 809
